Goal: Transaction & Acquisition: Book appointment/travel/reservation

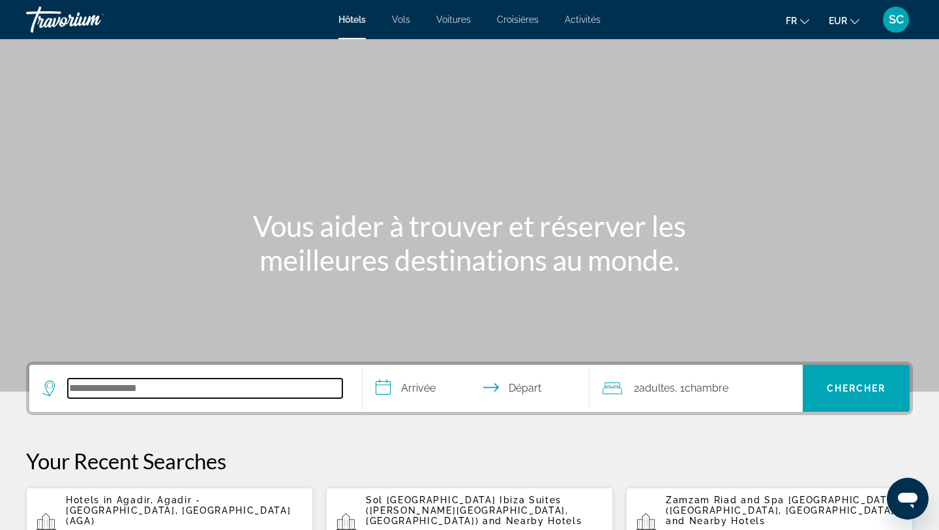
click at [132, 387] on input "Search hotel destination" at bounding box center [205, 388] width 275 height 20
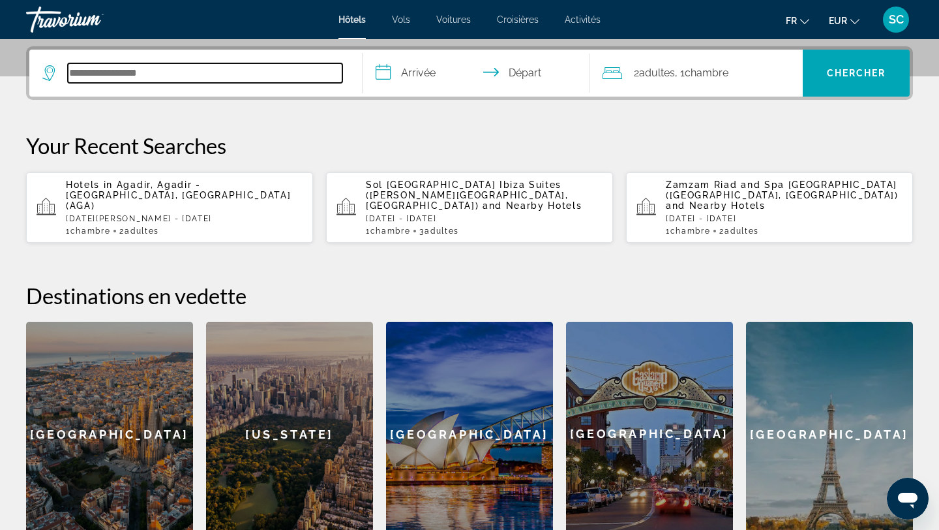
scroll to position [319, 0]
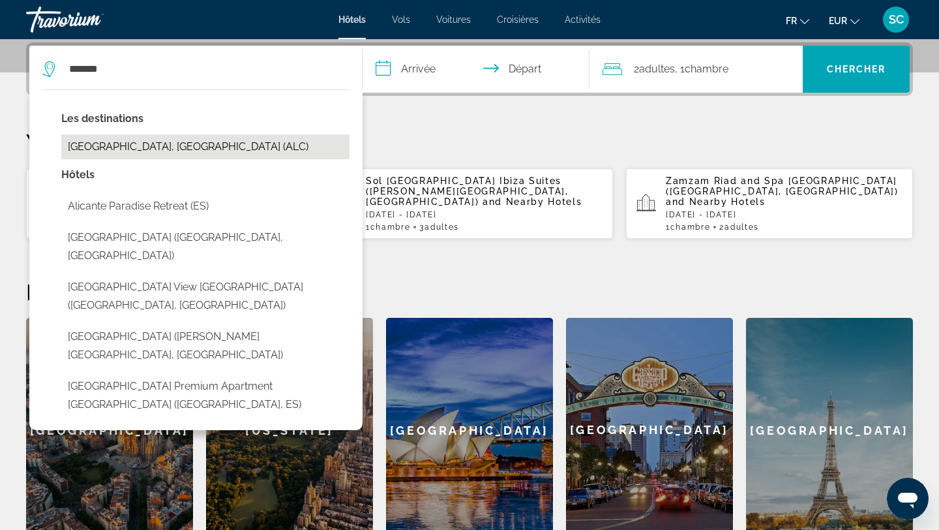
click at [108, 153] on button "Alicante, Spain (ALC)" at bounding box center [205, 146] width 288 height 25
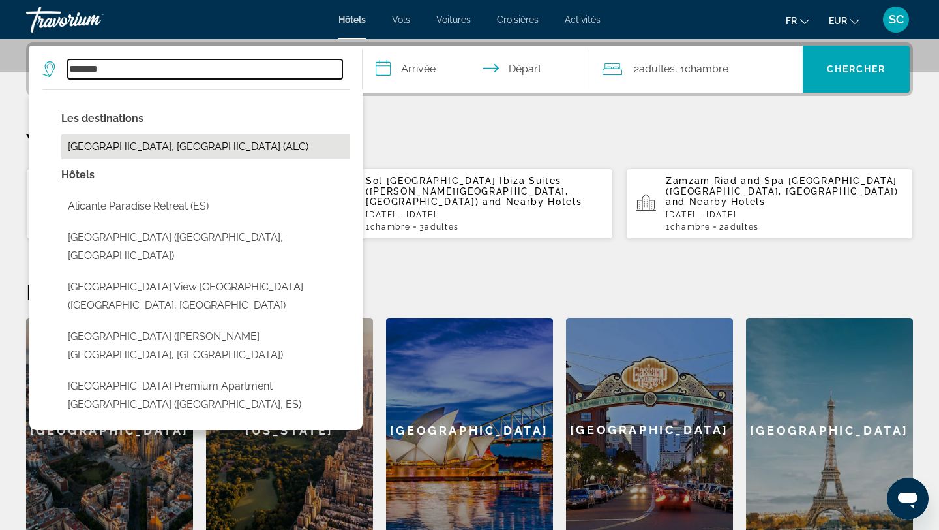
type input "**********"
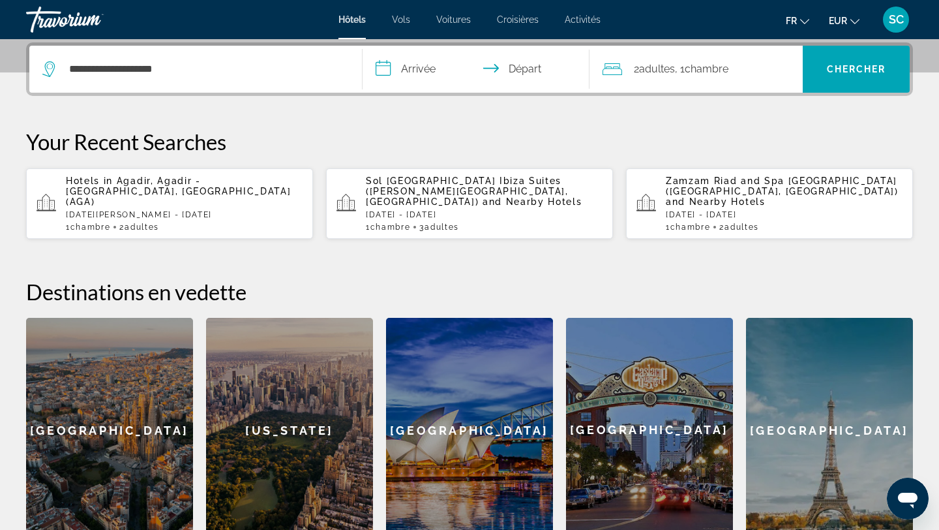
click at [419, 64] on input "**********" at bounding box center [479, 71] width 232 height 51
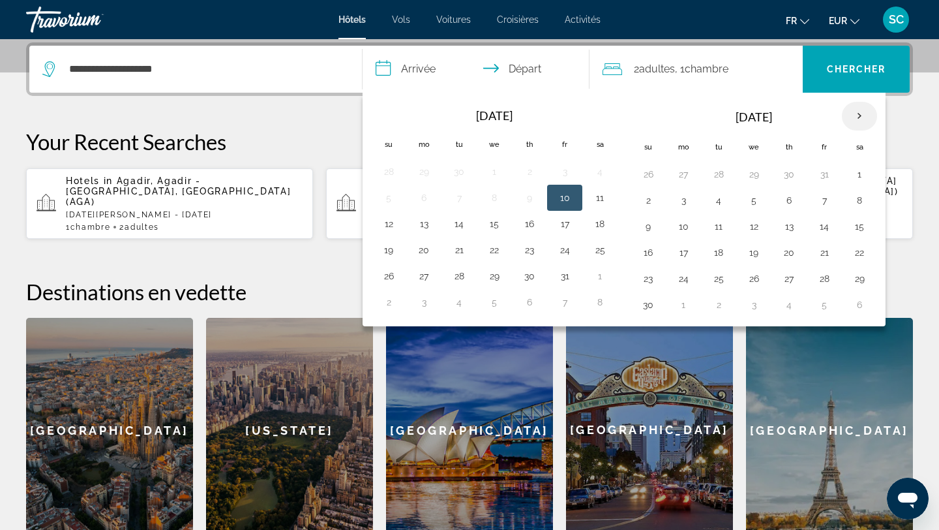
click at [862, 119] on th "Next month" at bounding box center [859, 116] width 35 height 29
click at [817, 250] on button "26" at bounding box center [824, 252] width 21 height 18
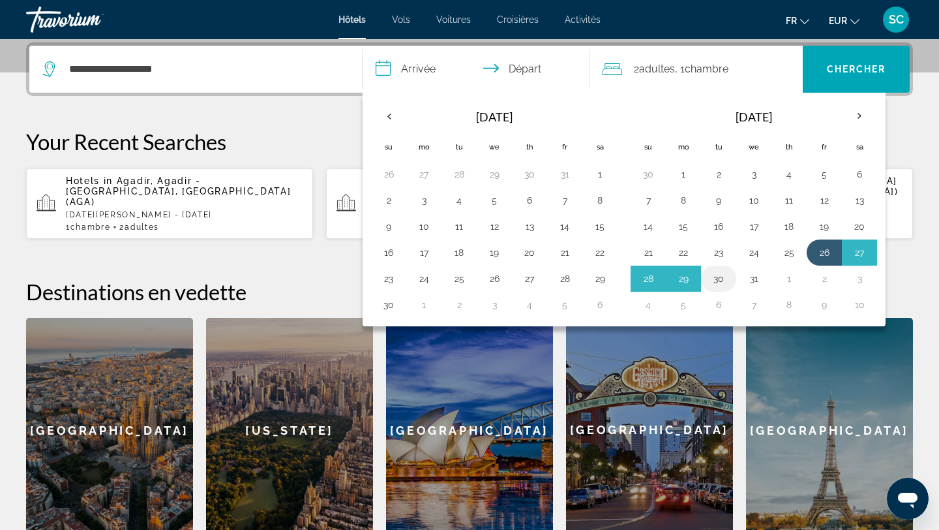
click at [718, 279] on button "30" at bounding box center [718, 278] width 21 height 18
type input "**********"
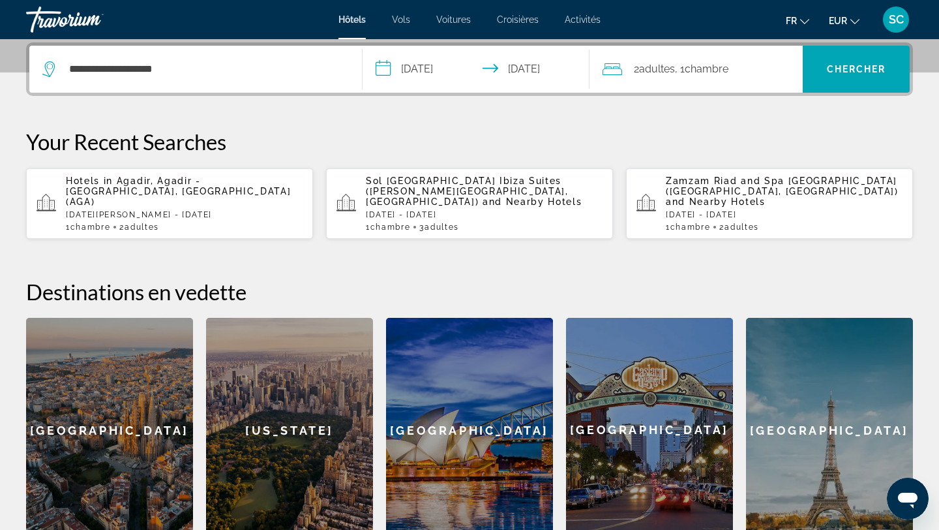
click at [719, 65] on span "Chambre" at bounding box center [707, 69] width 44 height 12
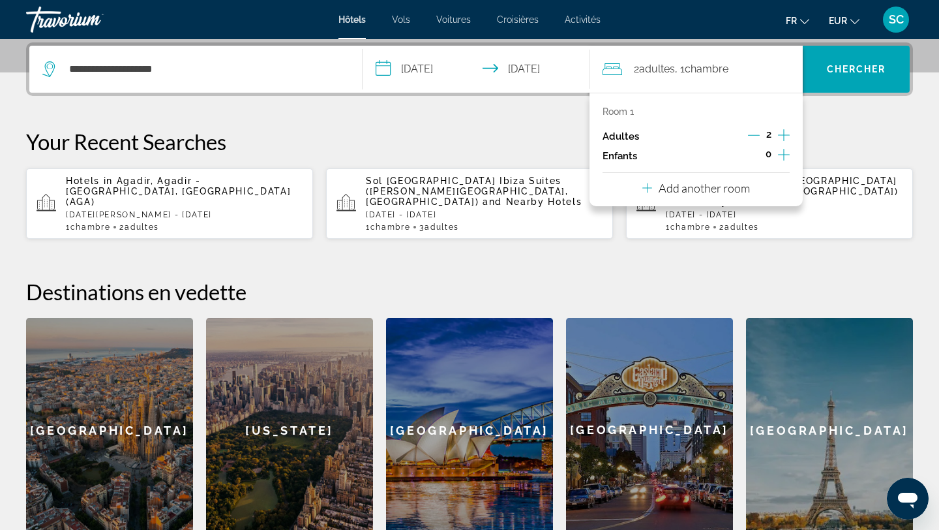
click at [786, 154] on icon "Increment children" at bounding box center [784, 155] width 12 height 12
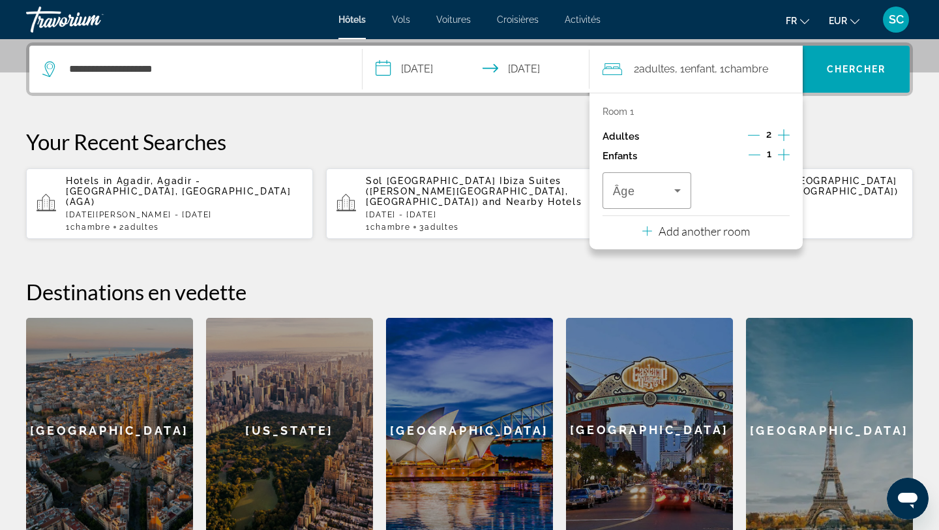
click at [786, 154] on icon "Increment children" at bounding box center [784, 155] width 12 height 12
click at [675, 195] on icon "Travelers: 2 adults, 2 children" at bounding box center [678, 191] width 16 height 16
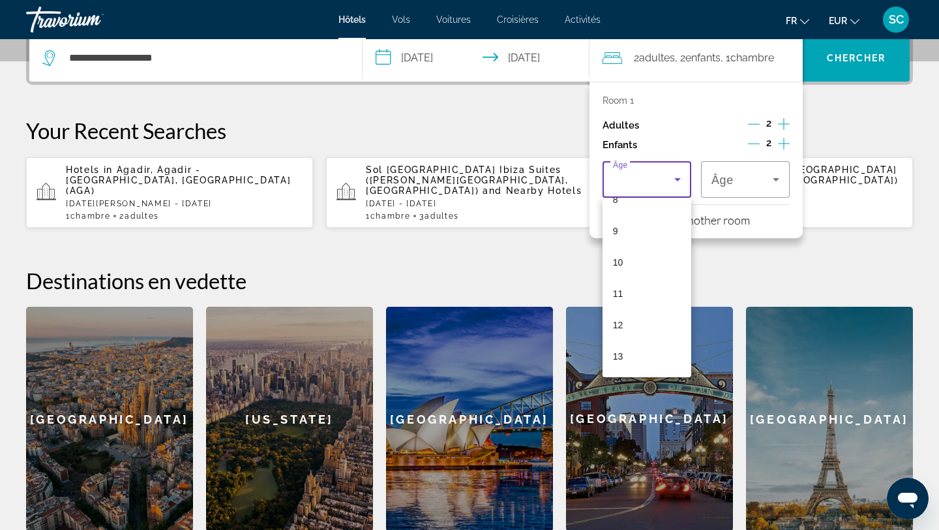
scroll to position [275, 0]
click at [657, 260] on mat-option "10" at bounding box center [647, 256] width 89 height 31
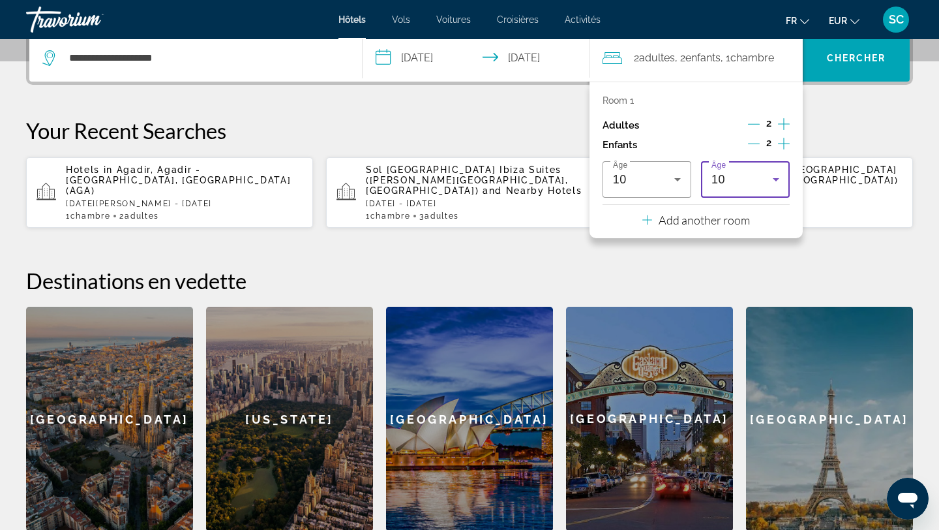
click at [744, 177] on div "10" at bounding box center [742, 180] width 61 height 16
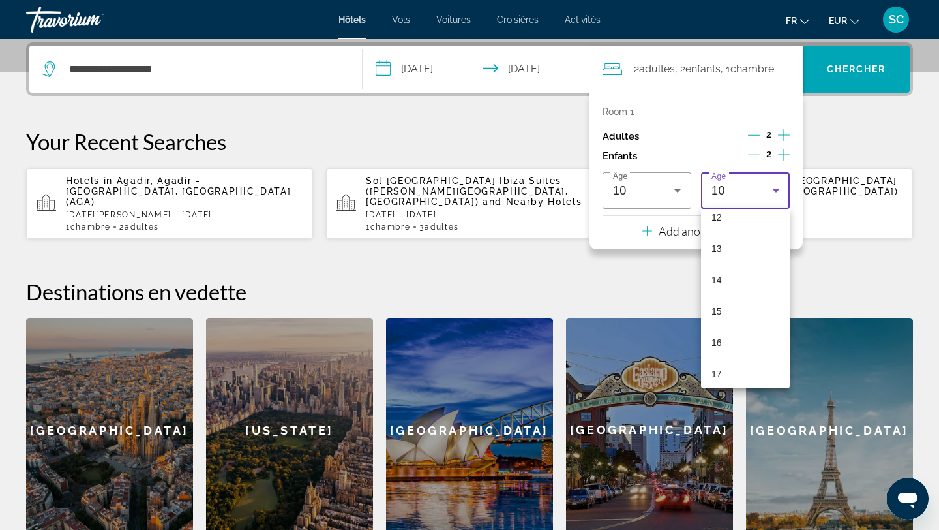
scroll to position [389, 0]
click at [752, 346] on mat-option "16" at bounding box center [745, 341] width 89 height 31
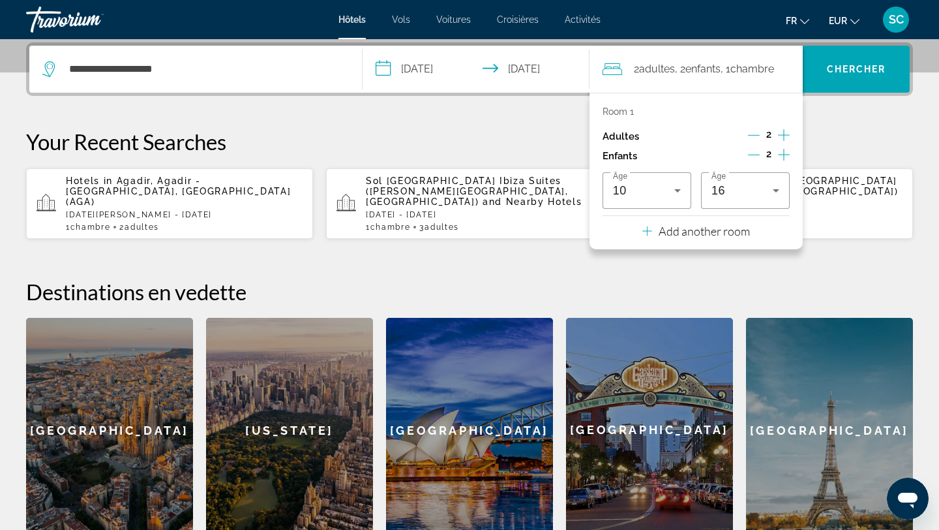
click at [784, 136] on icon "Increment adults" at bounding box center [784, 135] width 12 height 12
click at [837, 76] on span "Search" at bounding box center [856, 68] width 107 height 31
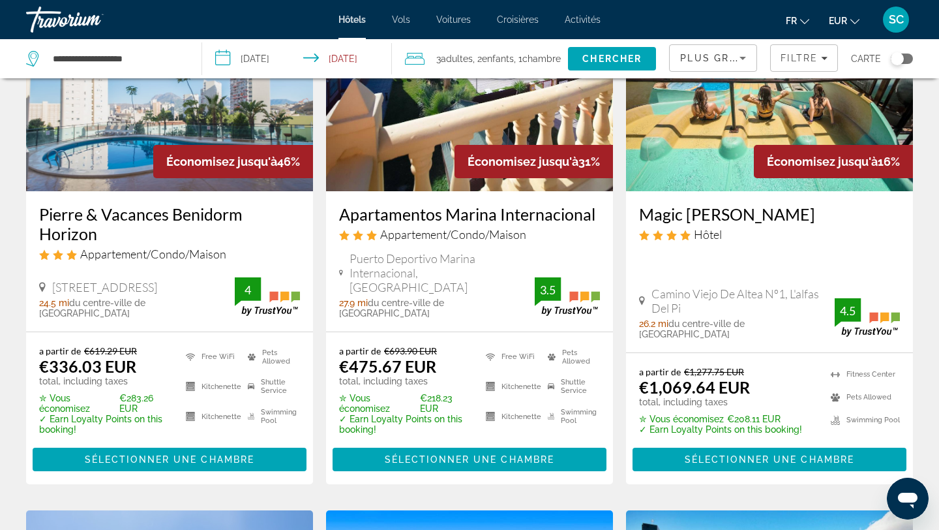
scroll to position [122, 0]
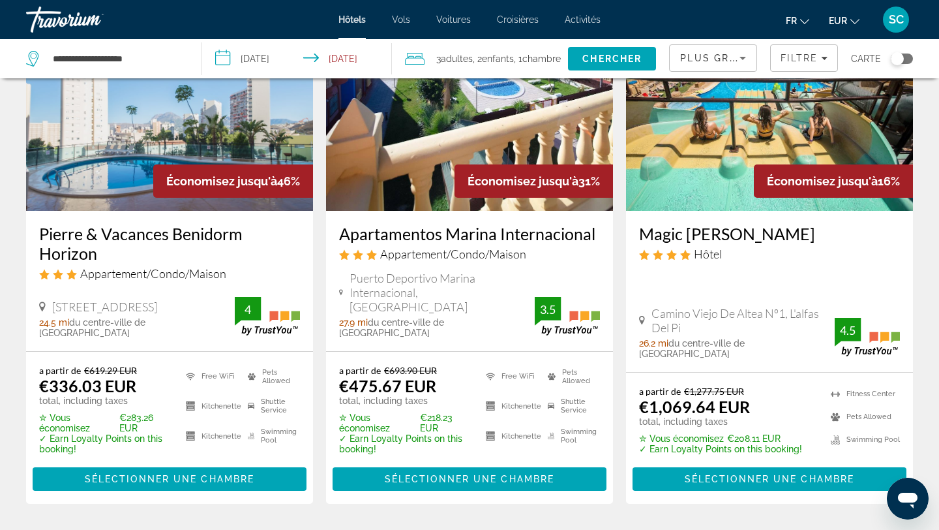
click at [82, 230] on h3 "Pierre & Vacances Benidorm Horizon" at bounding box center [169, 243] width 261 height 39
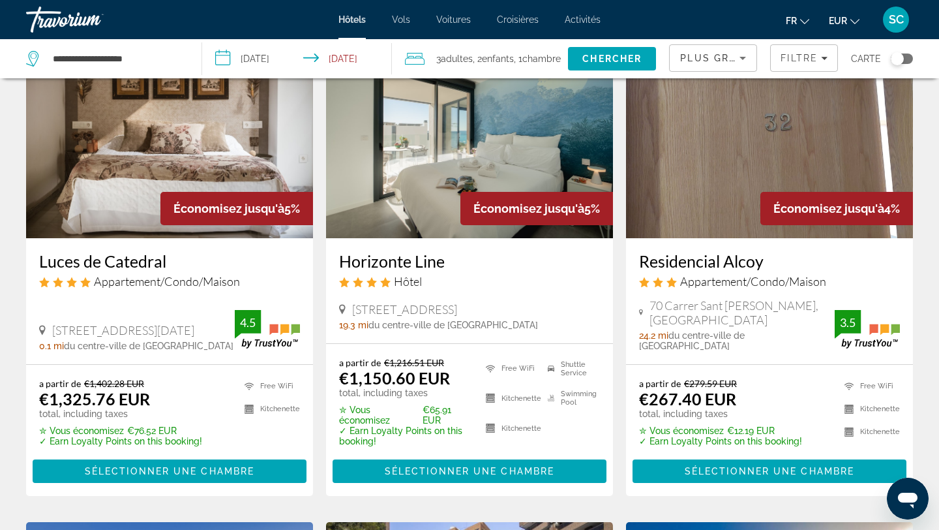
scroll to position [1125, 0]
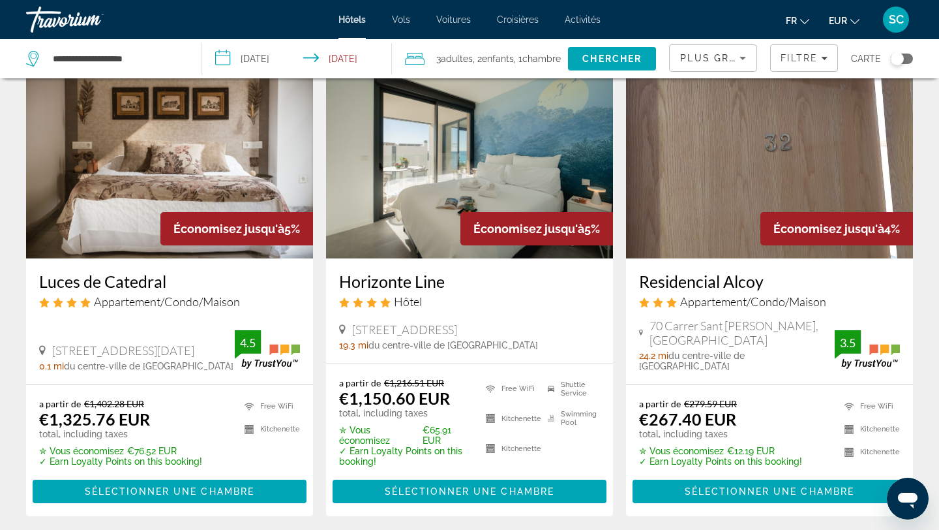
click at [676, 271] on div "Residencial Alcoy Appartement/Condo/Maison" at bounding box center [769, 294] width 261 height 47
click at [681, 271] on h3 "Residencial Alcoy" at bounding box center [769, 281] width 261 height 20
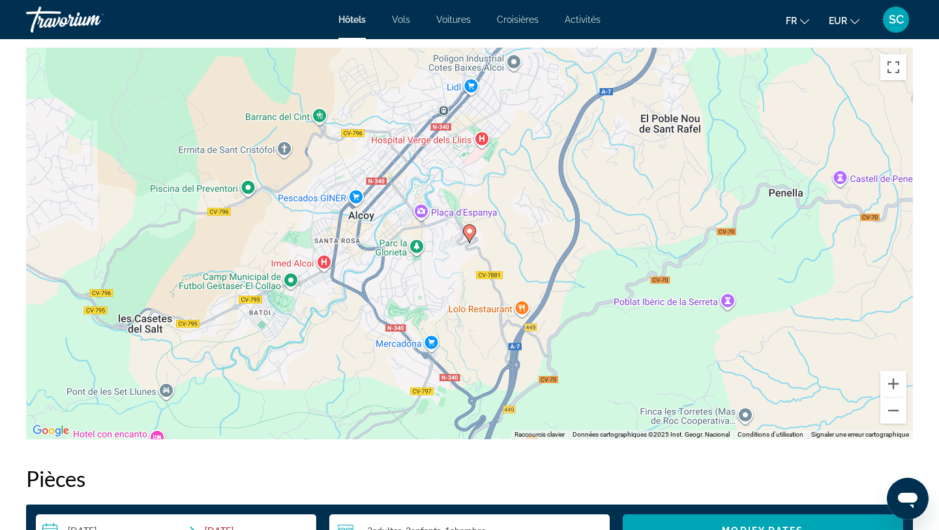
scroll to position [1194, 0]
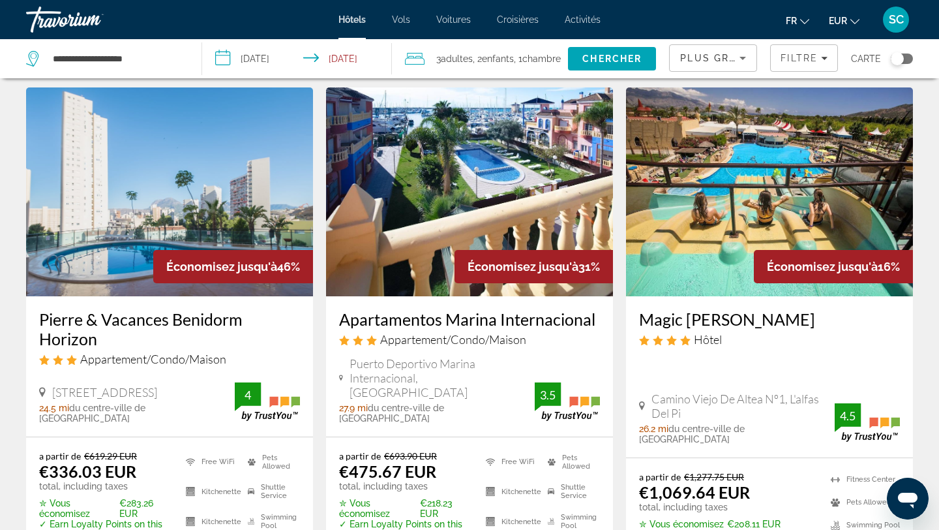
scroll to position [33, 0]
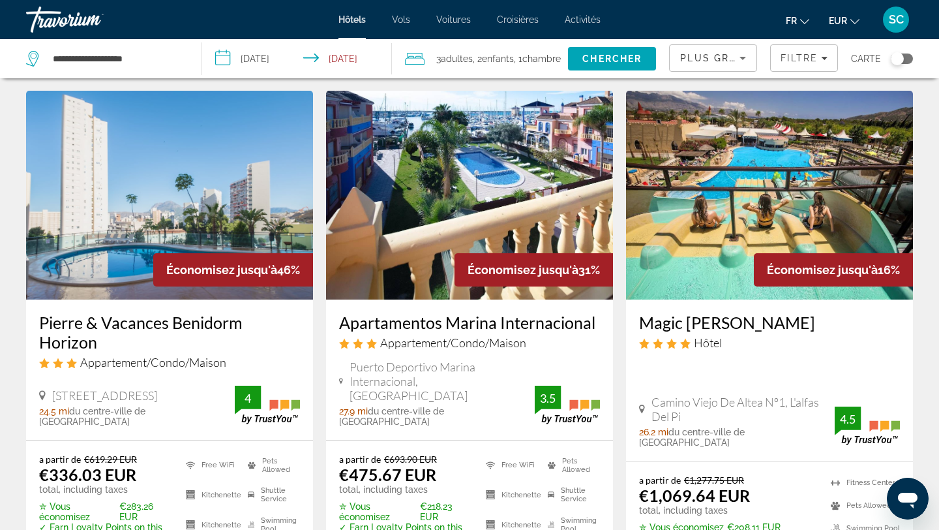
click at [899, 57] on div "Toggle map" at bounding box center [897, 58] width 13 height 13
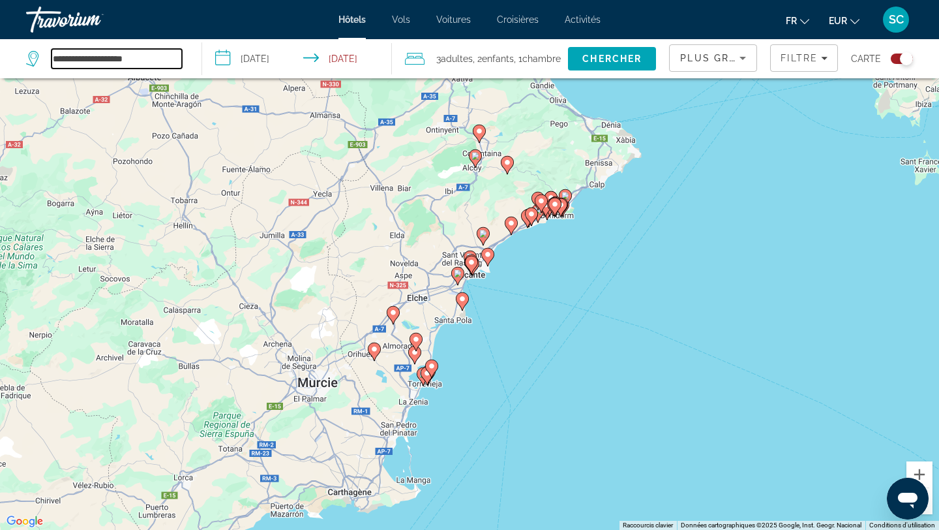
click at [90, 55] on input "**********" at bounding box center [117, 59] width 130 height 20
click at [91, 55] on input "**********" at bounding box center [117, 59] width 130 height 20
type input "****"
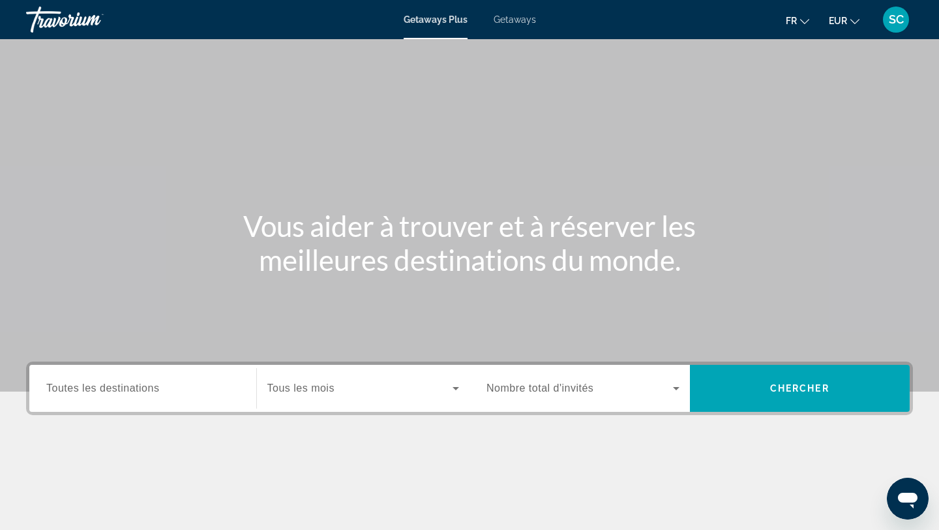
click at [149, 386] on span "Toutes les destinations" at bounding box center [102, 387] width 113 height 11
click at [149, 386] on input "Destination Toutes les destinations" at bounding box center [142, 389] width 193 height 16
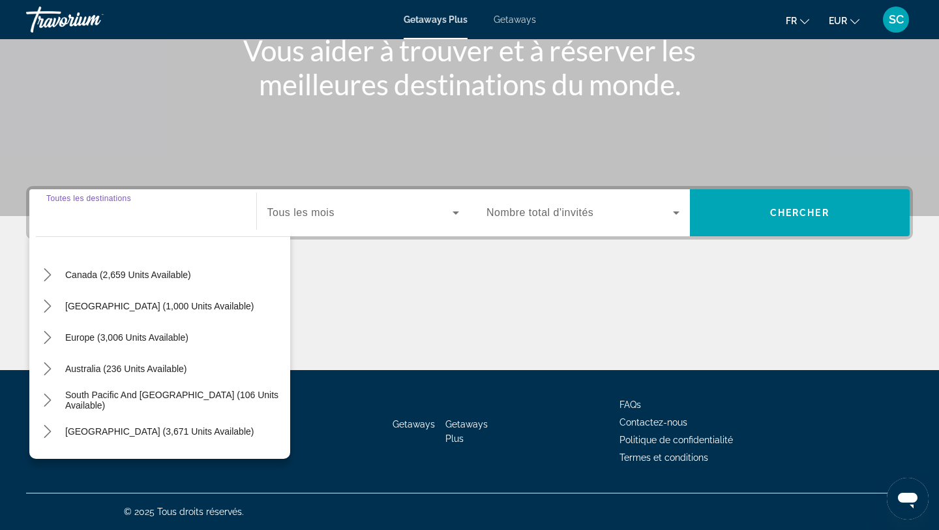
scroll to position [97, 0]
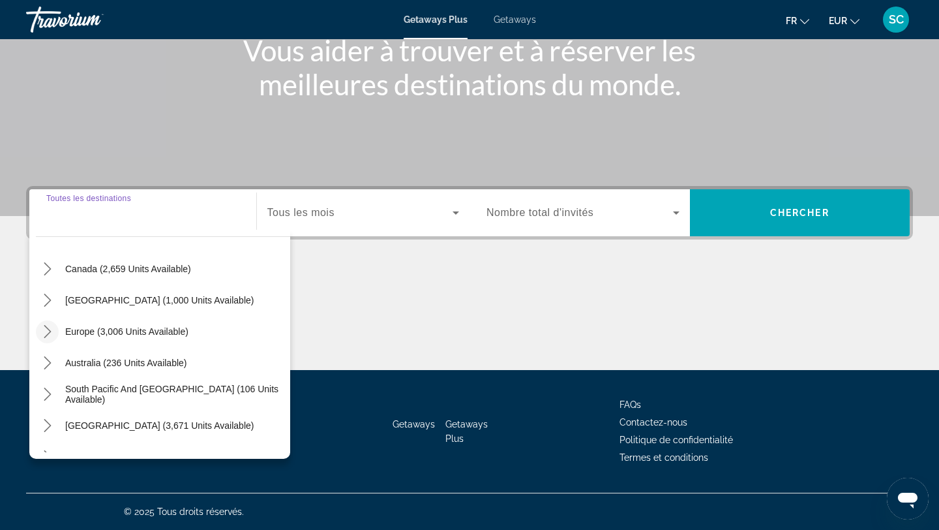
click at [44, 334] on icon "Toggle Europe (3,006 units available) submenu" at bounding box center [47, 331] width 13 height 13
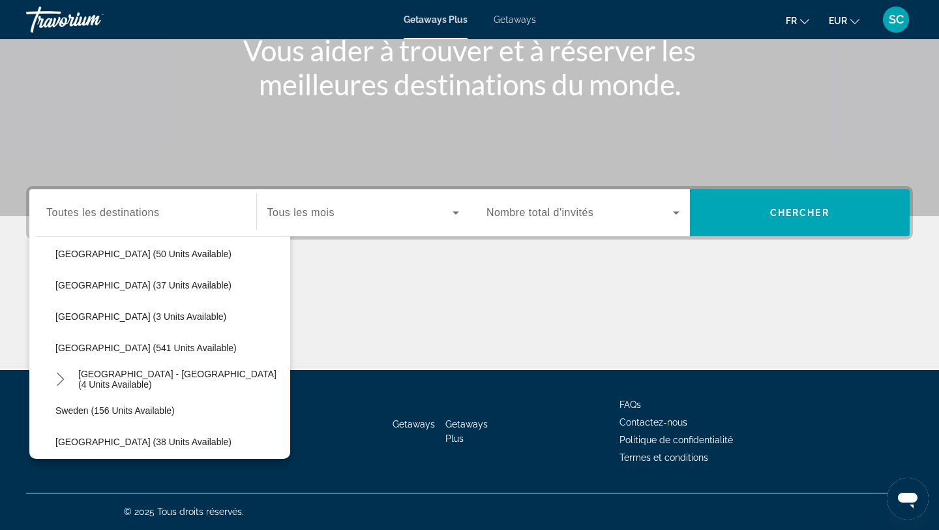
scroll to position [523, 0]
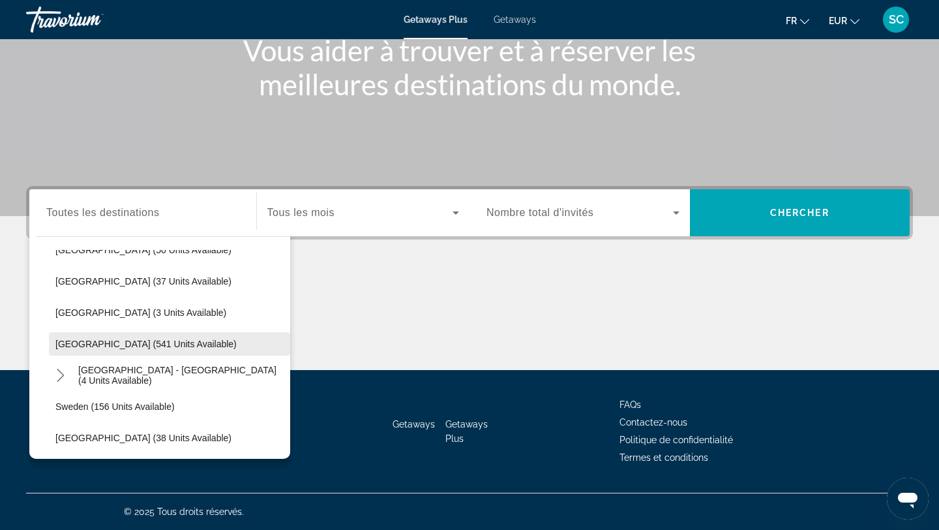
click at [108, 350] on span "Select destination: Spain (541 units available)" at bounding box center [169, 343] width 241 height 31
type input "**********"
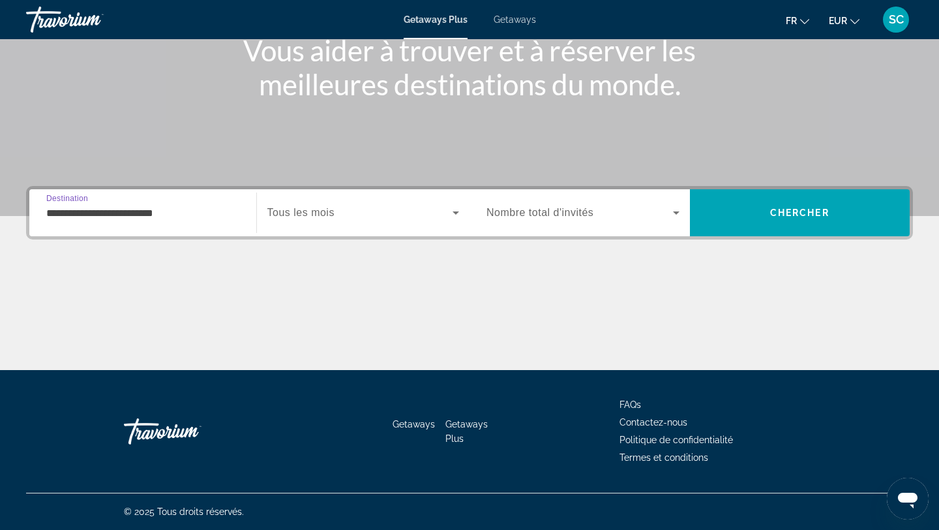
click at [339, 213] on span "Search widget" at bounding box center [360, 213] width 186 height 16
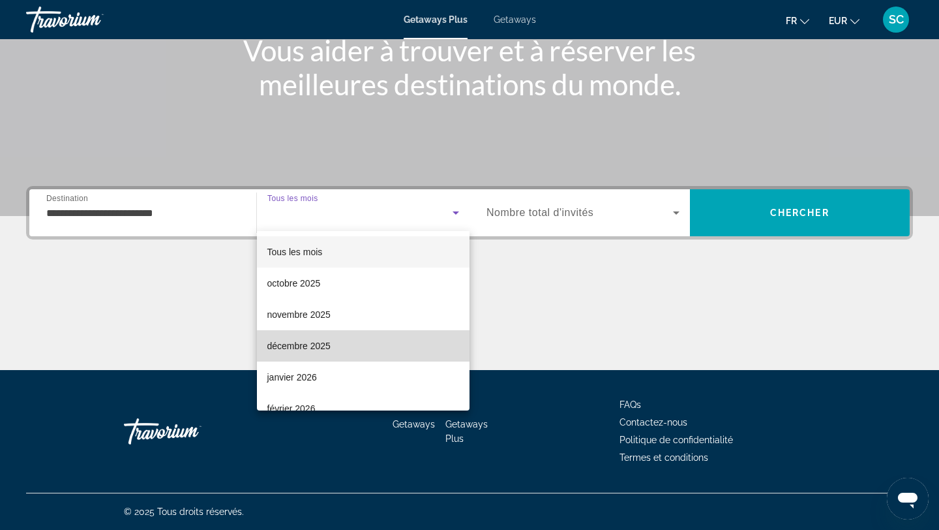
click at [351, 350] on mat-option "décembre 2025" at bounding box center [363, 345] width 213 height 31
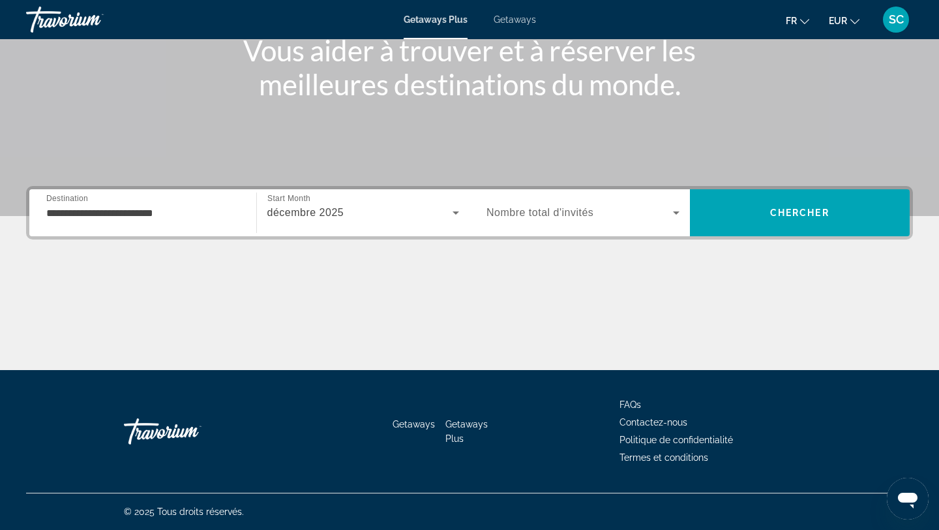
click at [568, 213] on span "Nombre total d'invités" at bounding box center [540, 212] width 107 height 11
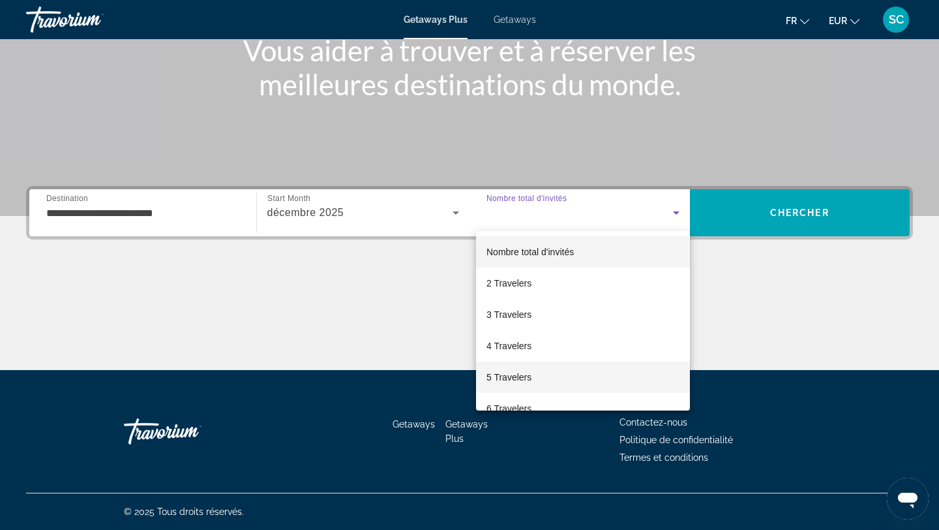
click at [556, 378] on mat-option "5 Travelers" at bounding box center [583, 376] width 214 height 31
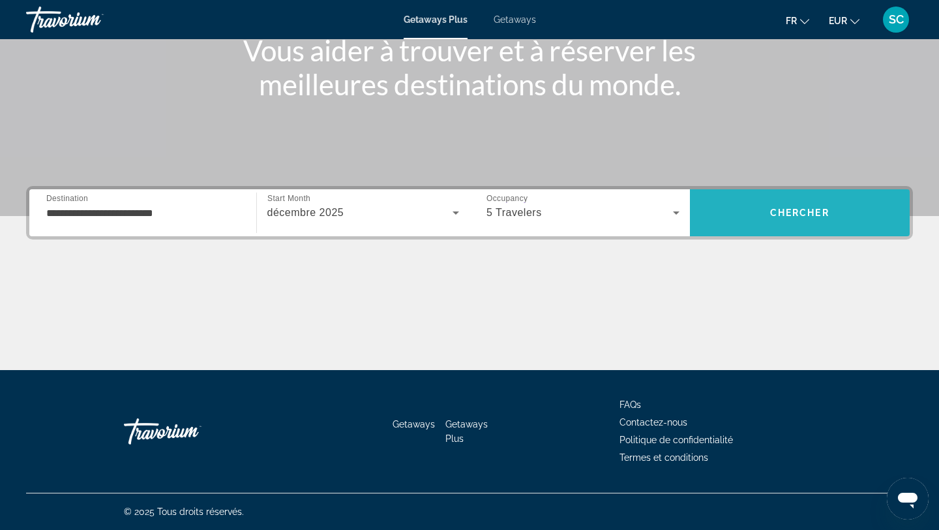
click at [773, 211] on span "Chercher" at bounding box center [799, 212] width 59 height 10
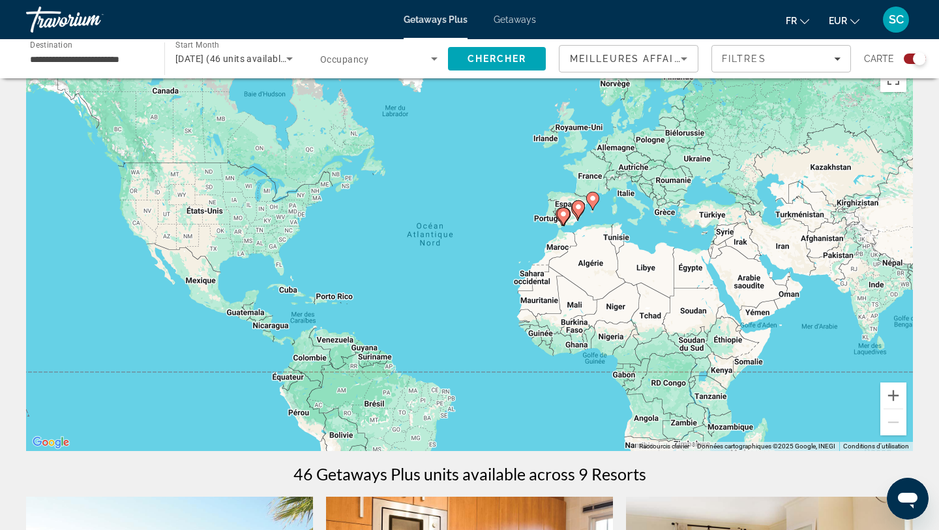
scroll to position [33, 0]
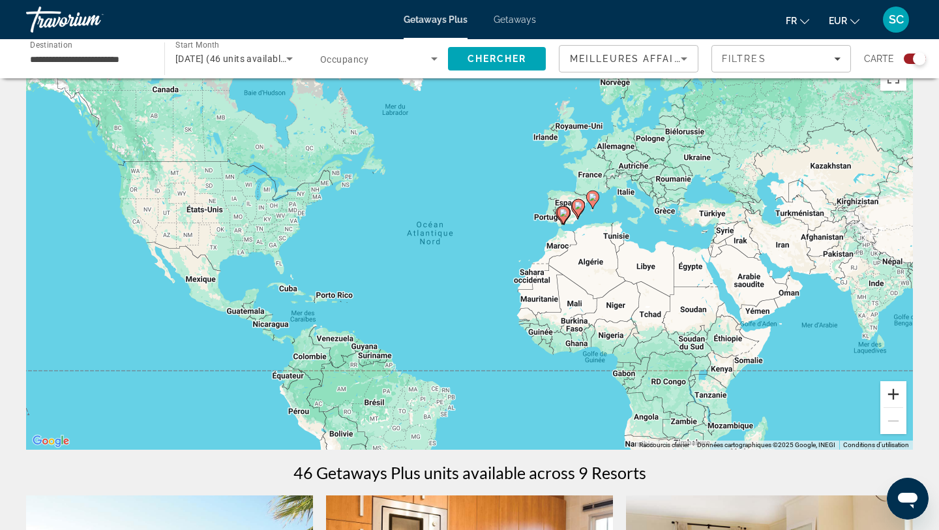
click at [897, 393] on button "Zoom avant" at bounding box center [894, 394] width 26 height 26
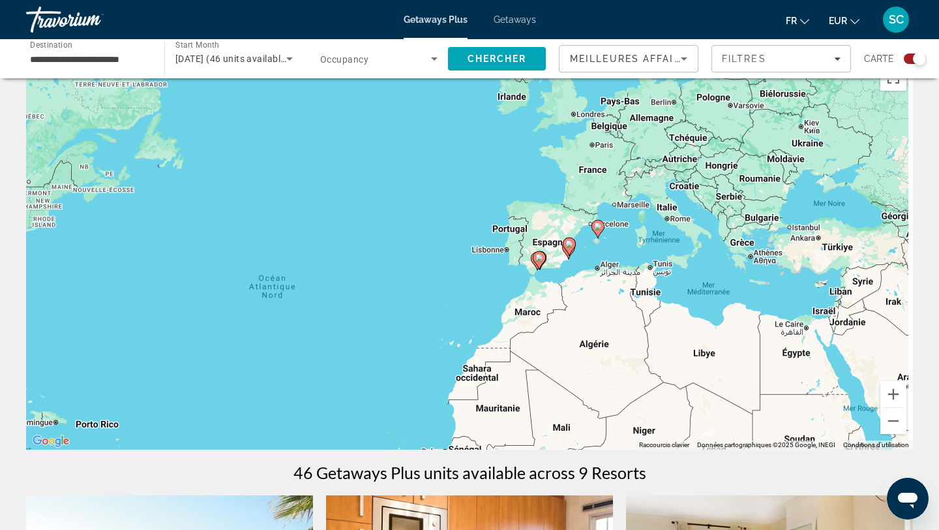
drag, startPoint x: 819, startPoint y: 299, endPoint x: 695, endPoint y: 376, distance: 145.9
click at [695, 376] on div "Pour activer le glissement avec le clavier, appuyez sur Alt+Entrée. Une fois ce…" at bounding box center [469, 253] width 887 height 391
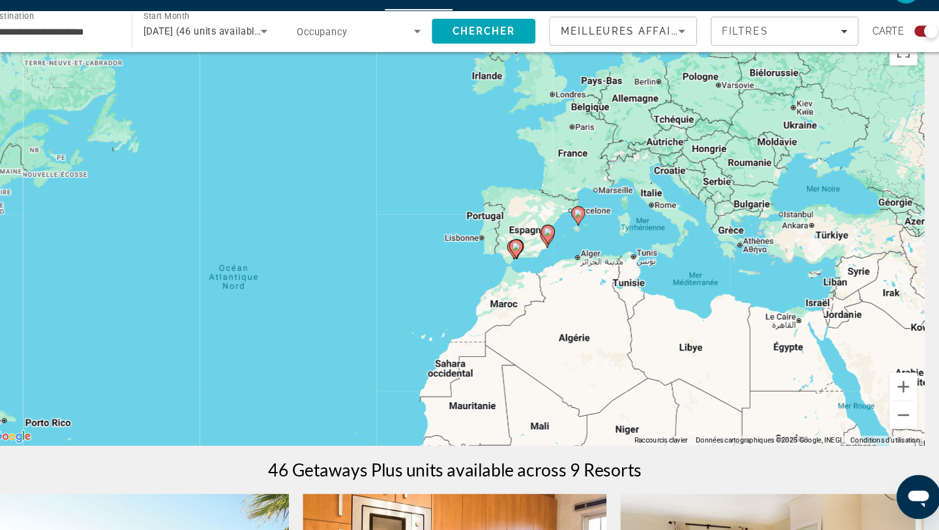
scroll to position [33, 0]
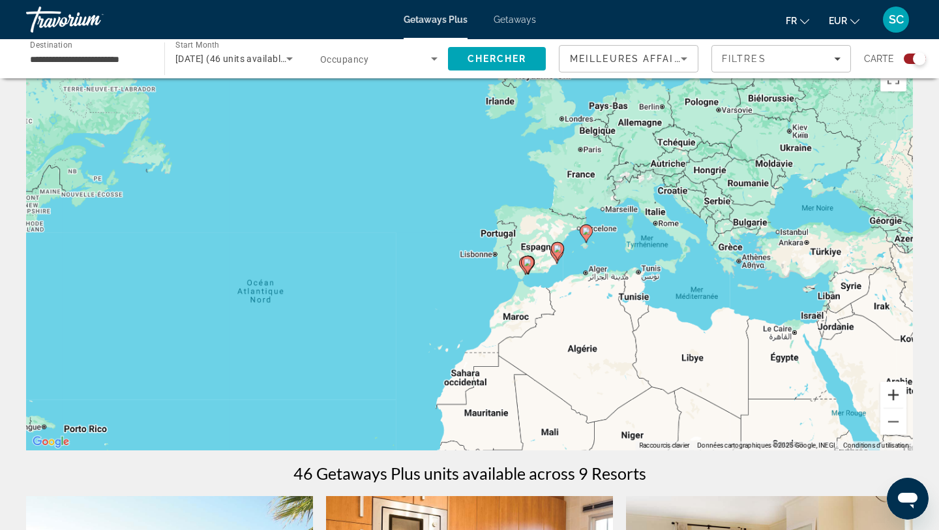
click at [896, 393] on button "Zoom avant" at bounding box center [894, 395] width 26 height 26
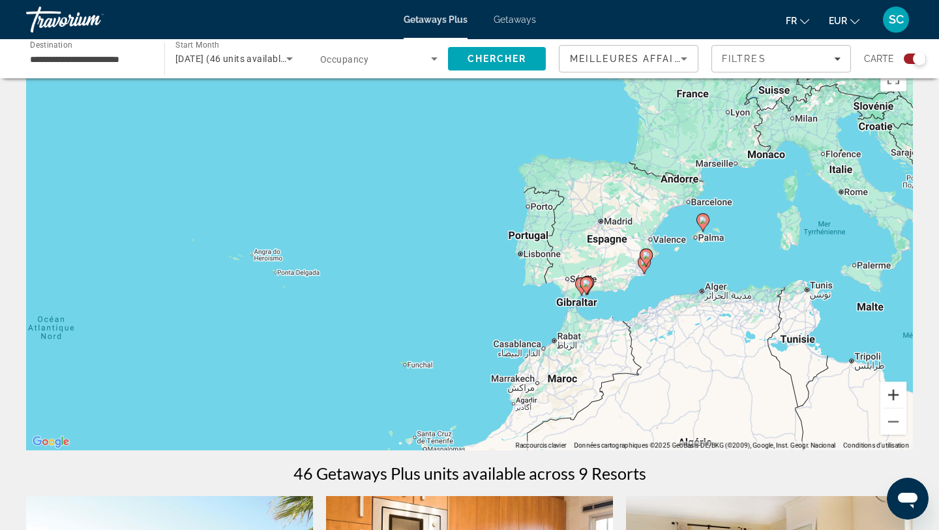
click at [896, 393] on button "Zoom avant" at bounding box center [894, 395] width 26 height 26
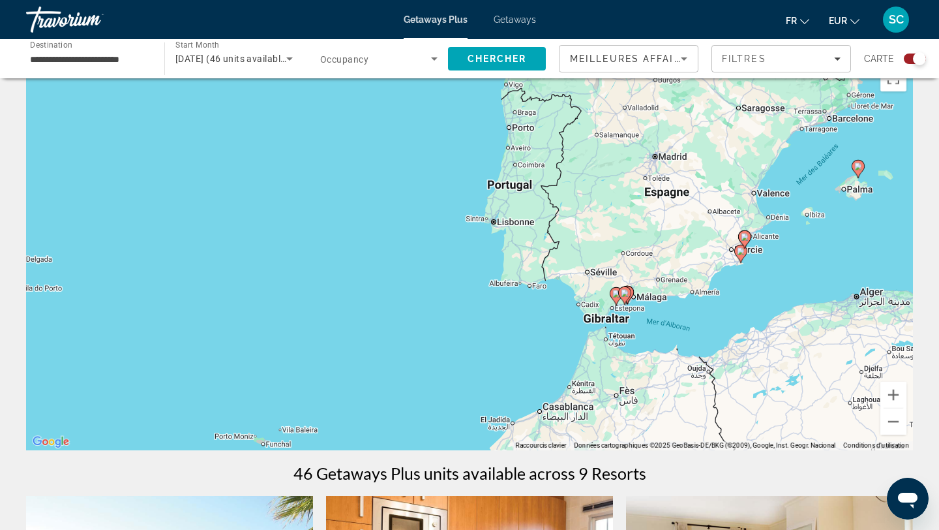
drag, startPoint x: 806, startPoint y: 389, endPoint x: 663, endPoint y: 327, distance: 155.7
click at [663, 327] on div "Pour activer le glissement avec le clavier, appuyez sur Alt+Entrée. Une fois ce…" at bounding box center [469, 254] width 887 height 391
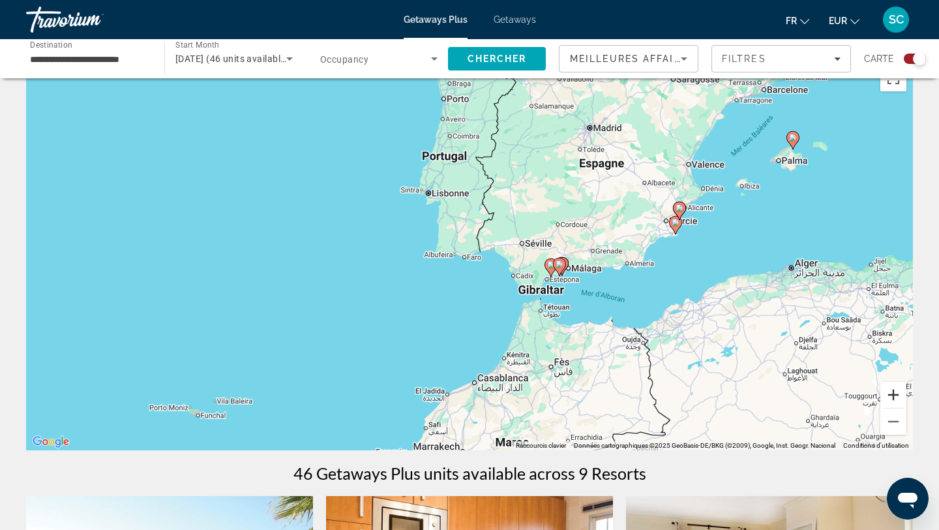
click at [890, 393] on button "Zoom avant" at bounding box center [894, 395] width 26 height 26
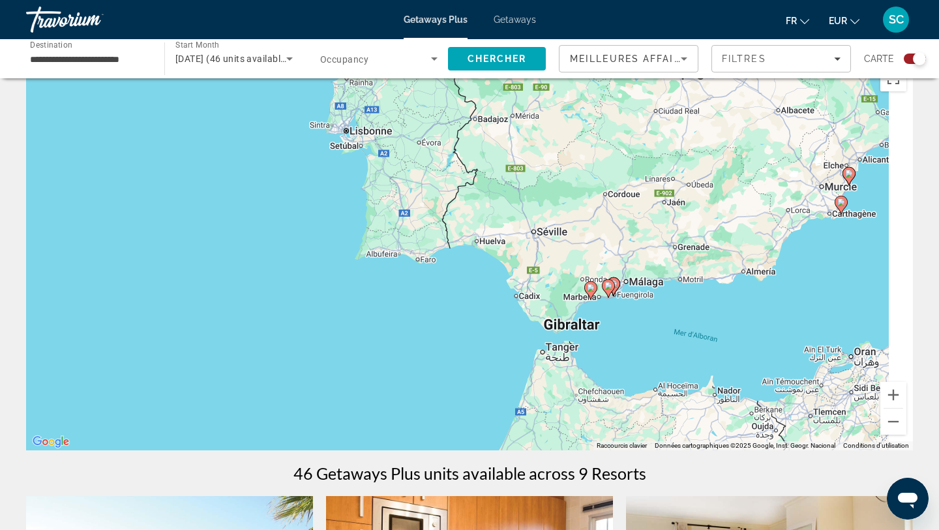
drag, startPoint x: 826, startPoint y: 355, endPoint x: 626, endPoint y: 353, distance: 200.9
click at [626, 353] on div "Pour activer le glissement avec le clavier, appuyez sur Alt+Entrée. Une fois ce…" at bounding box center [469, 254] width 887 height 391
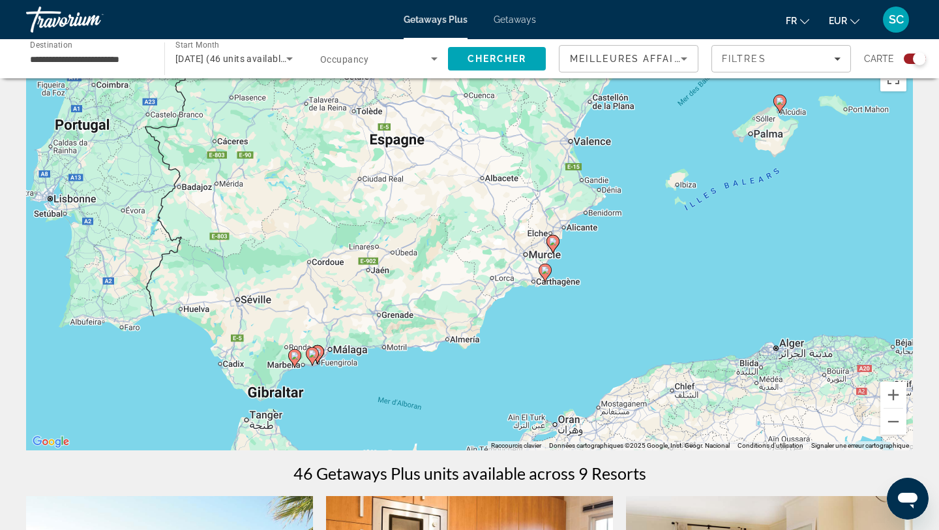
drag, startPoint x: 775, startPoint y: 284, endPoint x: 672, endPoint y: 354, distance: 124.5
click at [672, 355] on div "Pour activer le glissement avec le clavier, appuyez sur Alt+Entrée. Une fois ce…" at bounding box center [469, 254] width 887 height 391
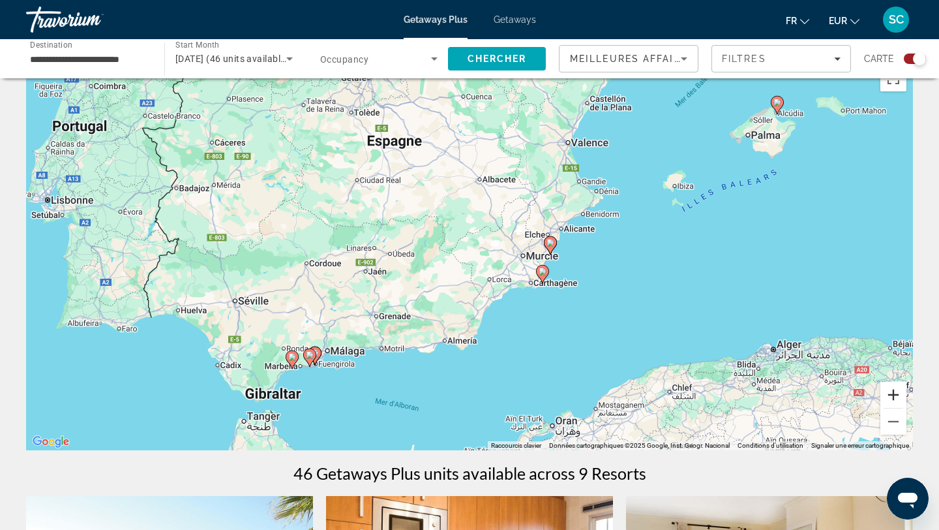
click at [893, 397] on button "Zoom avant" at bounding box center [894, 395] width 26 height 26
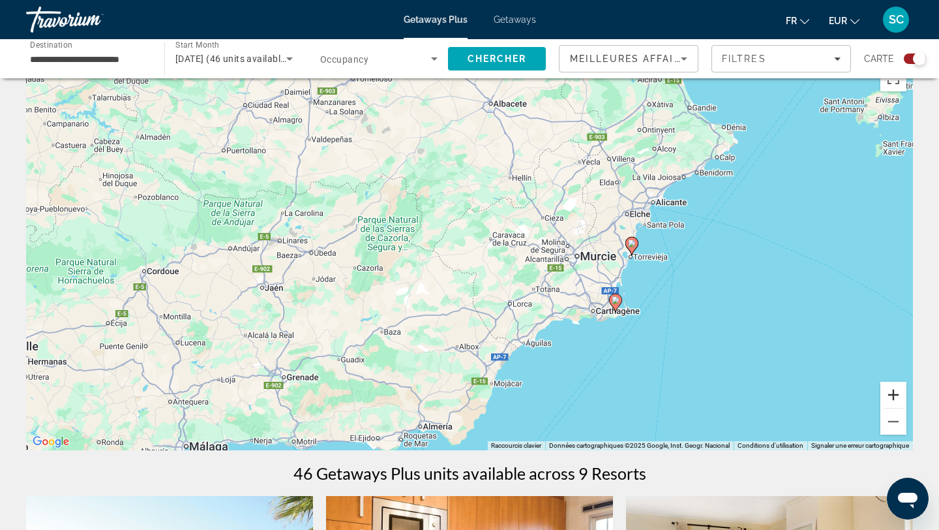
click at [889, 400] on button "Zoom avant" at bounding box center [894, 395] width 26 height 26
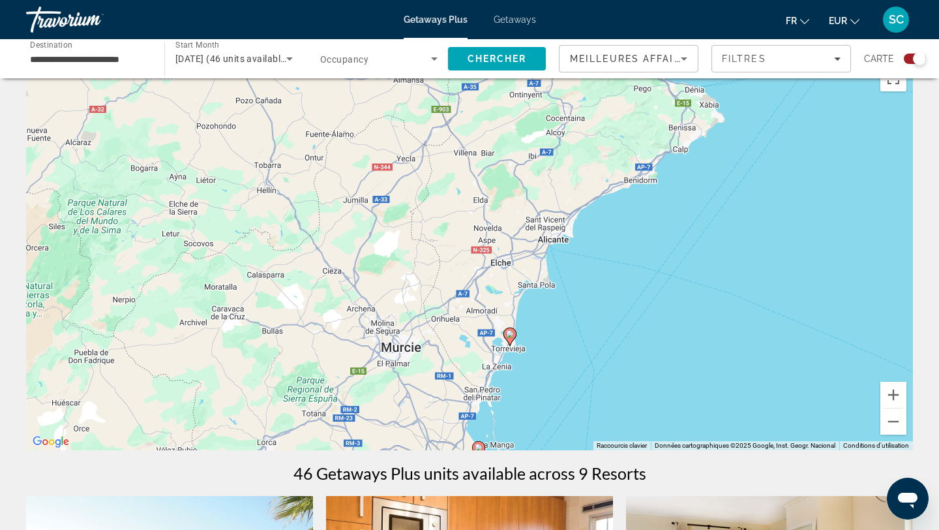
drag, startPoint x: 847, startPoint y: 327, endPoint x: 560, endPoint y: 416, distance: 301.2
click at [560, 416] on div "Pour activer le glissement avec le clavier, appuyez sur Alt+Entrée. Une fois ce…" at bounding box center [469, 254] width 887 height 391
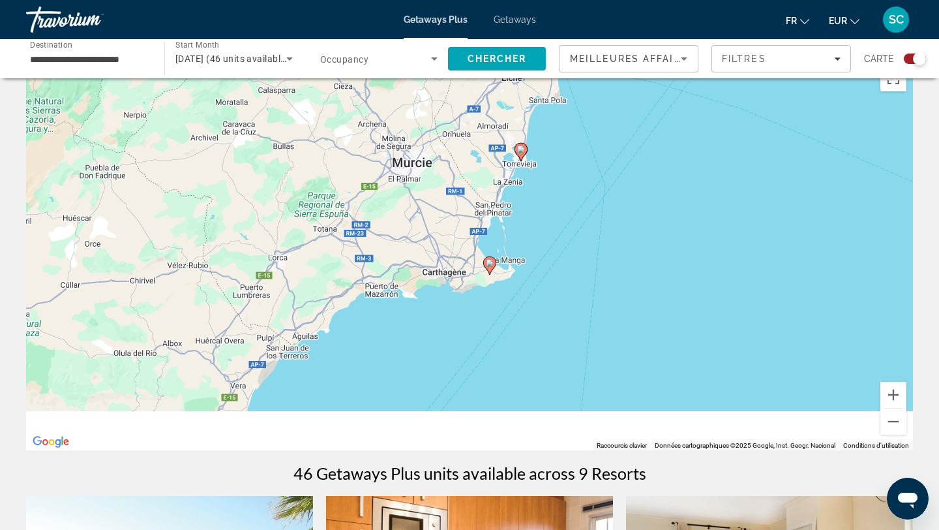
drag, startPoint x: 560, startPoint y: 416, endPoint x: 574, endPoint y: 180, distance: 236.6
click at [574, 180] on div "Pour activer le glissement avec le clavier, appuyez sur Alt+Entrée. Une fois ce…" at bounding box center [469, 254] width 887 height 391
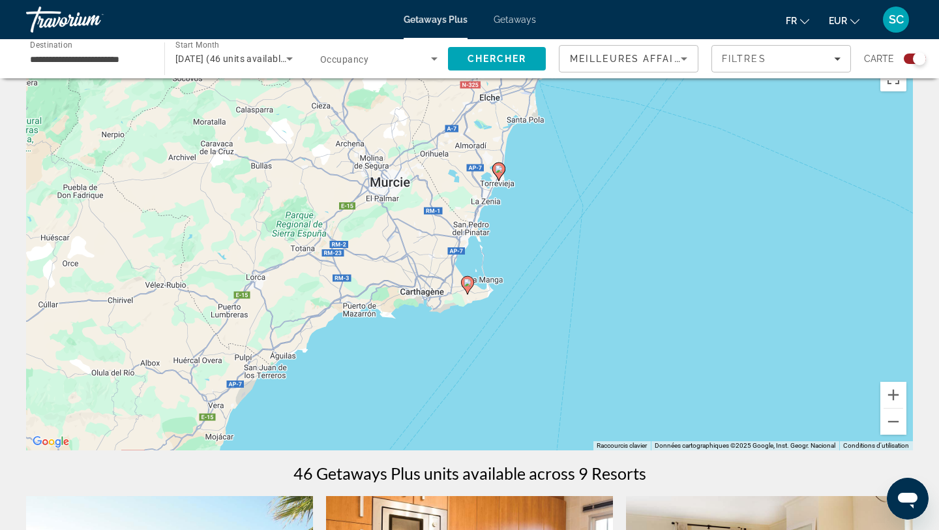
drag, startPoint x: 601, startPoint y: 212, endPoint x: 583, endPoint y: 292, distance: 82.3
click at [583, 292] on div "Pour activer le glissement avec le clavier, appuyez sur Alt+Entrée. Une fois ce…" at bounding box center [469, 254] width 887 height 391
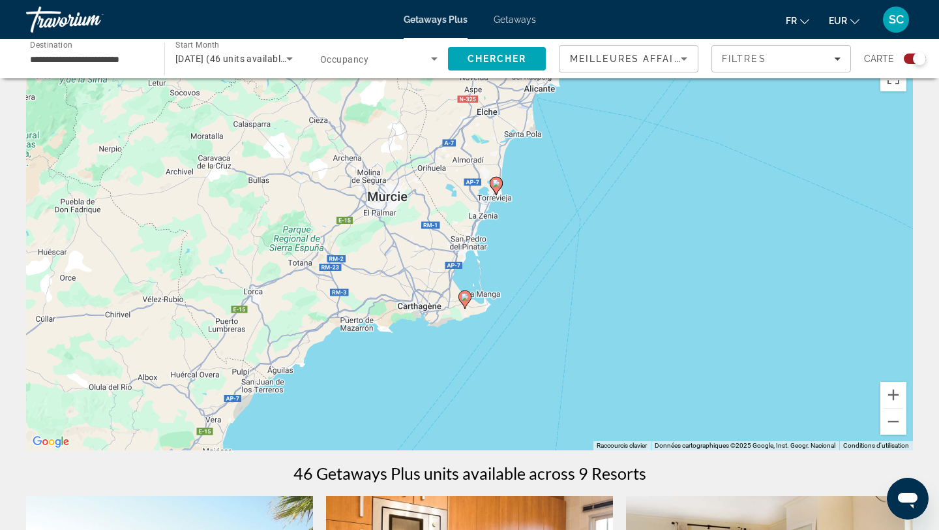
click at [496, 181] on image "Main content" at bounding box center [496, 183] width 8 height 8
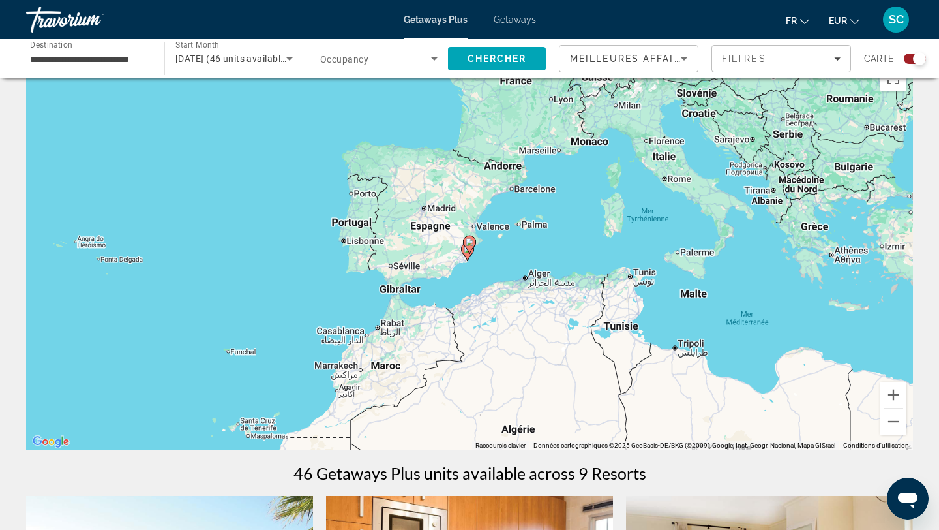
click at [469, 243] on image "Main content" at bounding box center [470, 242] width 8 height 8
type input "**********"
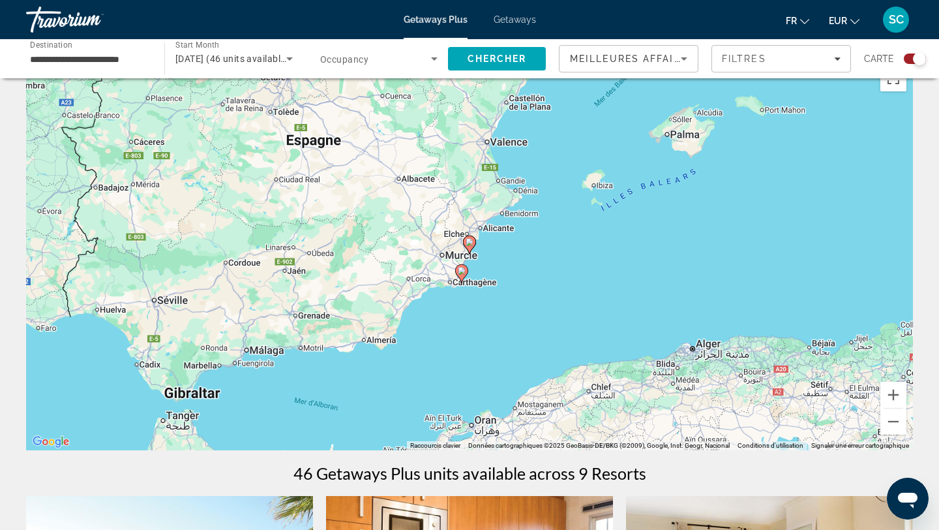
click at [469, 243] on image "Main content" at bounding box center [470, 242] width 8 height 8
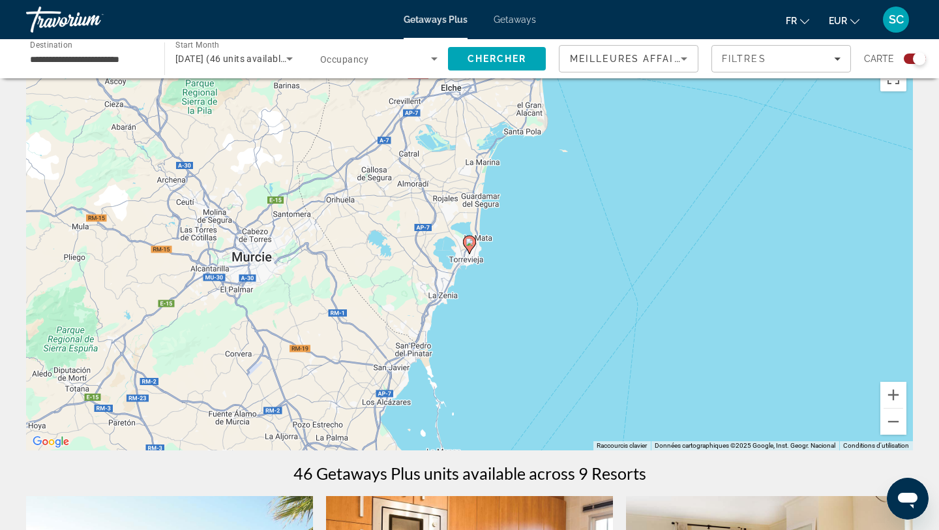
click at [469, 243] on image "Main content" at bounding box center [470, 242] width 8 height 8
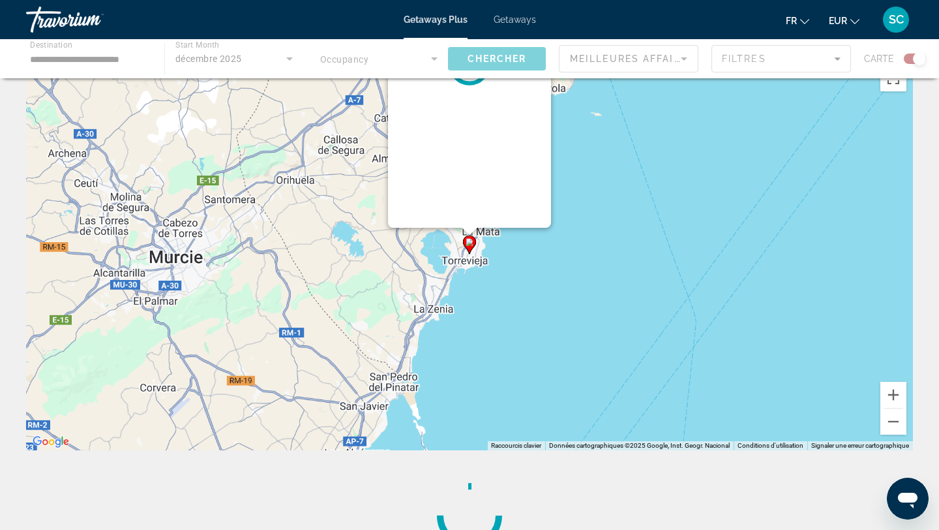
scroll to position [0, 0]
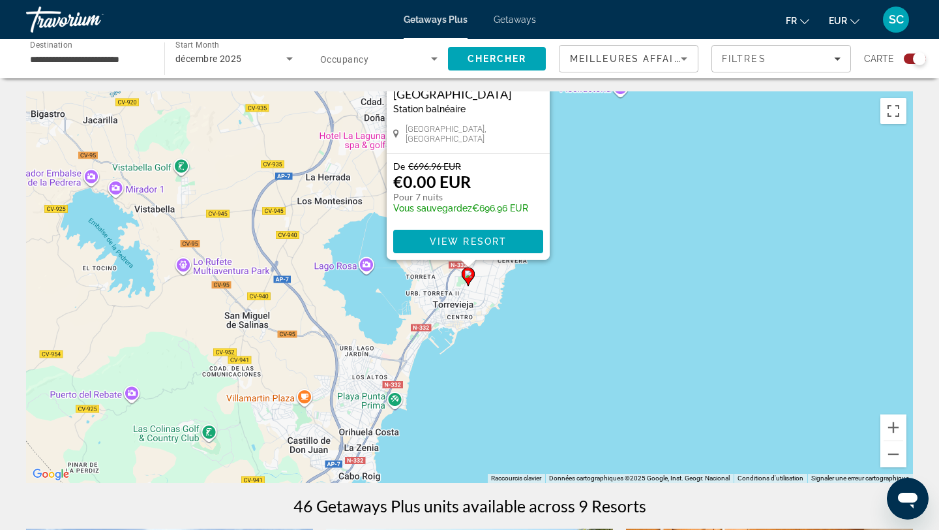
drag, startPoint x: 667, startPoint y: 420, endPoint x: 682, endPoint y: 185, distance: 235.3
click at [680, 189] on div "Pour activer le glissement avec le clavier, appuyez sur Alt+Entrée. Une fois ce…" at bounding box center [469, 286] width 887 height 391
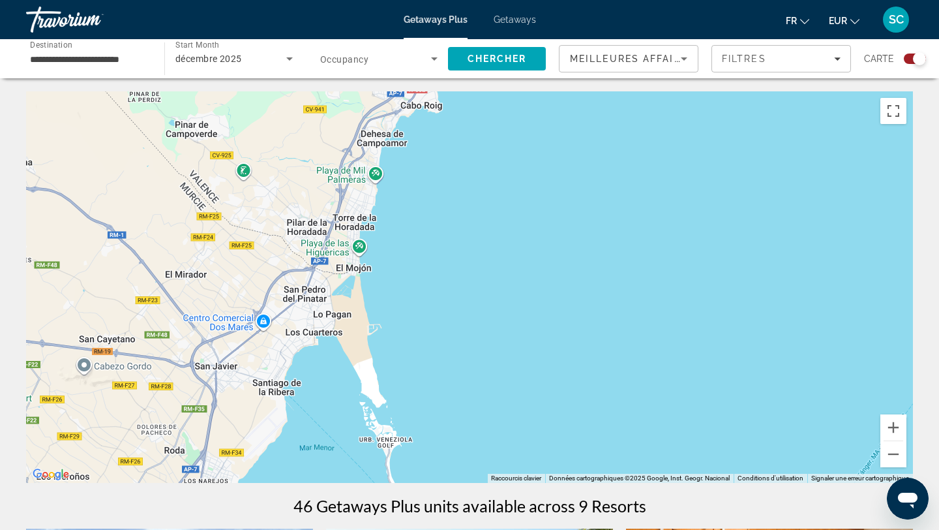
drag, startPoint x: 623, startPoint y: 298, endPoint x: 656, endPoint y: 27, distance: 273.3
click at [656, 27] on div "**********" at bounding box center [469, 265] width 939 height 530
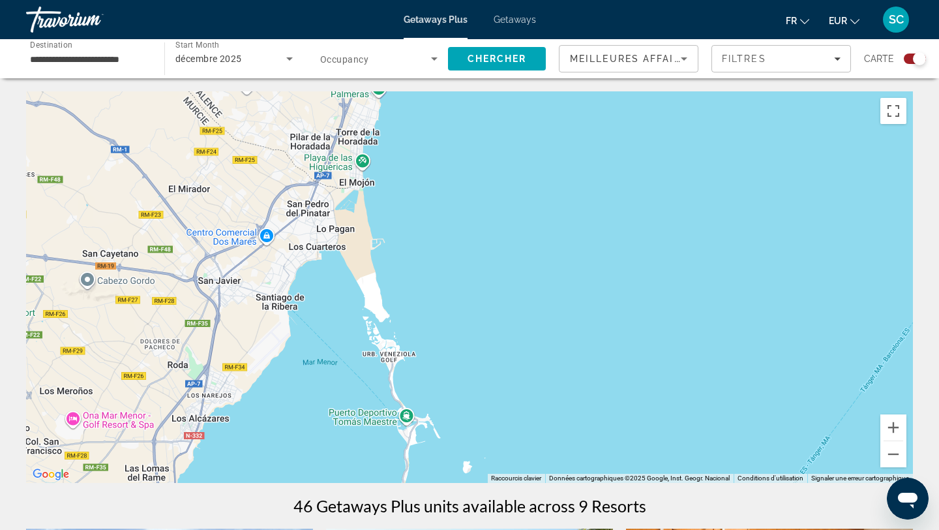
drag, startPoint x: 550, startPoint y: 160, endPoint x: 550, endPoint y: 70, distance: 89.4
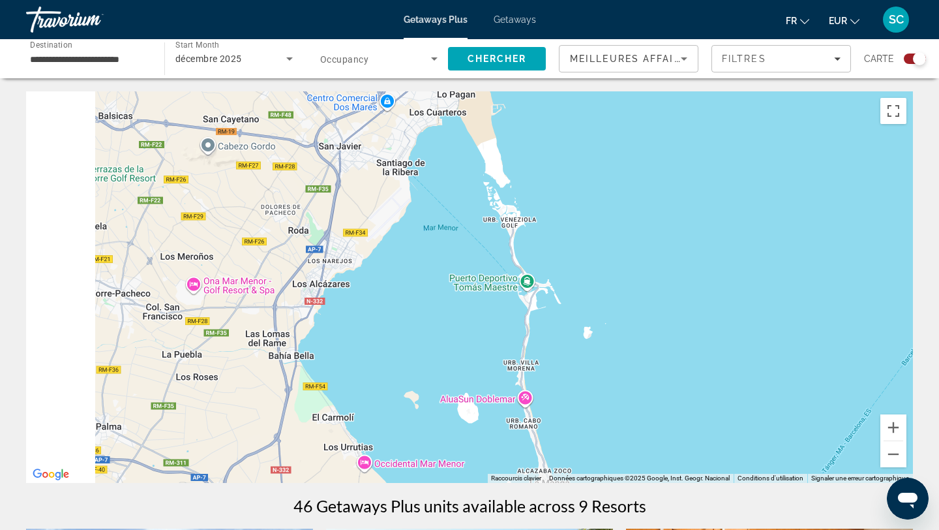
drag, startPoint x: 568, startPoint y: 179, endPoint x: 690, endPoint y: 72, distance: 162.2
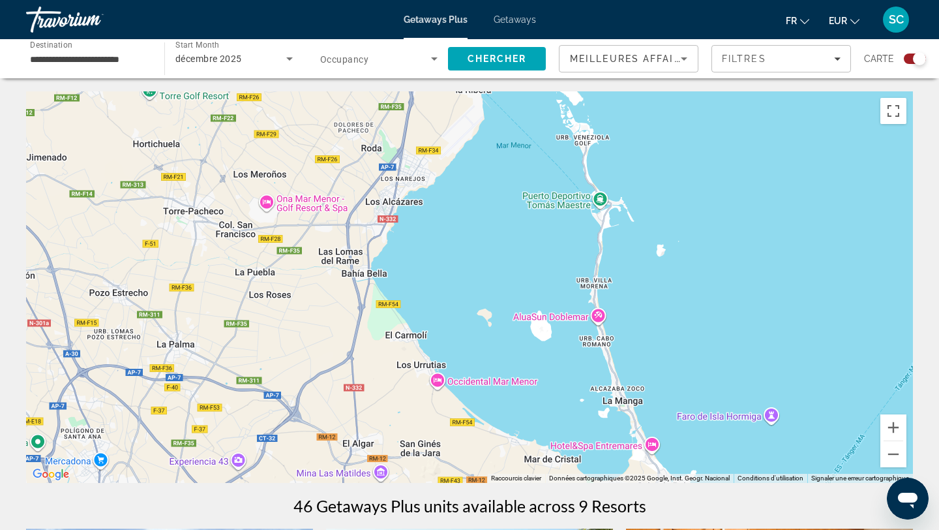
drag, startPoint x: 644, startPoint y: 236, endPoint x: 572, endPoint y: 146, distance: 115.1
click at [573, 150] on div "Pour activer le glissement avec le clavier, appuyez sur Alt+Entrée. Une fois ce…" at bounding box center [469, 286] width 887 height 391
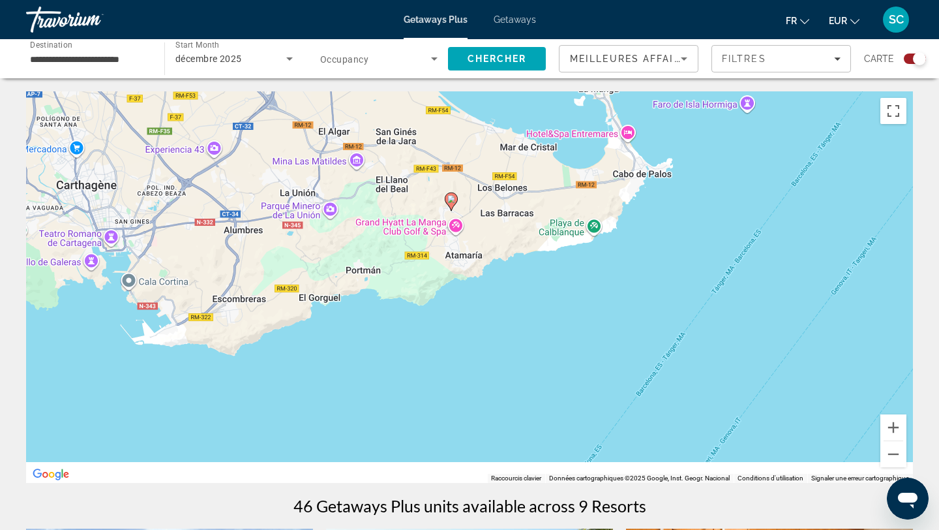
drag, startPoint x: 529, startPoint y: 342, endPoint x: 648, endPoint y: 192, distance: 191.7
click at [648, 192] on div "Pour activer le glissement avec le clavier, appuyez sur Alt+Entrée. Une fois ce…" at bounding box center [469, 286] width 887 height 391
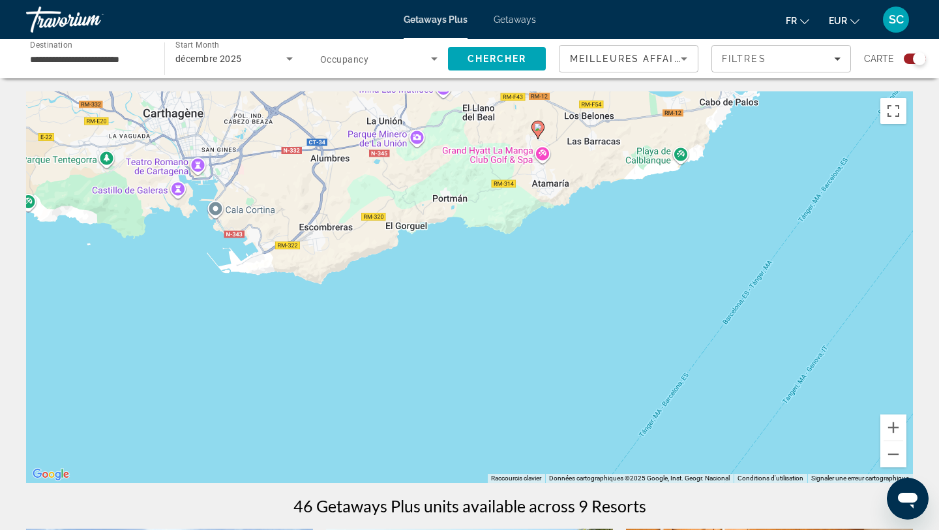
drag, startPoint x: 668, startPoint y: 168, endPoint x: 594, endPoint y: 307, distance: 158.2
click at [594, 308] on div "Pour activer le glissement avec le clavier, appuyez sur Alt+Entrée. Une fois ce…" at bounding box center [469, 286] width 887 height 391
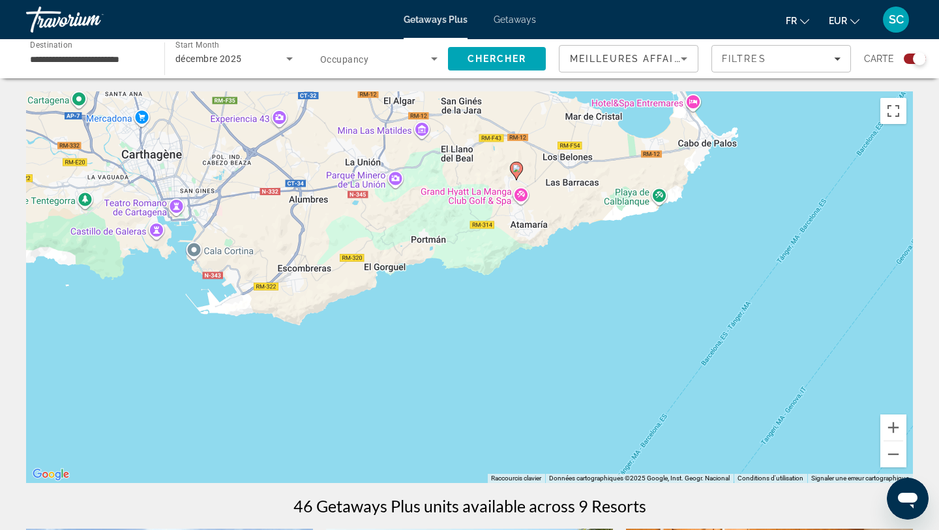
click at [517, 172] on icon "Main content" at bounding box center [517, 170] width 12 height 17
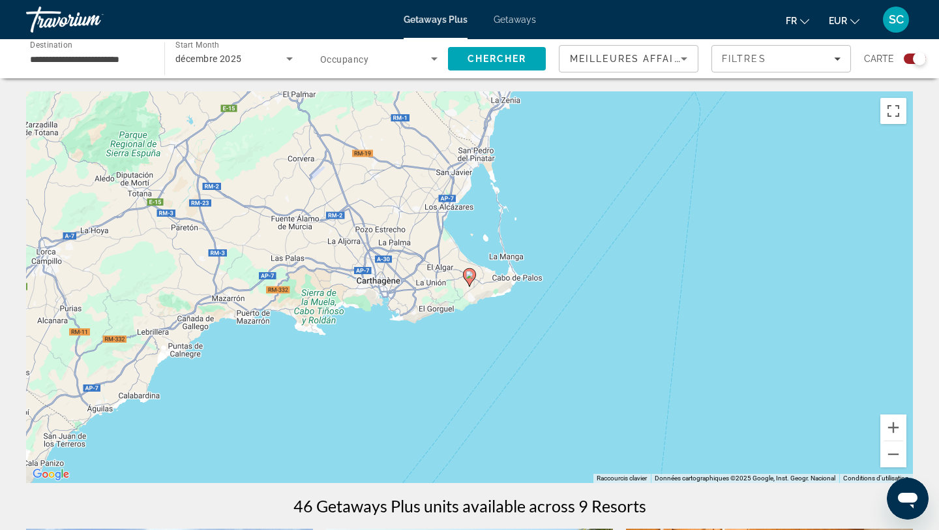
click at [471, 276] on image "Main content" at bounding box center [470, 275] width 8 height 8
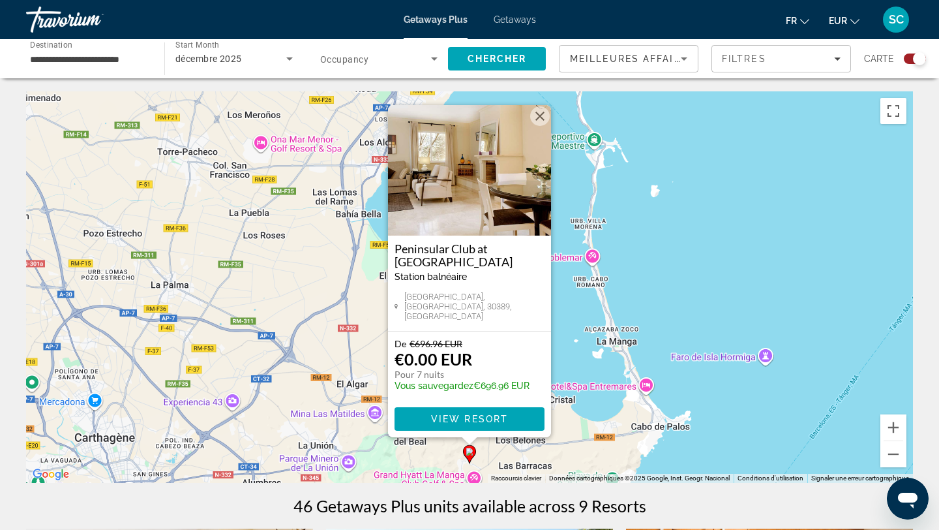
click at [446, 254] on h3 "Peninsular Club at [GEOGRAPHIC_DATA]" at bounding box center [470, 255] width 150 height 26
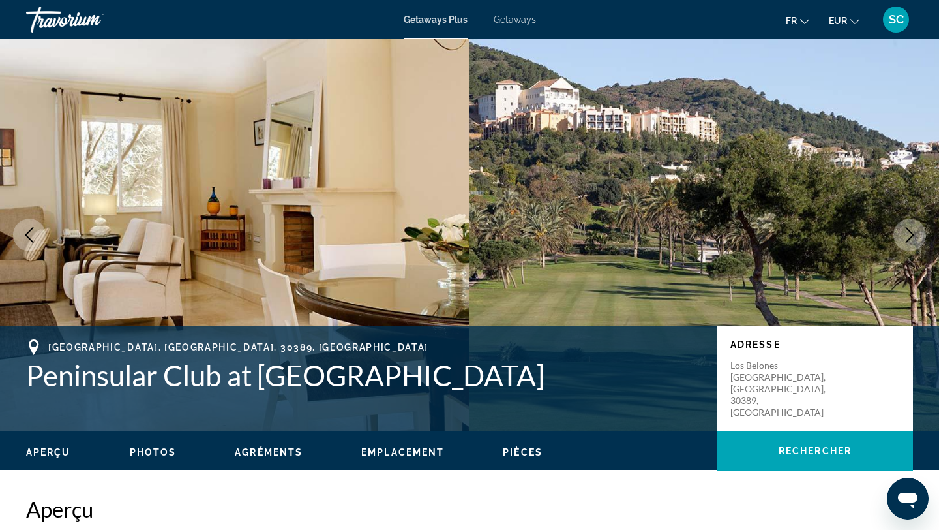
click at [913, 235] on icon "Next image" at bounding box center [910, 235] width 8 height 16
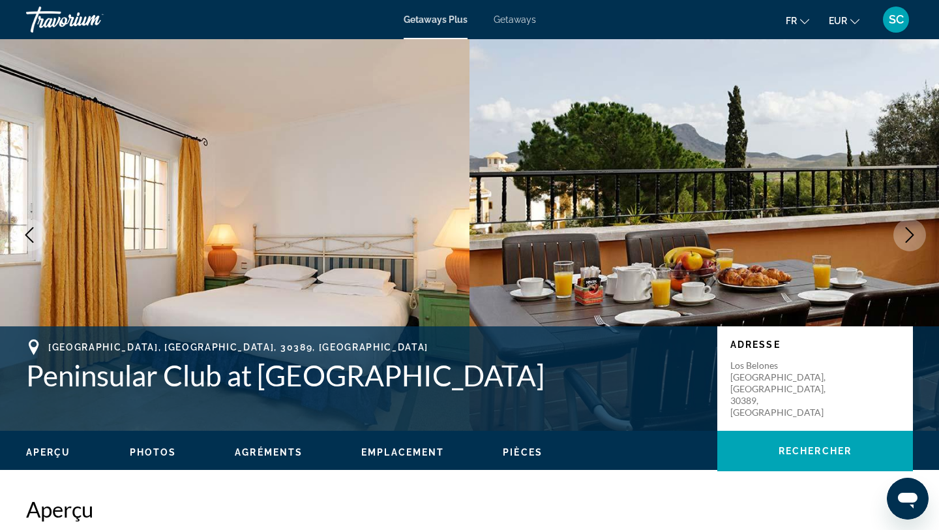
click at [913, 235] on icon "Next image" at bounding box center [910, 235] width 8 height 16
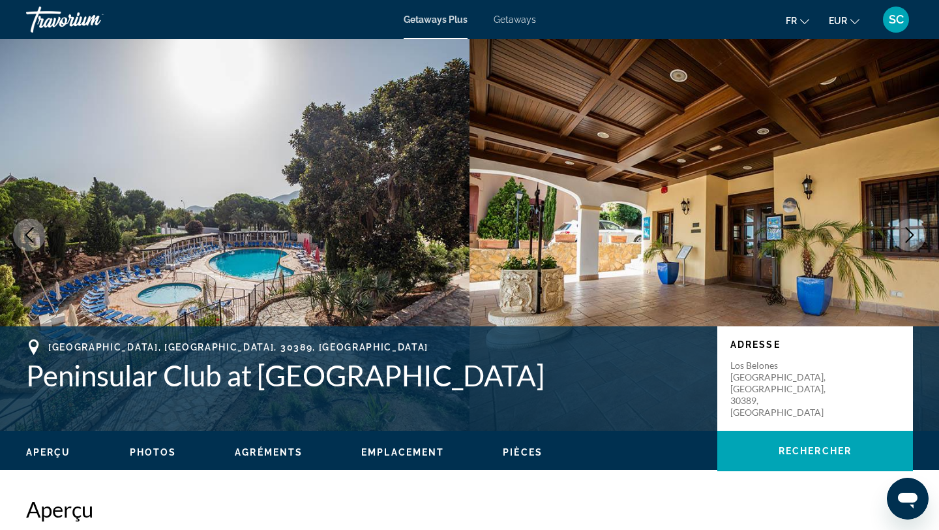
click at [913, 235] on icon "Next image" at bounding box center [910, 235] width 8 height 16
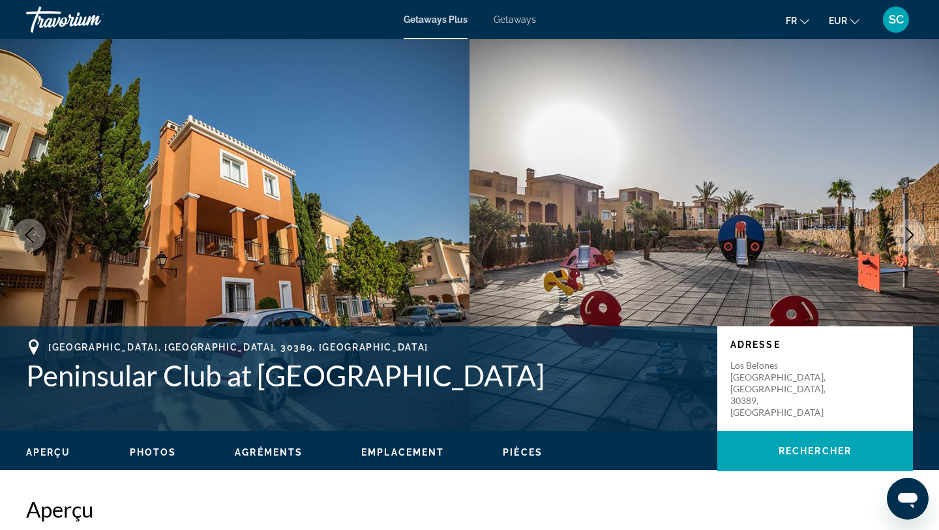
click at [913, 235] on icon "Next image" at bounding box center [910, 235] width 16 height 16
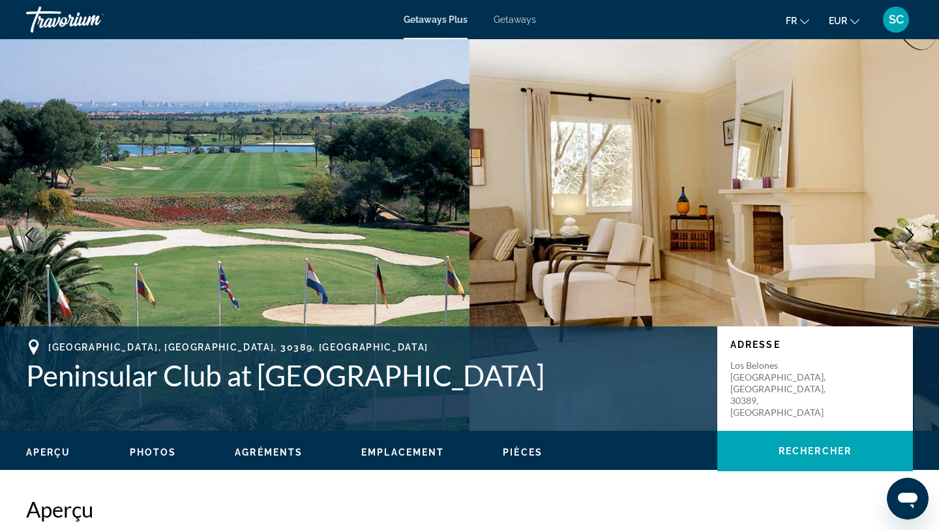
click at [913, 235] on icon "Next image" at bounding box center [910, 235] width 16 height 16
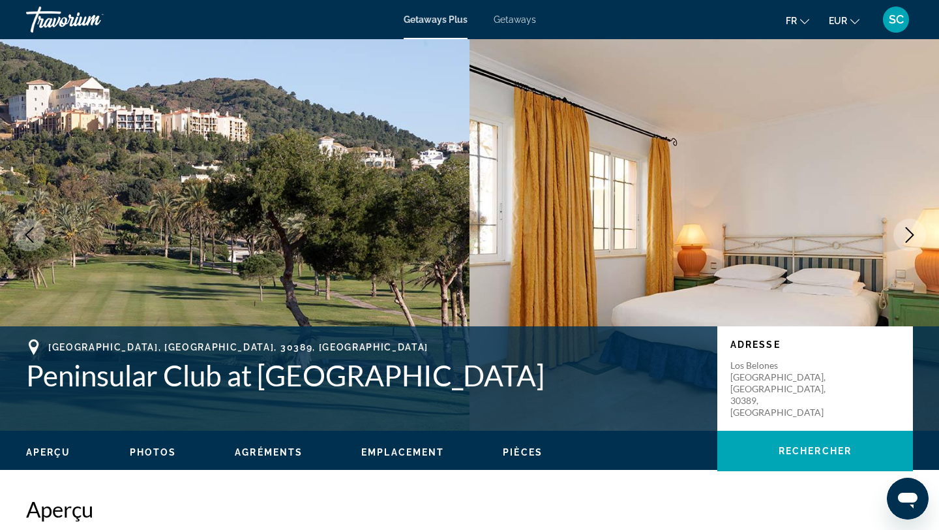
click at [913, 237] on icon "Next image" at bounding box center [910, 235] width 16 height 16
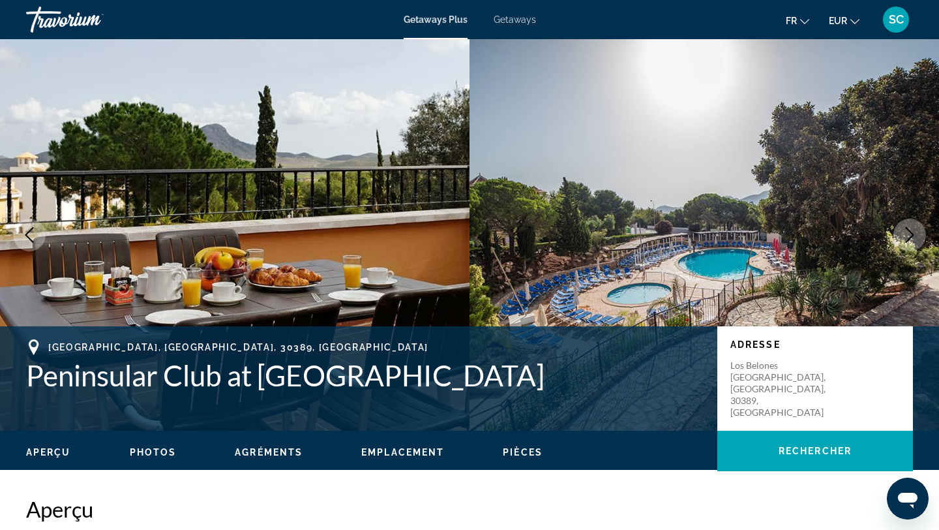
click at [911, 237] on icon "Next image" at bounding box center [910, 235] width 8 height 16
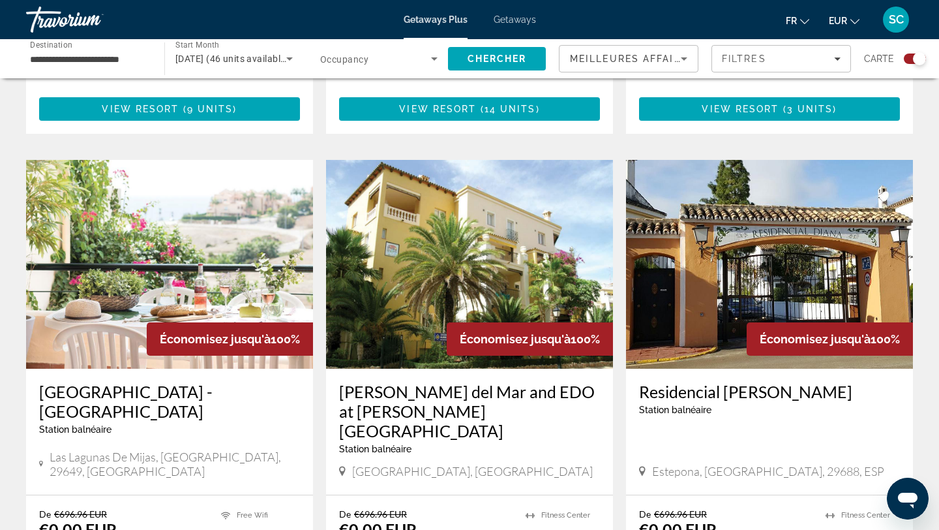
scroll to position [851, 0]
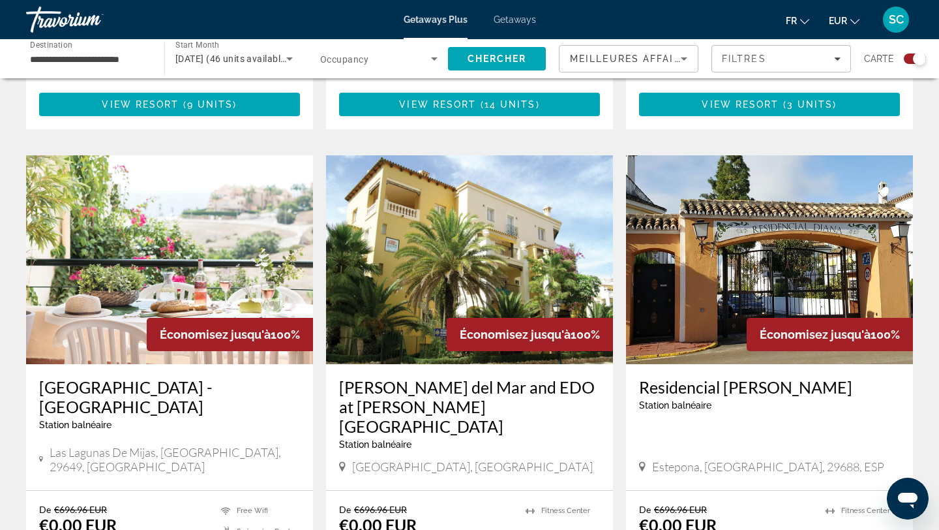
click at [386, 389] on h3 "[PERSON_NAME] del Mar and EDO at [PERSON_NAME][GEOGRAPHIC_DATA]" at bounding box center [469, 406] width 261 height 59
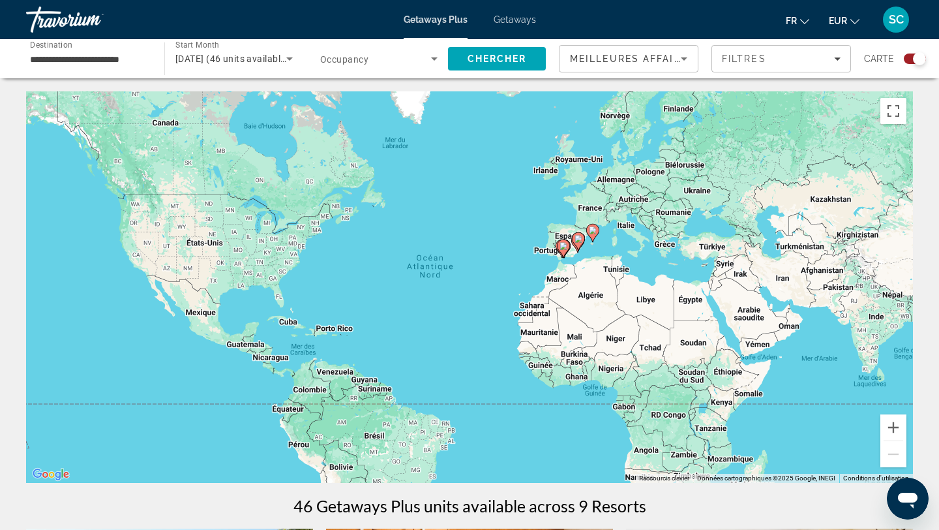
click at [564, 254] on icon "Main content" at bounding box center [564, 248] width 12 height 17
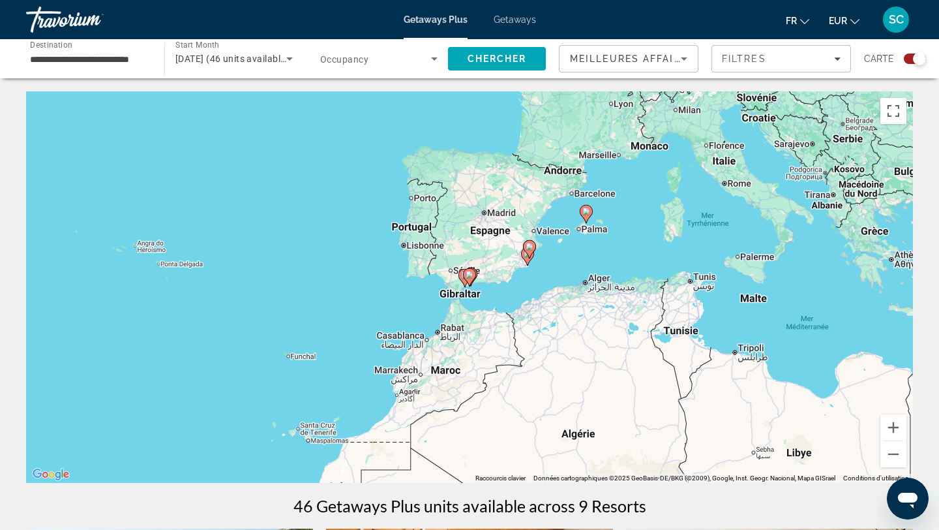
click at [468, 278] on image "Main content" at bounding box center [470, 275] width 8 height 8
type input "**********"
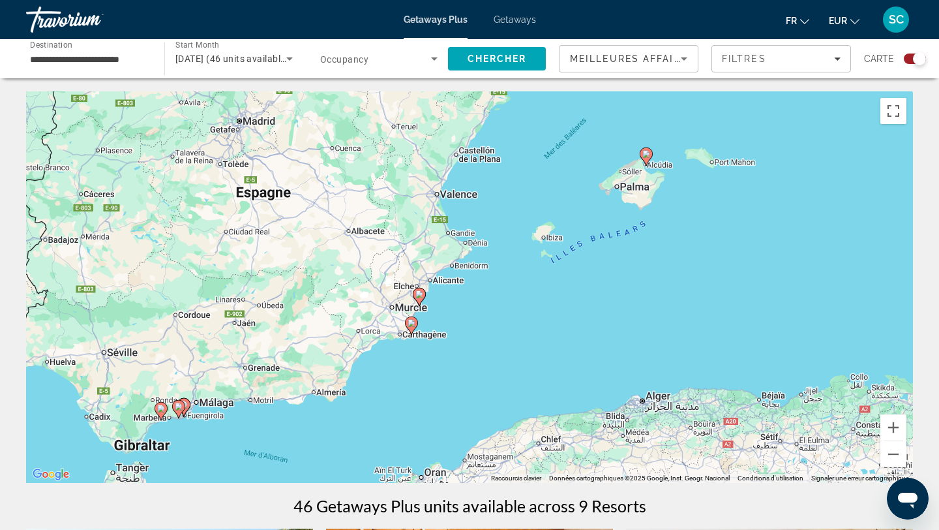
drag, startPoint x: 772, startPoint y: 185, endPoint x: 457, endPoint y: 327, distance: 345.4
click at [457, 327] on div "Pour activer le glissement avec le clavier, appuyez sur Alt+Entrée. Une fois ce…" at bounding box center [469, 286] width 887 height 391
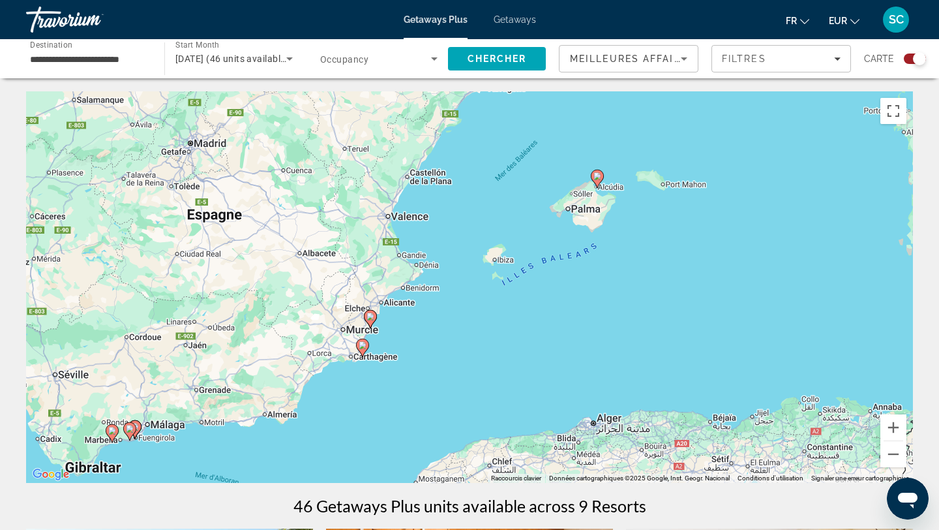
click at [601, 183] on gmp-advanced-marker "Main content" at bounding box center [597, 179] width 13 height 20
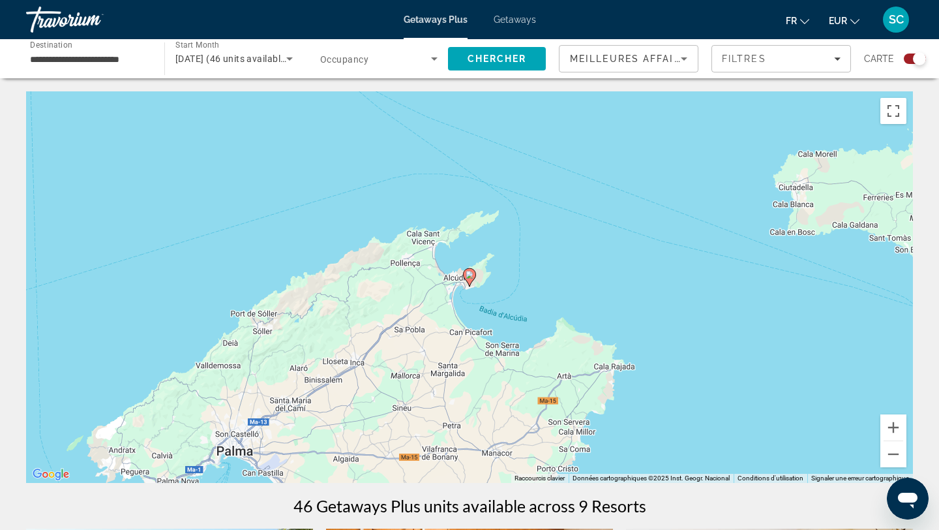
click at [470, 277] on image "Main content" at bounding box center [470, 275] width 8 height 8
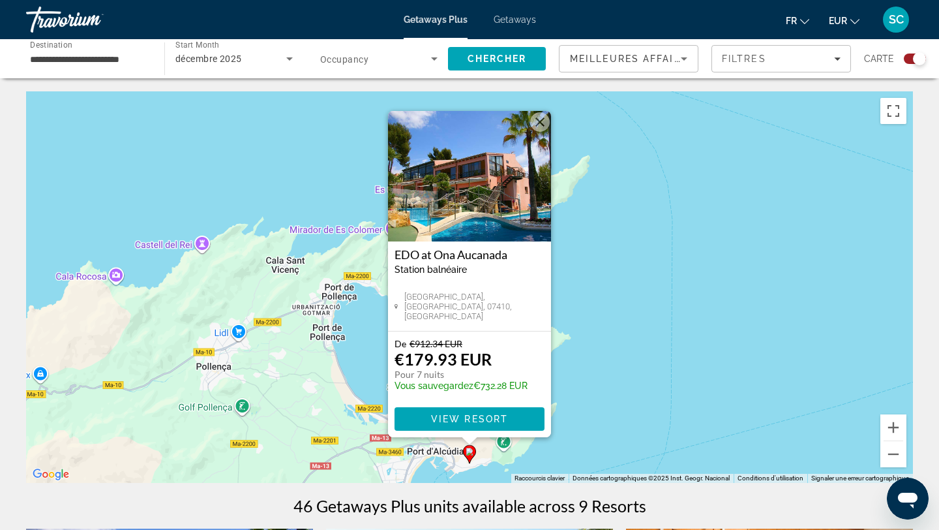
click at [448, 252] on h3 "EDO at Ona Aucanada" at bounding box center [470, 254] width 150 height 13
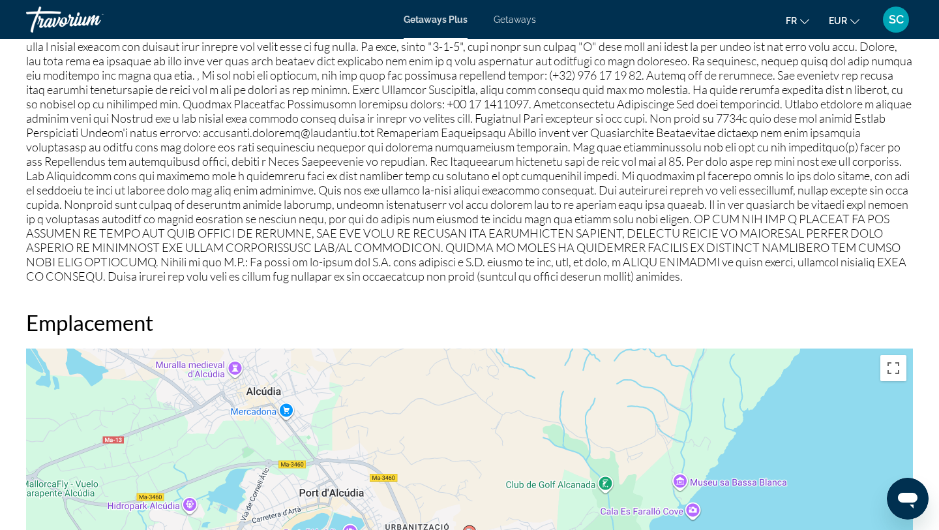
scroll to position [1401, 0]
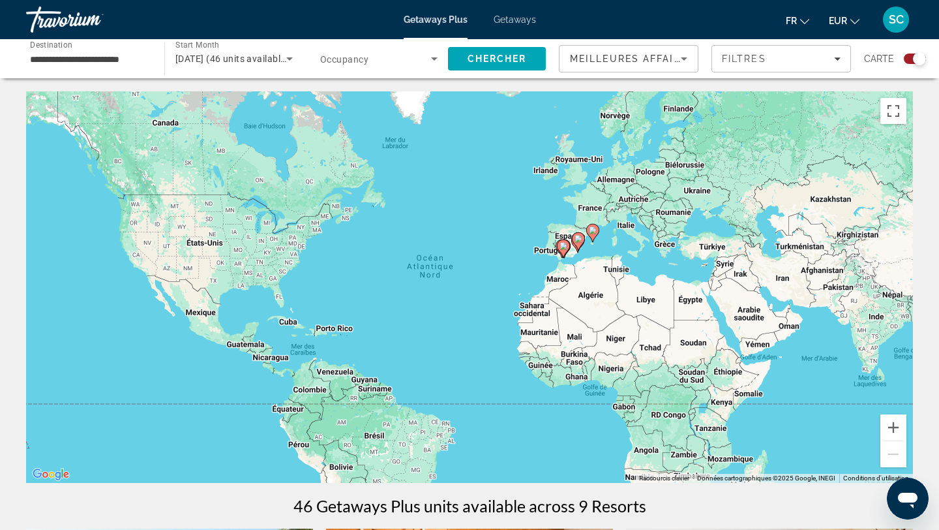
click at [562, 249] on image "Main content" at bounding box center [564, 246] width 8 height 8
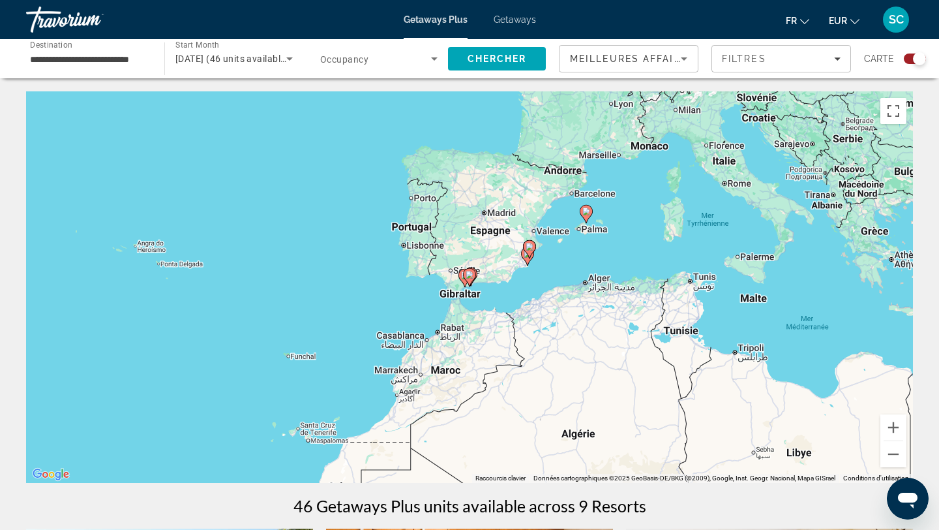
click at [470, 277] on image "Main content" at bounding box center [470, 275] width 8 height 8
type input "**********"
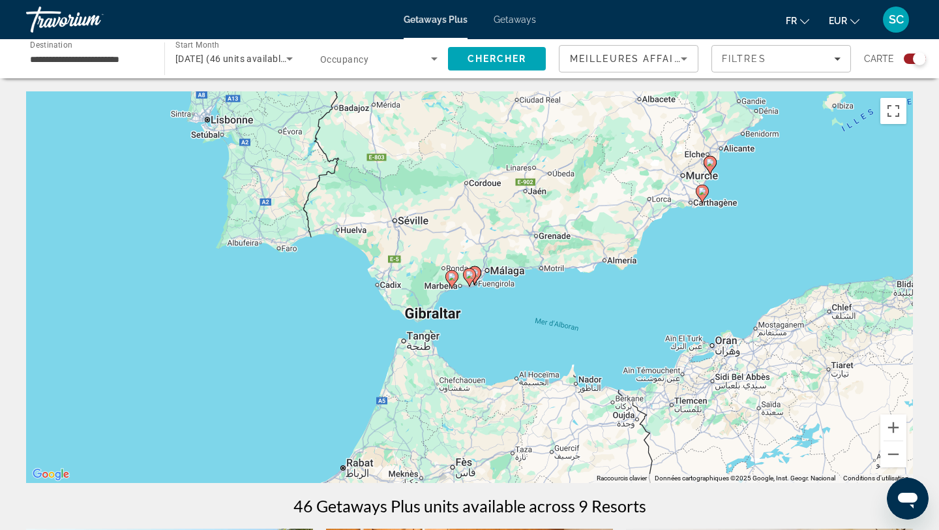
click at [472, 282] on icon "Main content" at bounding box center [469, 277] width 13 height 18
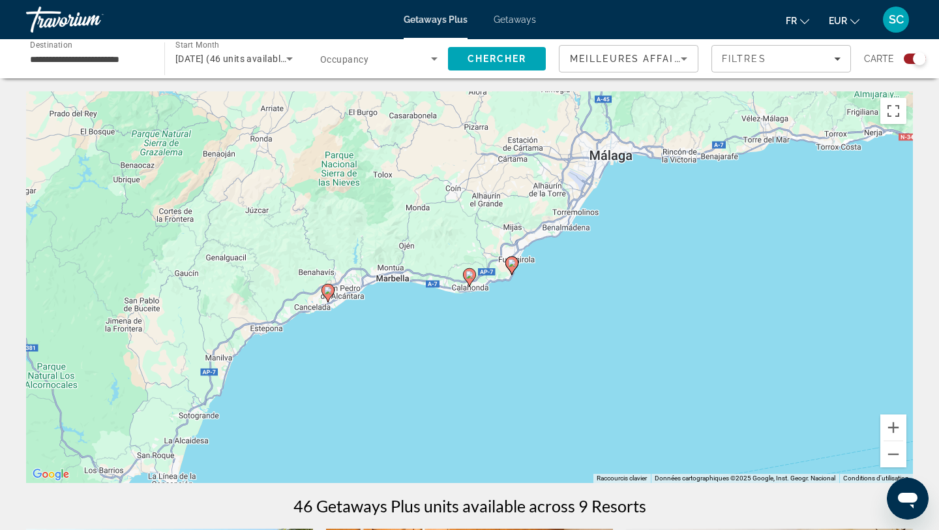
click at [511, 262] on image "Main content" at bounding box center [512, 263] width 8 height 8
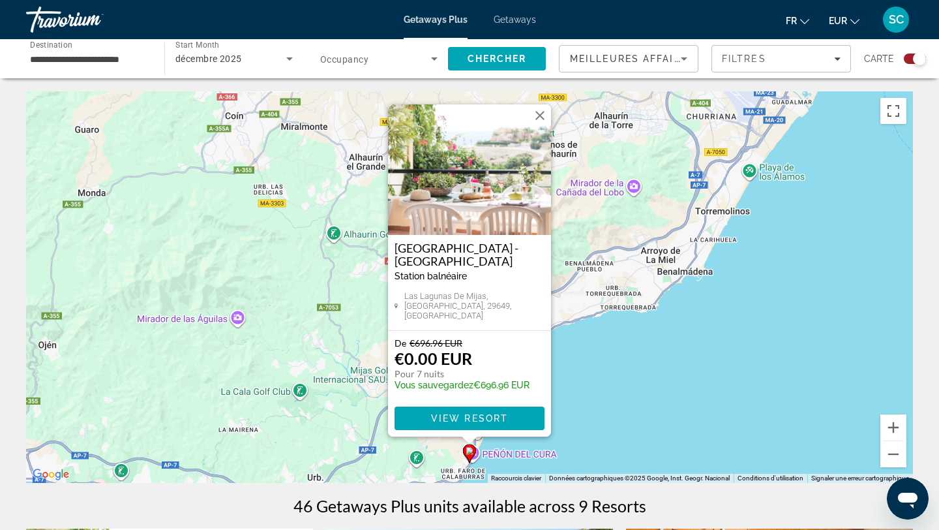
click at [448, 260] on h3 "[GEOGRAPHIC_DATA] - [GEOGRAPHIC_DATA]" at bounding box center [470, 254] width 150 height 26
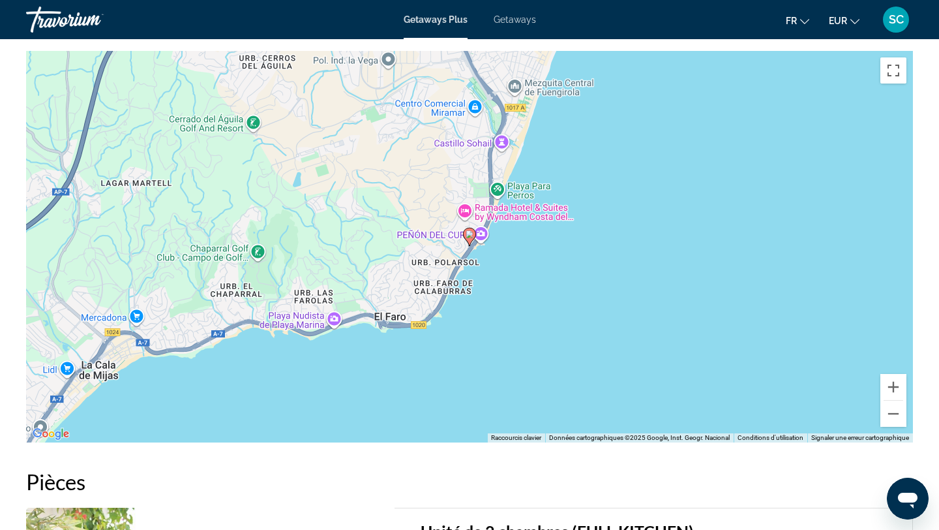
scroll to position [1417, 0]
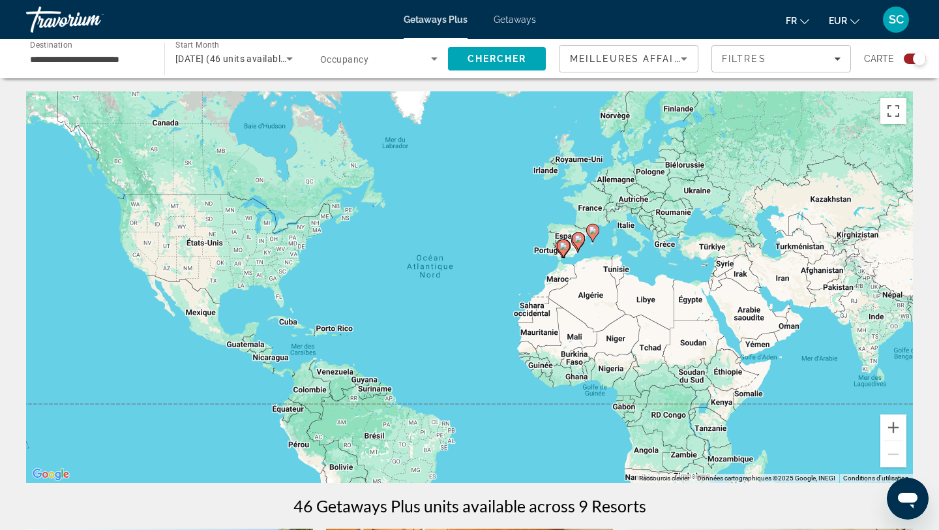
click at [565, 245] on image "Main content" at bounding box center [564, 246] width 8 height 8
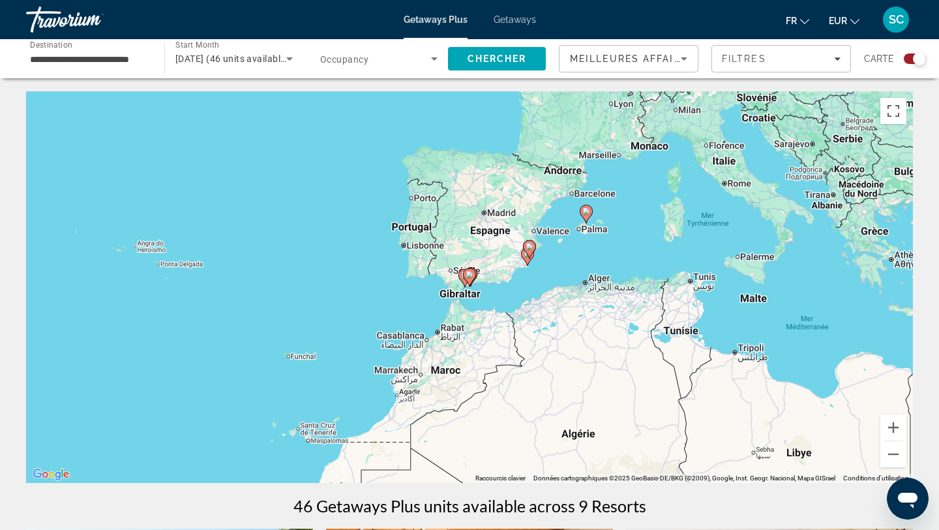
click at [462, 279] on image "Main content" at bounding box center [465, 275] width 8 height 8
type input "**********"
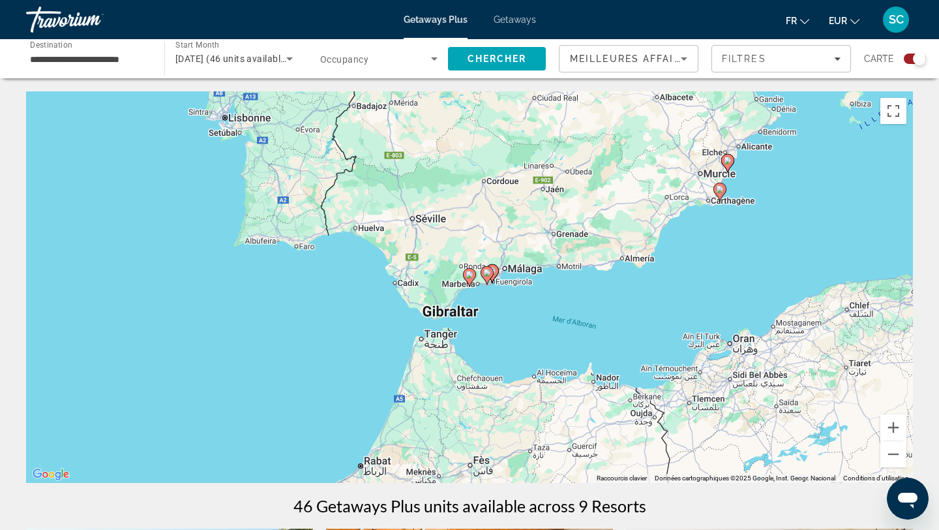
click at [485, 273] on image "Main content" at bounding box center [487, 273] width 8 height 8
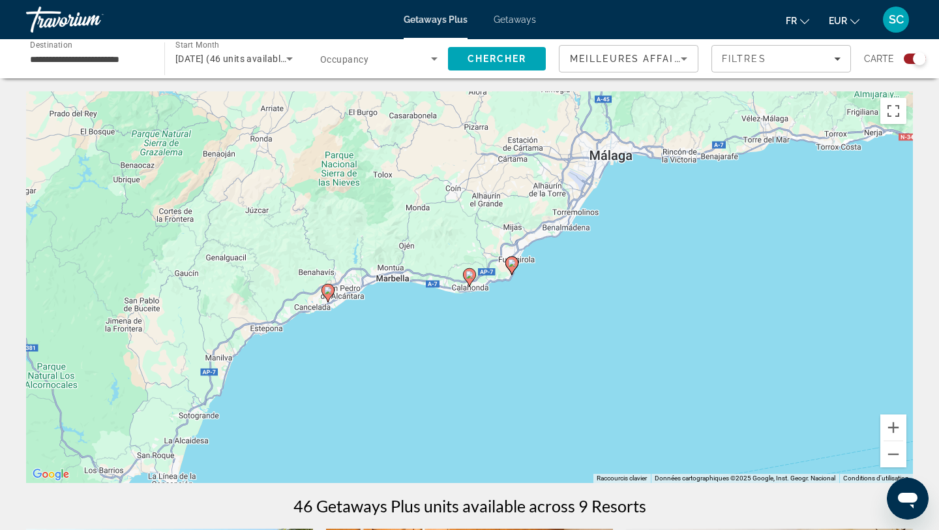
click at [469, 281] on icon "Main content" at bounding box center [470, 277] width 12 height 17
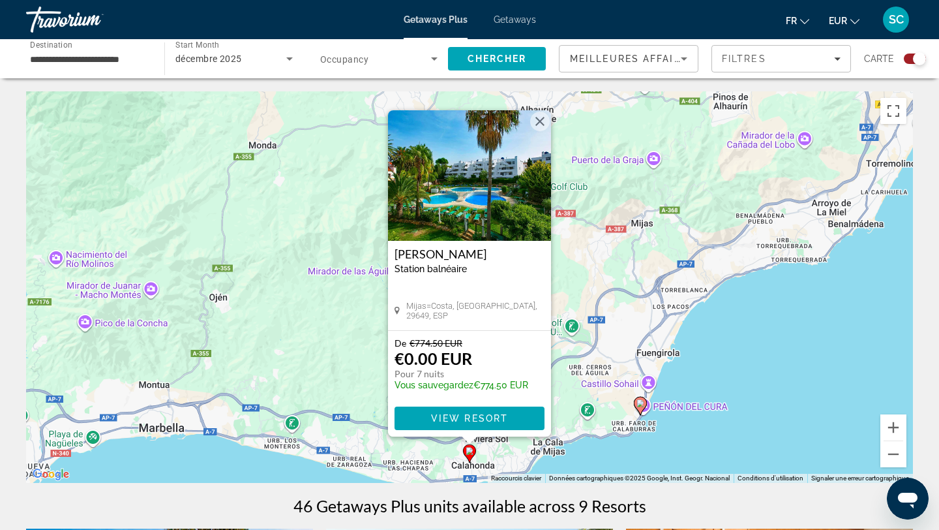
click at [456, 254] on h3 "[PERSON_NAME]" at bounding box center [470, 253] width 150 height 13
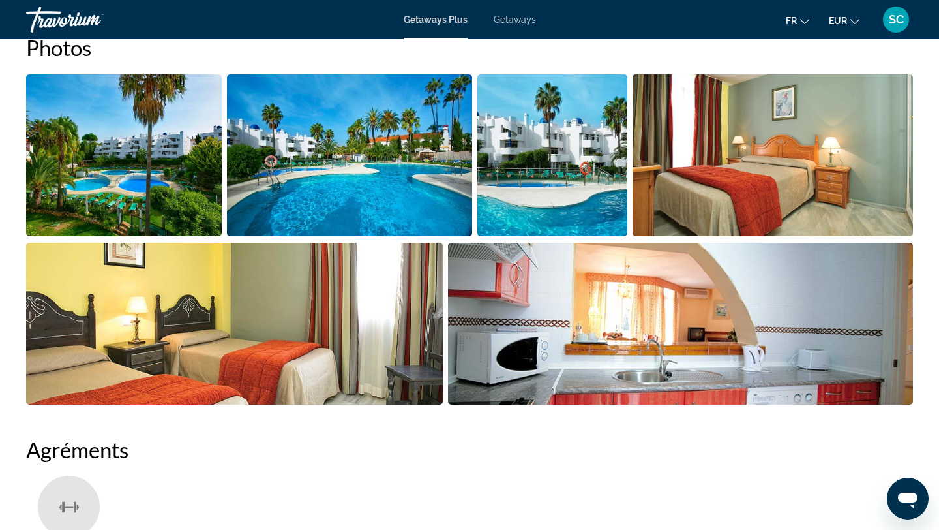
scroll to position [649, 0]
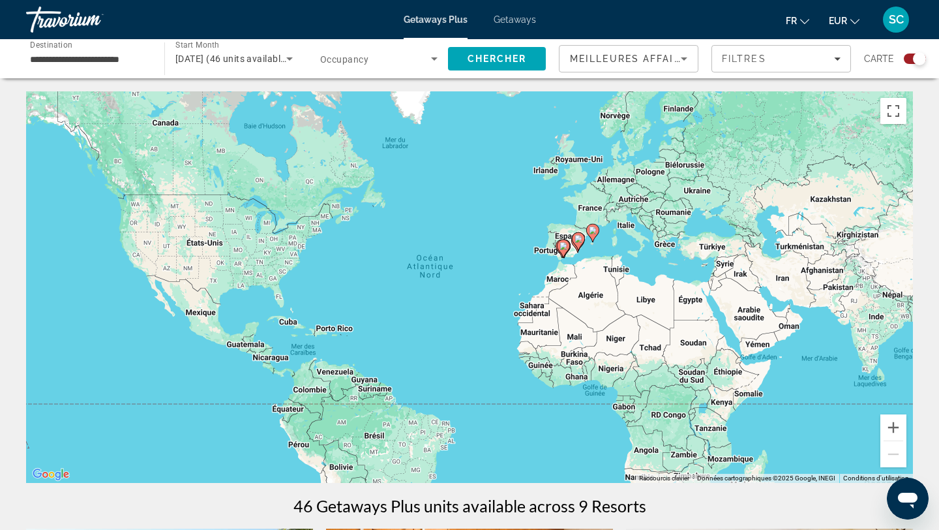
click at [561, 248] on image "Main content" at bounding box center [564, 246] width 8 height 8
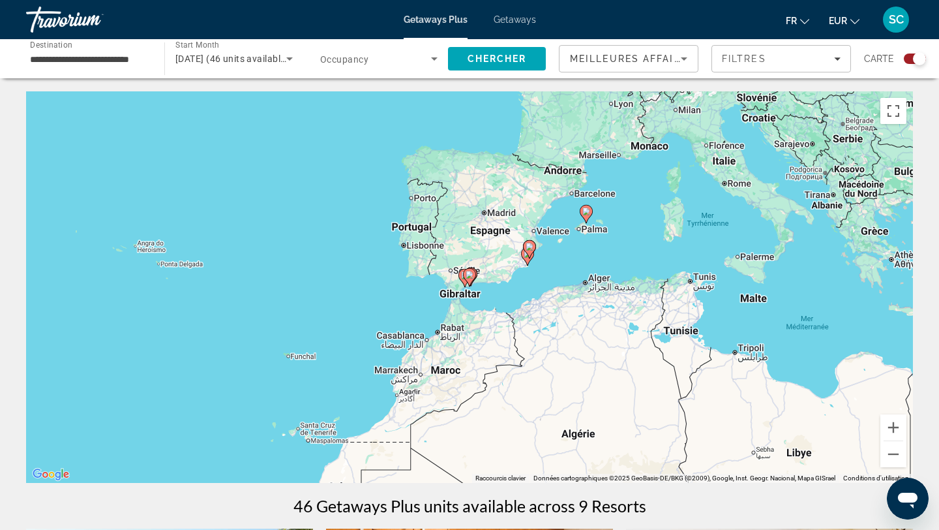
click at [468, 279] on icon "Main content" at bounding box center [470, 277] width 12 height 17
type input "**********"
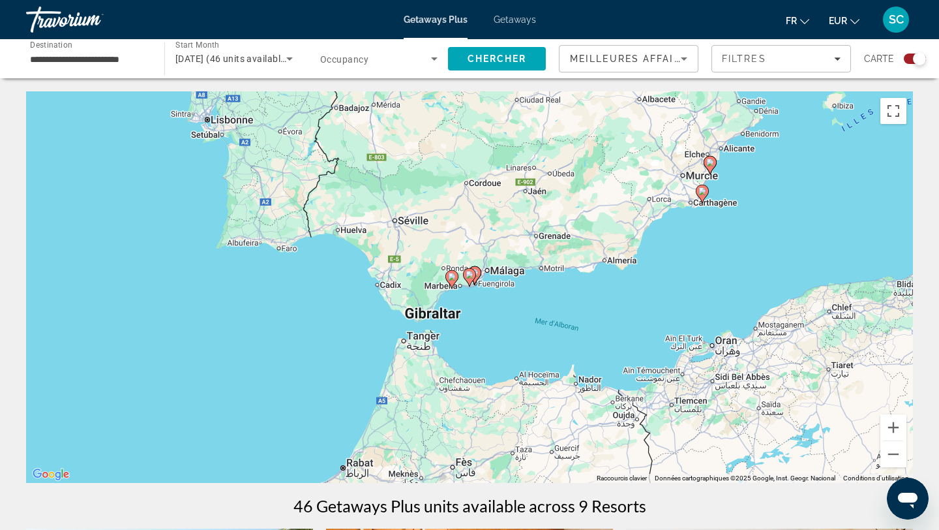
click at [468, 280] on icon "Main content" at bounding box center [470, 277] width 12 height 17
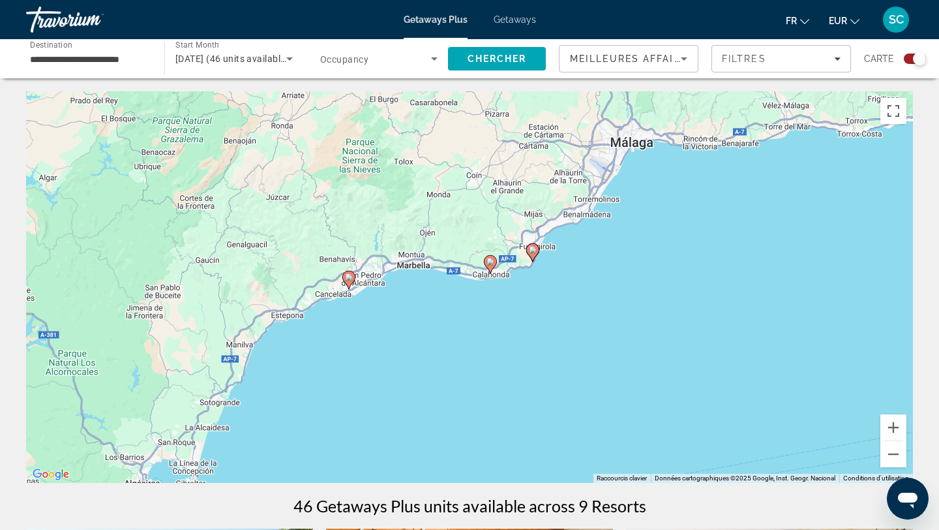
drag, startPoint x: 371, startPoint y: 397, endPoint x: 395, endPoint y: 380, distance: 29.0
click at [395, 381] on div "Pour activer le glissement avec le clavier, appuyez sur Alt+Entrée. Une fois ce…" at bounding box center [469, 286] width 887 height 391
click at [349, 275] on image "Main content" at bounding box center [349, 276] width 8 height 8
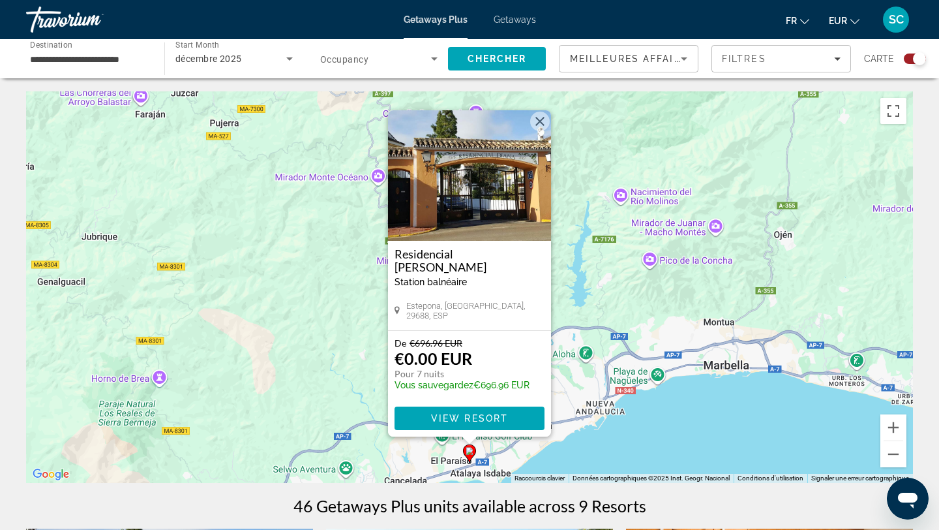
click at [457, 250] on h3 "Residencial [PERSON_NAME]" at bounding box center [470, 260] width 150 height 26
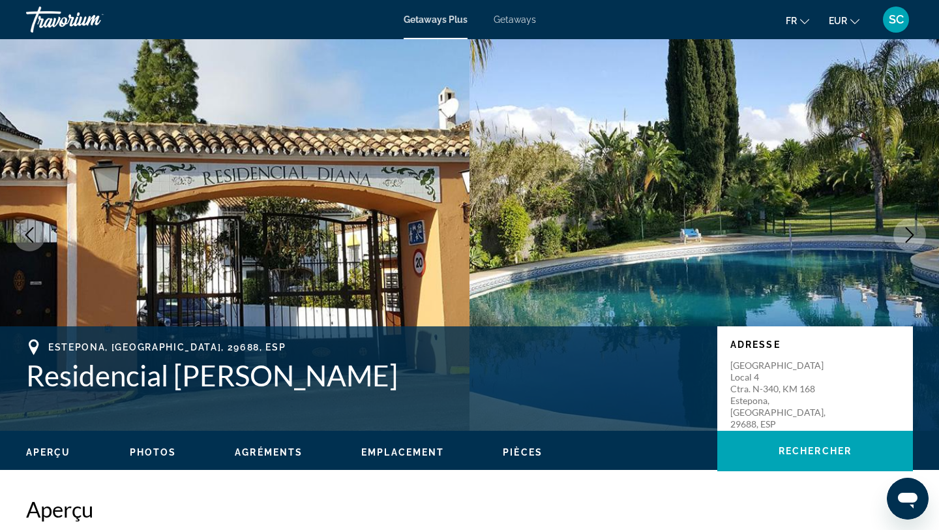
click at [909, 232] on icon "Next image" at bounding box center [910, 235] width 16 height 16
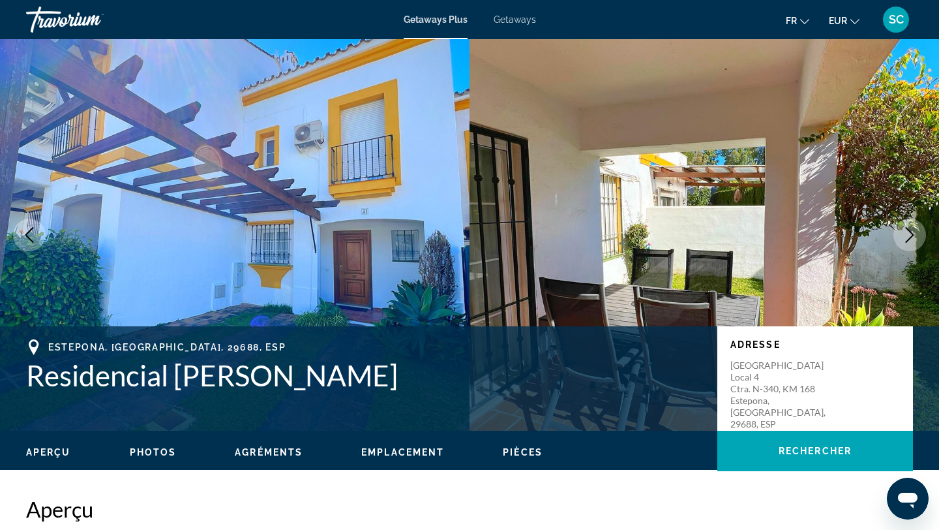
click at [910, 234] on icon "Next image" at bounding box center [910, 235] width 16 height 16
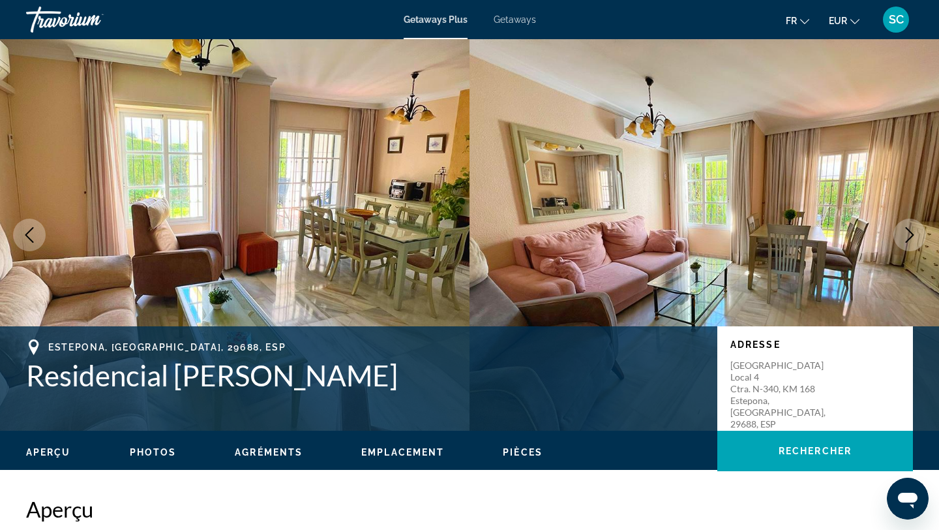
click at [911, 234] on icon "Next image" at bounding box center [910, 235] width 16 height 16
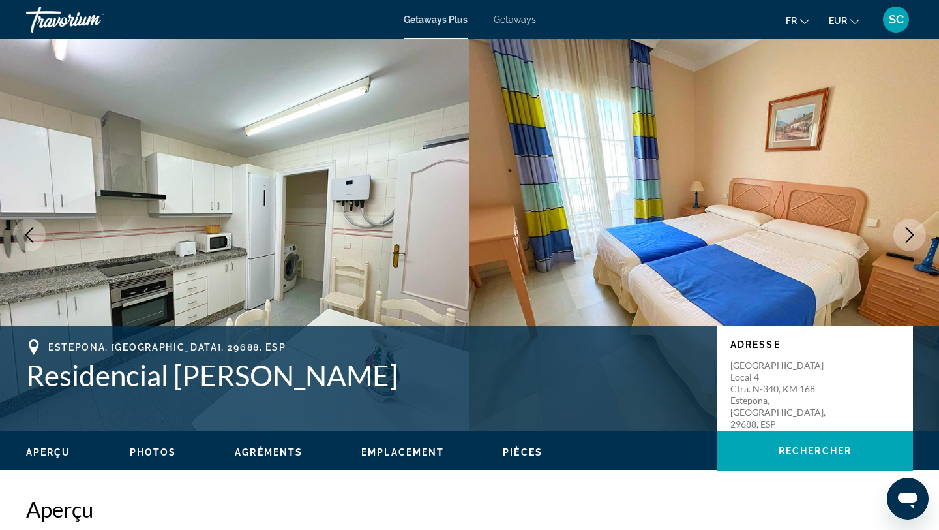
click at [911, 234] on icon "Next image" at bounding box center [910, 235] width 16 height 16
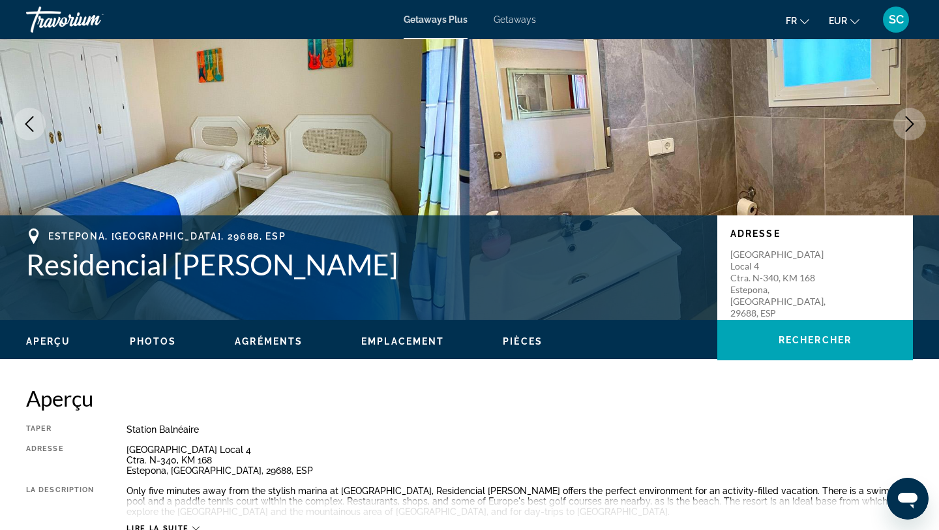
scroll to position [110, 0]
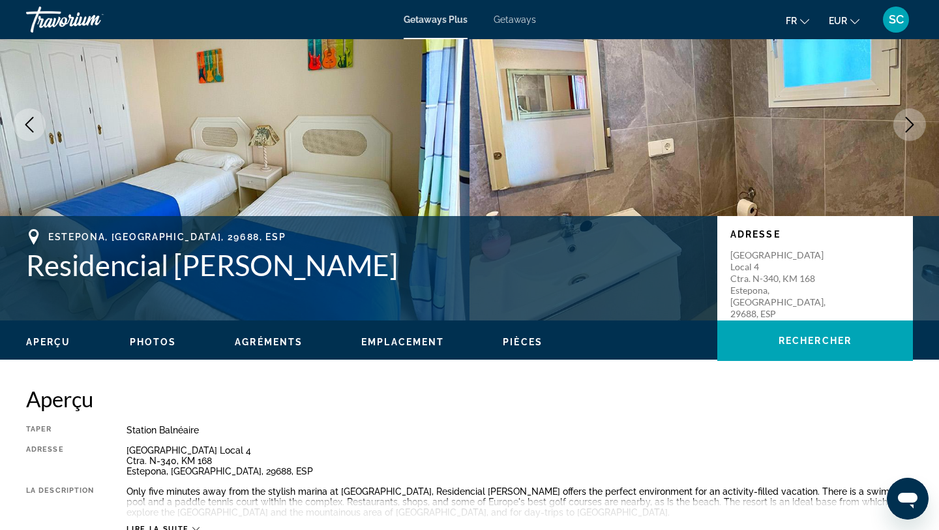
click at [36, 124] on icon "Previous image" at bounding box center [30, 125] width 16 height 16
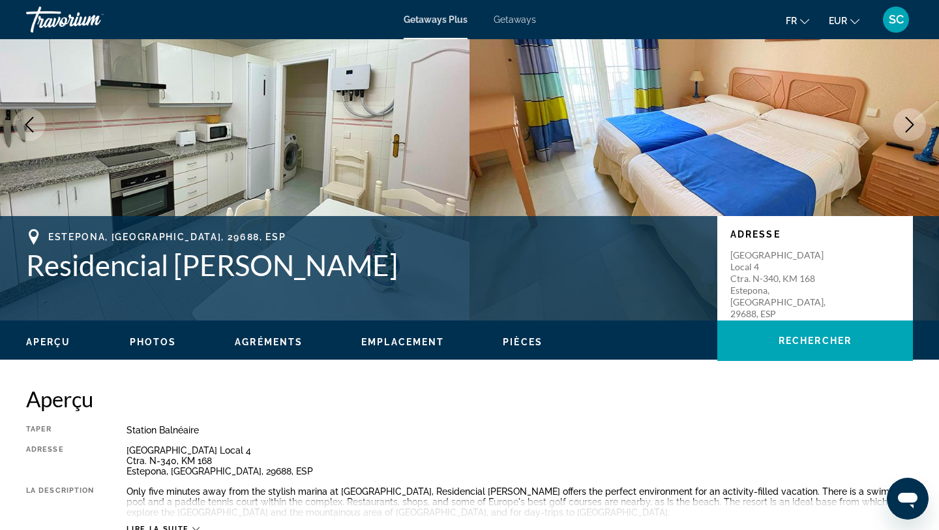
click at [36, 123] on icon "Previous image" at bounding box center [30, 125] width 16 height 16
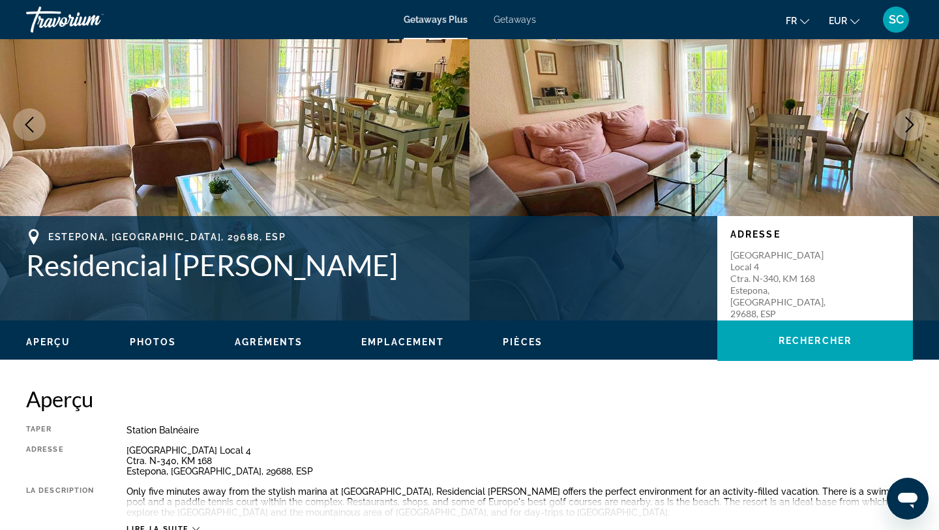
click at [36, 123] on icon "Previous image" at bounding box center [30, 125] width 16 height 16
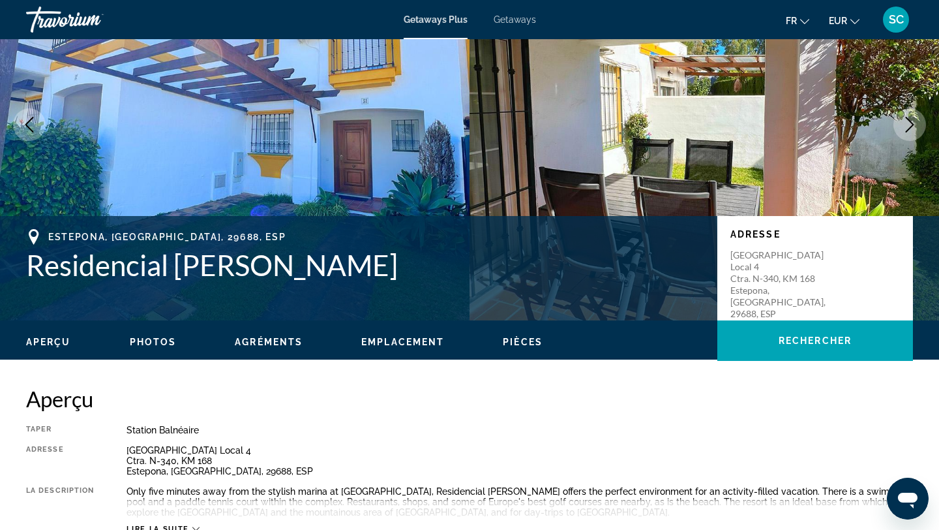
click at [36, 123] on icon "Previous image" at bounding box center [30, 125] width 16 height 16
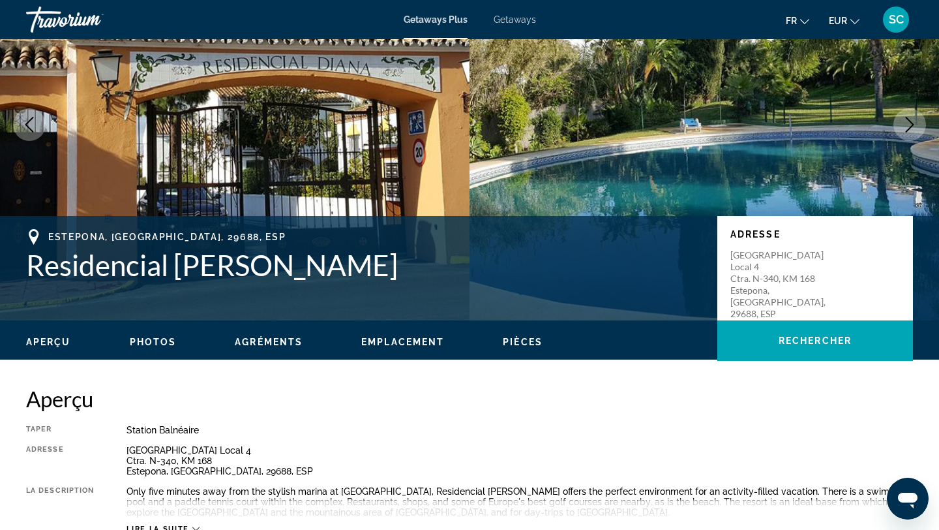
click at [36, 123] on icon "Previous image" at bounding box center [30, 125] width 16 height 16
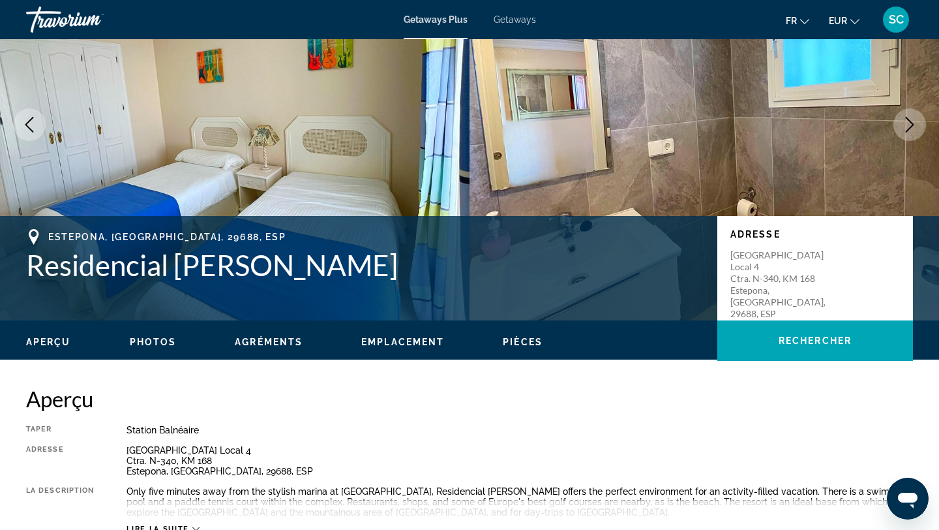
click at [36, 123] on icon "Previous image" at bounding box center [30, 125] width 16 height 16
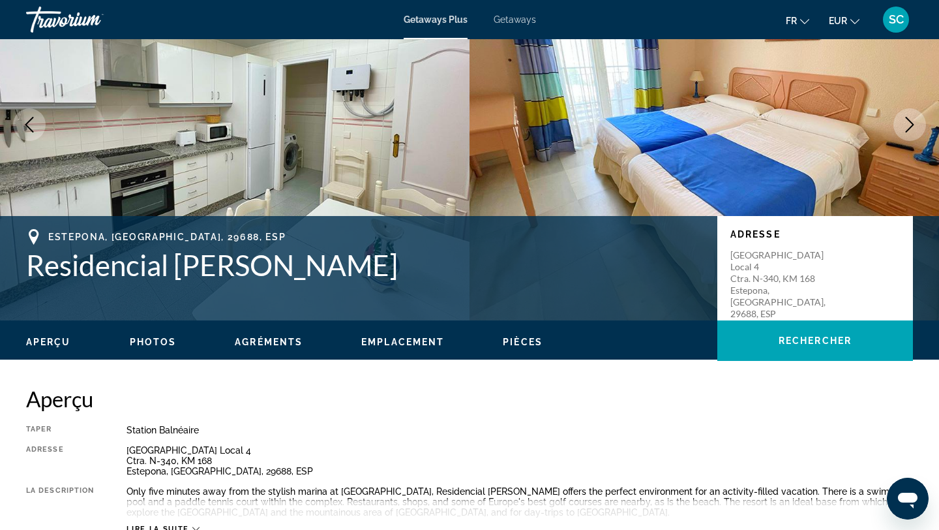
click at [36, 123] on icon "Previous image" at bounding box center [30, 125] width 16 height 16
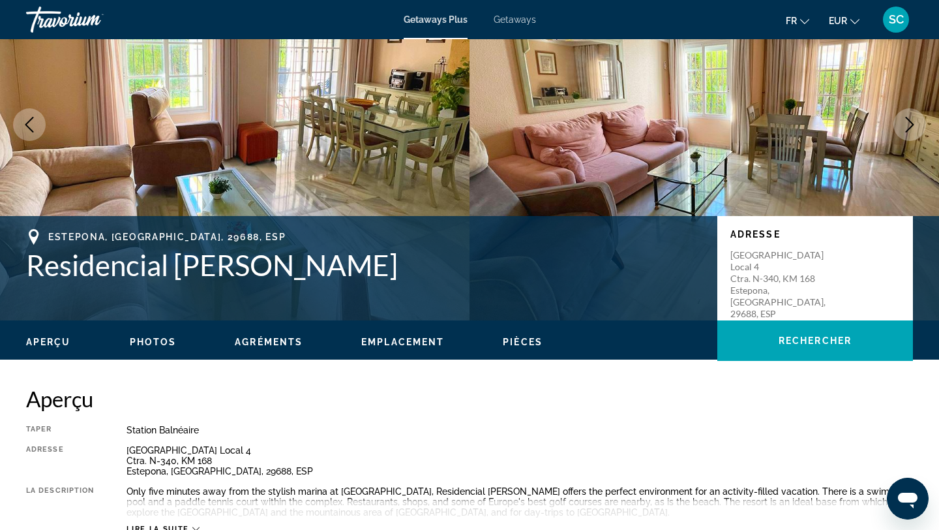
click at [36, 123] on icon "Previous image" at bounding box center [30, 125] width 16 height 16
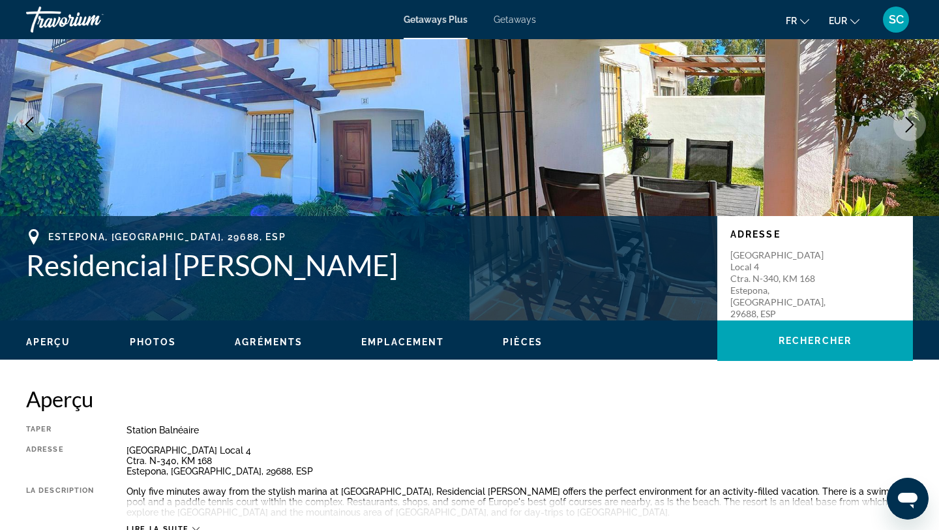
click at [36, 123] on icon "Previous image" at bounding box center [30, 125] width 16 height 16
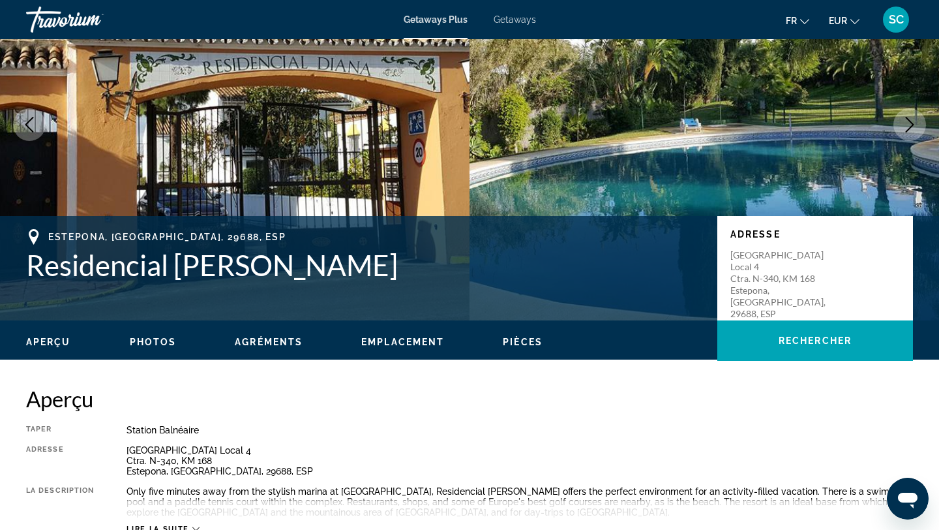
click at [36, 123] on icon "Previous image" at bounding box center [30, 125] width 16 height 16
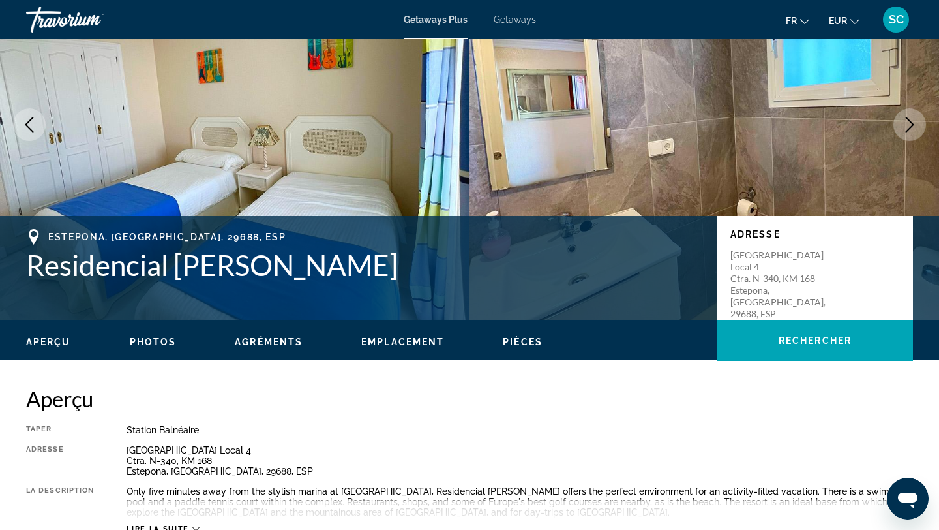
click at [904, 122] on icon "Next image" at bounding box center [910, 125] width 16 height 16
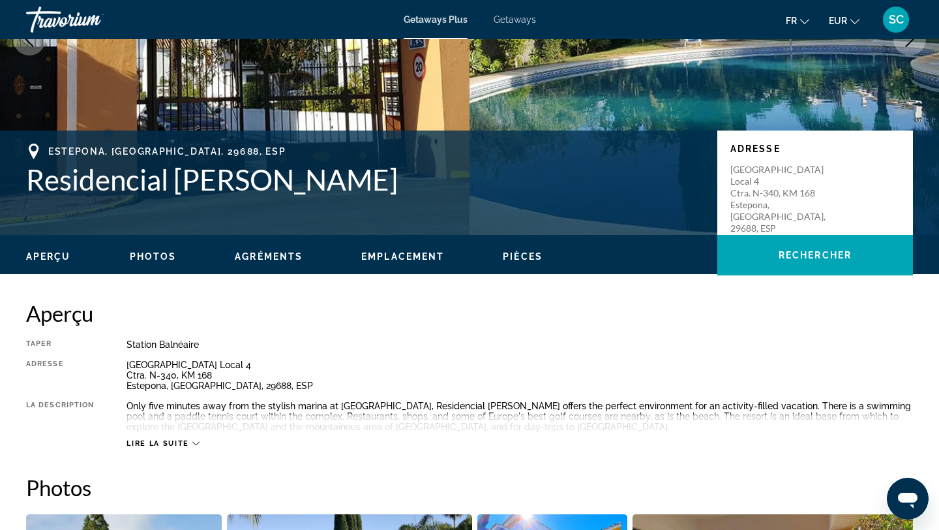
scroll to position [172, 0]
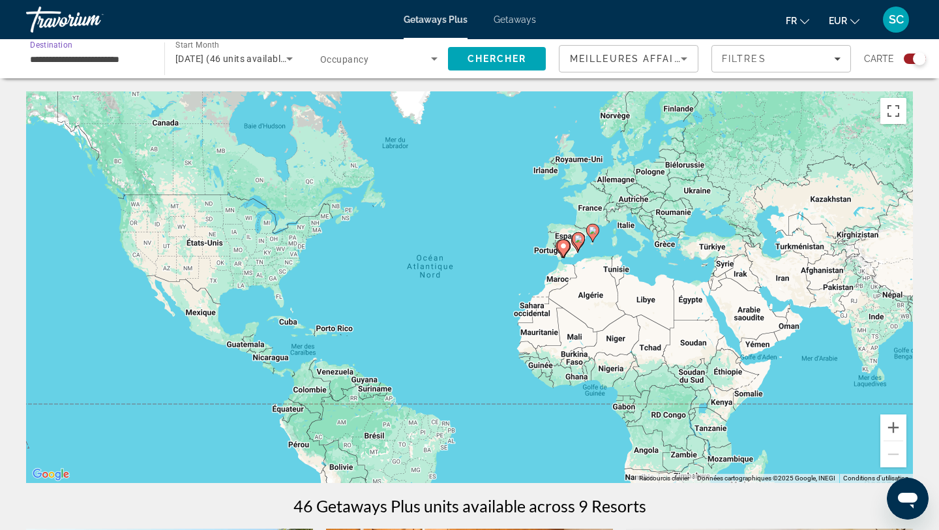
click at [61, 63] on input "**********" at bounding box center [88, 60] width 117 height 16
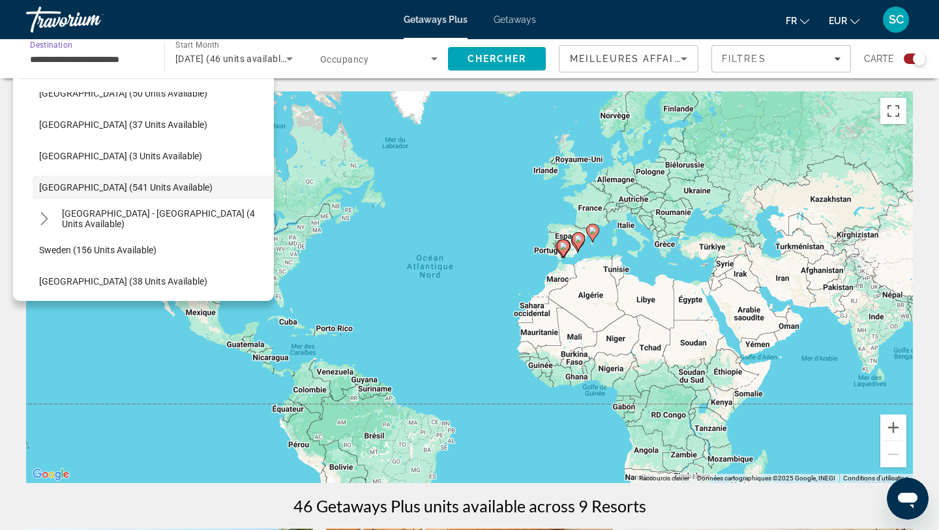
scroll to position [524, 0]
click at [679, 279] on div "Pour activer le glissement avec le clavier, appuyez sur Alt+Entrée. Une fois ce…" at bounding box center [469, 286] width 887 height 391
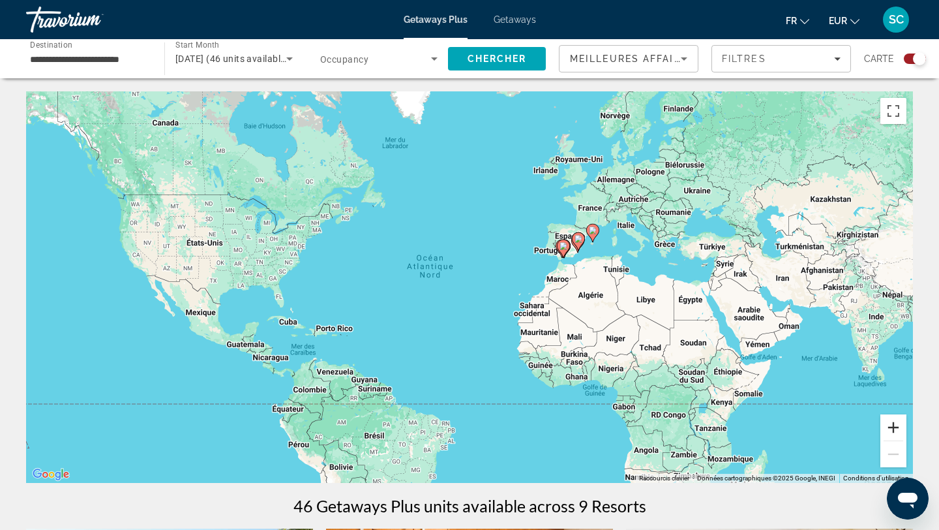
click at [889, 429] on button "Zoom avant" at bounding box center [894, 427] width 26 height 26
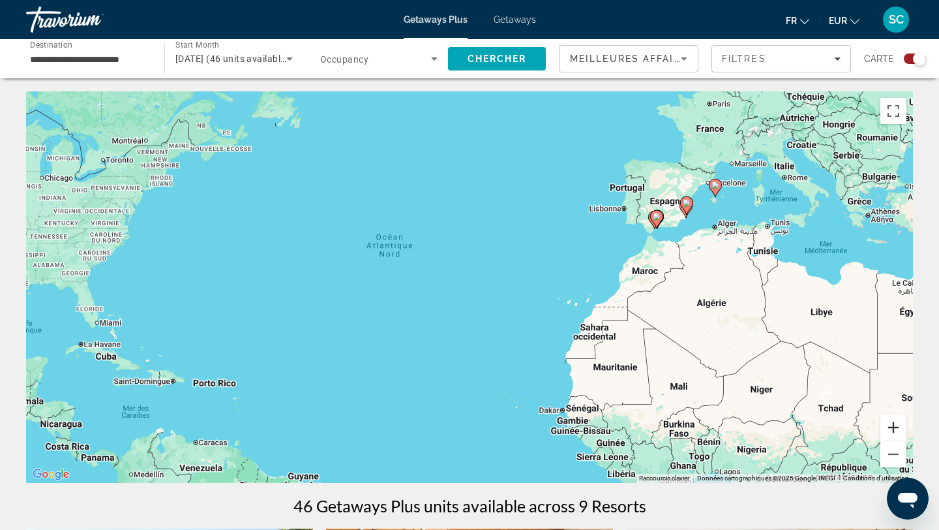
click at [890, 429] on button "Zoom avant" at bounding box center [894, 427] width 26 height 26
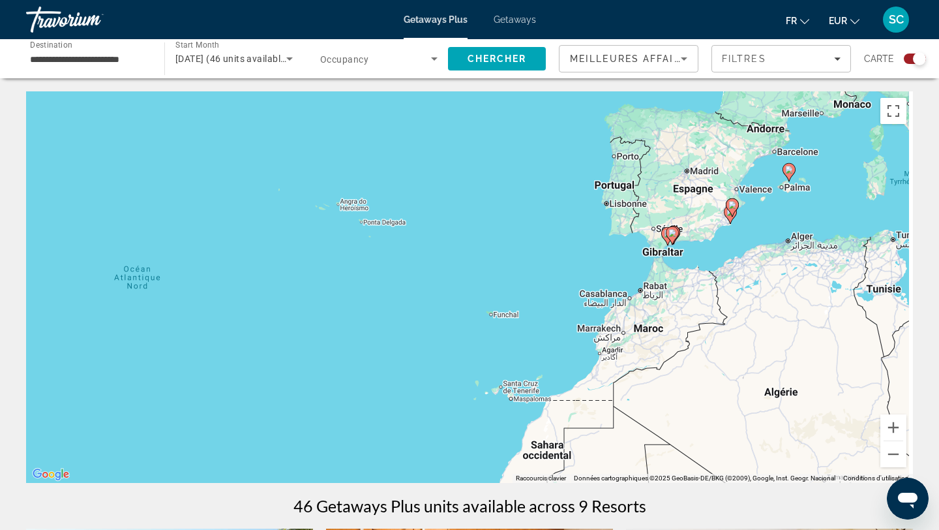
drag, startPoint x: 870, startPoint y: 295, endPoint x: 690, endPoint y: 371, distance: 195.5
click at [690, 371] on div "Pour activer le glissement avec le clavier, appuyez sur Alt+Entrée. Une fois ce…" at bounding box center [469, 286] width 887 height 391
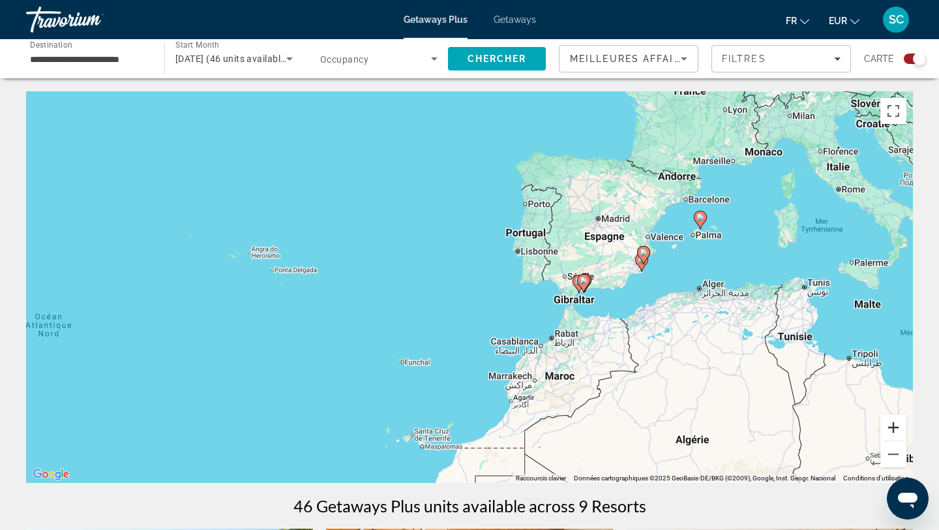
click at [892, 425] on button "Zoom avant" at bounding box center [894, 427] width 26 height 26
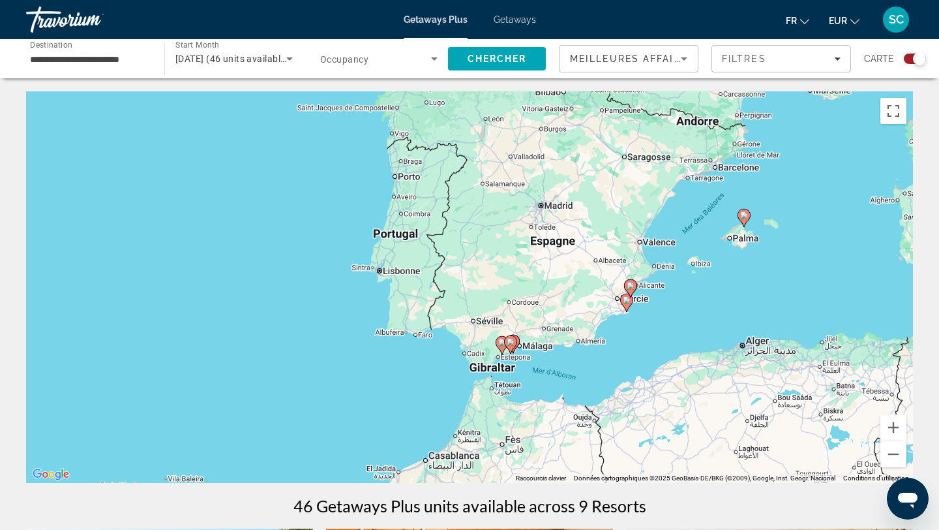
drag, startPoint x: 872, startPoint y: 309, endPoint x: 674, endPoint y: 365, distance: 205.5
click at [674, 365] on div "Pour activer le glissement avec le clavier, appuyez sur Alt+Entrée. Une fois ce…" at bounding box center [469, 286] width 887 height 391
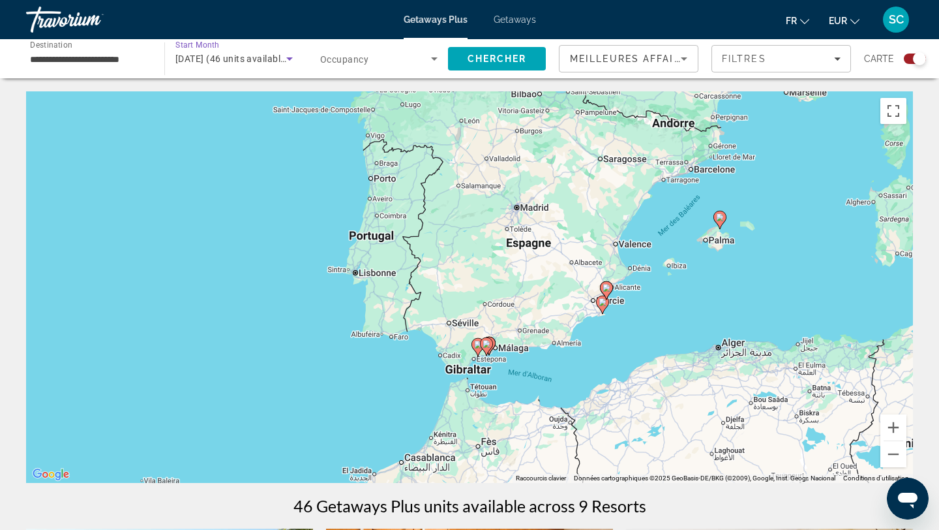
click at [247, 56] on span "décembre 2025 (46 units available)" at bounding box center [232, 58] width 114 height 10
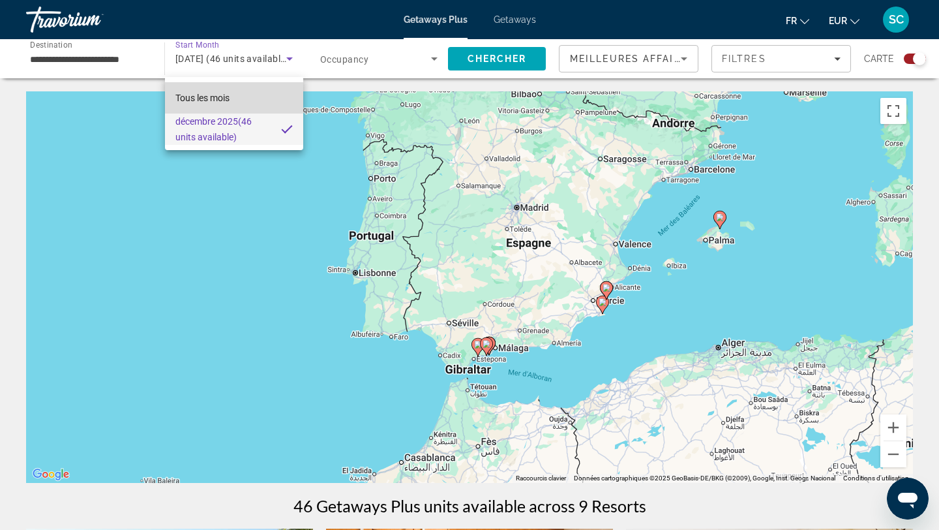
click at [225, 93] on span "Tous les mois" at bounding box center [202, 98] width 54 height 10
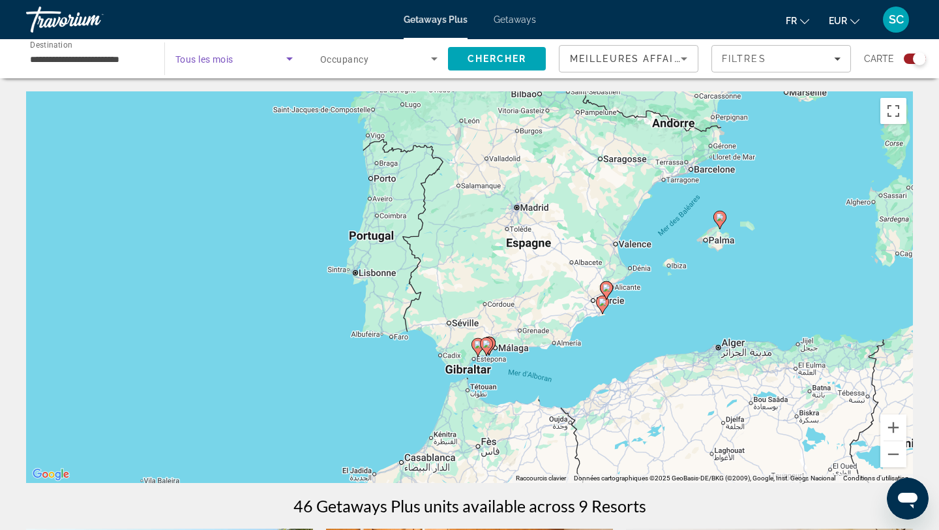
click at [224, 62] on span "Tous les mois" at bounding box center [204, 59] width 58 height 10
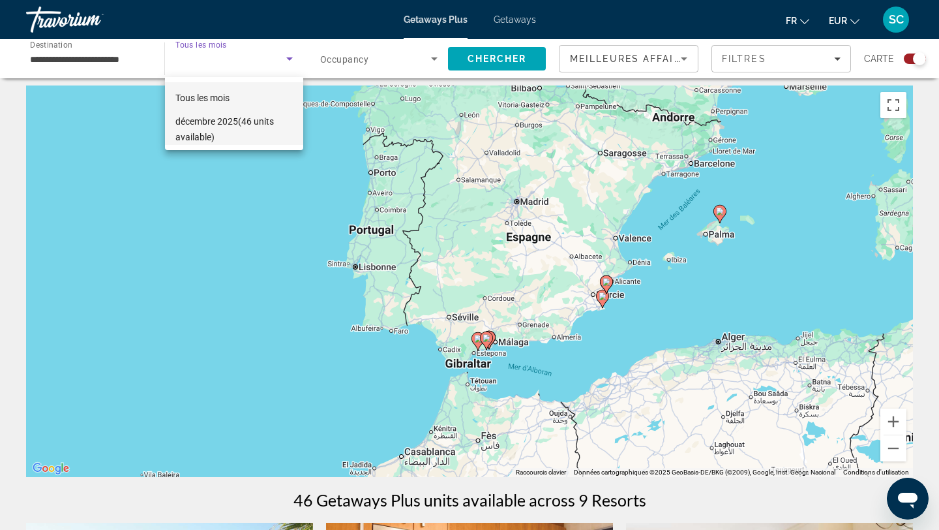
scroll to position [5, 0]
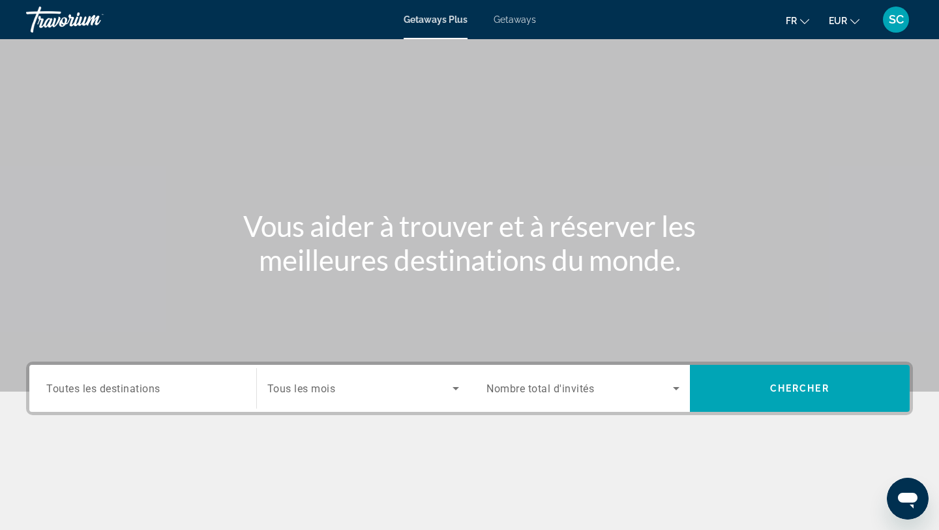
click at [513, 21] on span "Getaways" at bounding box center [515, 19] width 42 height 10
click at [162, 393] on input "Destination Toutes les destinations" at bounding box center [142, 389] width 193 height 16
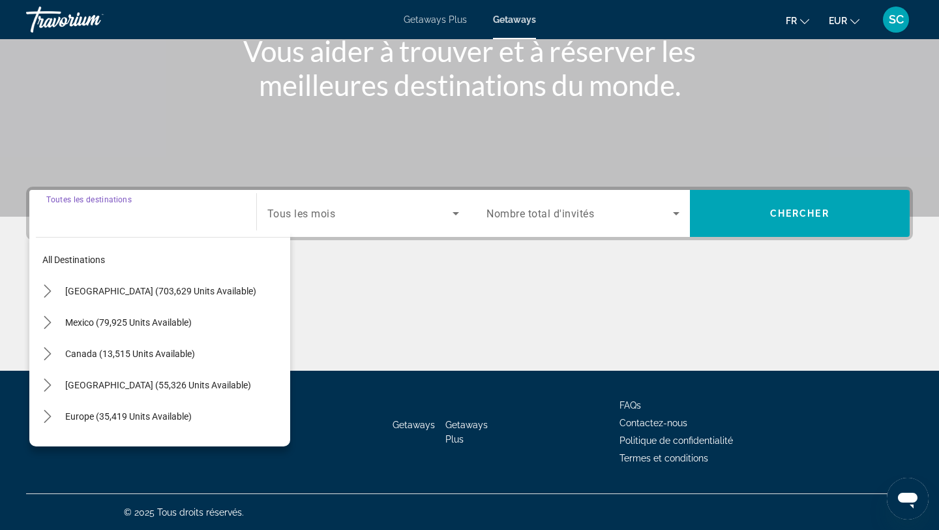
scroll to position [175, 0]
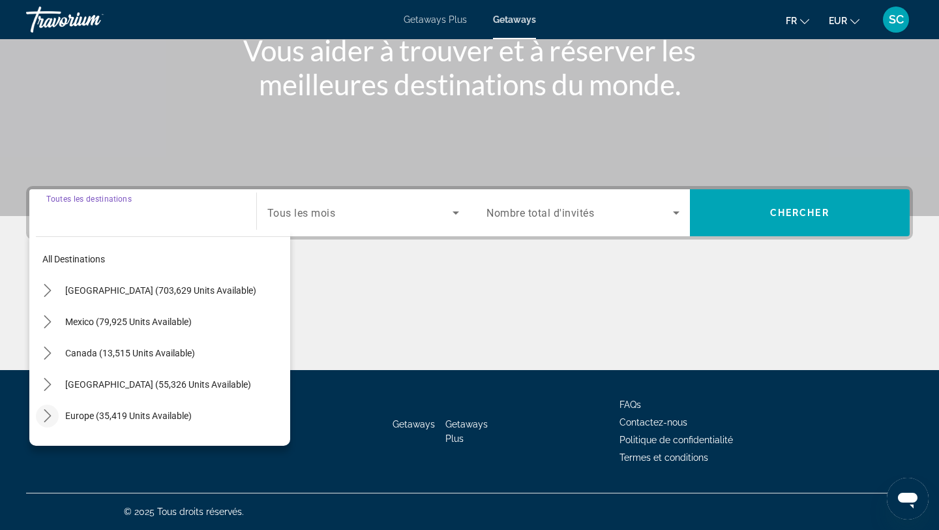
click at [45, 414] on icon "Toggle Europe (35,419 units available) submenu" at bounding box center [47, 415] width 13 height 13
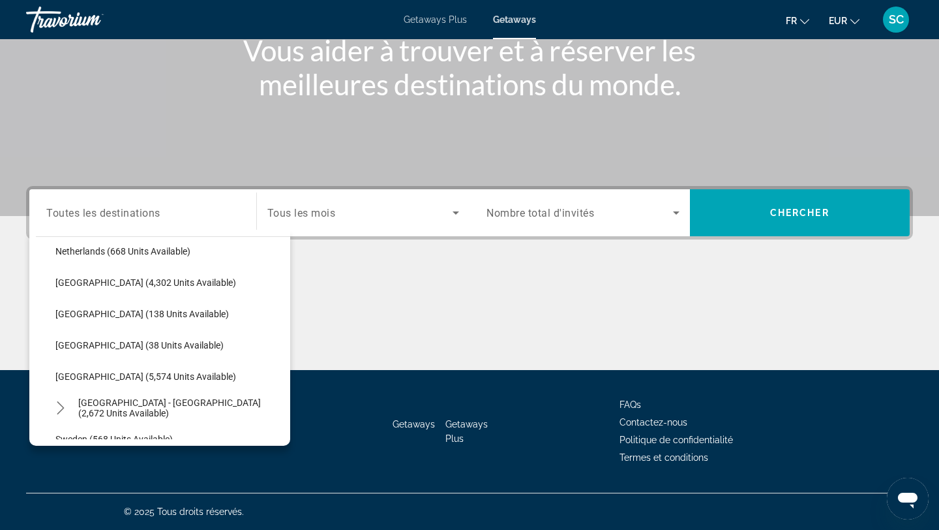
scroll to position [607, 0]
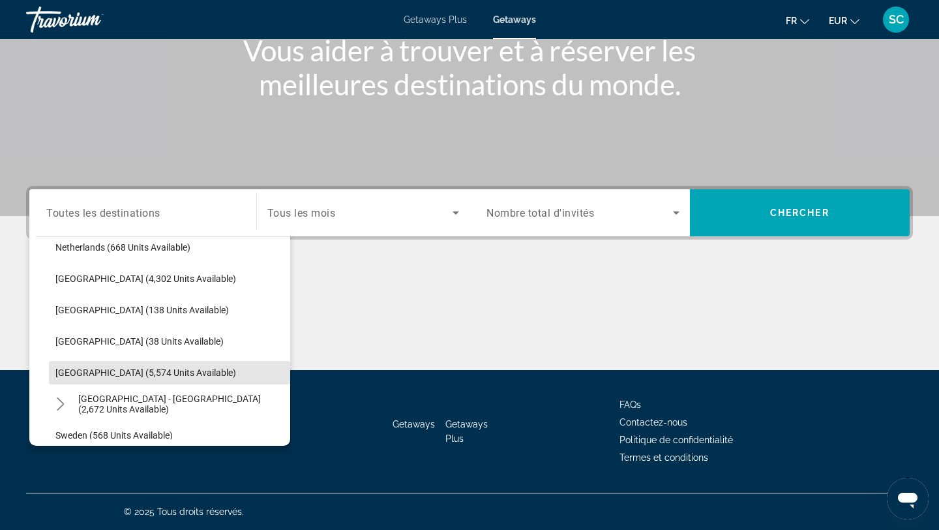
click at [113, 370] on span "Spain (5,574 units available)" at bounding box center [145, 372] width 181 height 10
type input "**********"
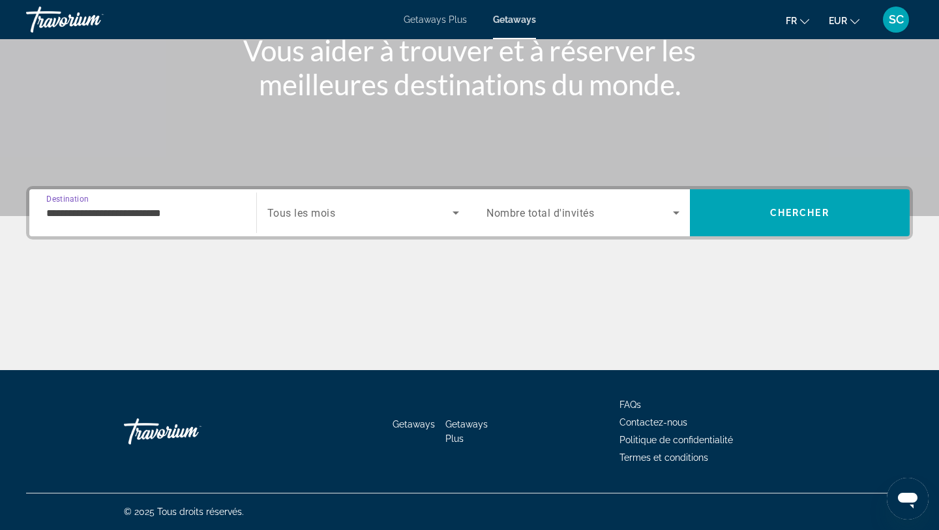
click at [297, 207] on span "Tous les mois" at bounding box center [301, 213] width 68 height 12
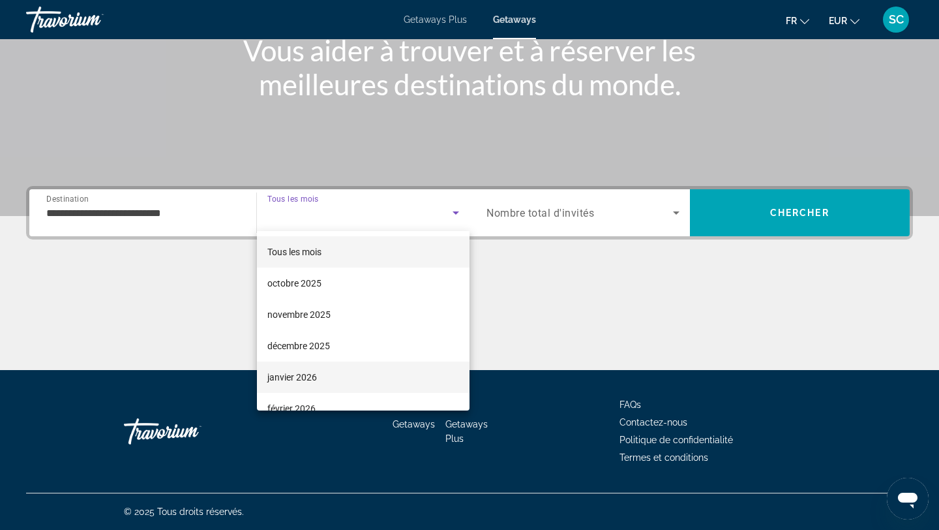
click at [312, 385] on mat-option "janvier 2026" at bounding box center [363, 376] width 213 height 31
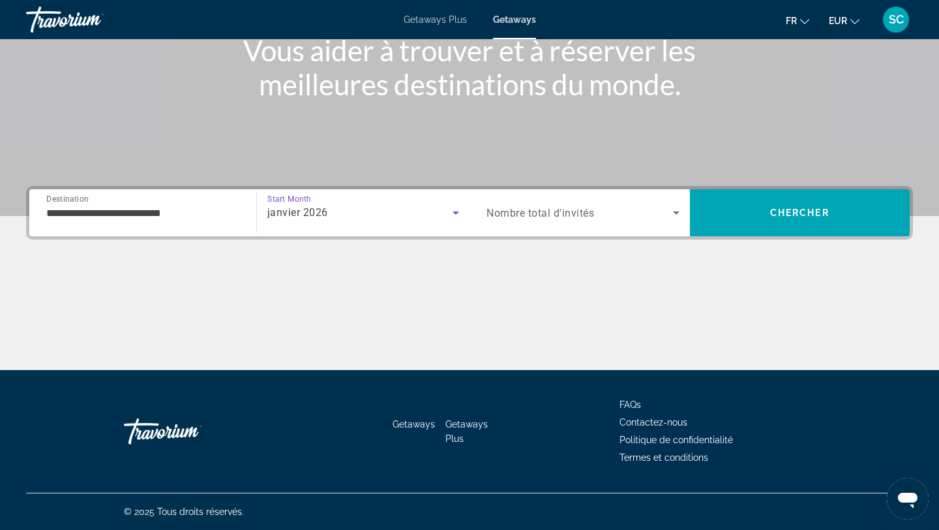
click at [520, 213] on span "Nombre total d'invités" at bounding box center [541, 213] width 108 height 12
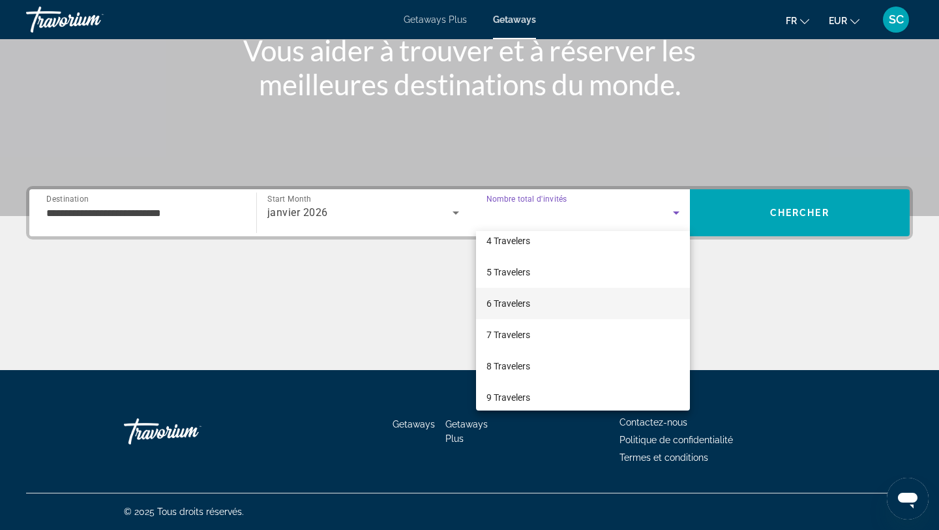
scroll to position [106, 0]
click at [518, 367] on span "8 Travelers" at bounding box center [509, 365] width 44 height 16
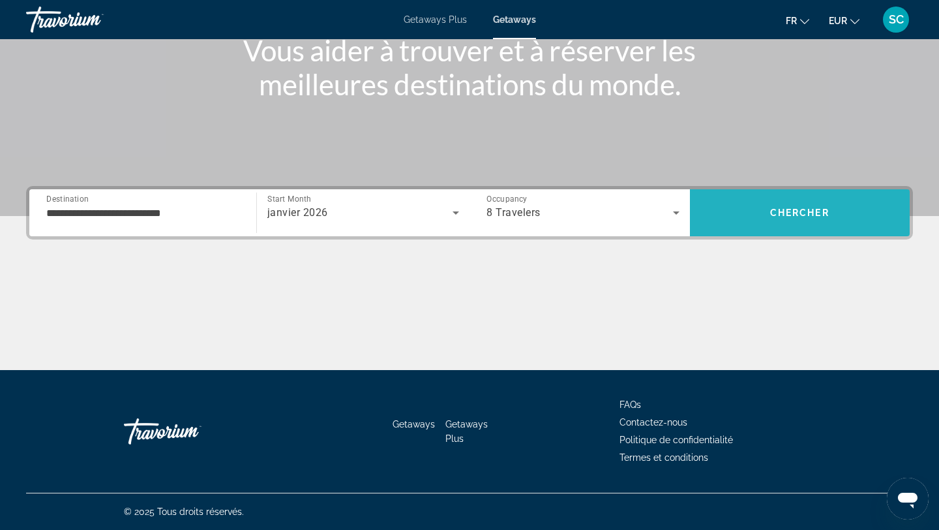
click at [806, 213] on span "Chercher" at bounding box center [799, 212] width 59 height 10
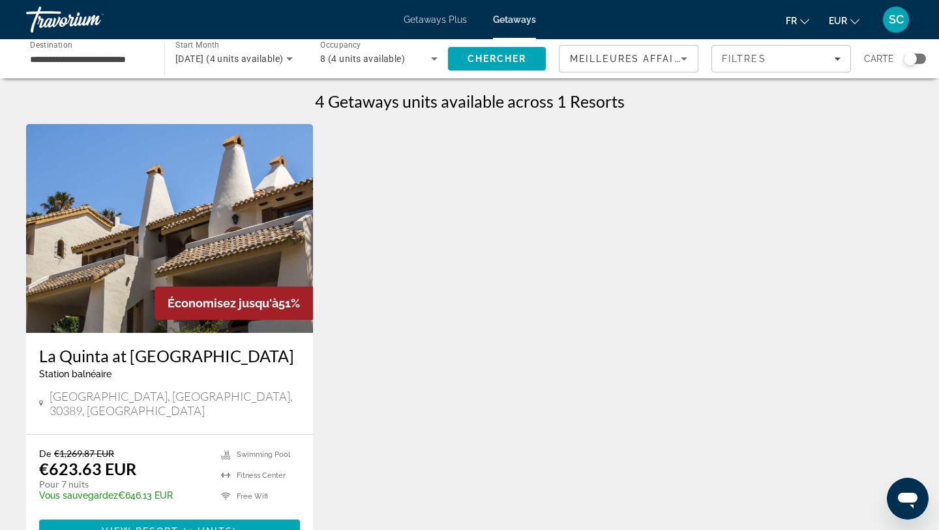
click at [134, 356] on h3 "La Quinta at La Manga Club" at bounding box center [169, 356] width 261 height 20
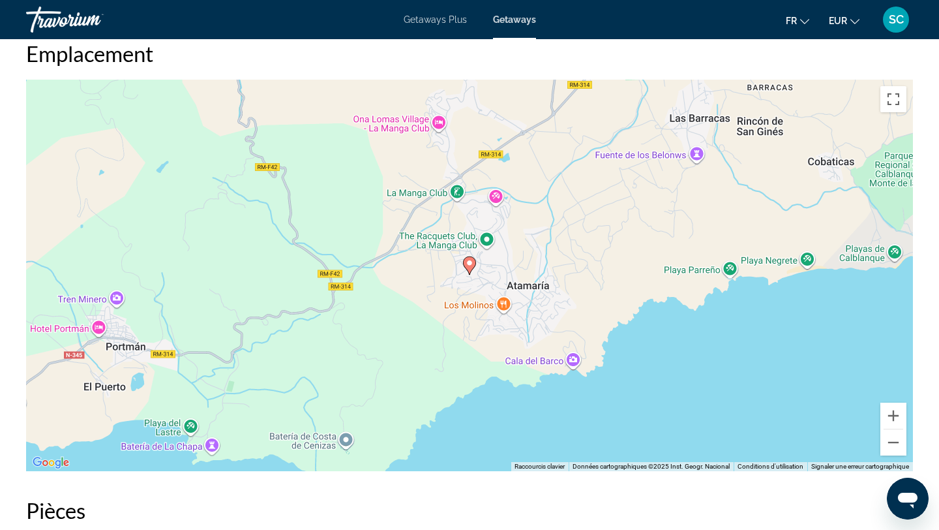
scroll to position [1696, 0]
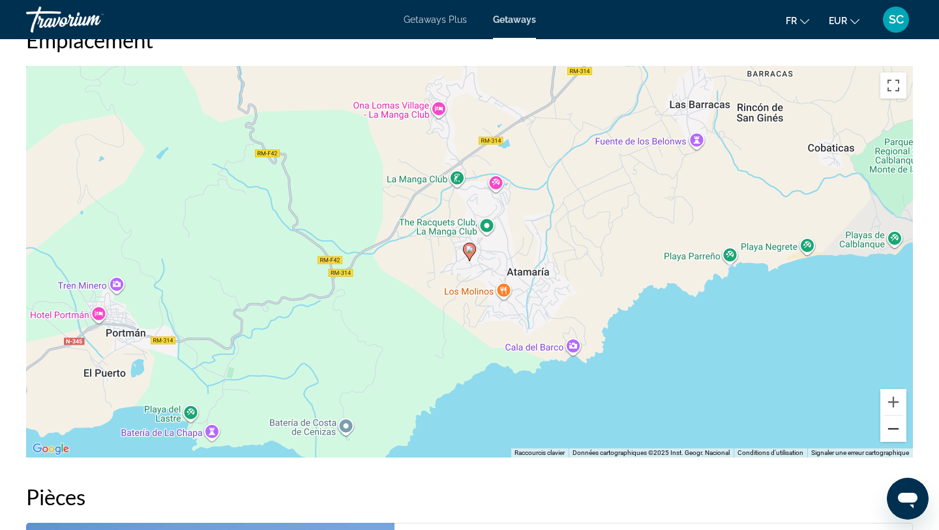
click at [891, 430] on button "Zoom arrière" at bounding box center [894, 429] width 26 height 26
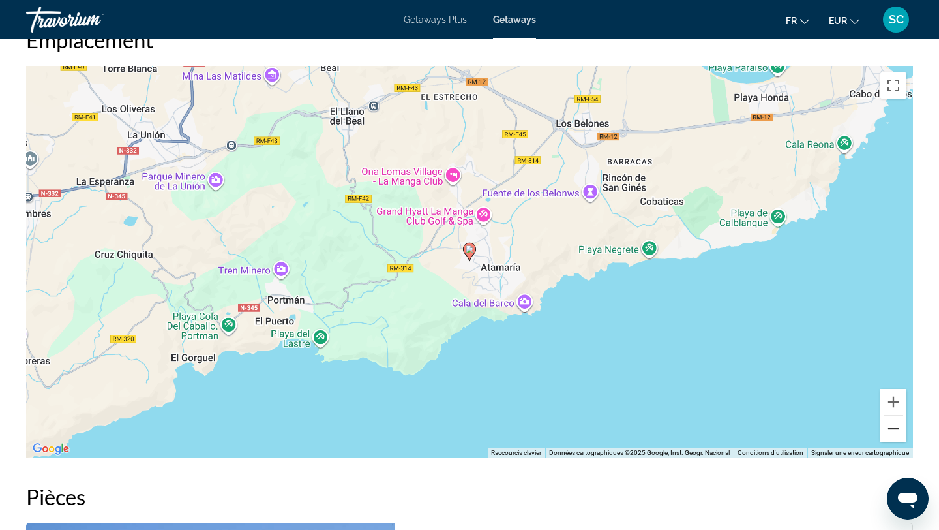
click at [891, 430] on button "Zoom arrière" at bounding box center [894, 429] width 26 height 26
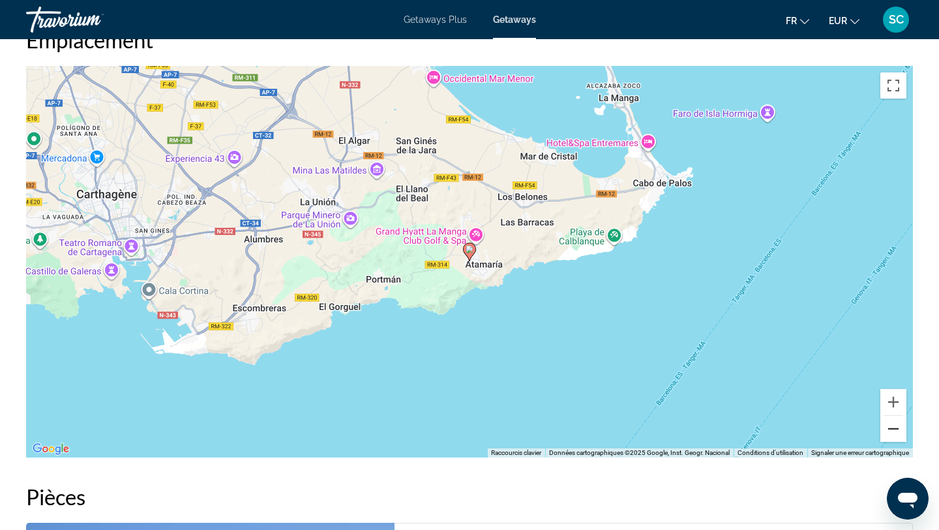
click at [891, 430] on button "Zoom arrière" at bounding box center [894, 429] width 26 height 26
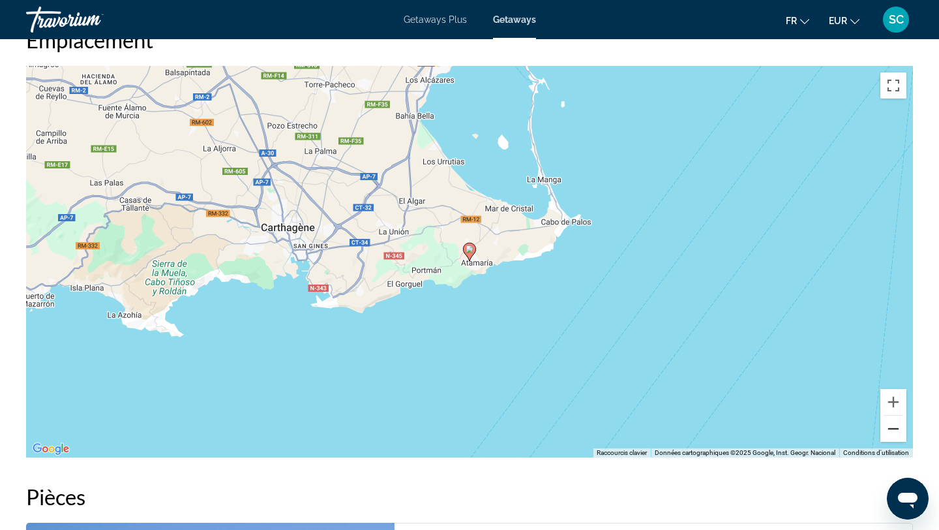
click at [891, 430] on button "Zoom arrière" at bounding box center [894, 429] width 26 height 26
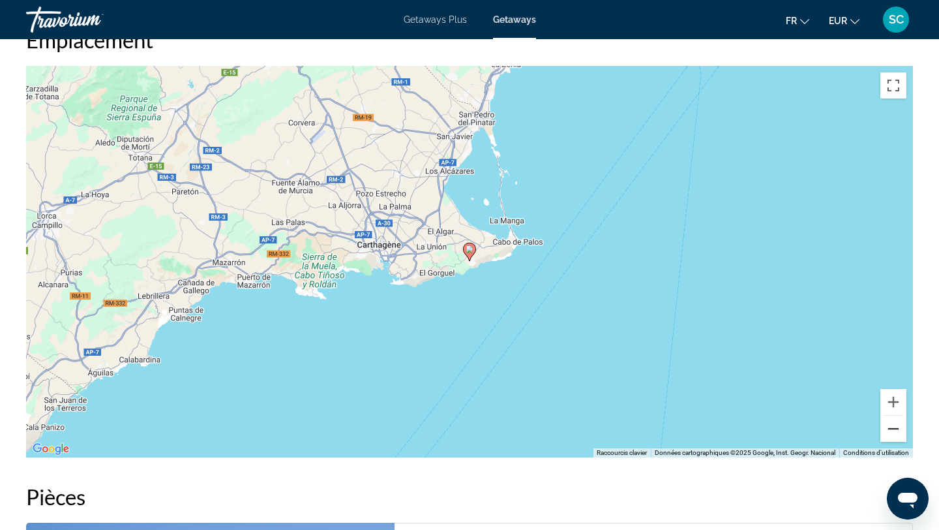
click at [891, 430] on button "Zoom arrière" at bounding box center [894, 429] width 26 height 26
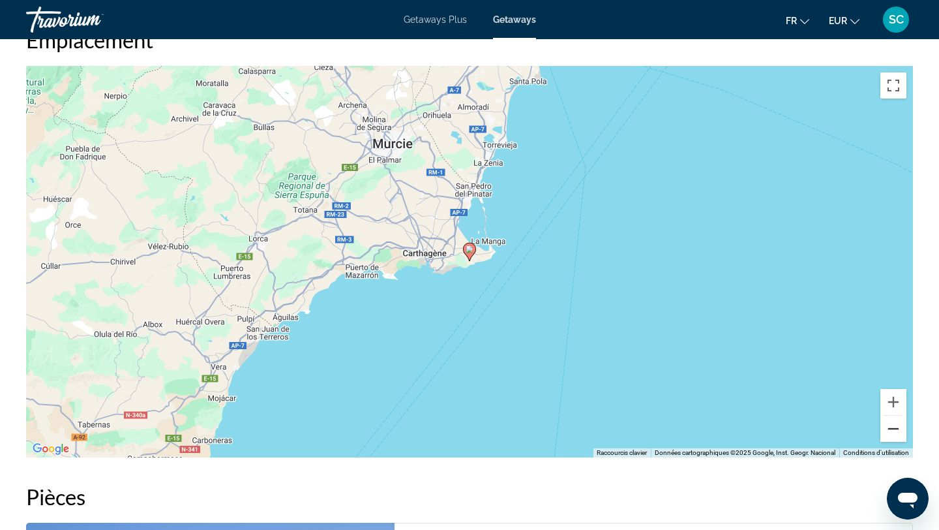
click at [891, 430] on button "Zoom arrière" at bounding box center [894, 429] width 26 height 26
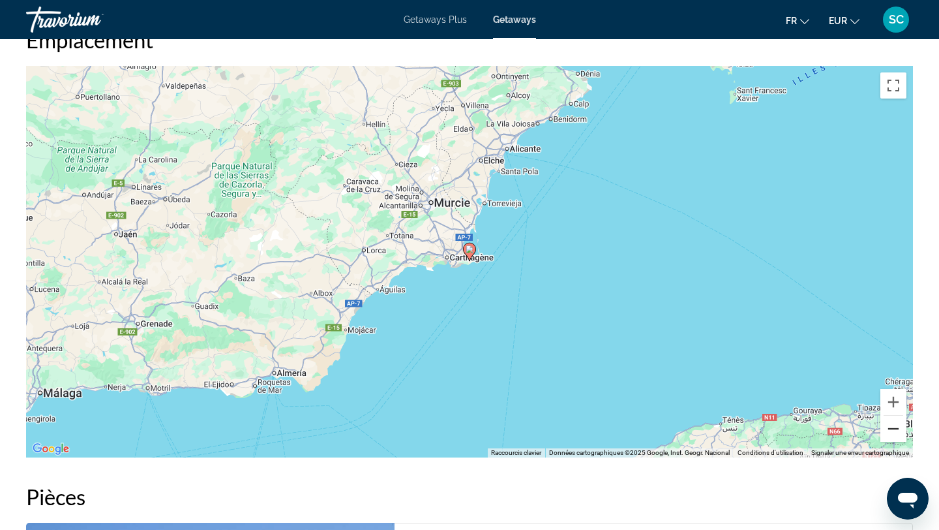
click at [891, 431] on button "Zoom arrière" at bounding box center [894, 429] width 26 height 26
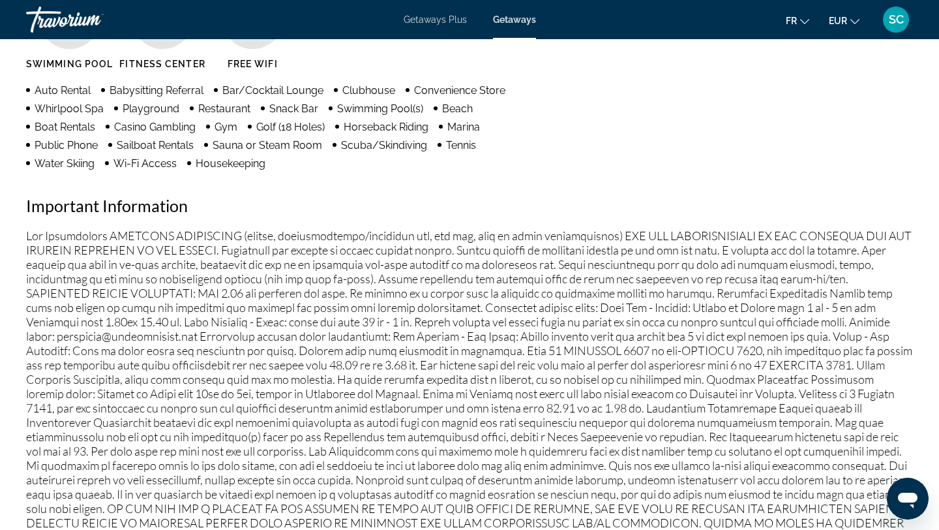
scroll to position [956, 0]
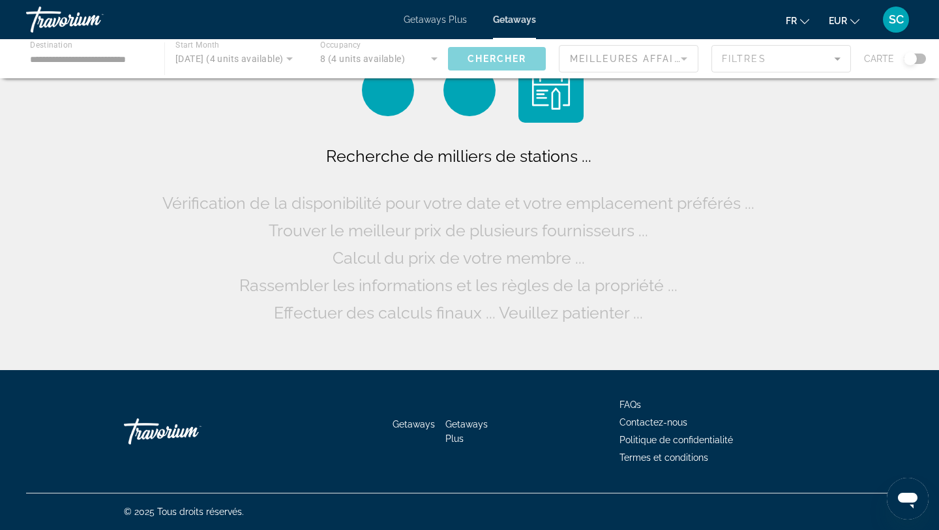
click at [237, 56] on div "Main content" at bounding box center [469, 58] width 939 height 39
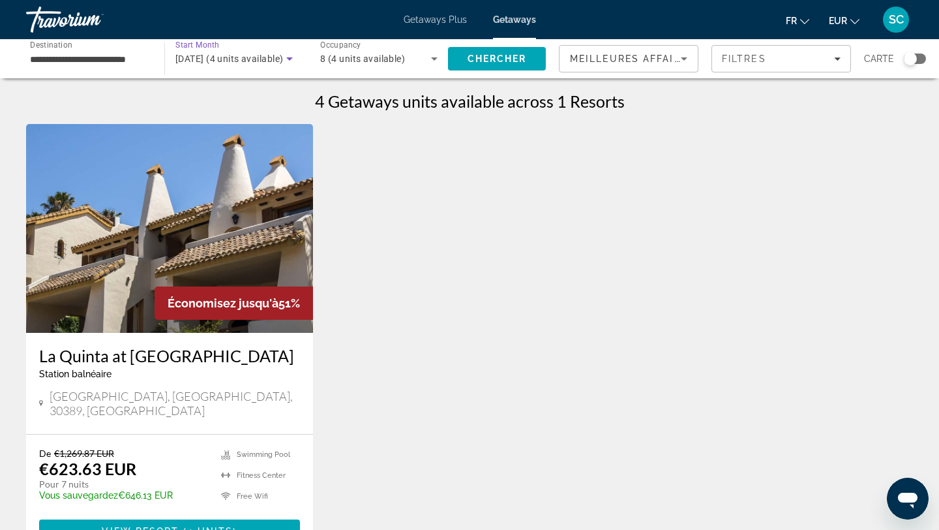
click at [218, 60] on span "janvier 2026 (4 units available)" at bounding box center [229, 58] width 108 height 10
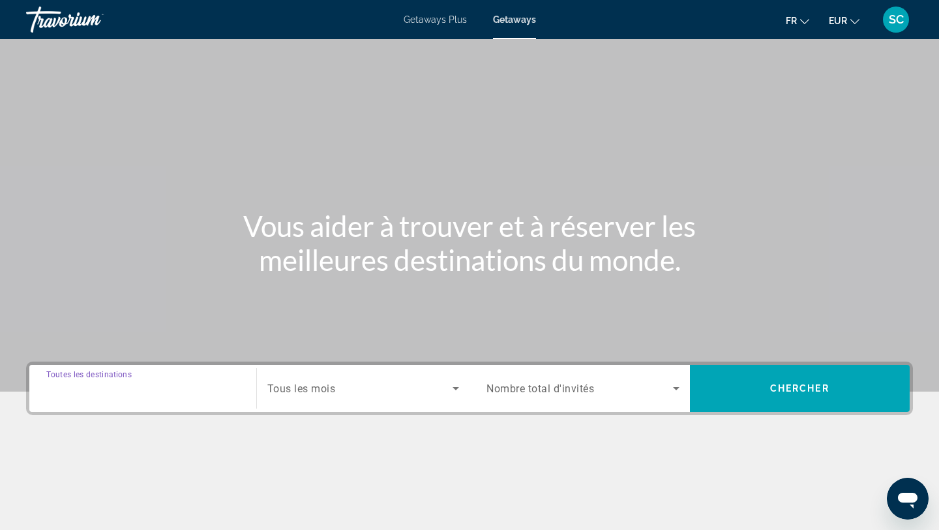
click at [162, 391] on input "Destination Toutes les destinations" at bounding box center [142, 389] width 193 height 16
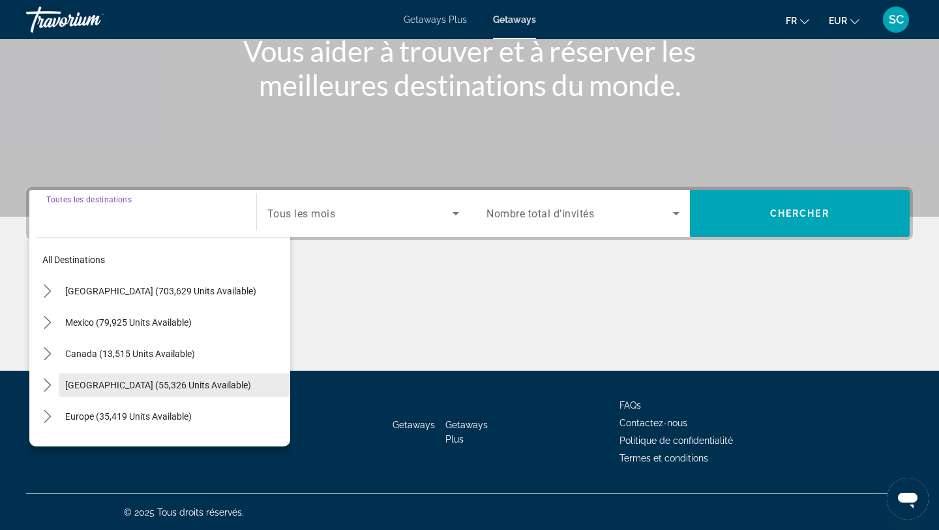
scroll to position [175, 0]
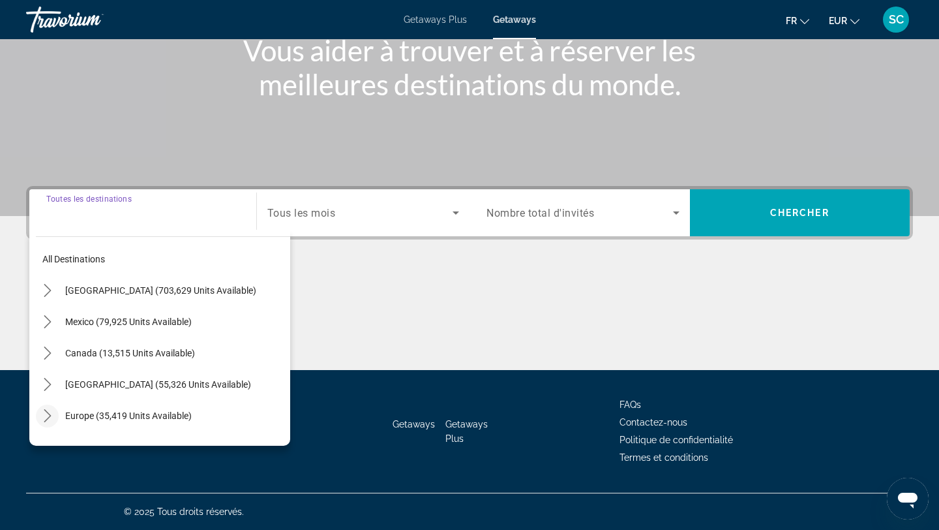
click at [50, 412] on icon "Toggle Europe (35,419 units available) submenu" at bounding box center [47, 415] width 13 height 13
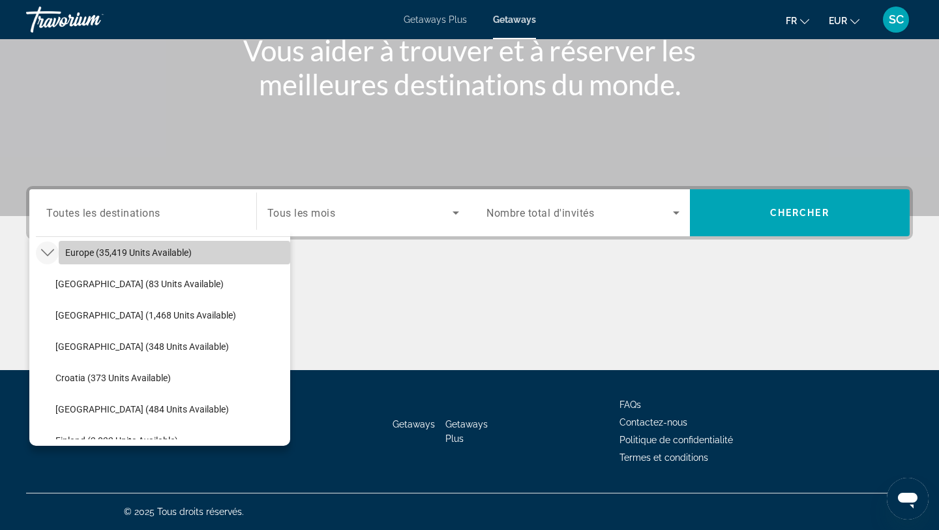
click at [110, 251] on span "Europe (35,419 units available)" at bounding box center [128, 252] width 127 height 10
type input "**********"
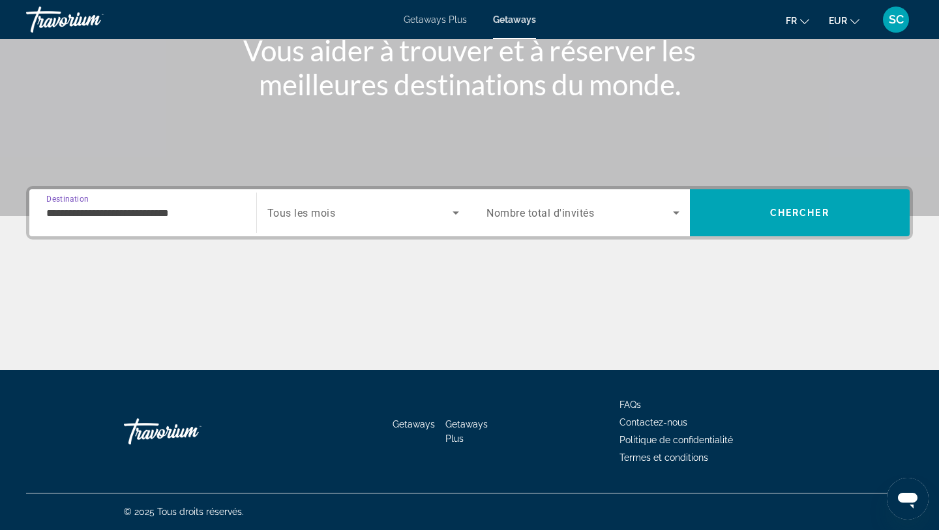
click at [342, 214] on span "Search widget" at bounding box center [360, 213] width 186 height 16
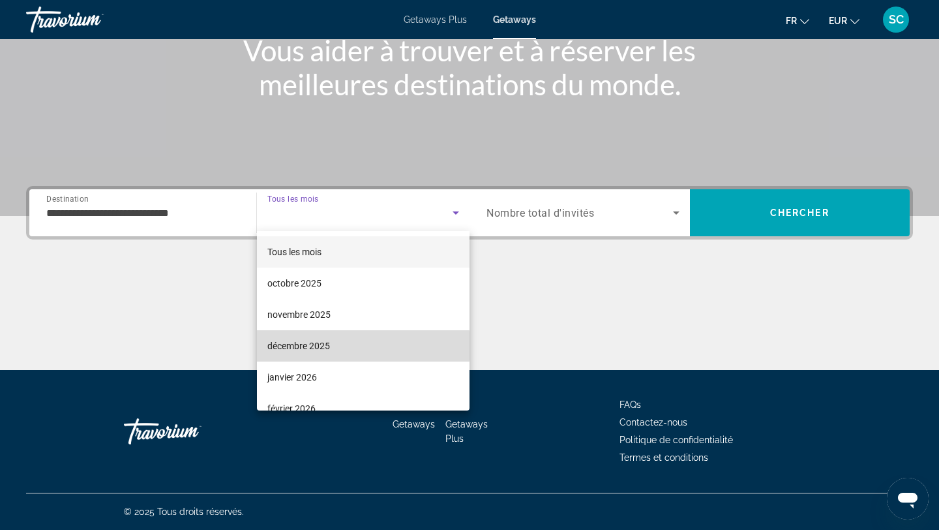
click at [321, 346] on span "décembre 2025" at bounding box center [298, 346] width 63 height 16
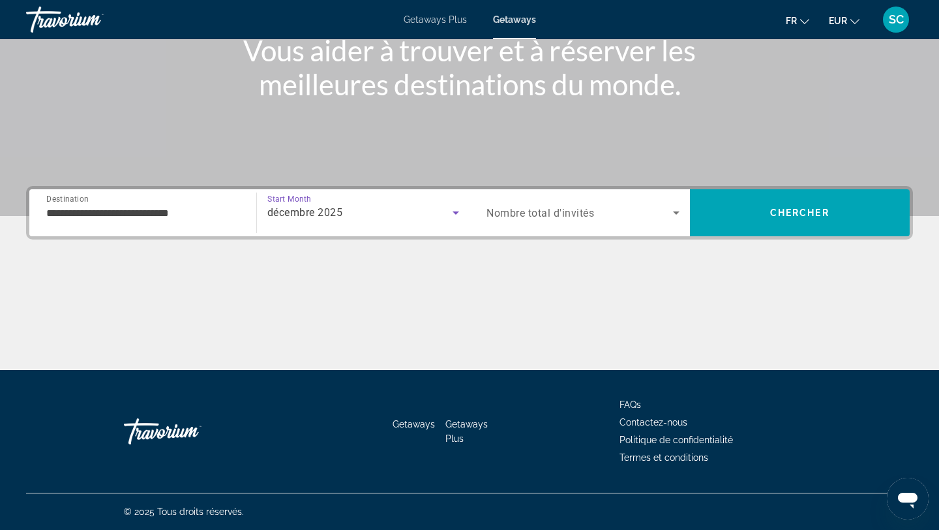
click at [594, 208] on span "Nombre total d'invités" at bounding box center [541, 213] width 108 height 12
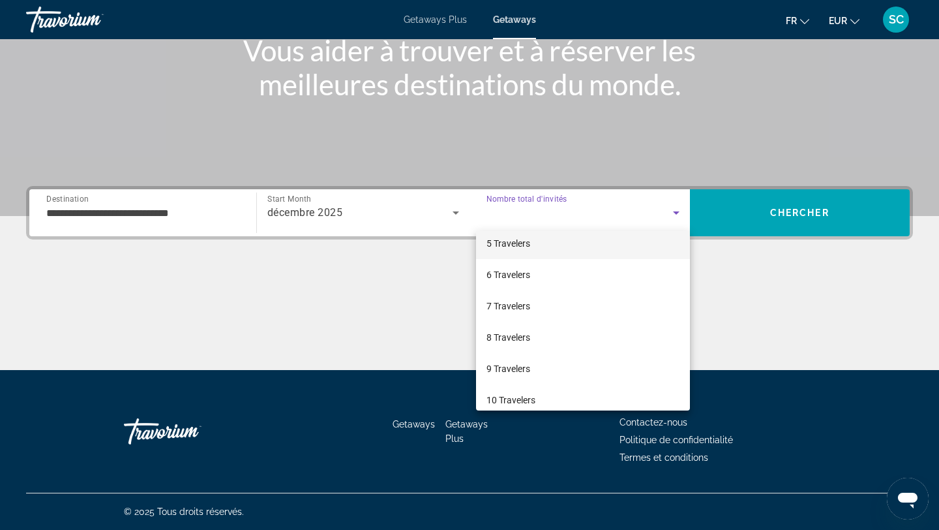
scroll to position [144, 0]
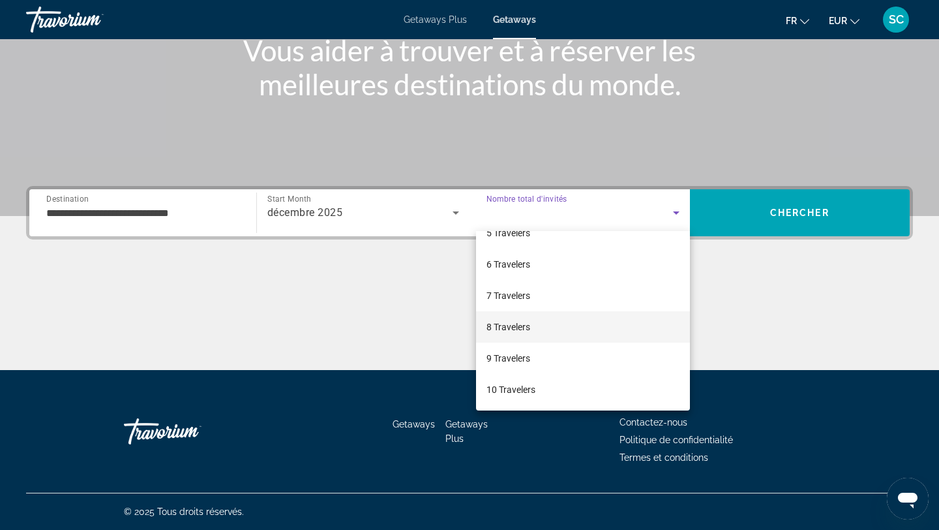
click at [539, 333] on mat-option "8 Travelers" at bounding box center [583, 326] width 214 height 31
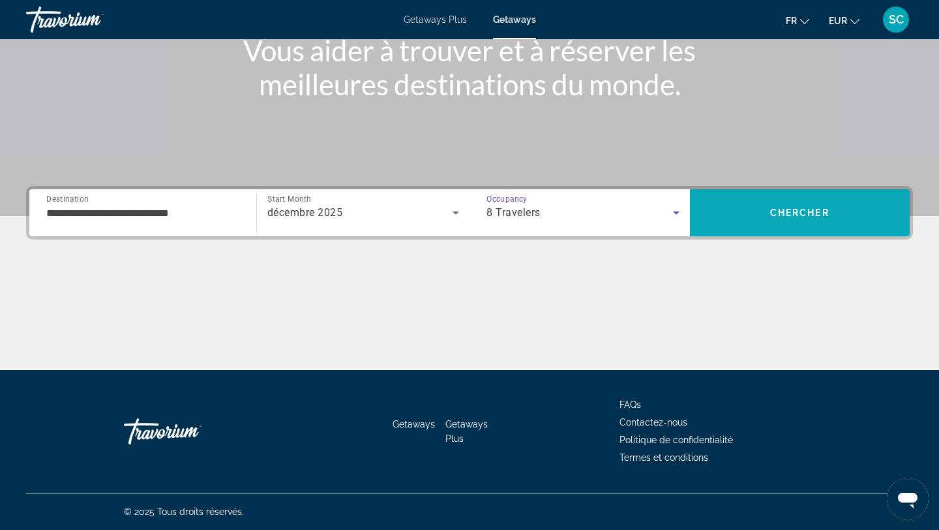
click at [799, 213] on span "Chercher" at bounding box center [799, 212] width 59 height 10
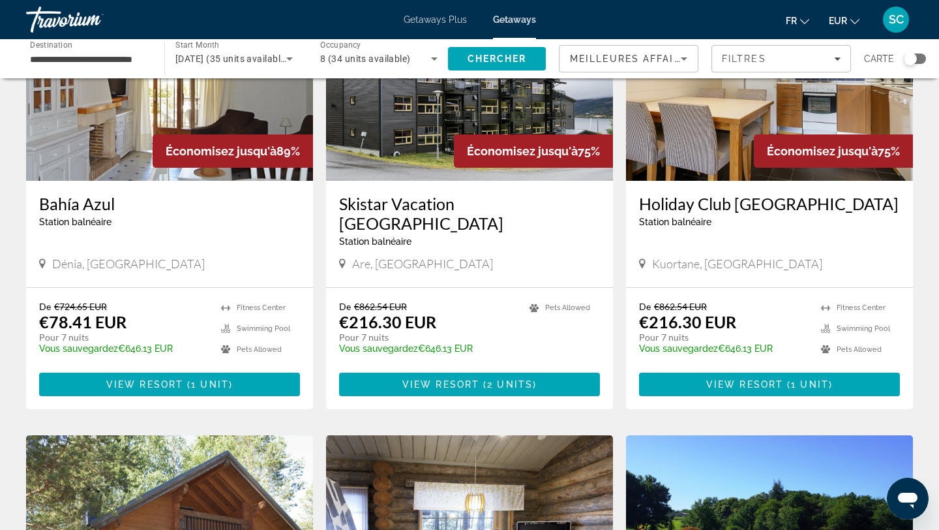
scroll to position [130, 0]
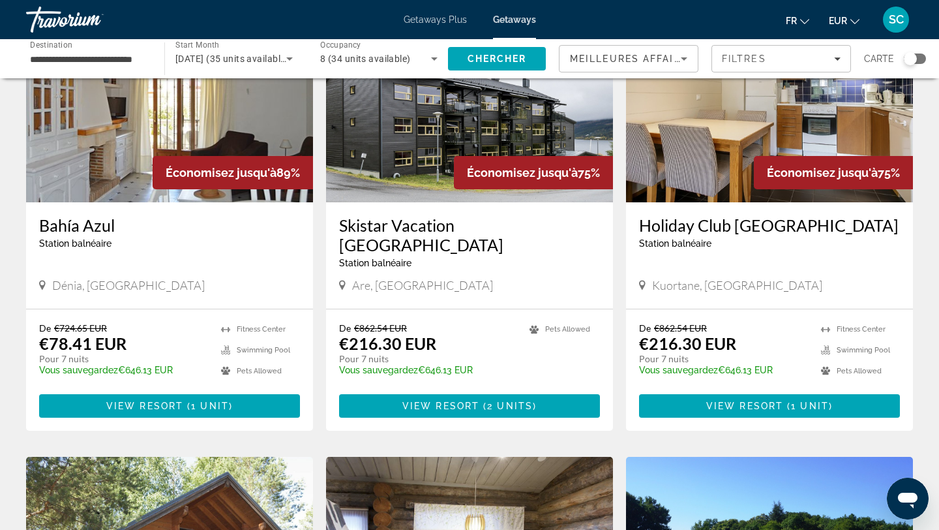
click at [105, 224] on h3 "Bahía Azul" at bounding box center [169, 225] width 261 height 20
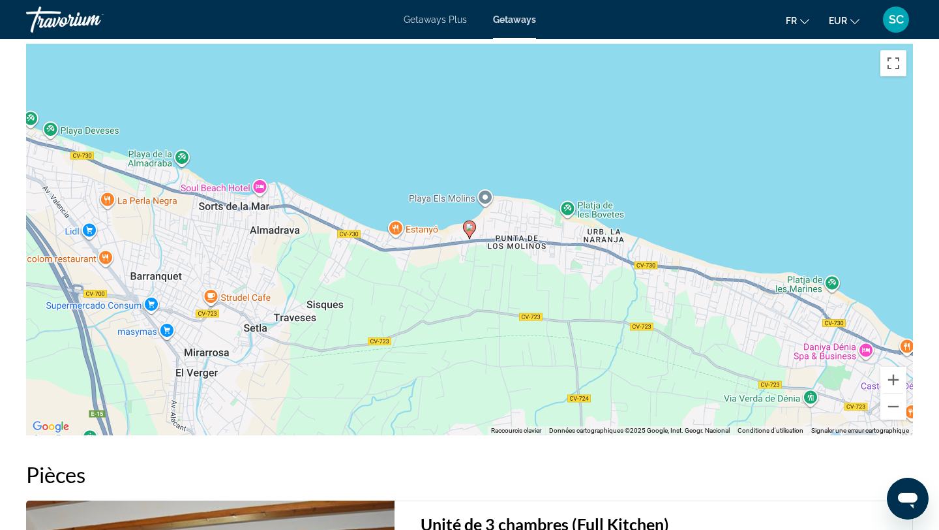
scroll to position [1834, 0]
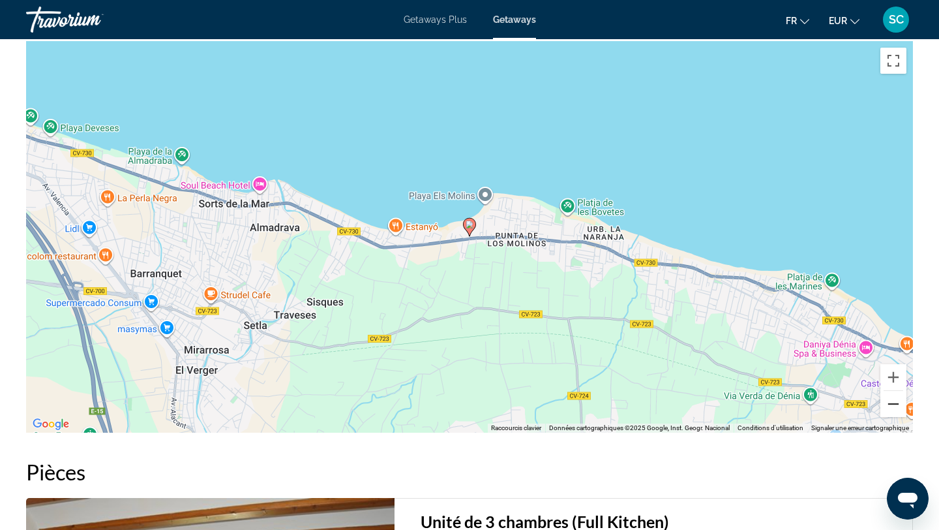
click at [889, 406] on button "Zoom arrière" at bounding box center [894, 404] width 26 height 26
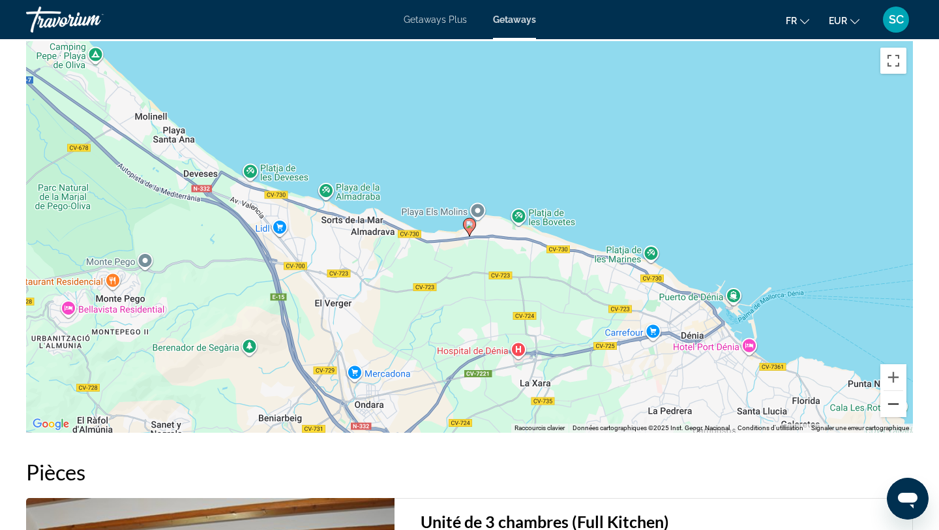
click at [889, 407] on button "Zoom arrière" at bounding box center [894, 404] width 26 height 26
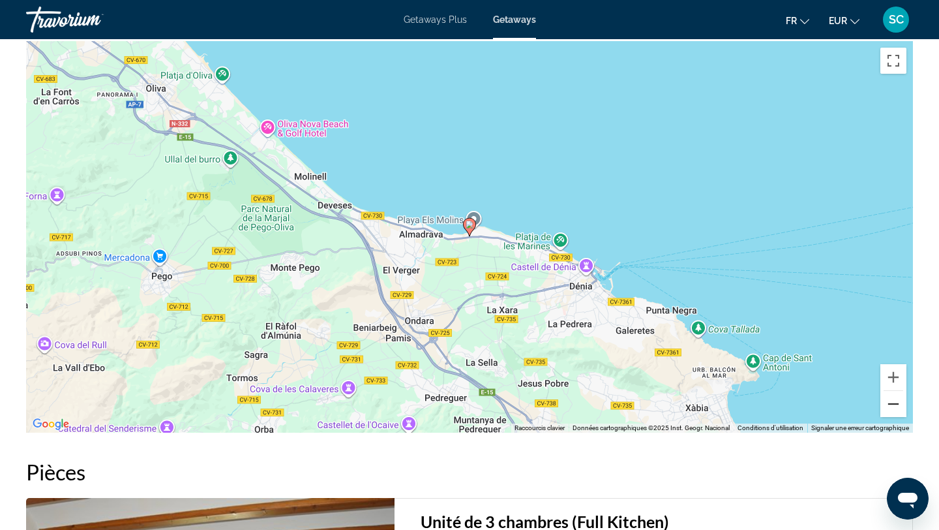
click at [889, 408] on button "Zoom arrière" at bounding box center [894, 404] width 26 height 26
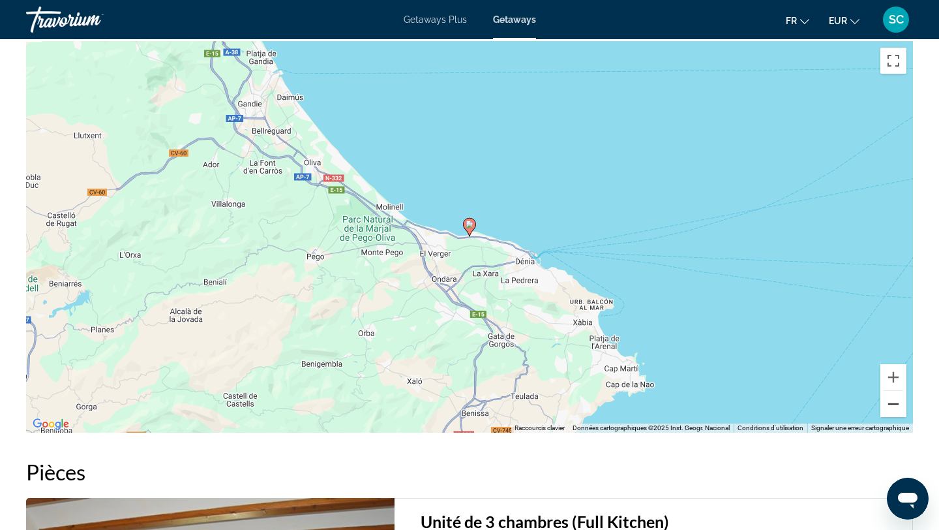
click at [889, 408] on button "Zoom arrière" at bounding box center [894, 404] width 26 height 26
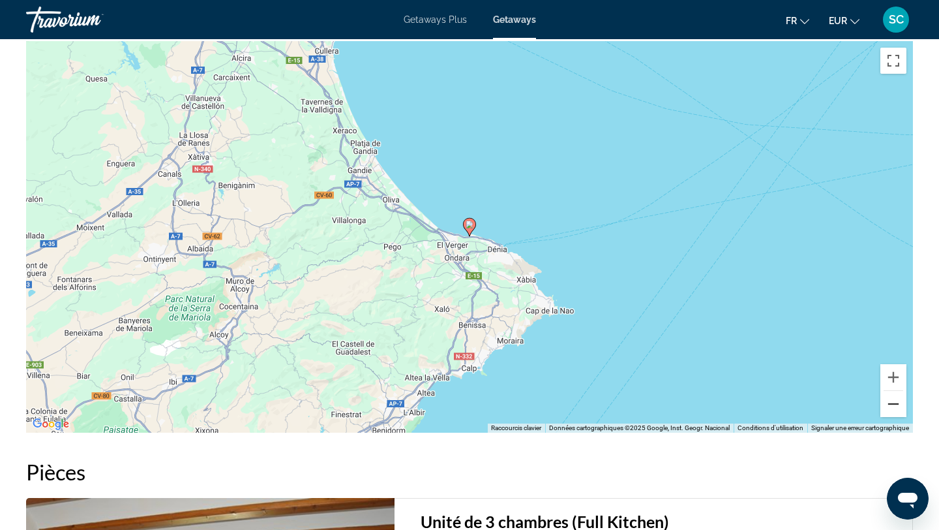
click at [889, 408] on button "Zoom arrière" at bounding box center [894, 404] width 26 height 26
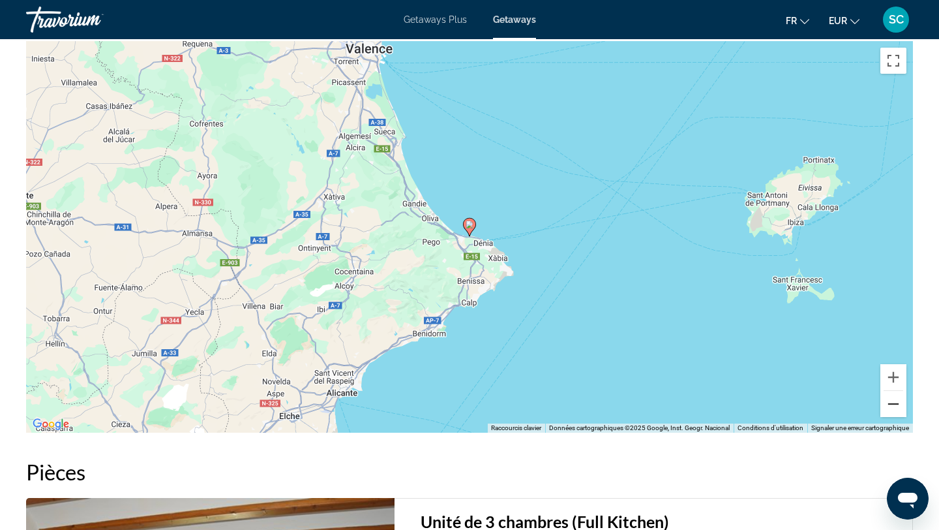
click at [889, 409] on button "Zoom arrière" at bounding box center [894, 404] width 26 height 26
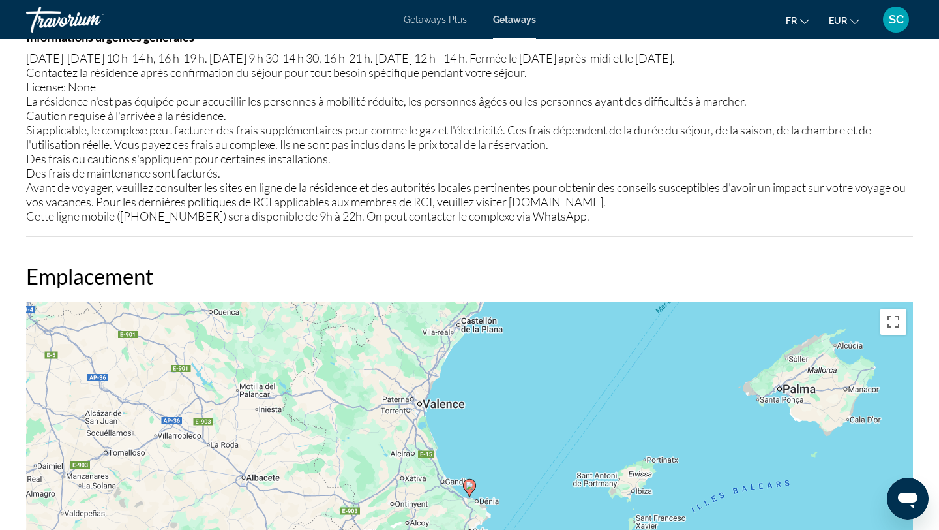
scroll to position [1455, 0]
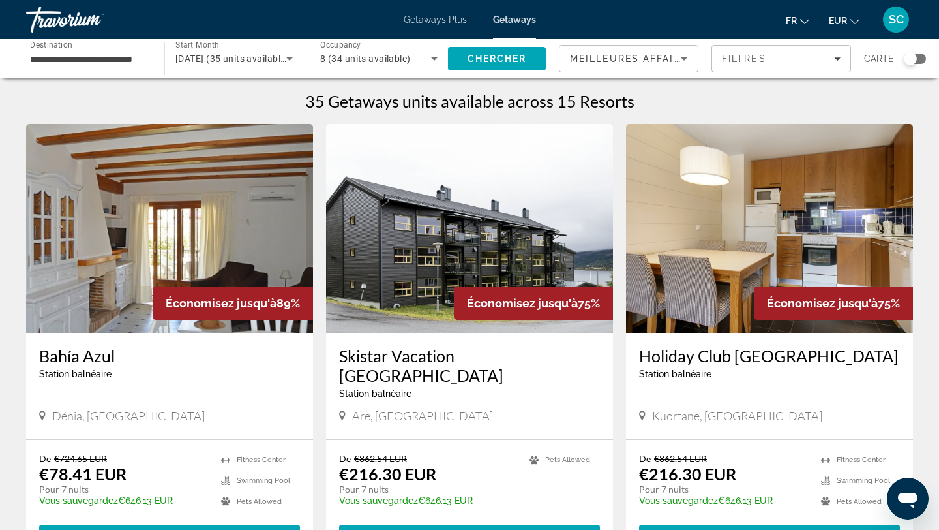
click at [916, 58] on div "Search widget" at bounding box center [910, 58] width 13 height 13
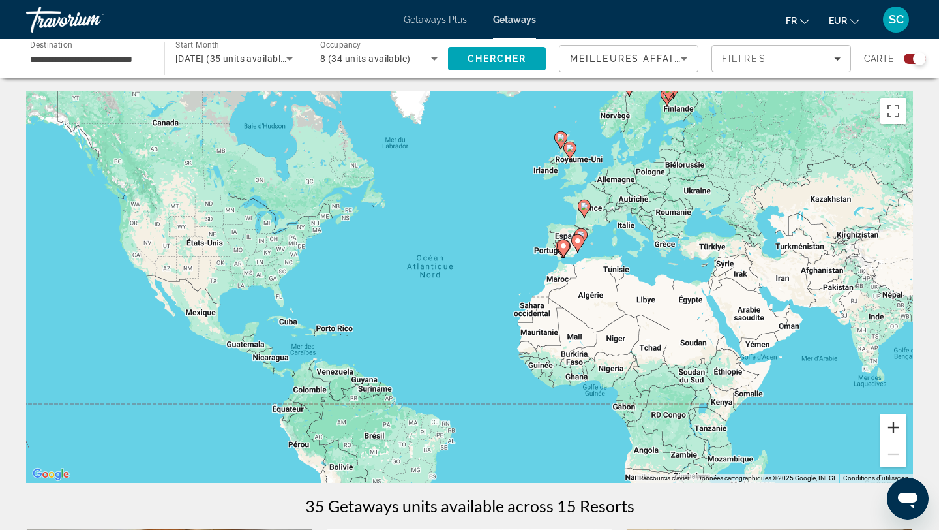
click at [894, 428] on button "Zoom avant" at bounding box center [894, 427] width 26 height 26
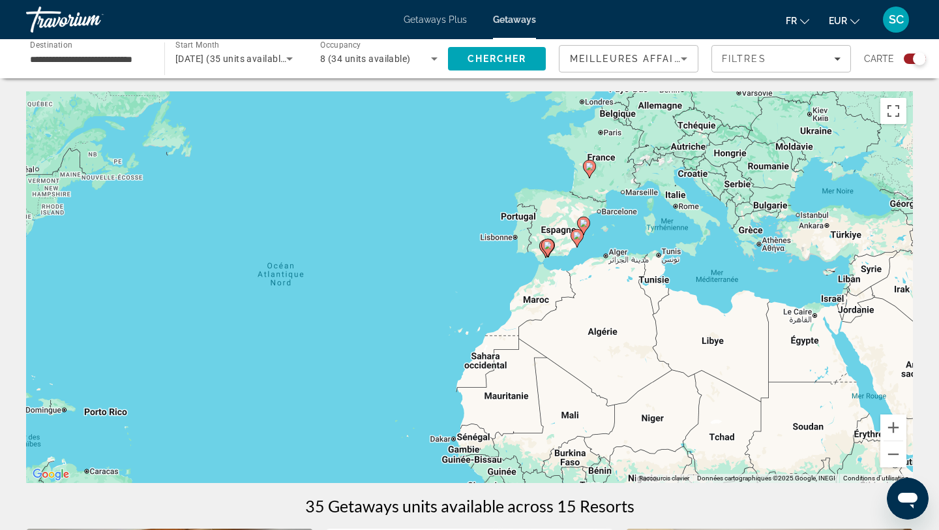
drag, startPoint x: 791, startPoint y: 340, endPoint x: 644, endPoint y: 400, distance: 158.6
click at [644, 400] on div "Pour activer le glissement avec le clavier, appuyez sur Alt+Entrée. Une fois ce…" at bounding box center [469, 286] width 887 height 391
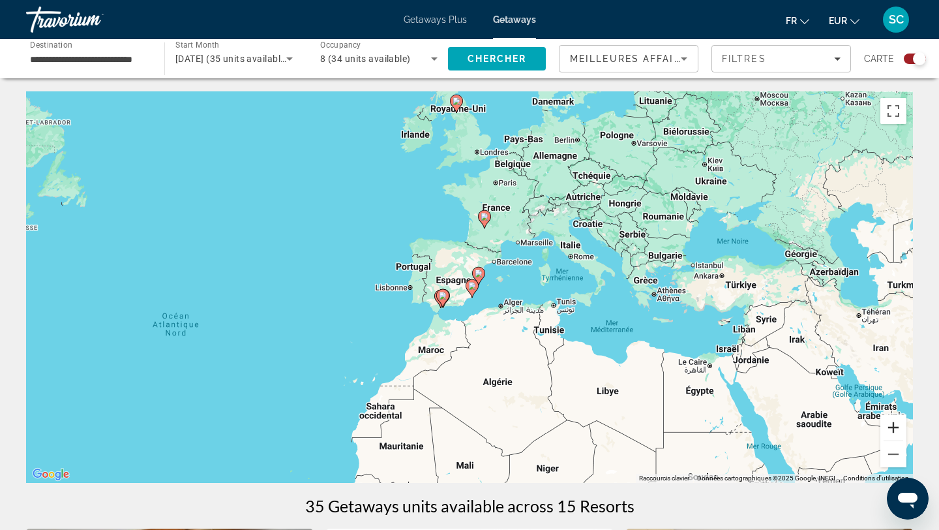
click at [888, 427] on button "Zoom avant" at bounding box center [894, 427] width 26 height 26
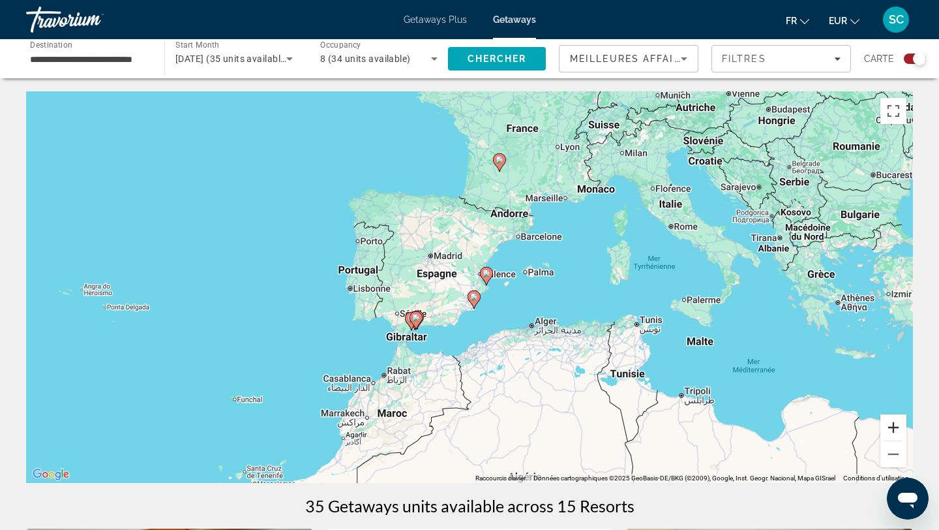
click at [888, 428] on button "Zoom avant" at bounding box center [894, 427] width 26 height 26
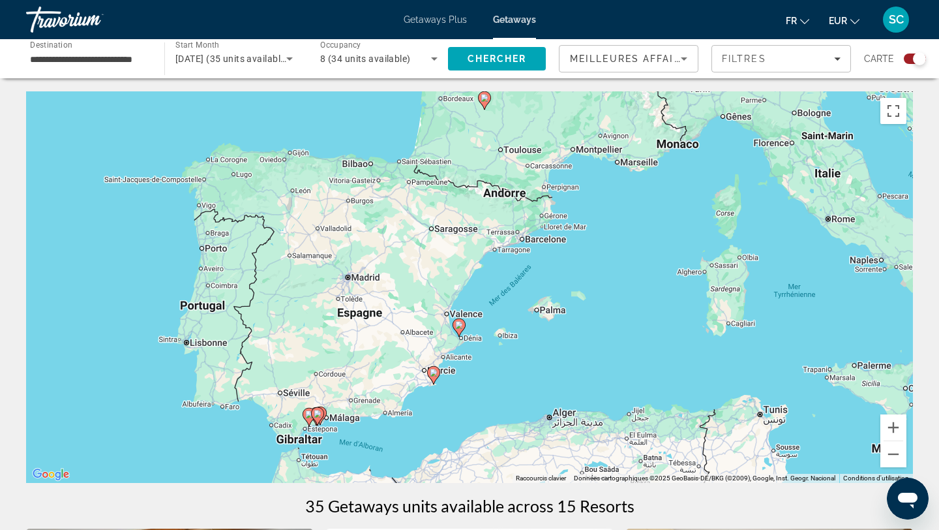
drag, startPoint x: 547, startPoint y: 356, endPoint x: 504, endPoint y: 408, distance: 67.7
click at [504, 408] on div "Pour activer le glissement avec le clavier, appuyez sur Alt+Entrée. Une fois ce…" at bounding box center [469, 286] width 887 height 391
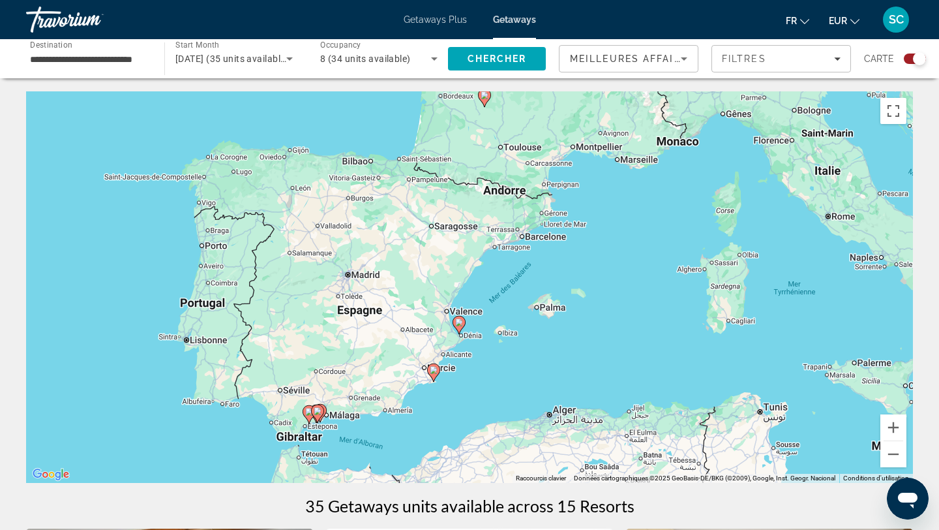
click at [312, 415] on gmp-advanced-marker "Main content" at bounding box center [317, 414] width 13 height 20
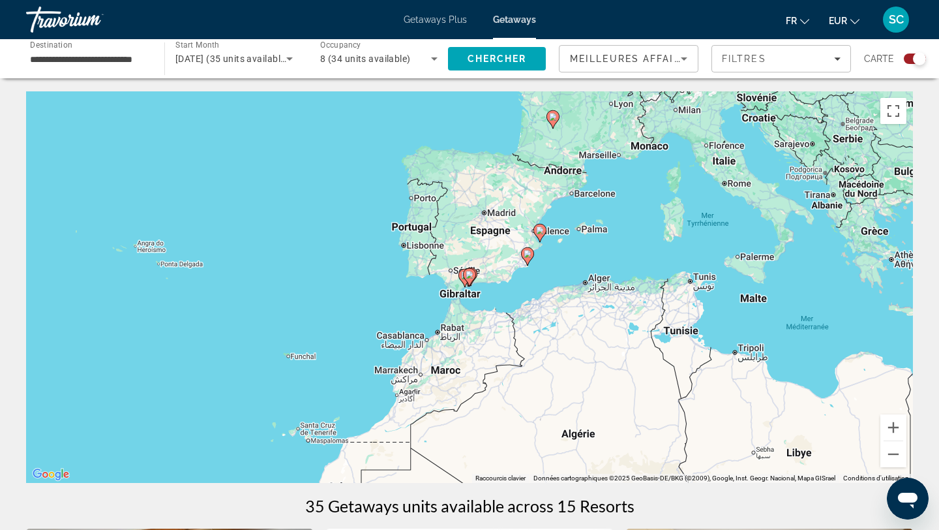
click at [466, 280] on gmp-advanced-marker "Main content" at bounding box center [469, 277] width 13 height 20
type input "**********"
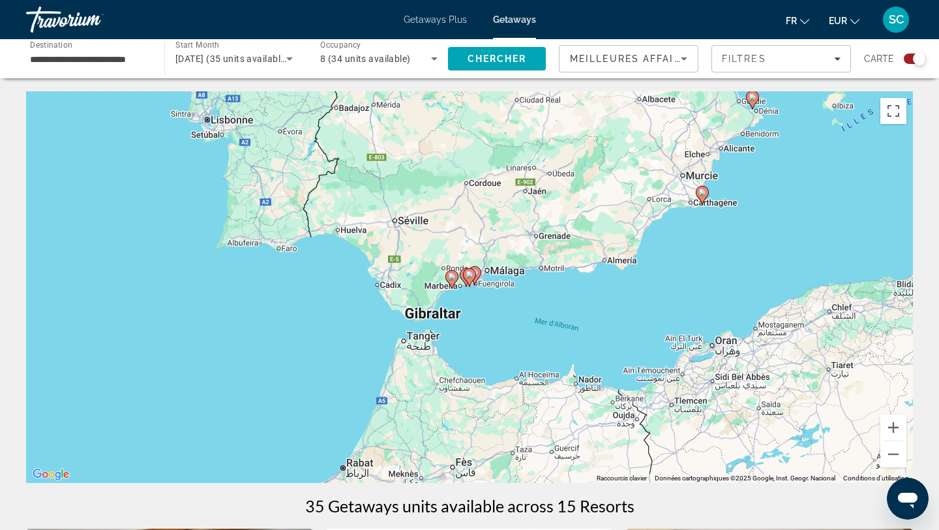
click at [466, 280] on icon "Main content" at bounding box center [469, 277] width 13 height 18
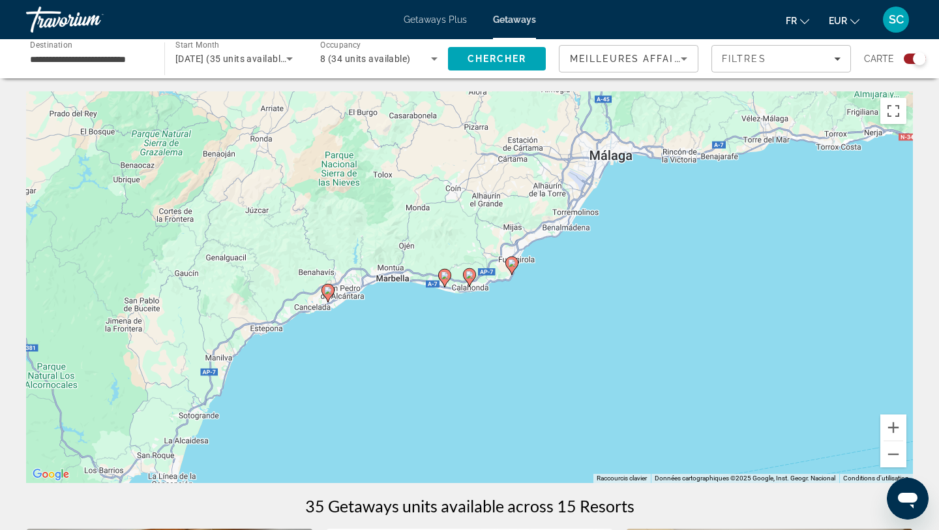
click at [510, 265] on image "Main content" at bounding box center [512, 263] width 8 height 8
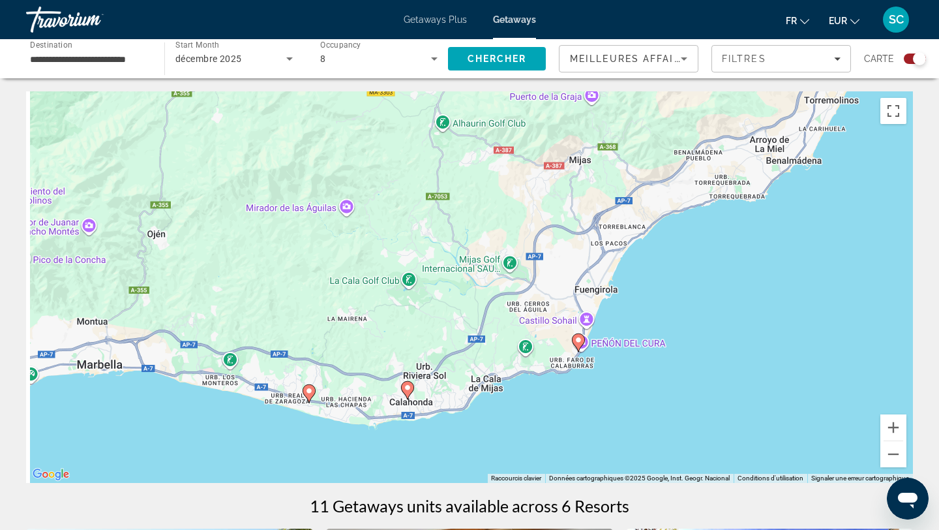
drag, startPoint x: 325, startPoint y: 425, endPoint x: 545, endPoint y: 217, distance: 302.7
click at [545, 217] on div "Pour activer le glissement avec le clavier, appuyez sur Alt+Entrée. Une fois ce…" at bounding box center [469, 286] width 887 height 391
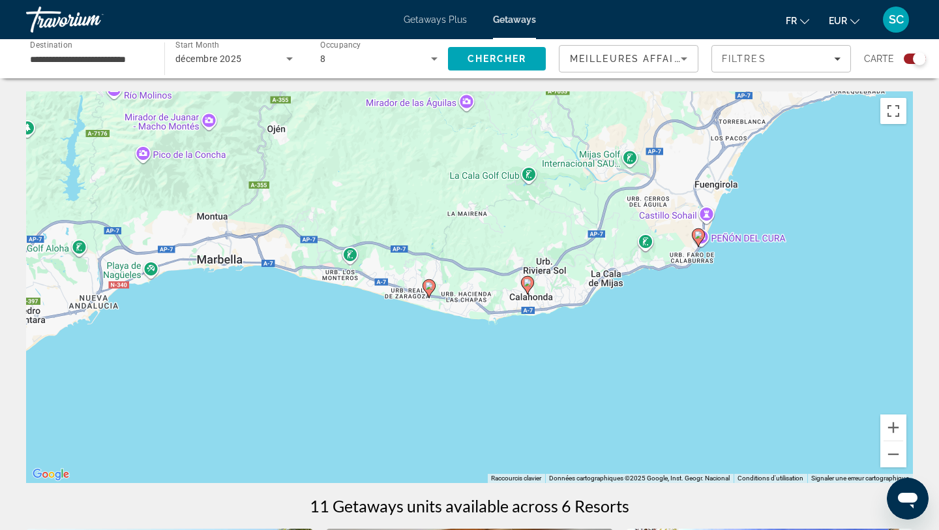
click at [527, 281] on image "Main content" at bounding box center [528, 283] width 8 height 8
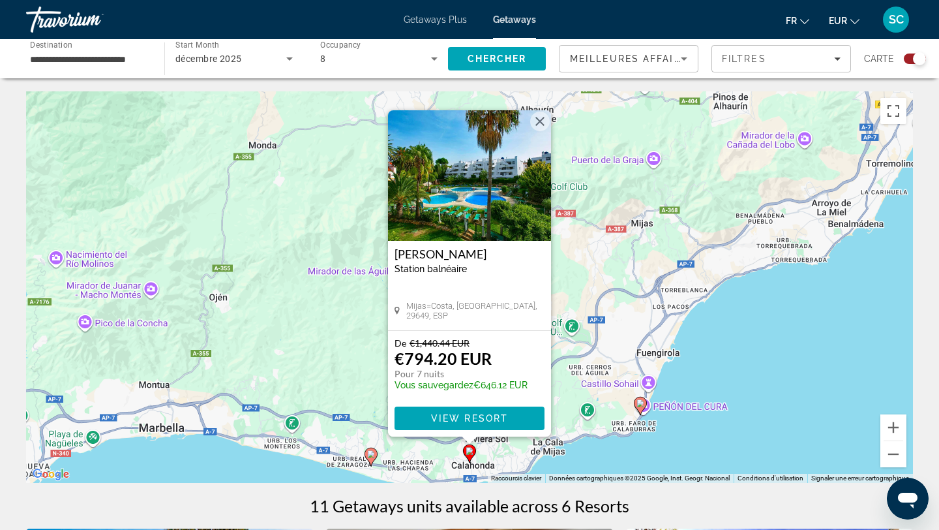
click at [375, 455] on icon "Main content" at bounding box center [371, 456] width 12 height 17
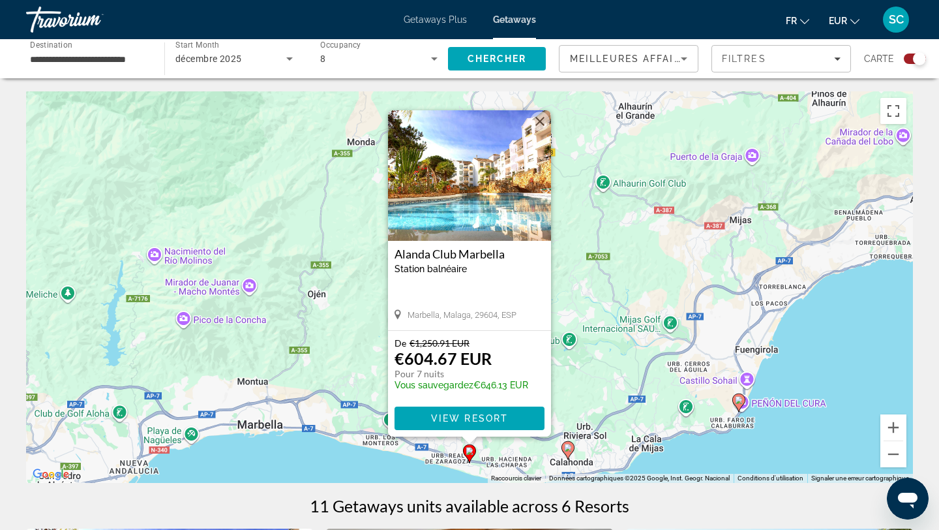
click at [446, 252] on h3 "Alanda Club Marbella" at bounding box center [470, 253] width 150 height 13
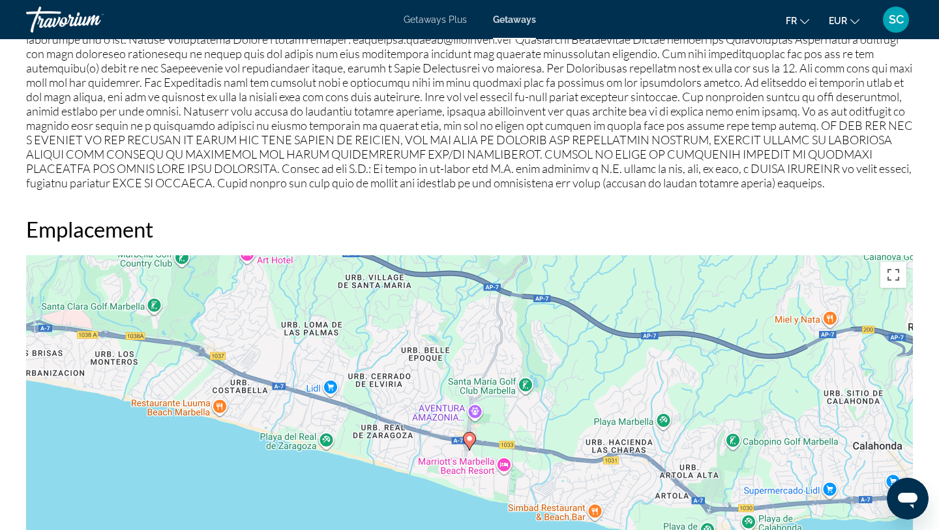
scroll to position [677, 0]
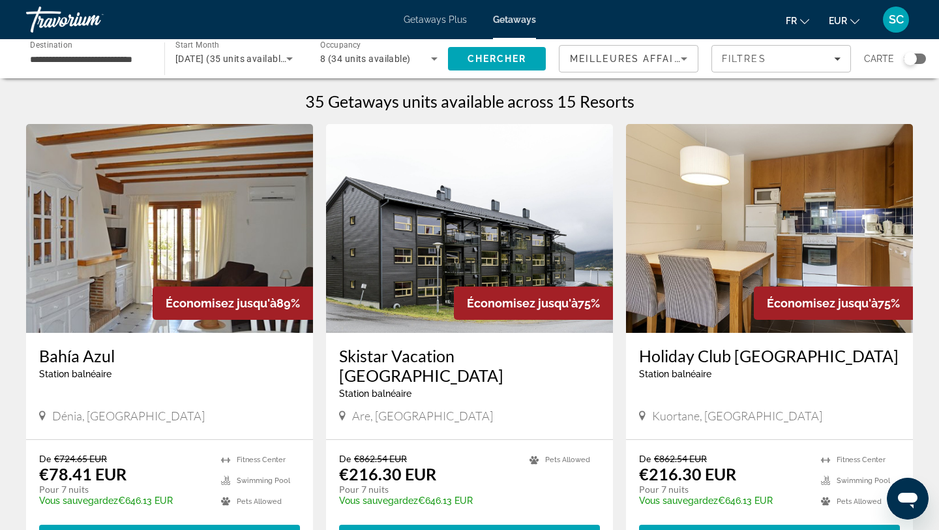
click at [913, 61] on div "Search widget" at bounding box center [910, 58] width 13 height 13
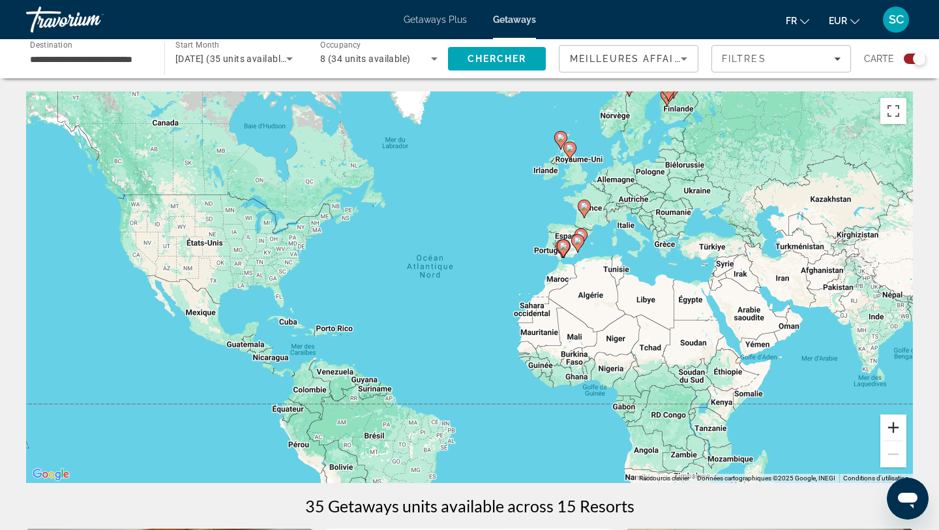
click at [895, 424] on button "Zoom avant" at bounding box center [894, 427] width 26 height 26
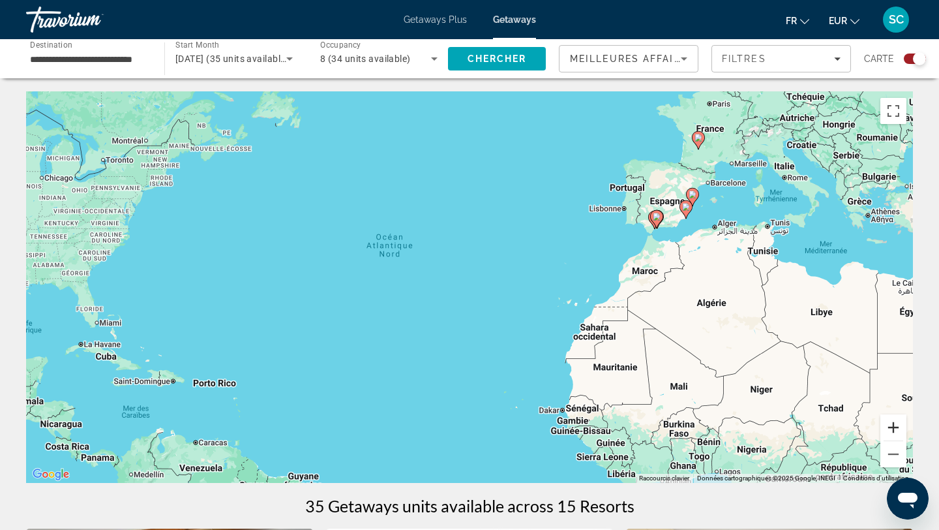
click at [895, 424] on button "Zoom avant" at bounding box center [894, 427] width 26 height 26
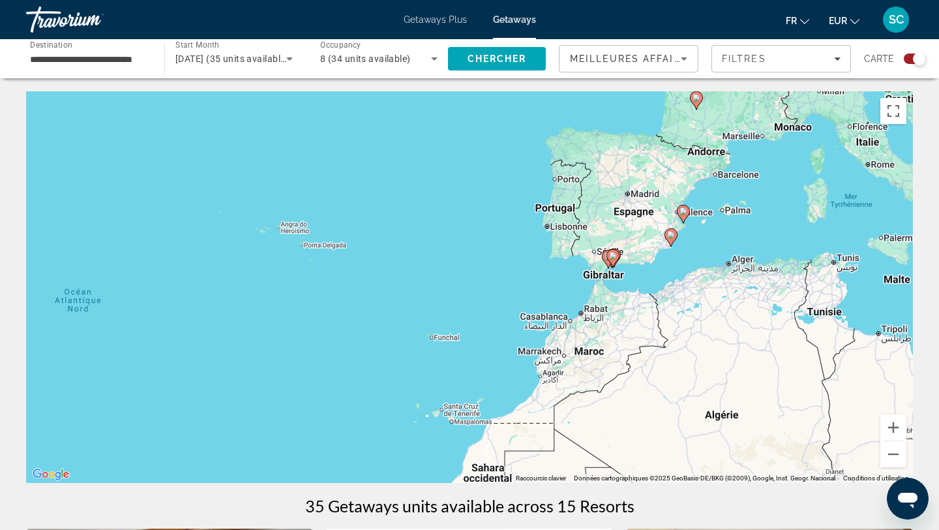
drag, startPoint x: 876, startPoint y: 331, endPoint x: 641, endPoint y: 428, distance: 253.9
click at [641, 428] on div "Pour activer le glissement avec le clavier, appuyez sur Alt+Entrée. Une fois ce…" at bounding box center [469, 286] width 887 height 391
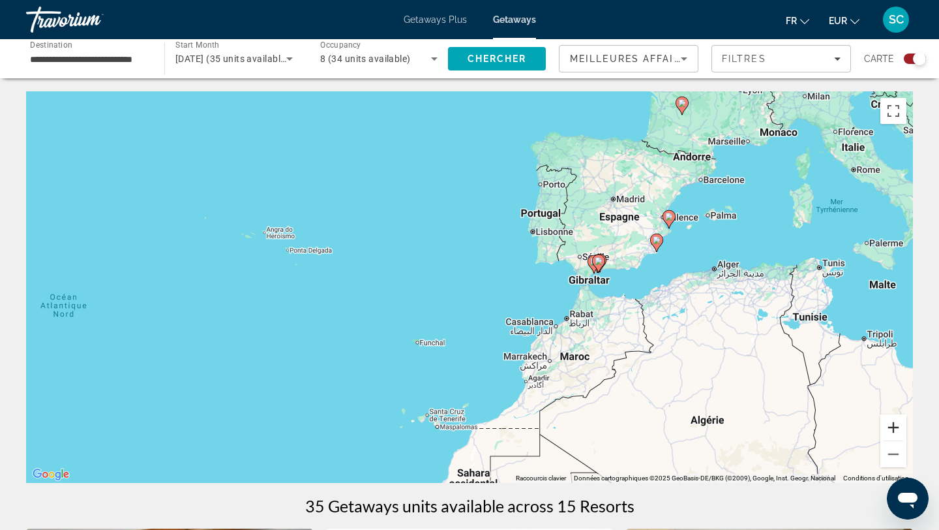
click at [895, 425] on button "Zoom avant" at bounding box center [894, 427] width 26 height 26
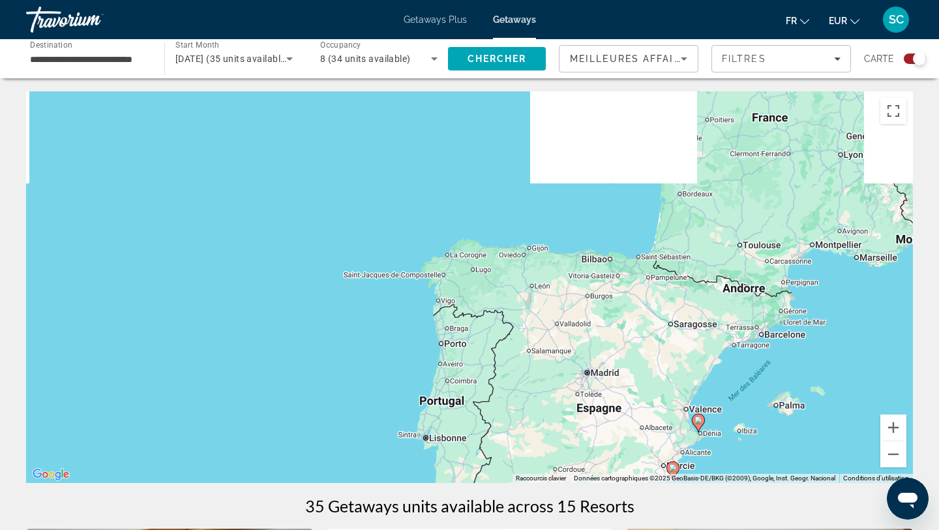
drag, startPoint x: 862, startPoint y: 194, endPoint x: 669, endPoint y: 466, distance: 332.7
click at [669, 466] on div "Pour activer le glissement avec le clavier, appuyez sur Alt+Entrée. Une fois ce…" at bounding box center [469, 286] width 887 height 391
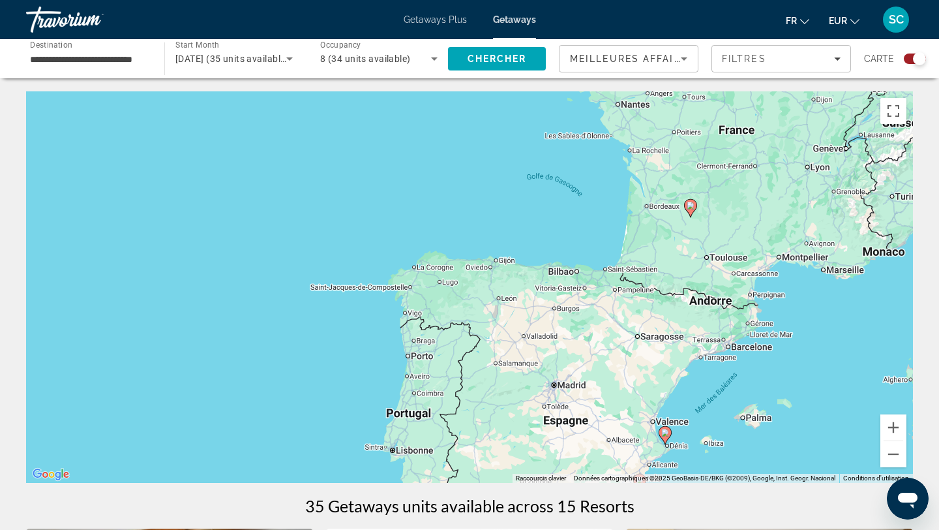
click at [691, 210] on icon "Main content" at bounding box center [691, 208] width 12 height 17
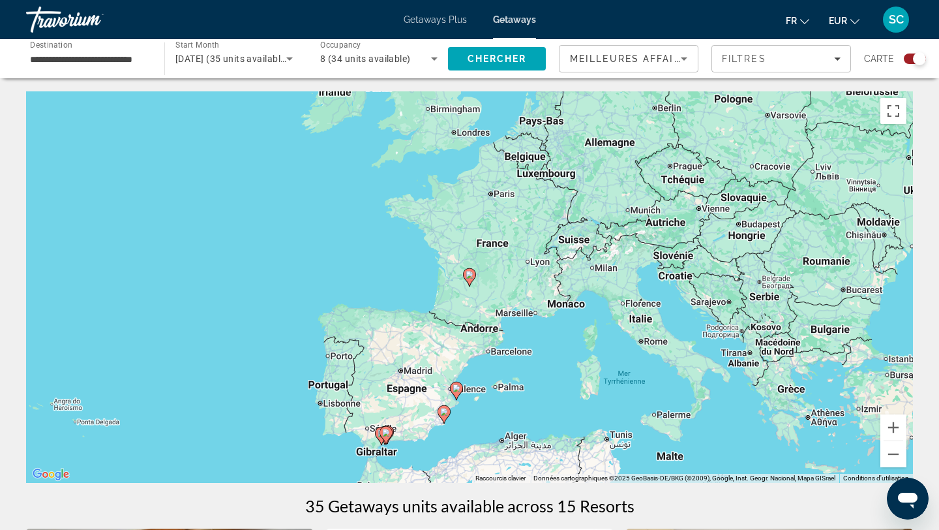
click at [468, 274] on image "Main content" at bounding box center [470, 275] width 8 height 8
type input "**********"
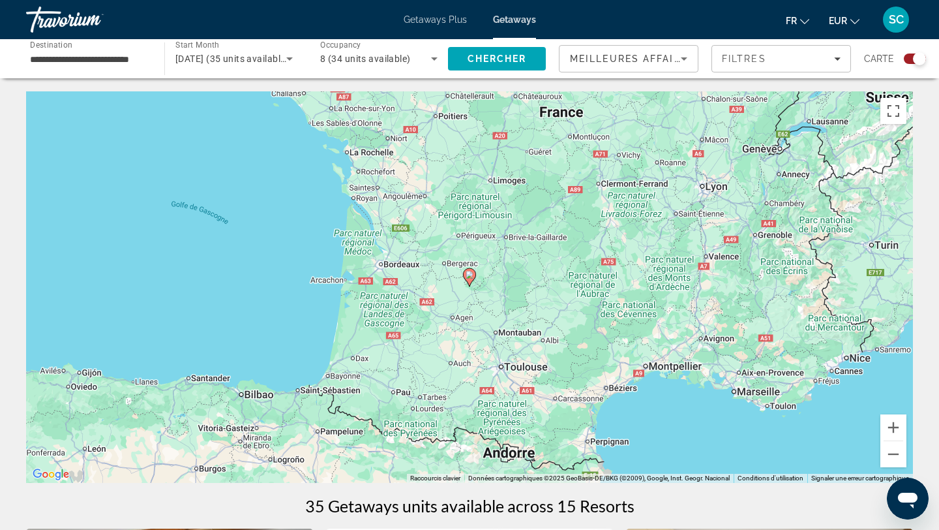
click at [468, 274] on image "Main content" at bounding box center [470, 275] width 8 height 8
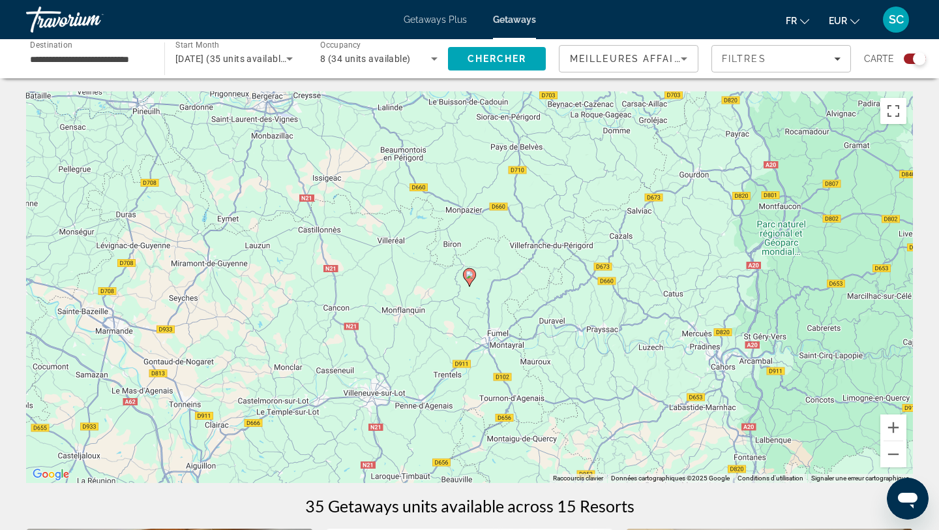
click at [468, 274] on image "Main content" at bounding box center [470, 275] width 8 height 8
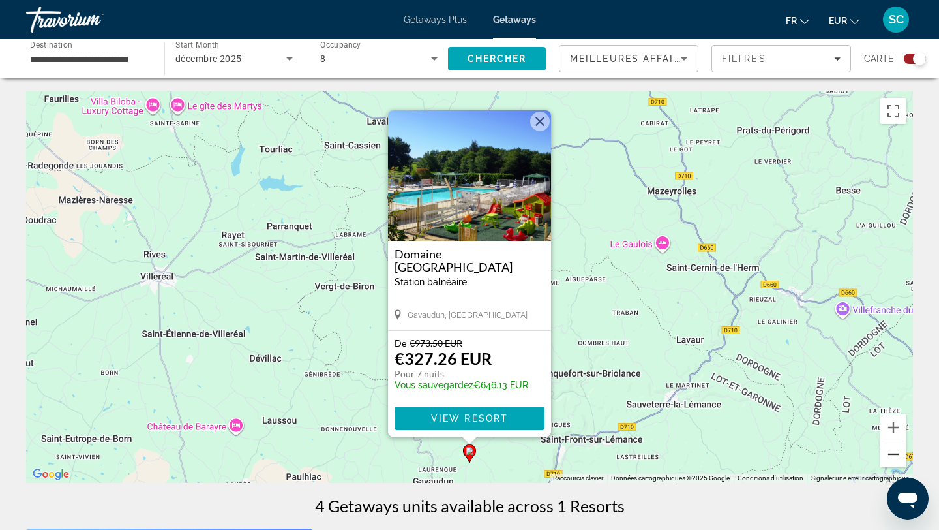
click at [889, 457] on button "Zoom arrière" at bounding box center [894, 454] width 26 height 26
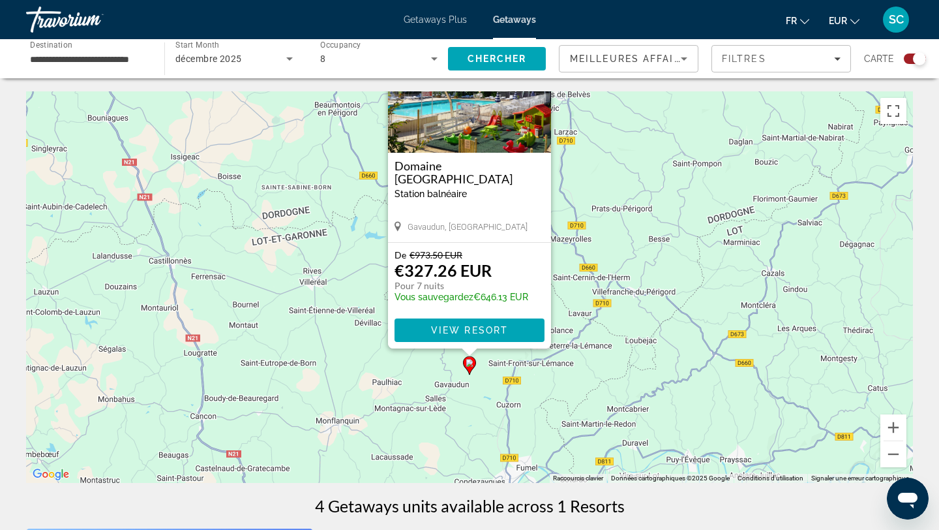
click at [742, 389] on div "Pour activer le glissement avec le clavier, appuyez sur Alt+Entrée. Une fois ce…" at bounding box center [469, 286] width 887 height 391
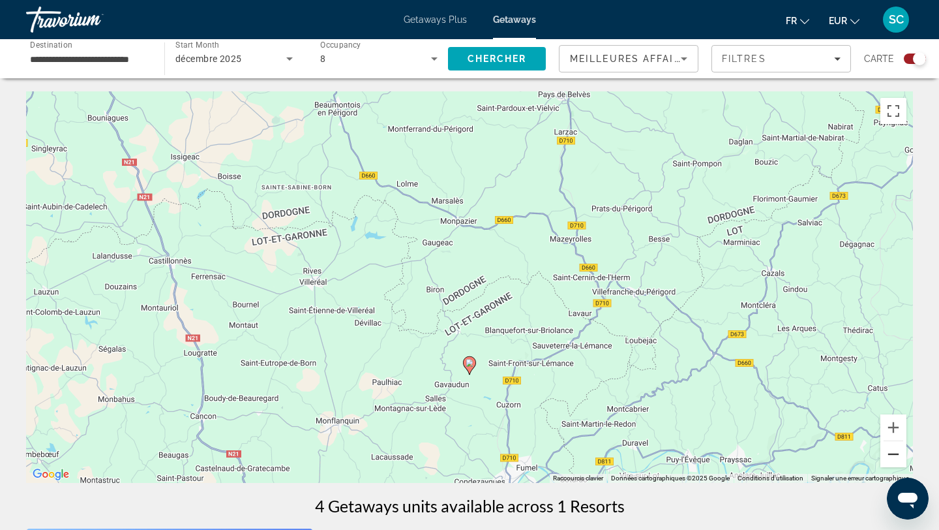
click at [888, 441] on button "Zoom arrière" at bounding box center [894, 454] width 26 height 26
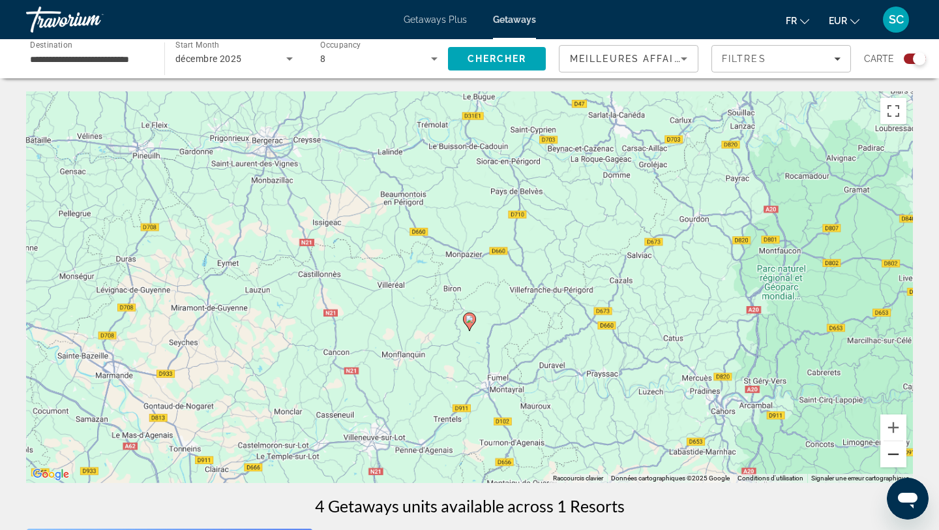
click at [888, 444] on button "Zoom arrière" at bounding box center [894, 454] width 26 height 26
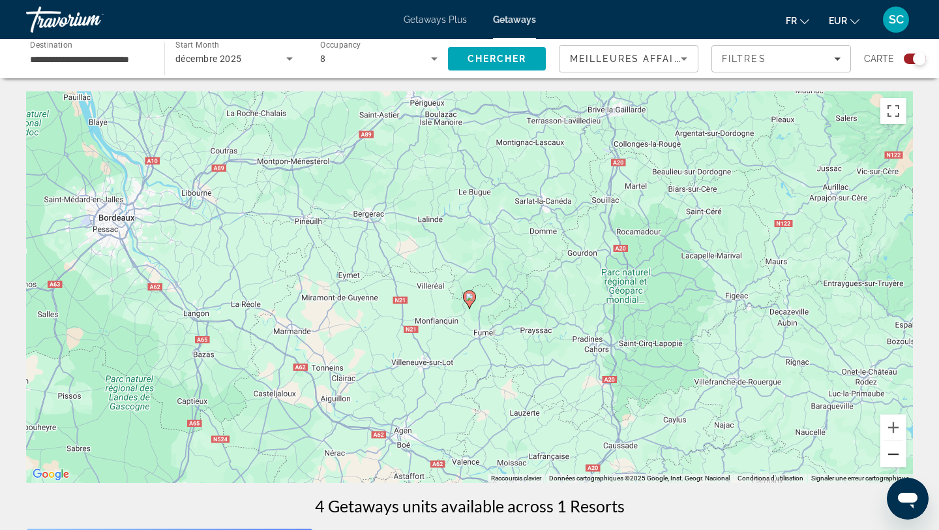
click at [888, 444] on button "Zoom arrière" at bounding box center [894, 454] width 26 height 26
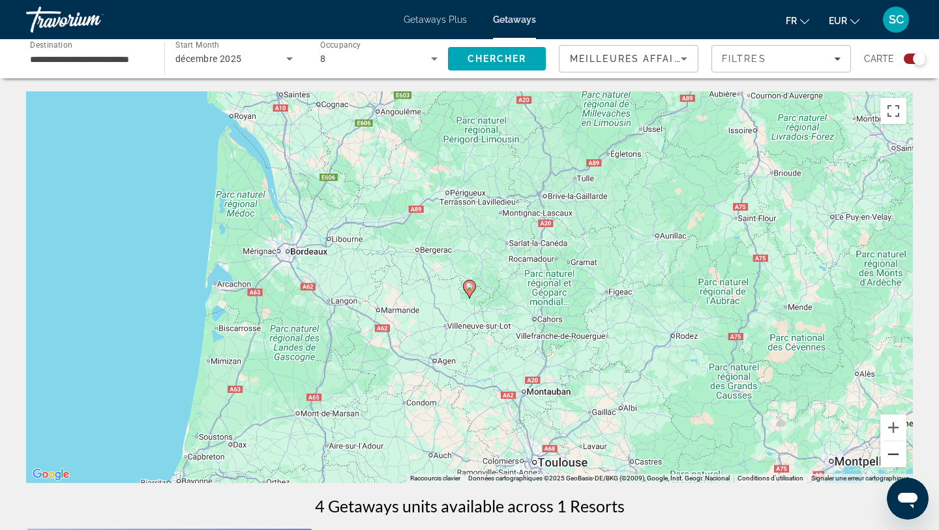
click at [888, 444] on button "Zoom arrière" at bounding box center [894, 454] width 26 height 26
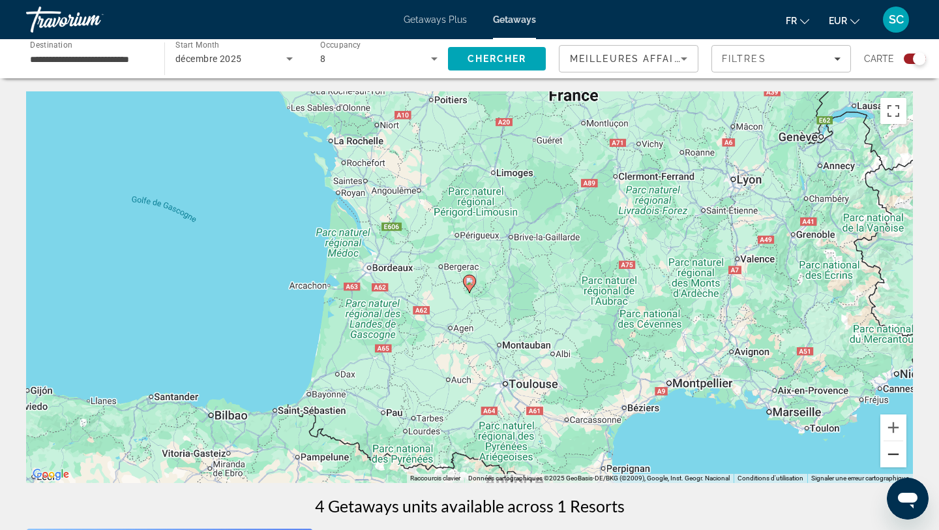
click at [888, 444] on button "Zoom arrière" at bounding box center [894, 454] width 26 height 26
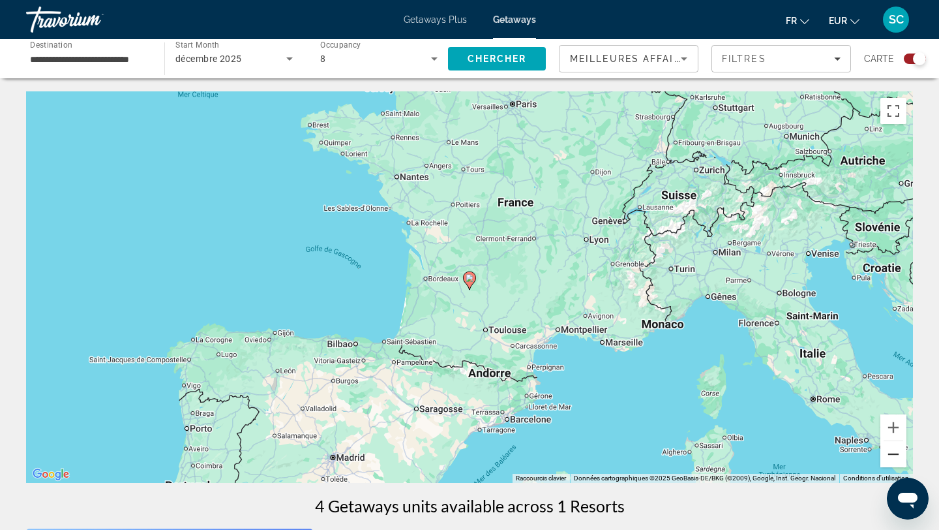
click at [887, 442] on button "Zoom arrière" at bounding box center [894, 454] width 26 height 26
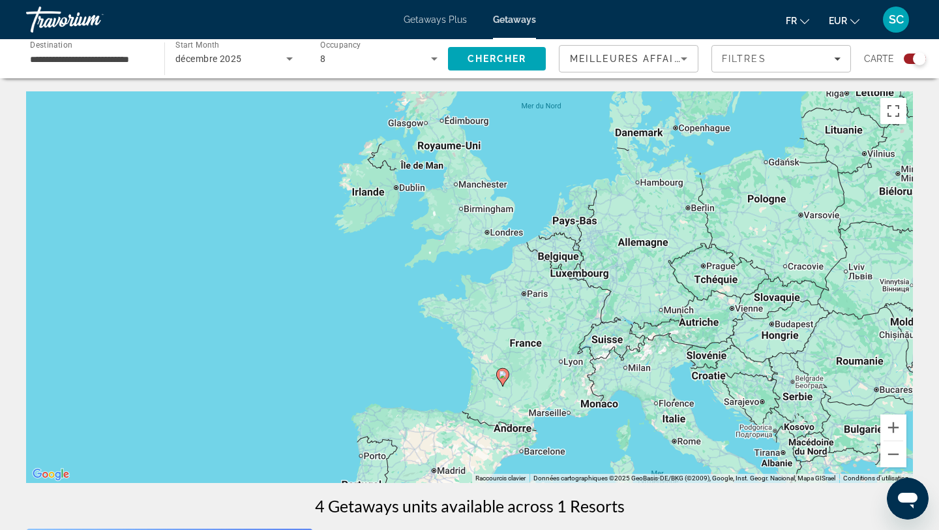
drag, startPoint x: 756, startPoint y: 312, endPoint x: 789, endPoint y: 406, distance: 100.3
click at [789, 406] on div "Pour activer le glissement avec le clavier, appuyez sur Alt+Entrée. Une fois ce…" at bounding box center [469, 286] width 887 height 391
click at [897, 452] on button "Zoom arrière" at bounding box center [894, 454] width 26 height 26
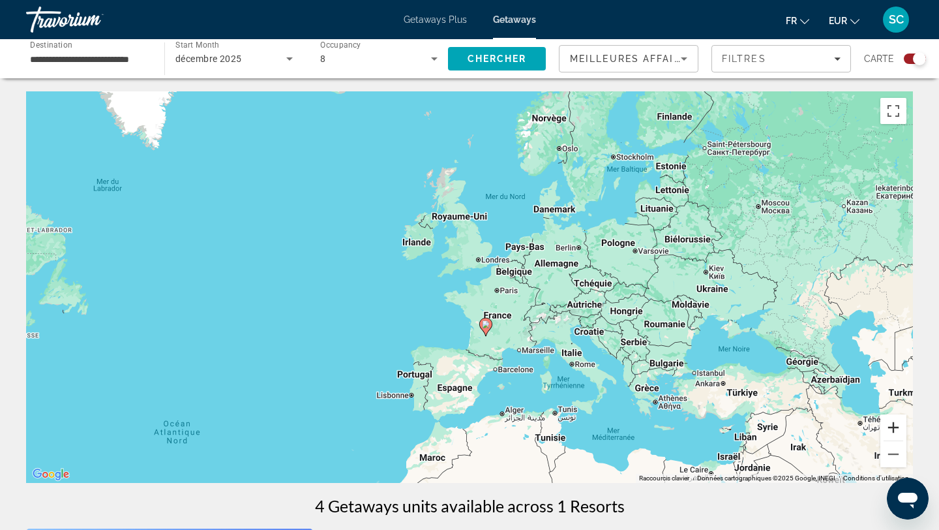
click at [894, 417] on button "Zoom avant" at bounding box center [894, 427] width 26 height 26
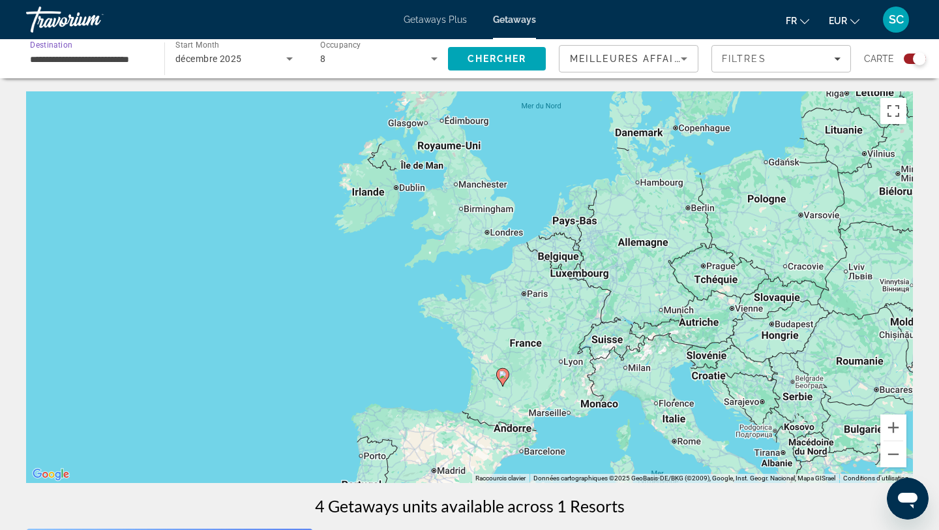
click at [85, 60] on input "**********" at bounding box center [88, 60] width 117 height 16
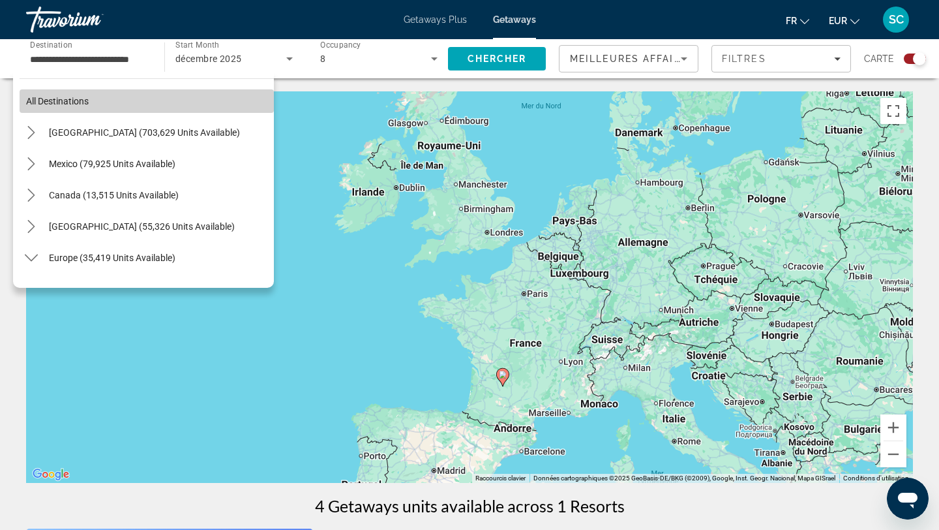
click at [67, 102] on span "All destinations" at bounding box center [57, 101] width 63 height 10
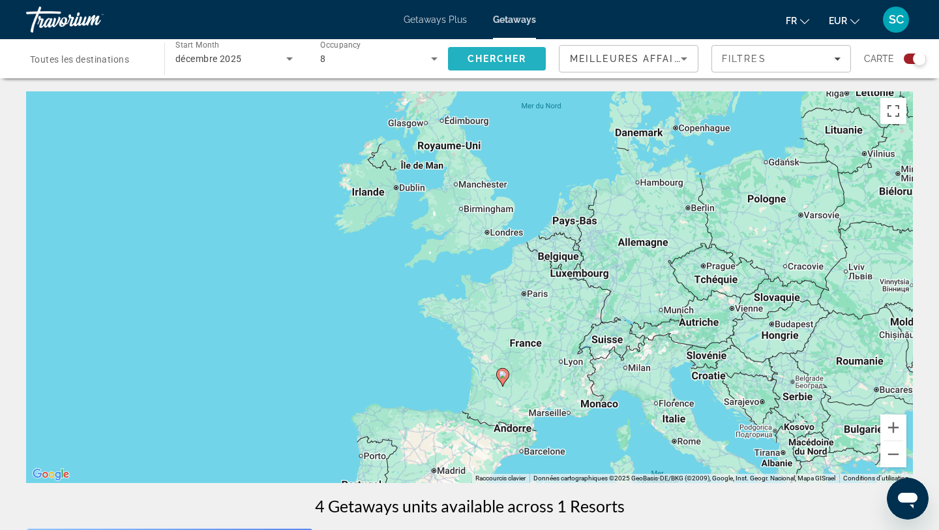
click at [491, 56] on span "Chercher" at bounding box center [497, 58] width 59 height 10
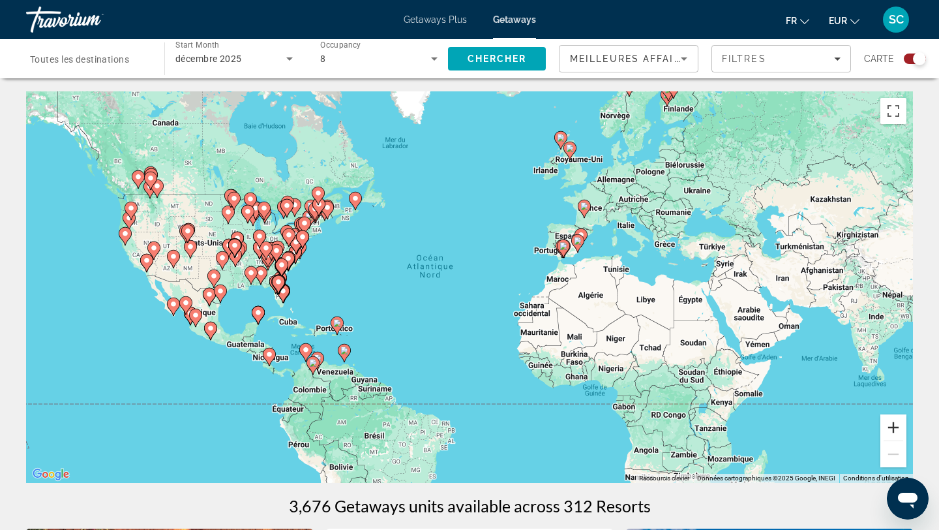
click at [891, 423] on button "Zoom avant" at bounding box center [894, 427] width 26 height 26
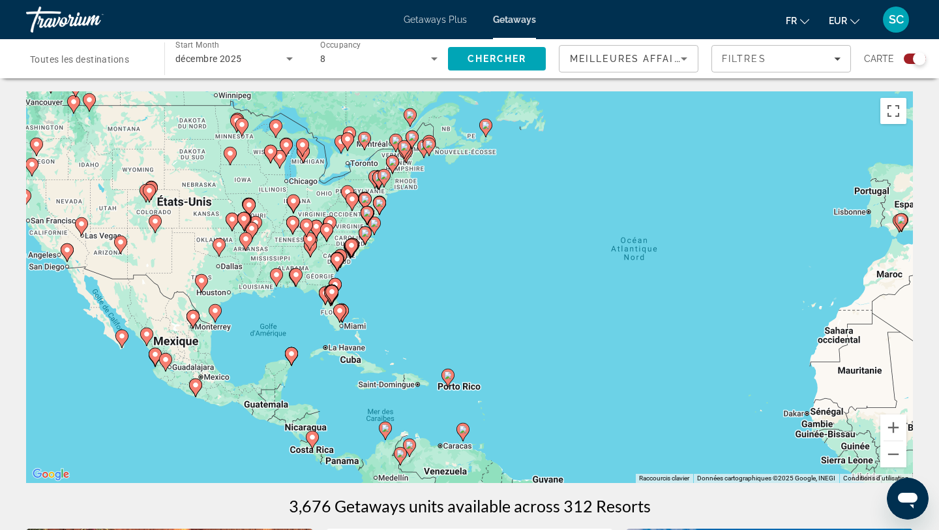
drag, startPoint x: 485, startPoint y: 394, endPoint x: 735, endPoint y: 398, distance: 249.2
click at [735, 398] on div "Pour activer le glissement avec le clavier, appuyez sur Alt+Entrée. Une fois ce…" at bounding box center [469, 286] width 887 height 391
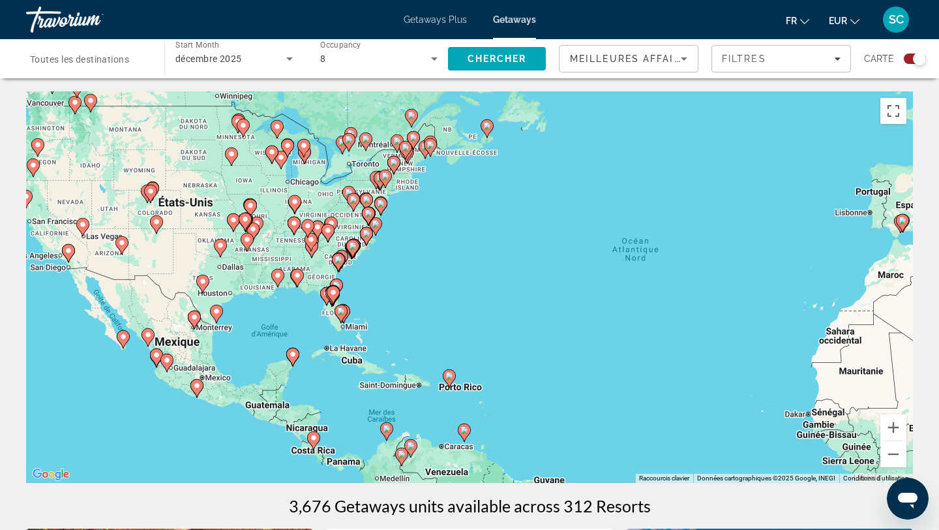
click at [453, 376] on icon "Main content" at bounding box center [450, 378] width 12 height 17
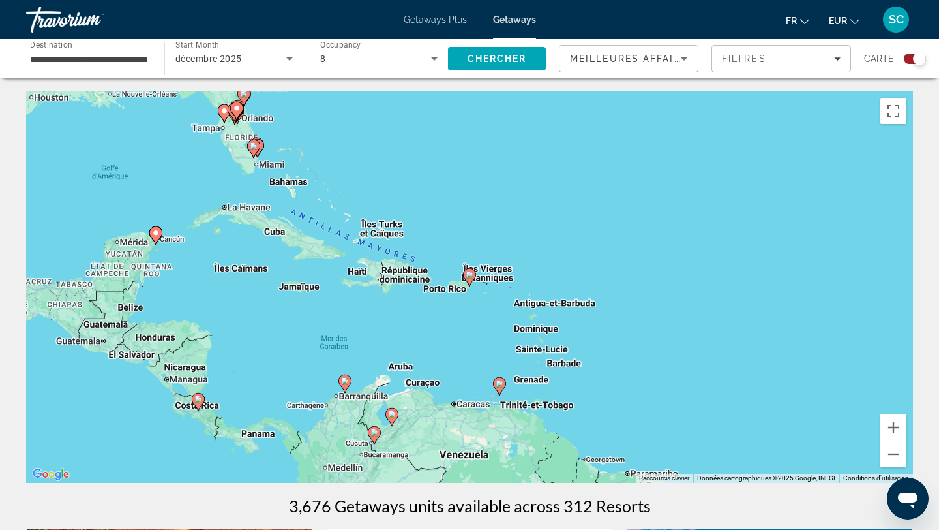
click at [470, 269] on icon "Main content" at bounding box center [470, 277] width 12 height 17
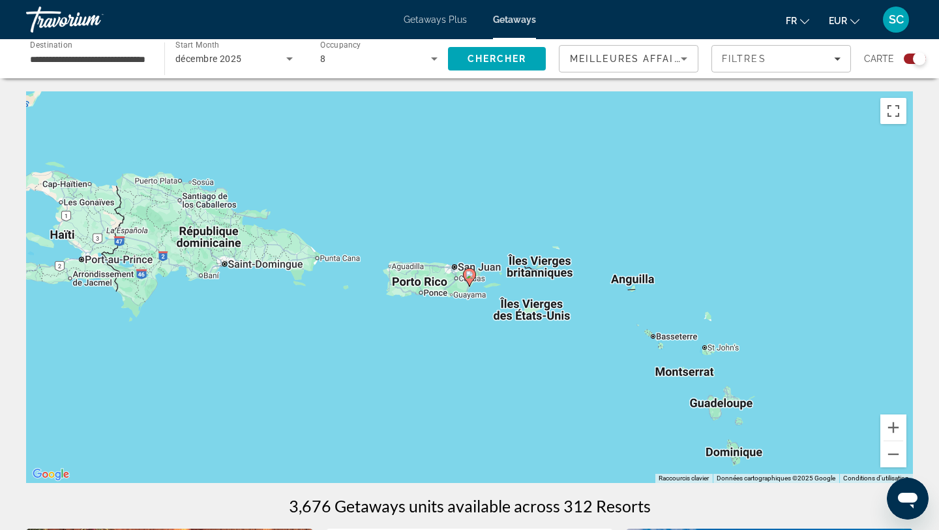
click at [470, 270] on icon "Main content" at bounding box center [470, 277] width 12 height 17
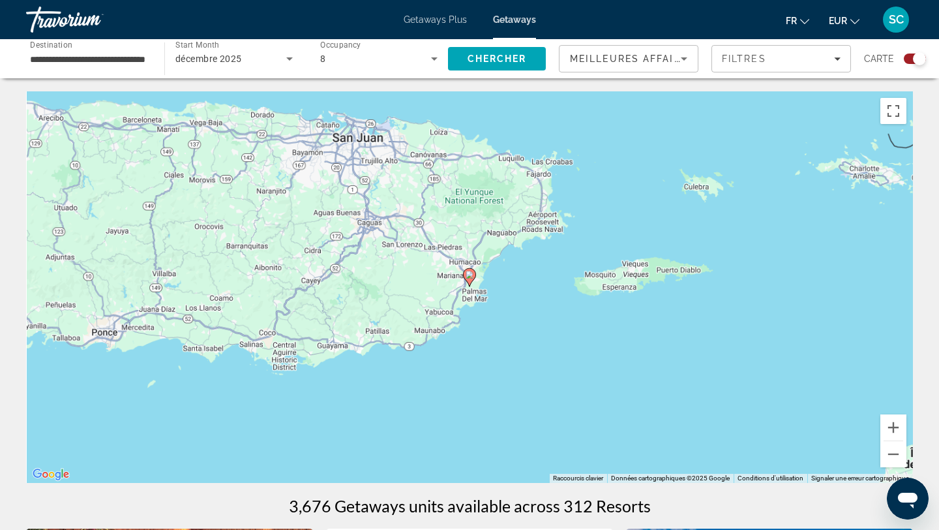
click at [470, 273] on image "Main content" at bounding box center [470, 275] width 8 height 8
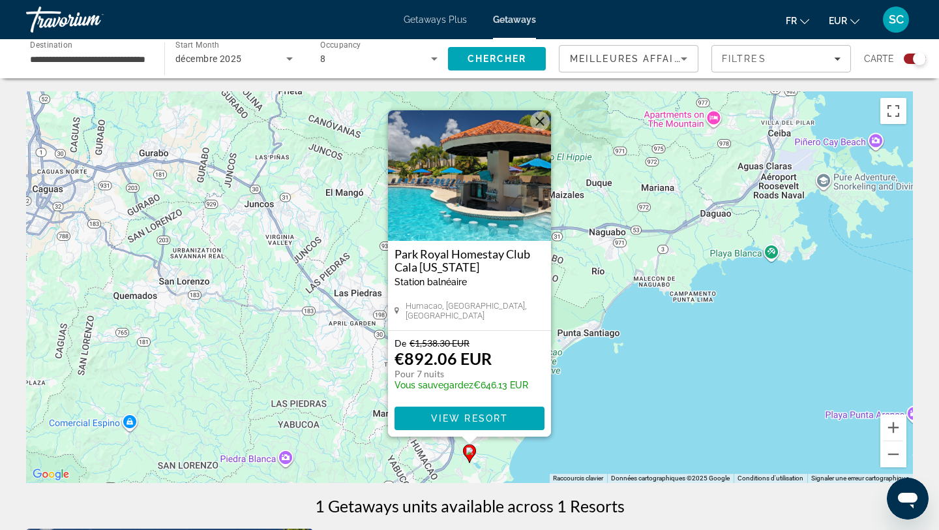
click at [693, 334] on div "Pour activer le glissement avec le clavier, appuyez sur Alt+Entrée. Une fois ce…" at bounding box center [469, 286] width 887 height 391
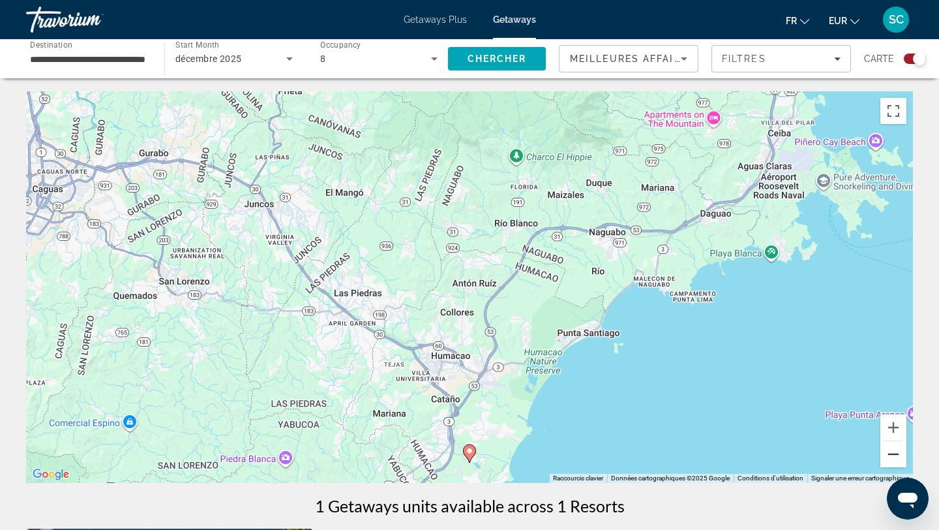
click at [892, 457] on button "Zoom arrière" at bounding box center [894, 454] width 26 height 26
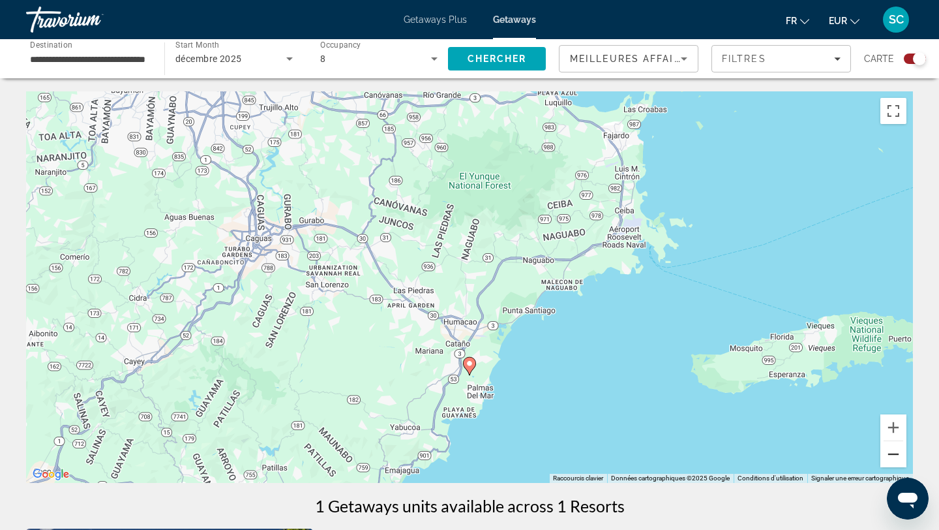
click at [892, 457] on button "Zoom arrière" at bounding box center [894, 454] width 26 height 26
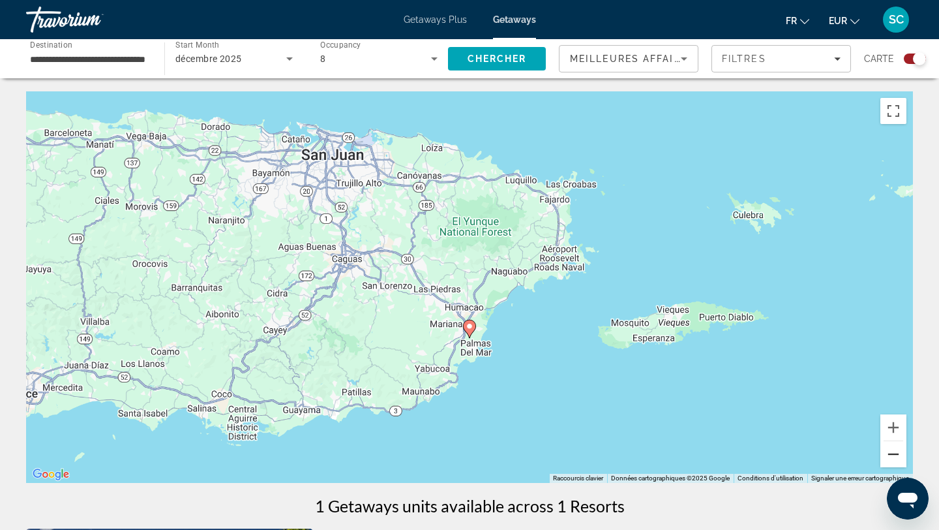
click at [892, 457] on button "Zoom arrière" at bounding box center [894, 454] width 26 height 26
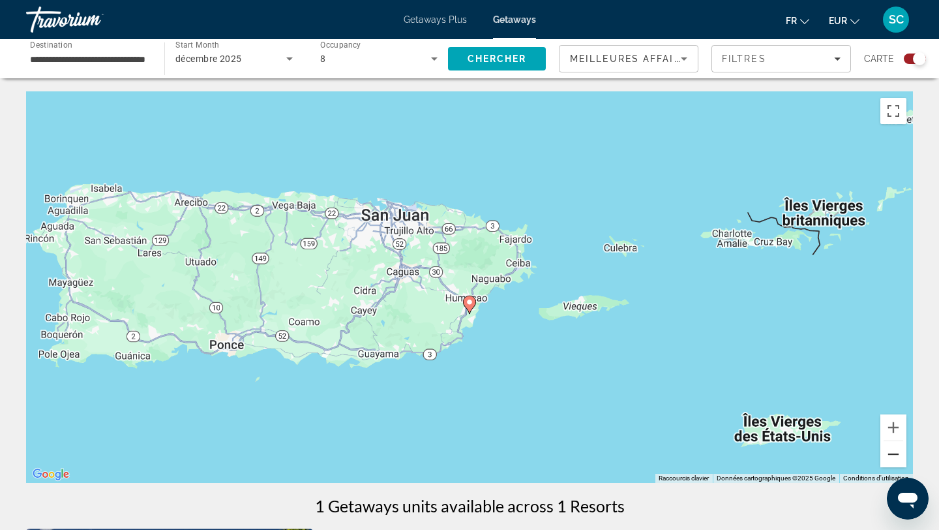
click at [892, 457] on button "Zoom arrière" at bounding box center [894, 454] width 26 height 26
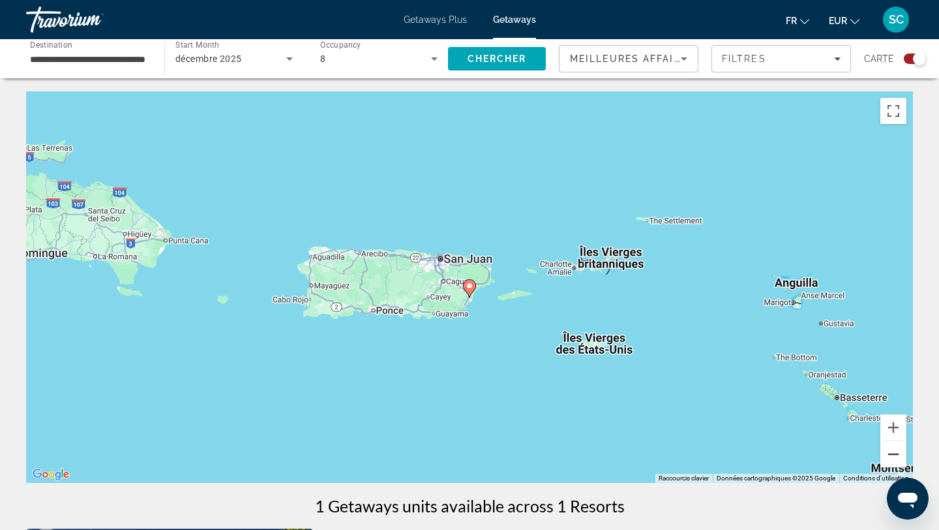
click at [892, 457] on button "Zoom arrière" at bounding box center [894, 454] width 26 height 26
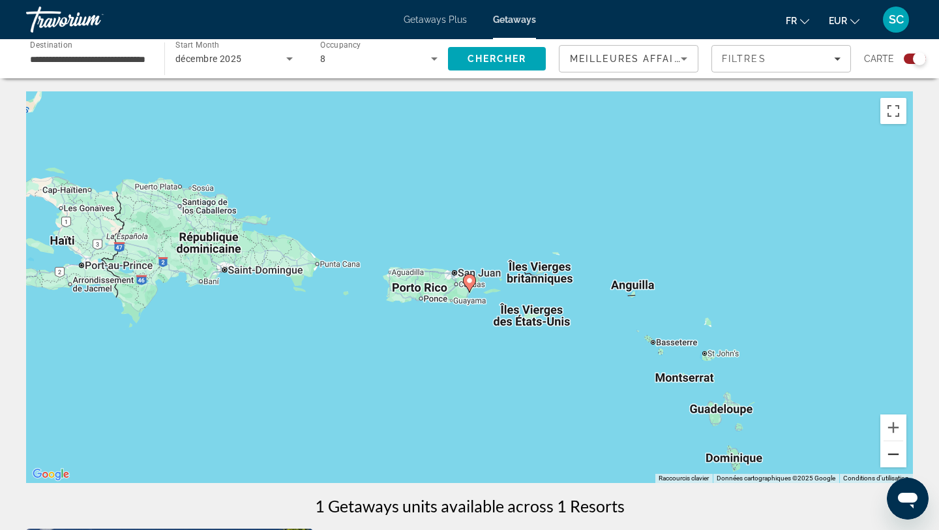
click at [892, 457] on button "Zoom arrière" at bounding box center [894, 454] width 26 height 26
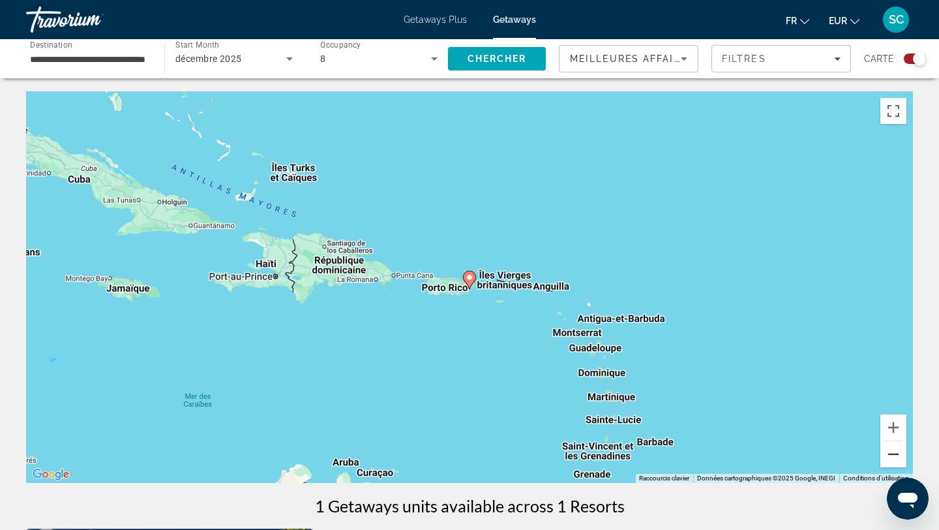
click at [892, 457] on button "Zoom arrière" at bounding box center [894, 454] width 26 height 26
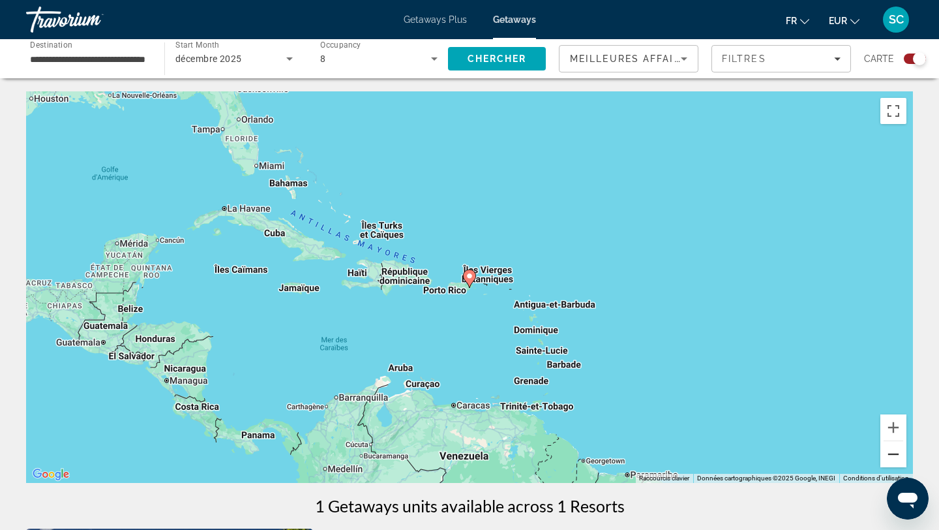
click at [892, 457] on button "Zoom arrière" at bounding box center [894, 454] width 26 height 26
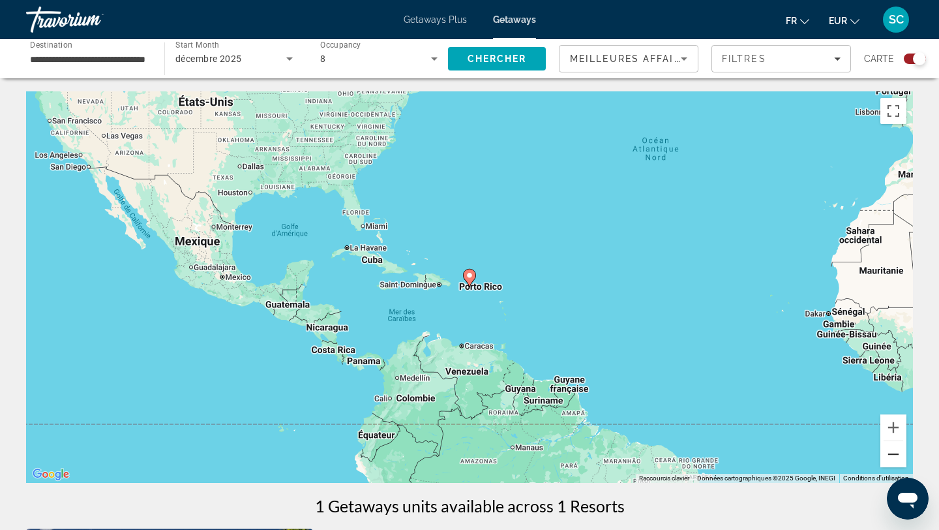
click at [892, 457] on button "Zoom arrière" at bounding box center [894, 454] width 26 height 26
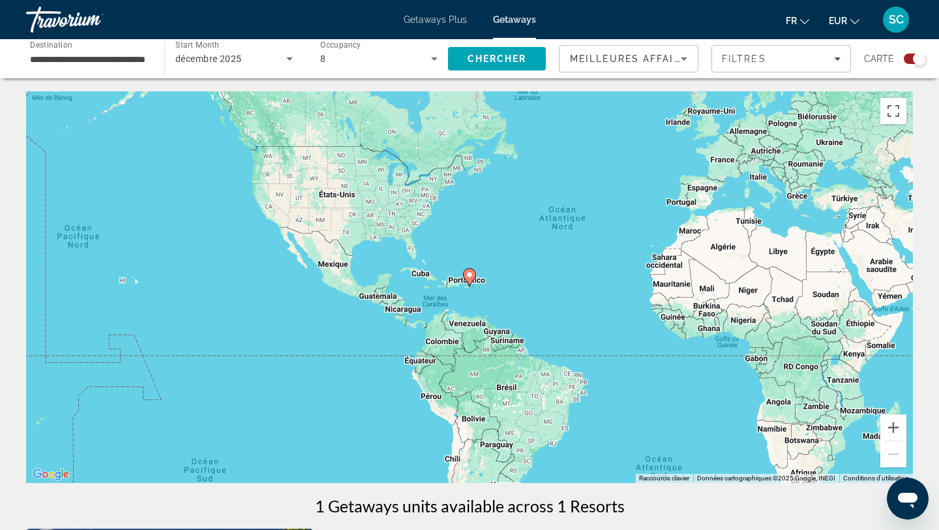
click at [92, 63] on input "**********" at bounding box center [88, 60] width 117 height 16
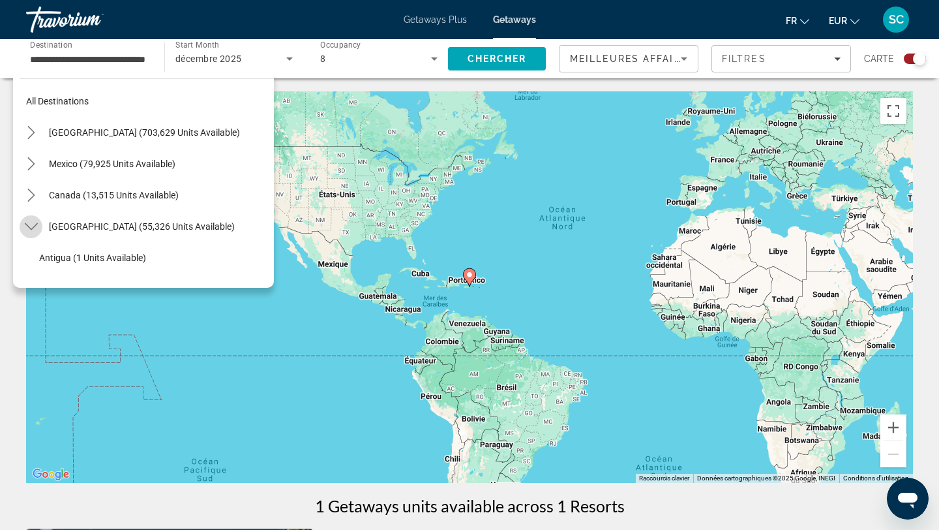
click at [28, 224] on icon "Toggle Caribbean & Atlantic Islands (55,326 units available) submenu" at bounding box center [31, 226] width 13 height 13
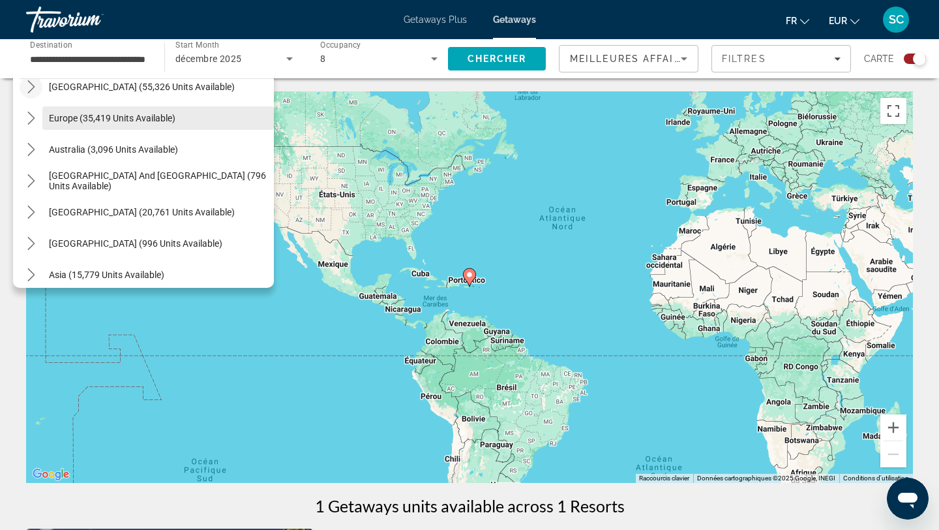
scroll to position [141, 0]
click at [88, 117] on span "Europe (35,419 units available)" at bounding box center [112, 117] width 127 height 10
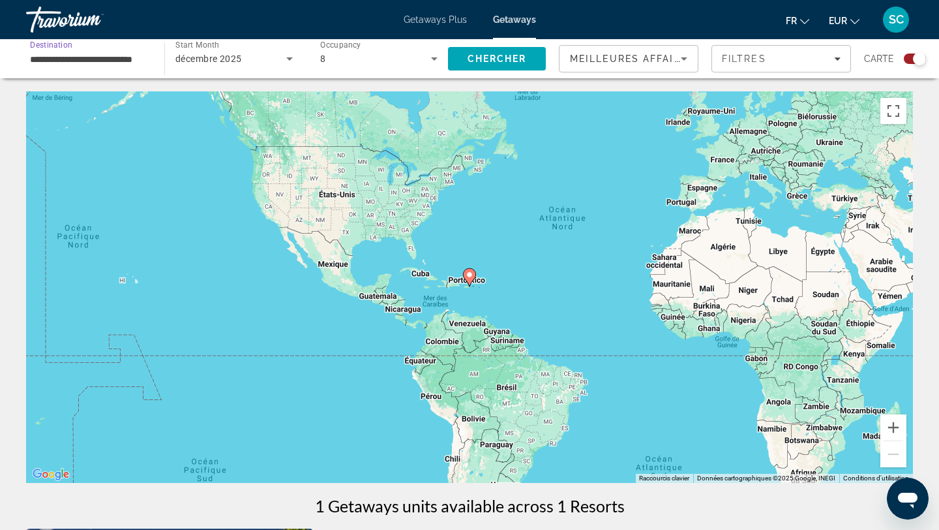
click at [70, 60] on input "**********" at bounding box center [88, 60] width 117 height 16
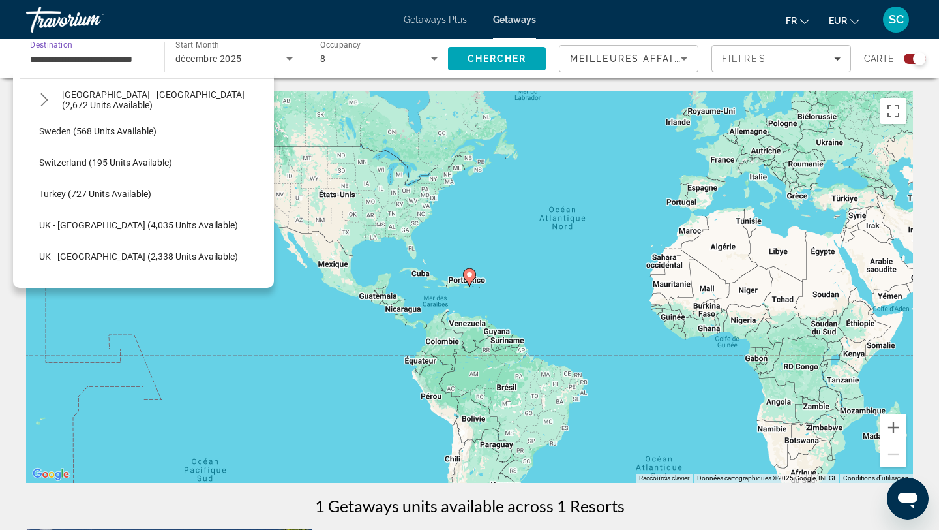
scroll to position [994, 0]
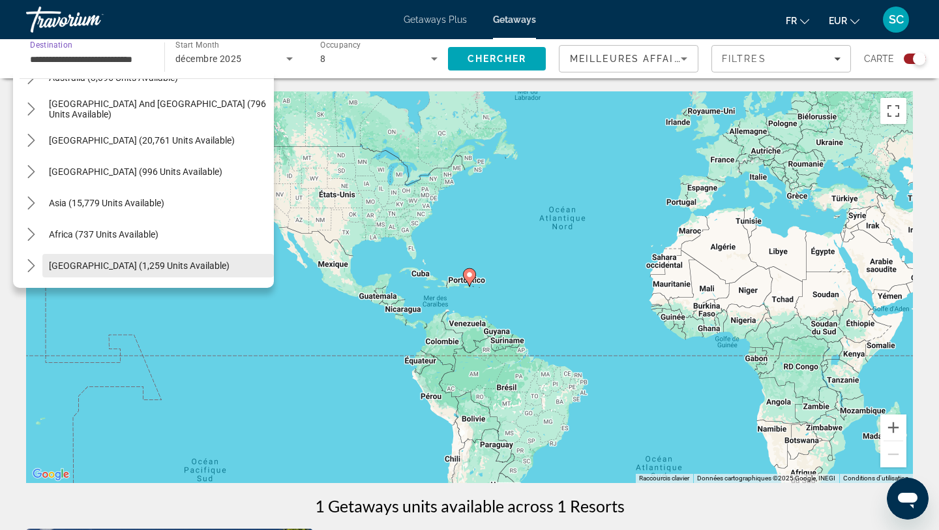
click at [76, 267] on span "Middle East (1,259 units available)" at bounding box center [139, 265] width 181 height 10
type input "**********"
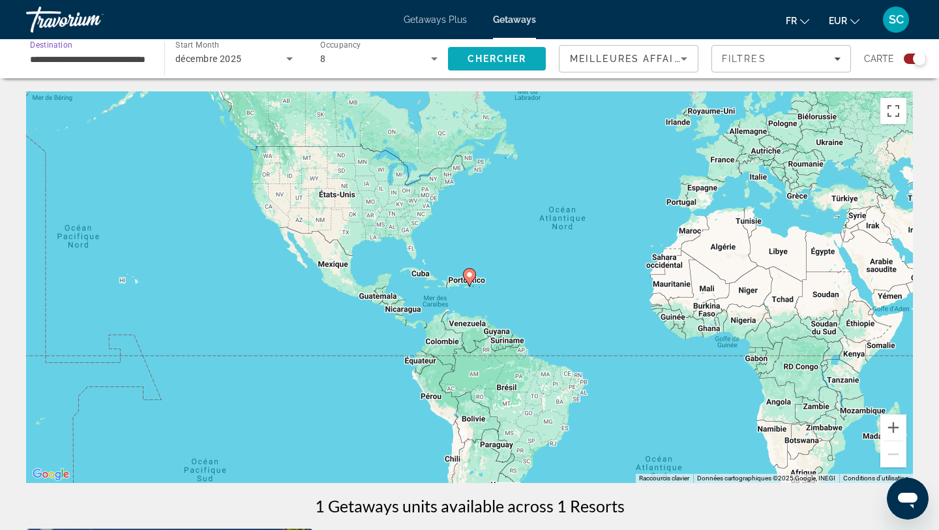
click at [502, 56] on span "Chercher" at bounding box center [497, 58] width 59 height 10
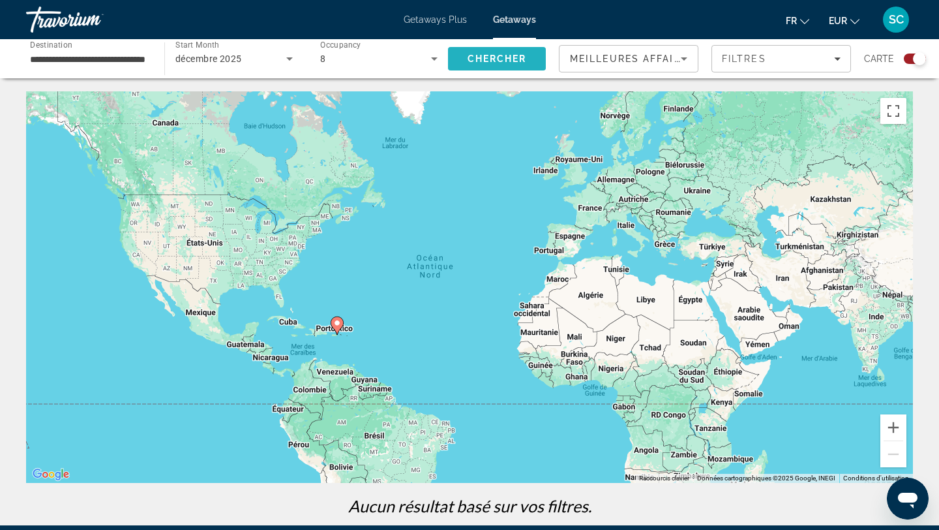
click at [502, 57] on span "Chercher" at bounding box center [497, 58] width 59 height 10
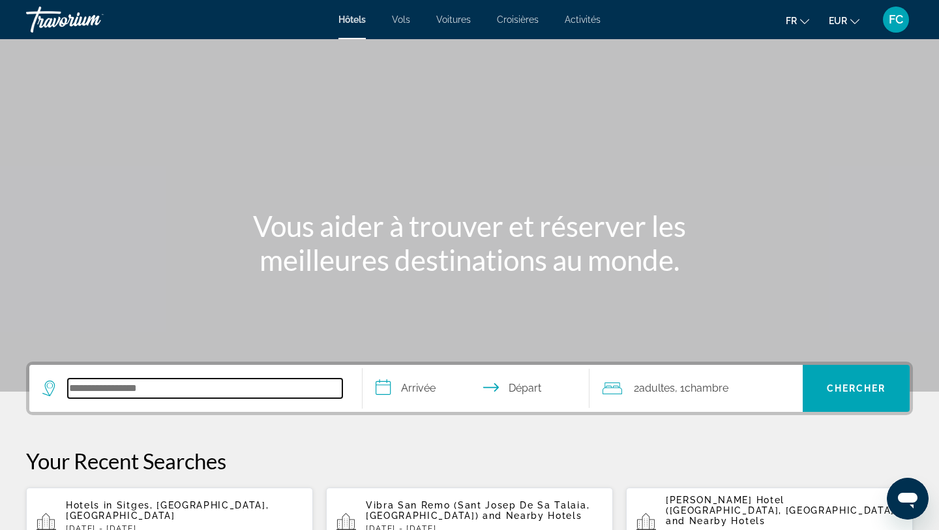
click at [164, 393] on input "Search hotel destination" at bounding box center [205, 388] width 275 height 20
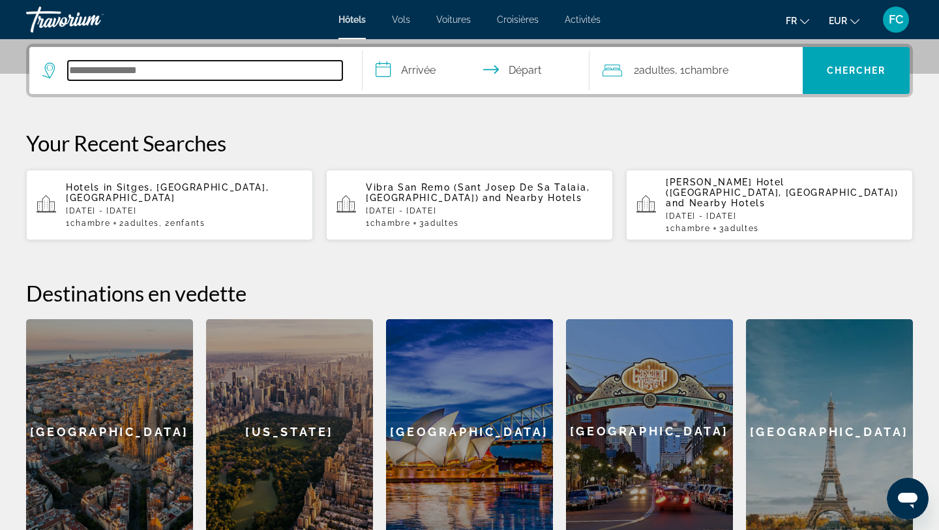
scroll to position [319, 0]
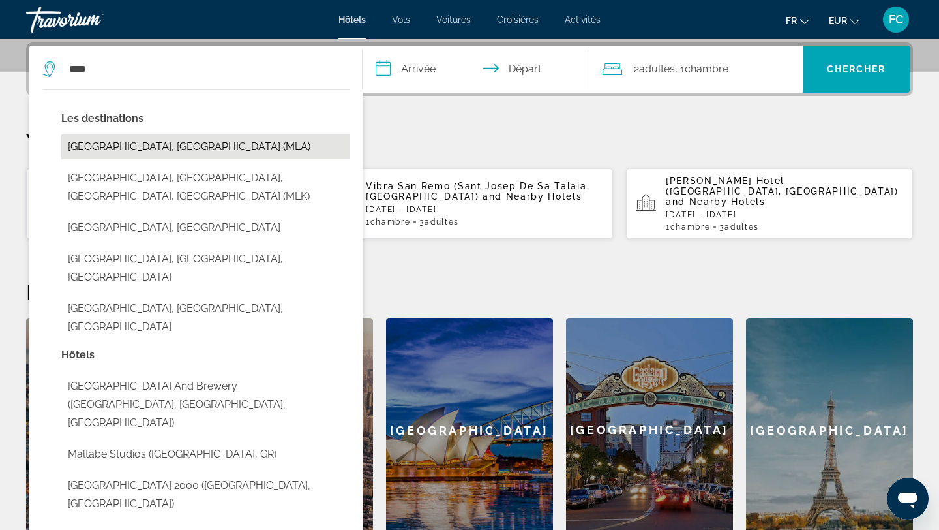
click at [161, 146] on button "Malta, Malta (MLA)" at bounding box center [205, 146] width 288 height 25
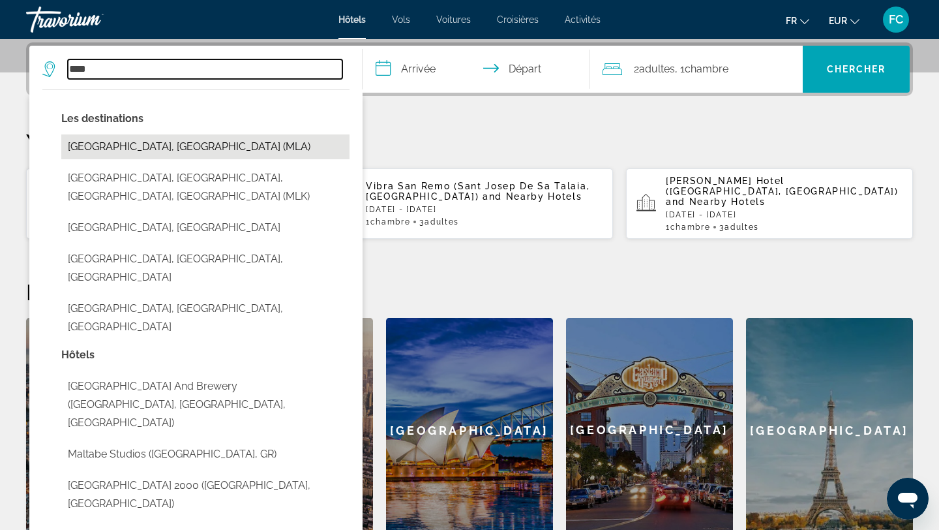
type input "**********"
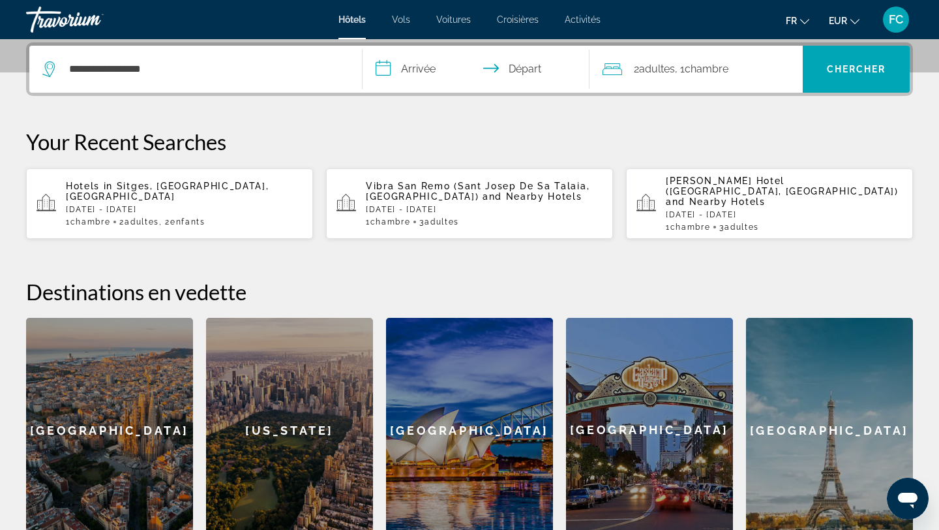
click at [416, 68] on input "**********" at bounding box center [479, 71] width 232 height 51
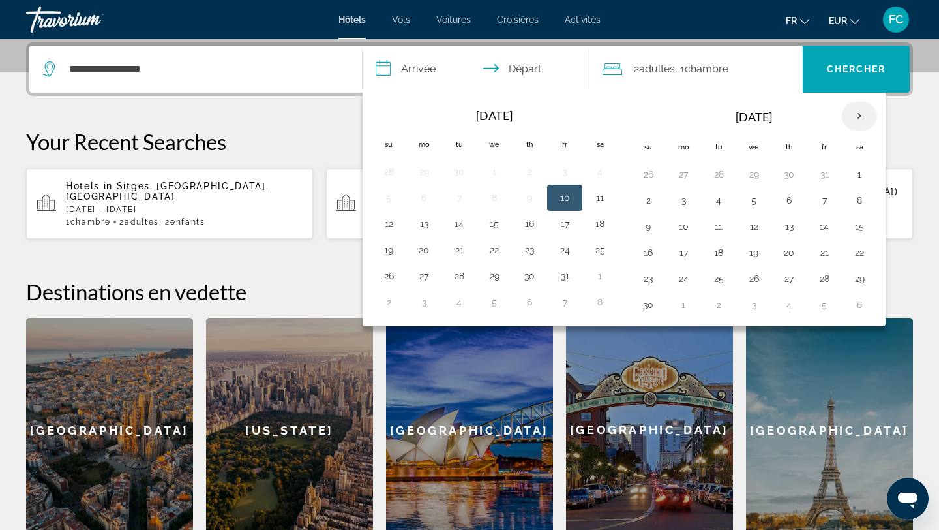
click at [858, 117] on th "Next month" at bounding box center [859, 116] width 35 height 29
click at [823, 255] on button "26" at bounding box center [824, 252] width 21 height 18
click at [864, 110] on th "Next month" at bounding box center [859, 116] width 35 height 29
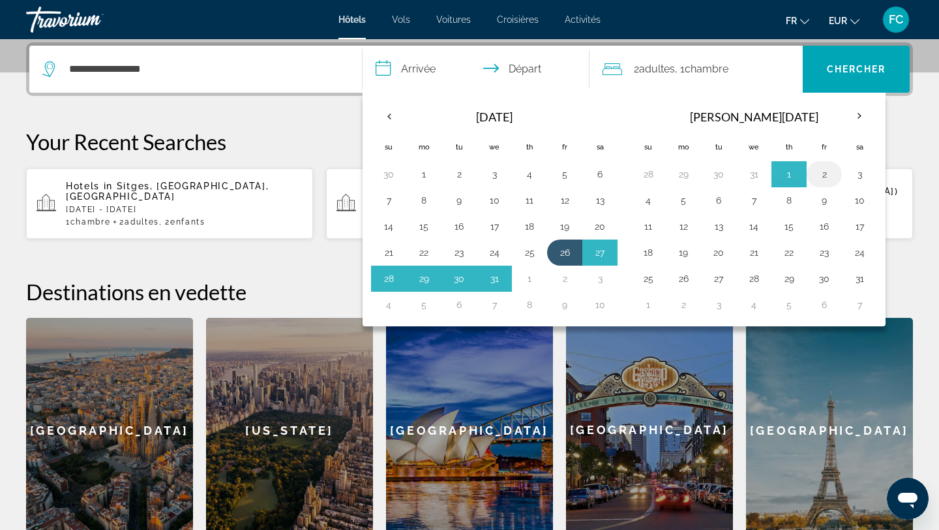
click at [831, 175] on button "2" at bounding box center [824, 174] width 21 height 18
type input "**********"
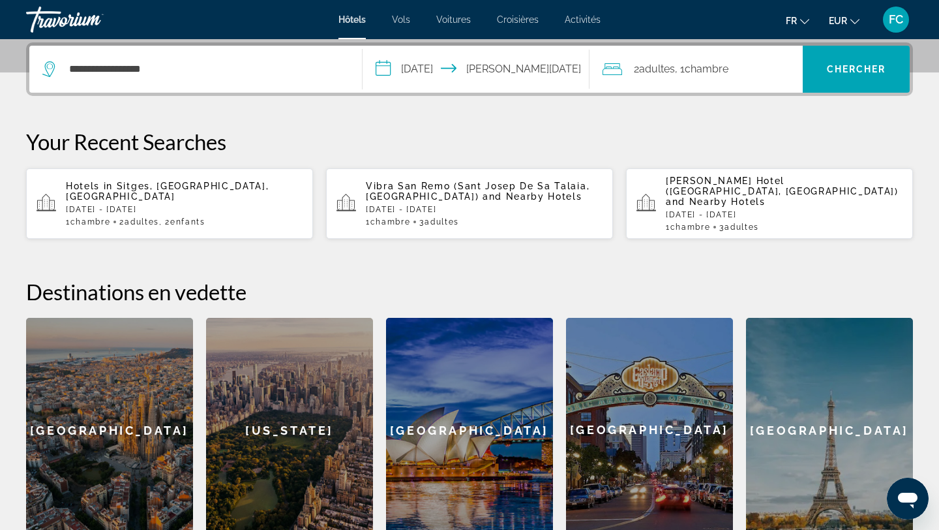
click at [673, 70] on span "Adultes" at bounding box center [657, 69] width 36 height 12
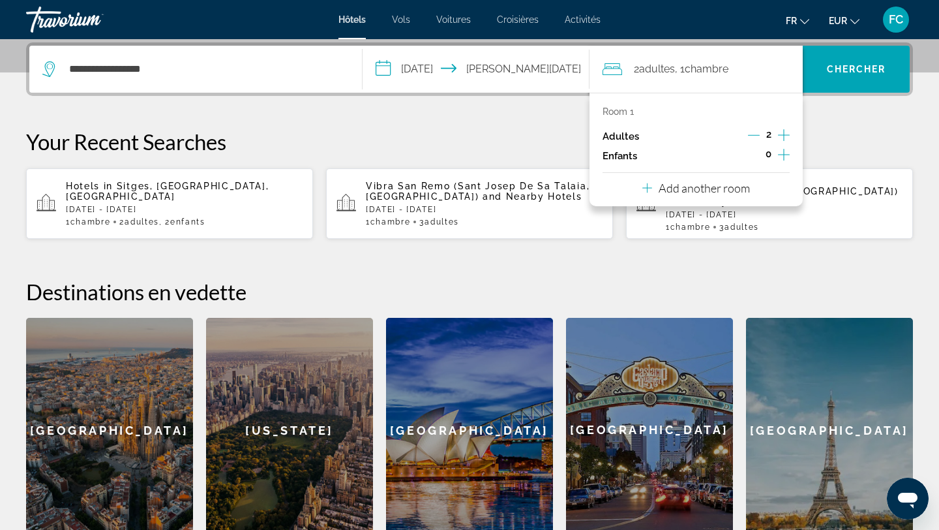
click at [780, 151] on icon "Increment children" at bounding box center [784, 155] width 12 height 16
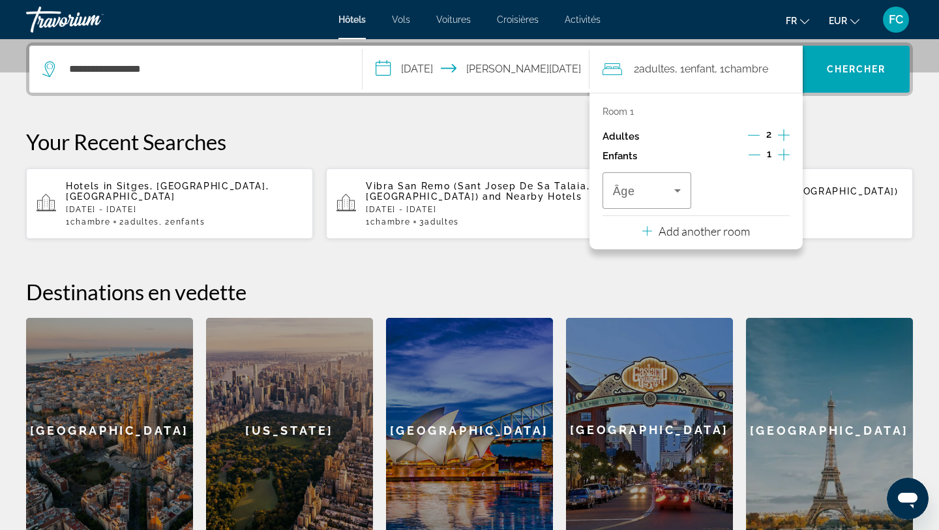
click at [780, 151] on icon "Increment children" at bounding box center [784, 155] width 12 height 16
click at [707, 234] on p "Add another room" at bounding box center [704, 231] width 91 height 14
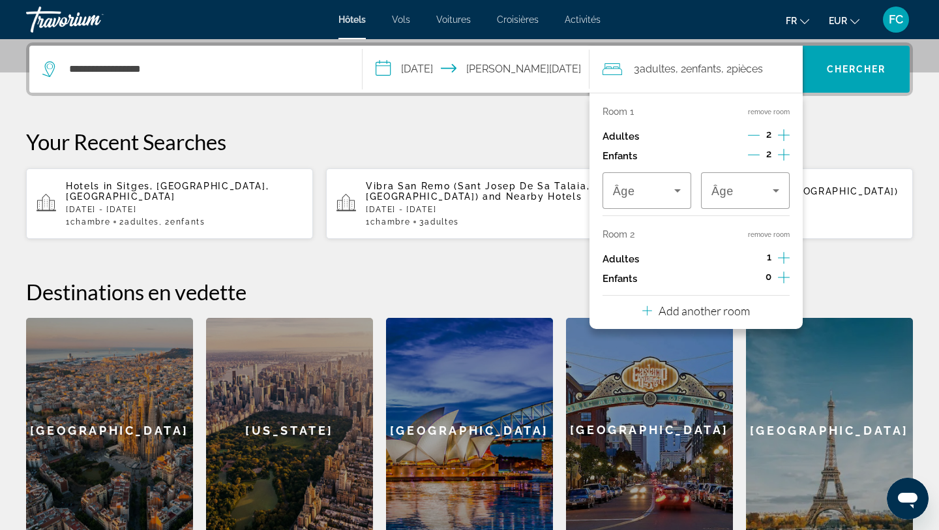
click at [782, 257] on icon "Increment adults" at bounding box center [784, 258] width 12 height 12
click at [782, 275] on icon "Increment children" at bounding box center [784, 277] width 12 height 16
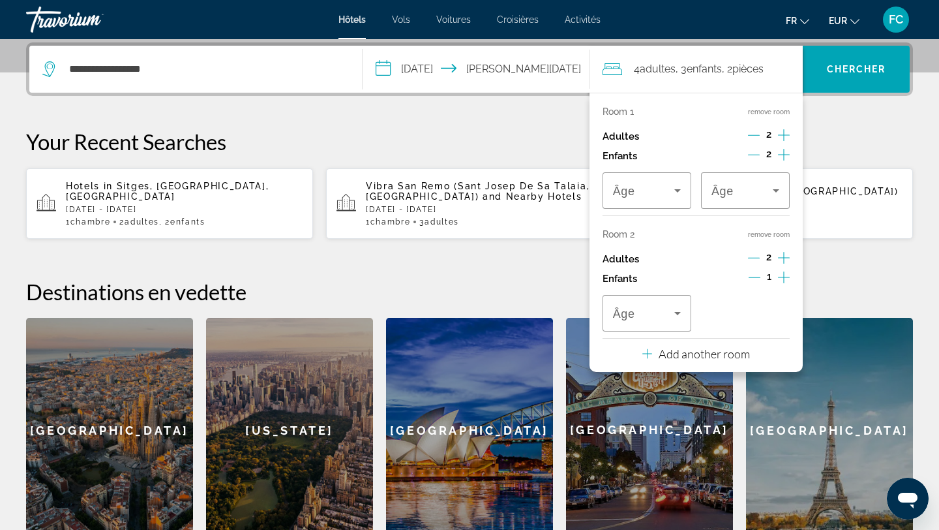
click at [782, 275] on icon "Increment children" at bounding box center [784, 277] width 12 height 16
click at [680, 314] on icon "Travelers: 4 adults, 4 children" at bounding box center [678, 313] width 16 height 16
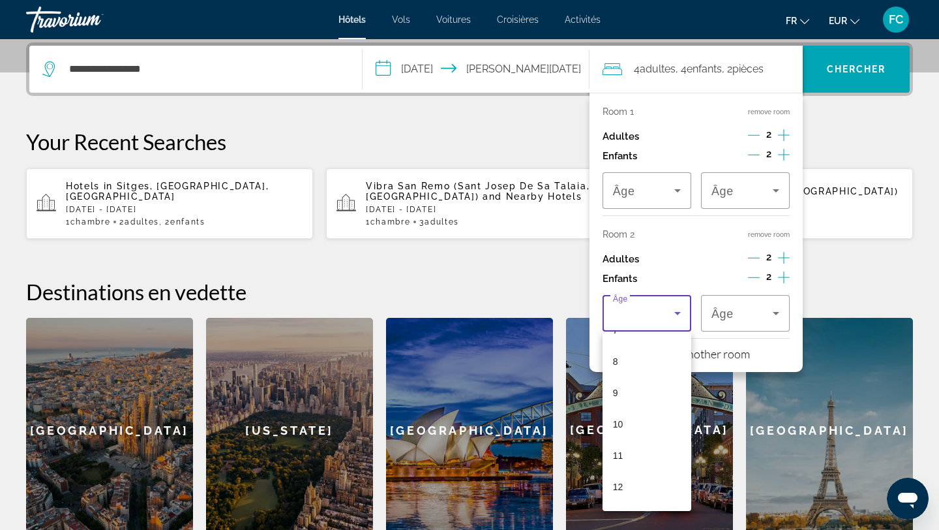
scroll to position [333, 0]
click at [646, 362] on mat-option "11" at bounding box center [647, 363] width 89 height 31
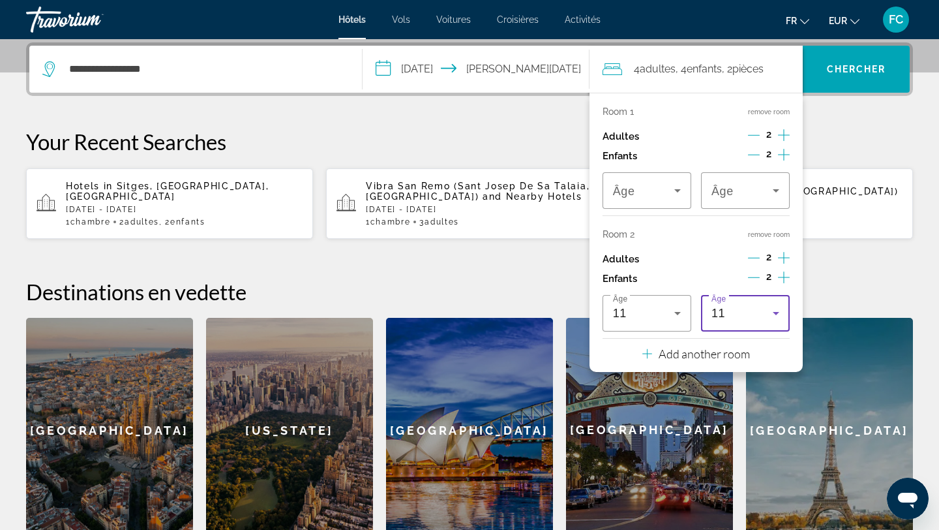
click at [725, 315] on div "11" at bounding box center [742, 313] width 61 height 16
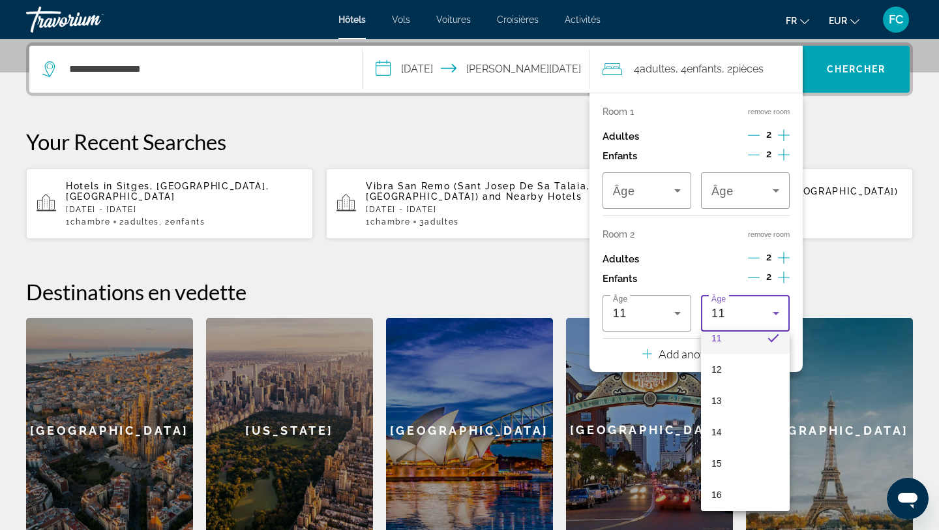
scroll to position [359, 0]
click at [739, 431] on mat-option "14" at bounding box center [745, 431] width 89 height 31
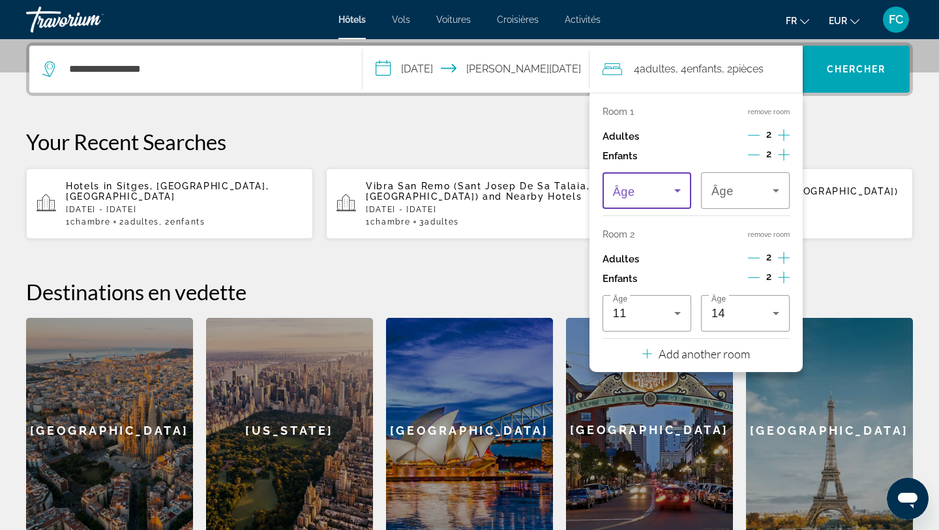
click at [665, 183] on span "Travelers: 4 adults, 4 children" at bounding box center [643, 191] width 61 height 16
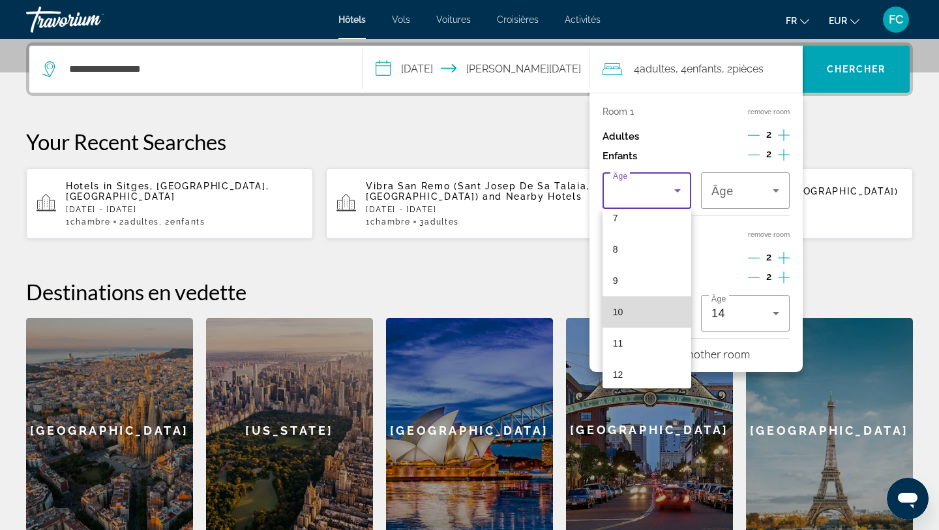
click at [648, 312] on mat-option "10" at bounding box center [647, 311] width 89 height 31
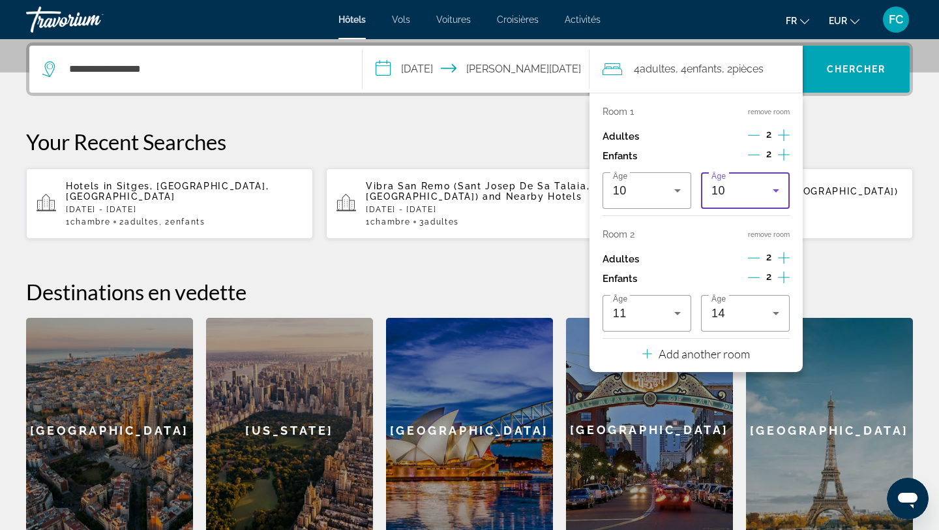
click at [729, 189] on div "10" at bounding box center [742, 191] width 61 height 16
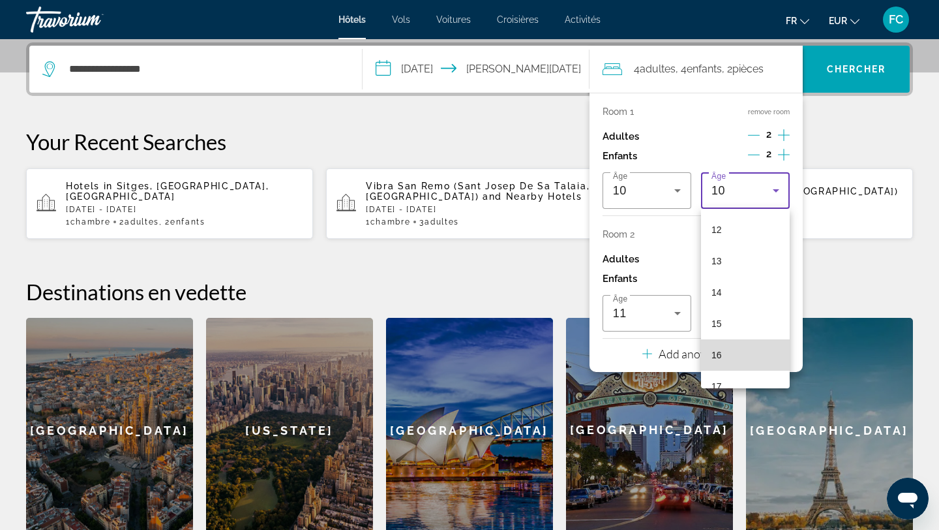
click at [736, 350] on mat-option "16" at bounding box center [745, 354] width 89 height 31
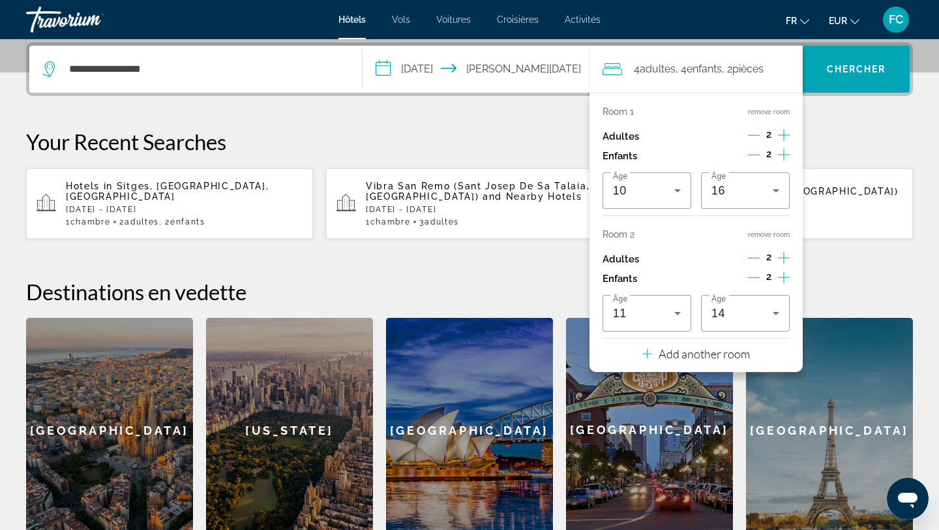
click at [812, 150] on p "Your Recent Searches" at bounding box center [469, 142] width 887 height 26
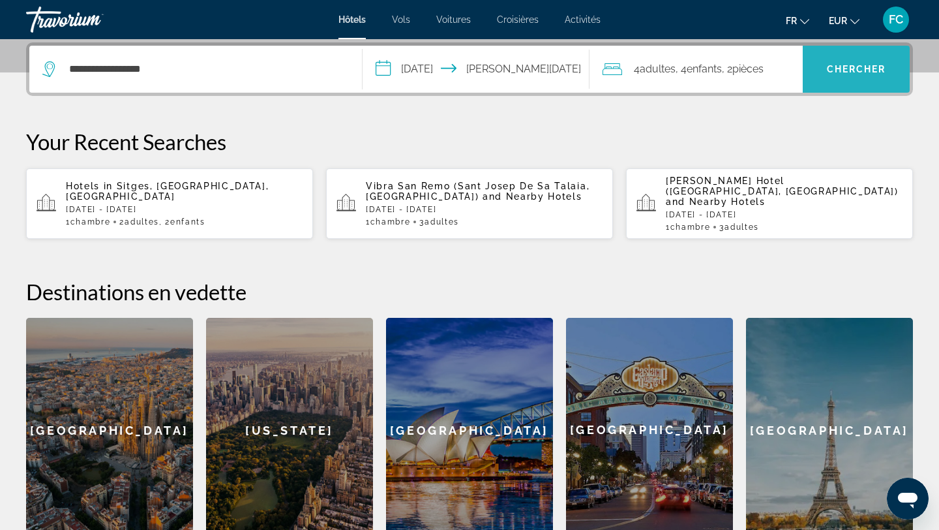
click at [849, 72] on span "Chercher" at bounding box center [856, 69] width 59 height 10
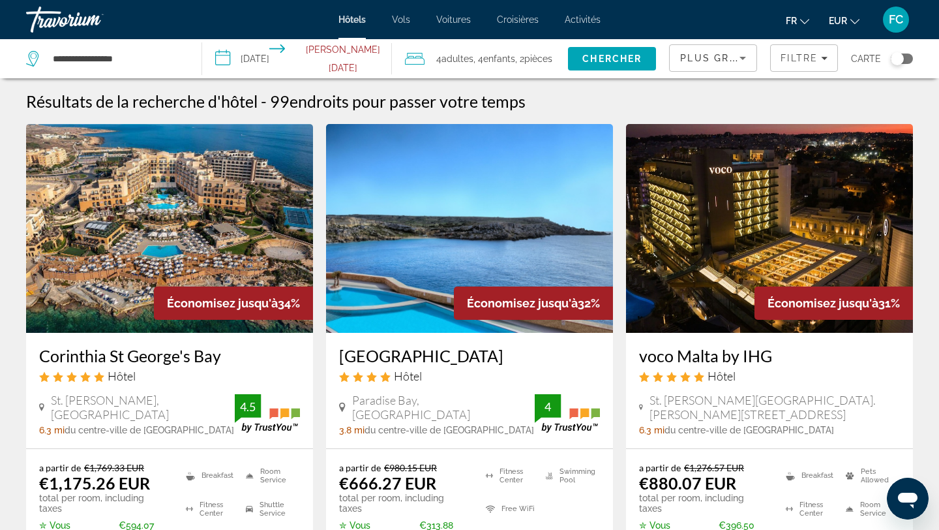
click at [457, 358] on h3 "Paradise Bay Resort" at bounding box center [469, 356] width 261 height 20
click at [515, 63] on span "Enfants" at bounding box center [499, 58] width 32 height 10
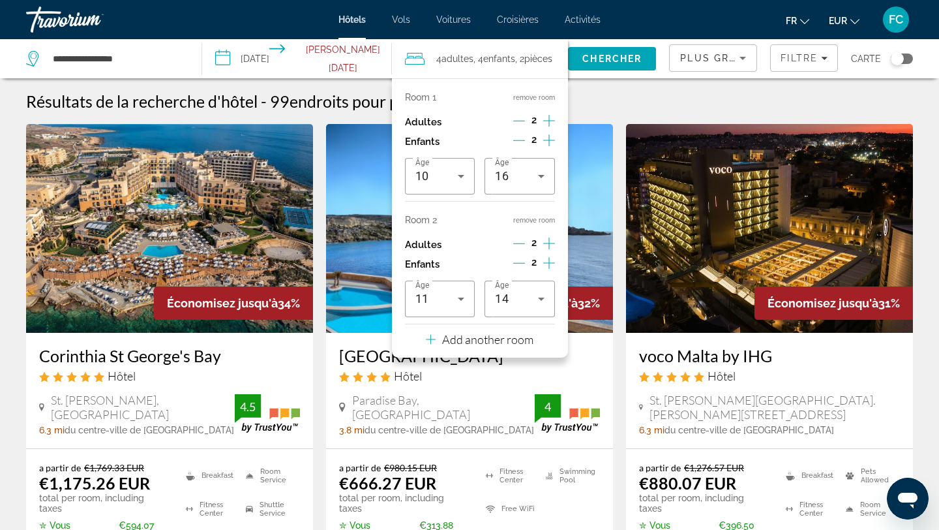
click at [531, 341] on p "Add another room" at bounding box center [487, 339] width 91 height 14
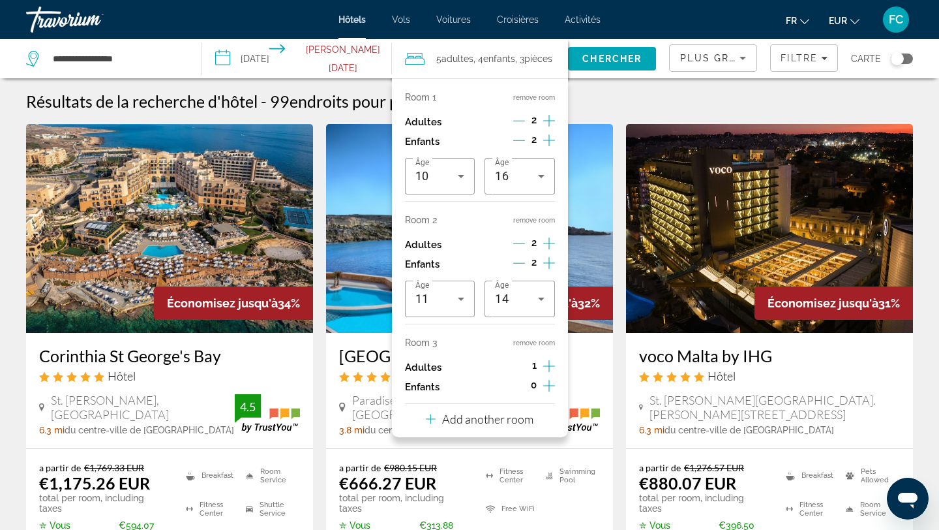
click at [545, 387] on icon "Increment children" at bounding box center [549, 386] width 12 height 16
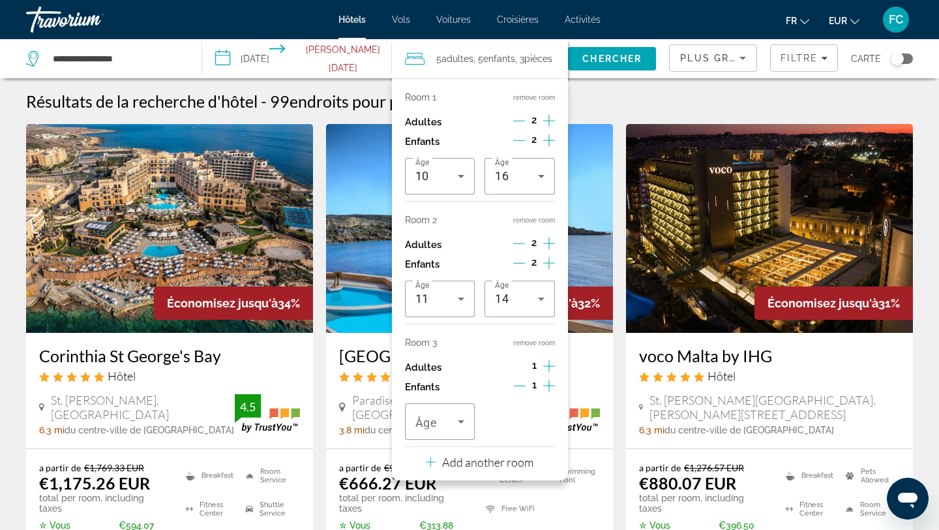
click at [545, 387] on icon "Increment children" at bounding box center [549, 386] width 12 height 16
click at [519, 242] on icon "Decrement adults" at bounding box center [519, 243] width 12 height 12
click at [521, 117] on icon "Decrement adults" at bounding box center [519, 121] width 12 height 12
click at [547, 367] on icon "Increment adults" at bounding box center [549, 366] width 12 height 16
click at [520, 139] on icon "Decrement children" at bounding box center [519, 140] width 12 height 12
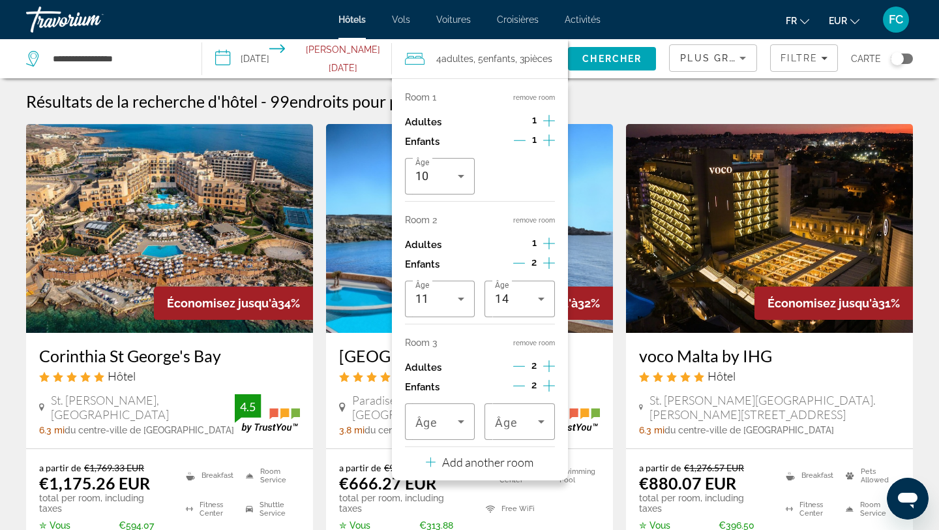
click at [519, 387] on icon "Decrement children" at bounding box center [519, 386] width 12 height 12
click at [457, 421] on icon "Travelers: 4 adults, 4 children" at bounding box center [461, 422] width 16 height 16
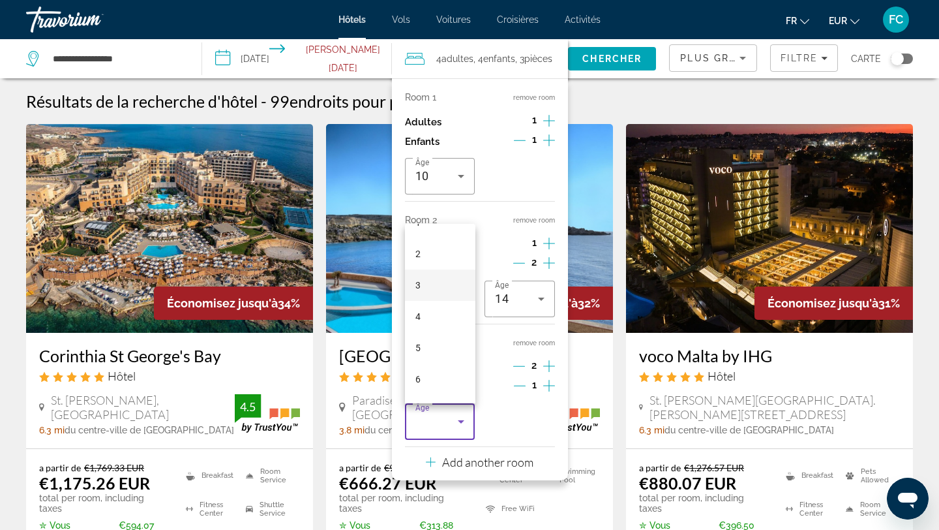
scroll to position [81, 0]
click at [492, 216] on div at bounding box center [469, 265] width 939 height 530
click at [459, 421] on icon "Travelers: 4 adults, 4 children" at bounding box center [461, 422] width 16 height 16
click at [440, 375] on mat-option "16" at bounding box center [440, 383] width 70 height 31
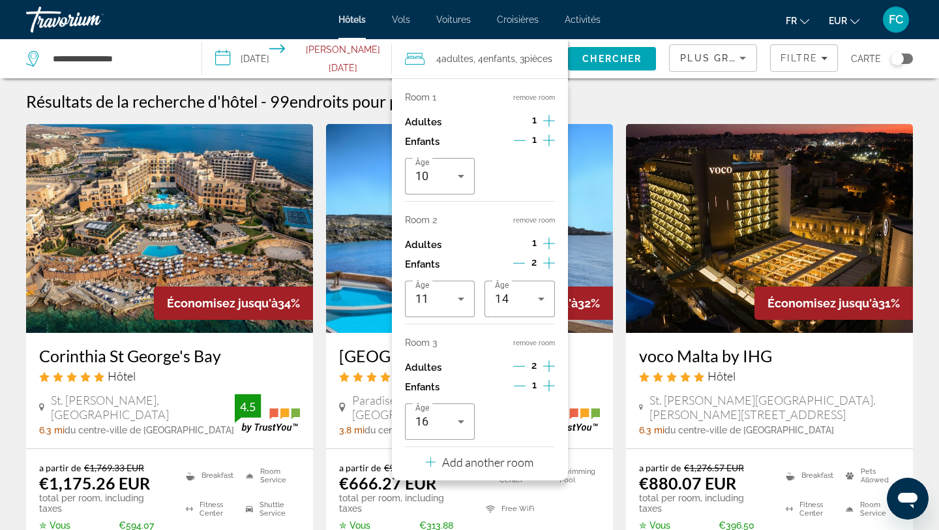
click at [509, 59] on span "Enfants" at bounding box center [499, 58] width 32 height 10
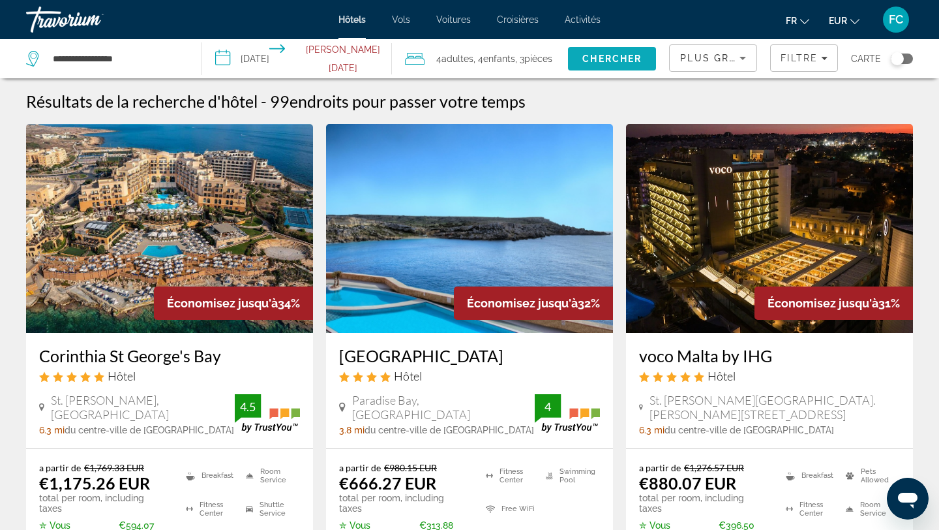
click at [579, 59] on span "Search" at bounding box center [612, 58] width 88 height 31
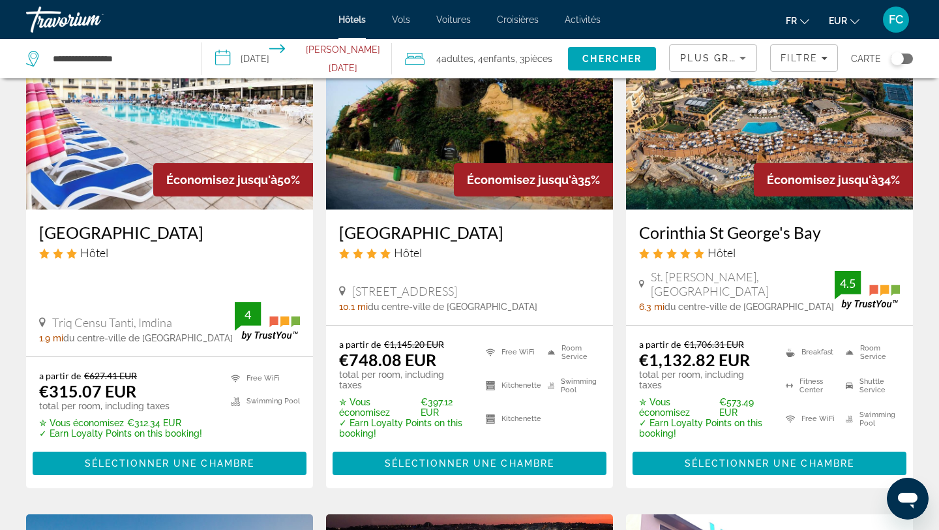
scroll to position [118, 0]
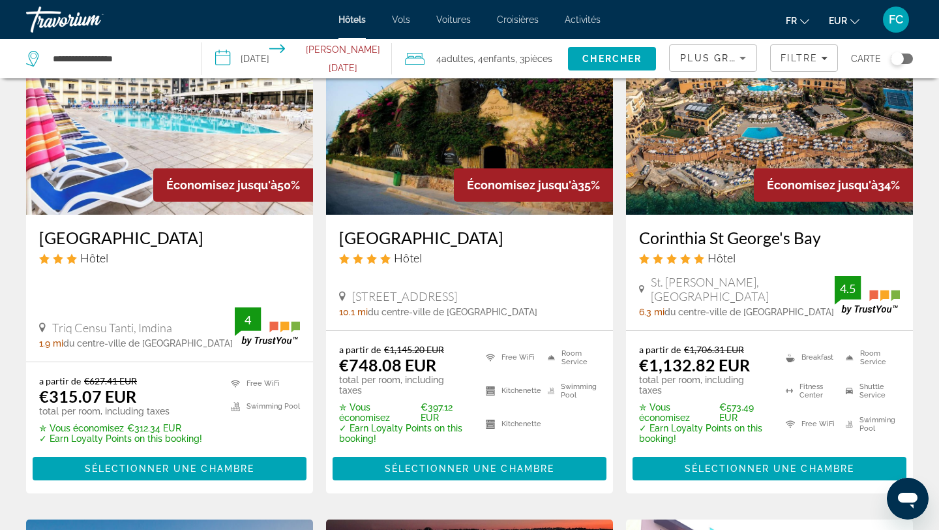
click at [103, 232] on h3 "Topaz Hotel" at bounding box center [169, 238] width 261 height 20
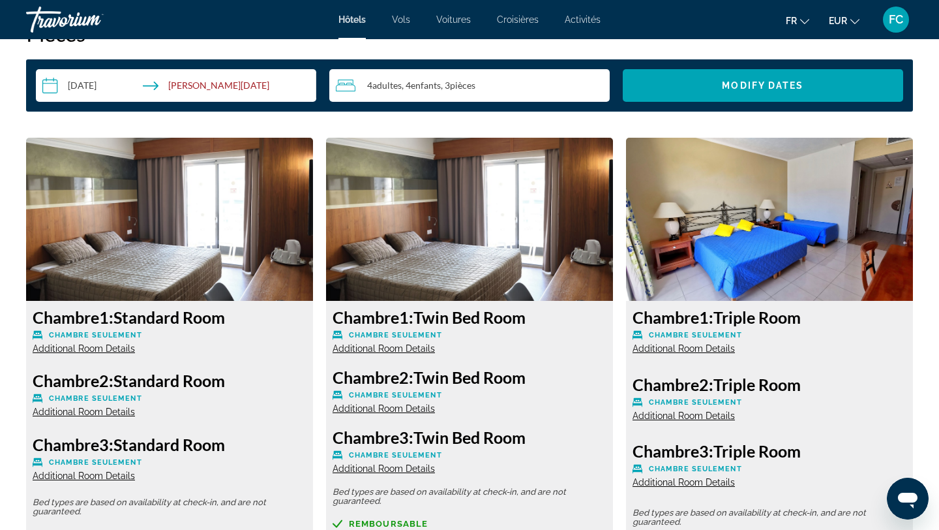
scroll to position [1701, 0]
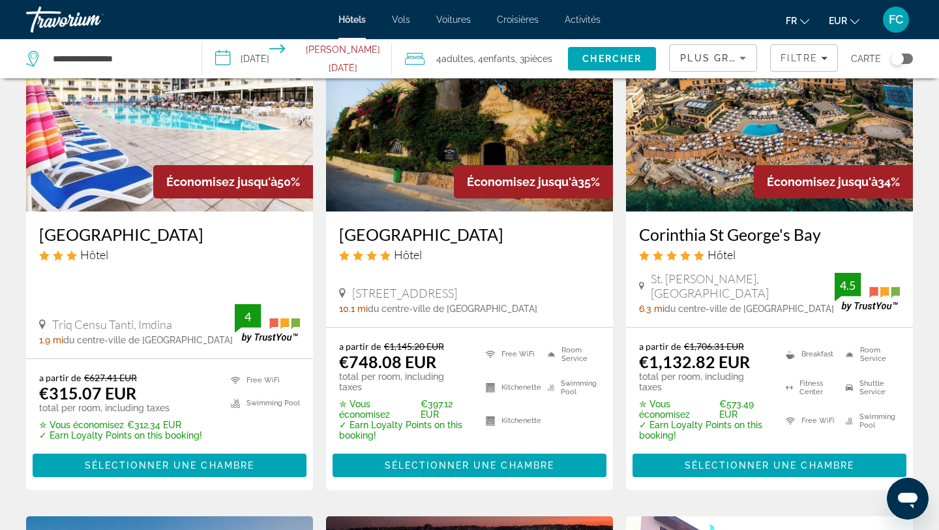
scroll to position [125, 0]
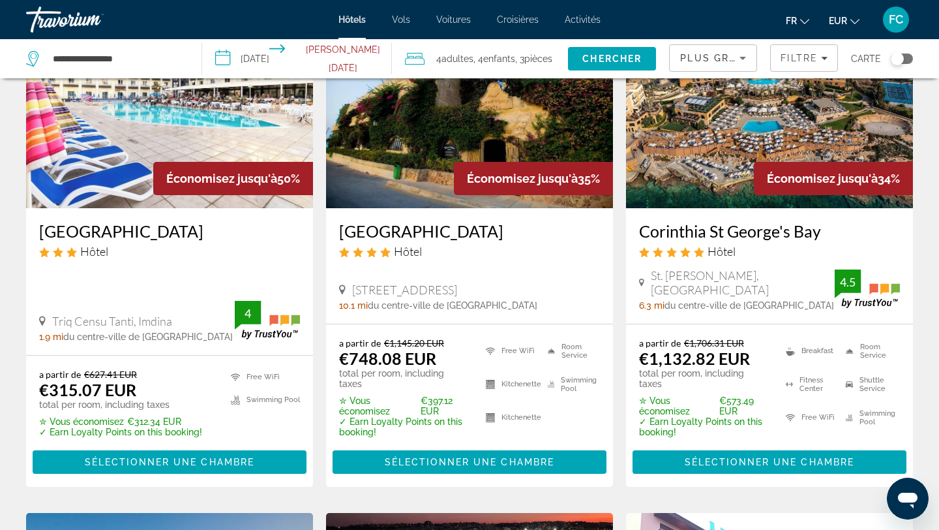
click at [728, 53] on span "Plus grandes économies" at bounding box center [758, 58] width 156 height 10
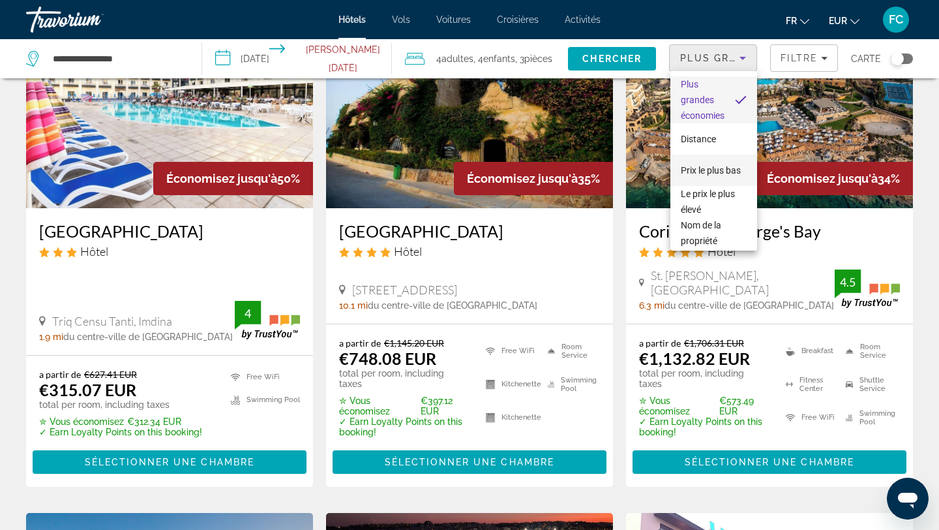
click at [713, 173] on span "Prix le plus bas" at bounding box center [711, 170] width 60 height 10
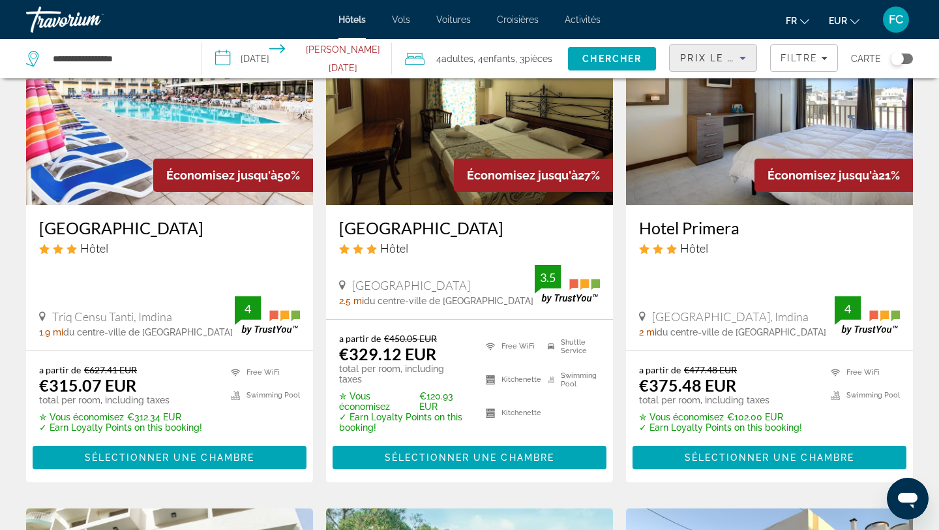
scroll to position [140, 0]
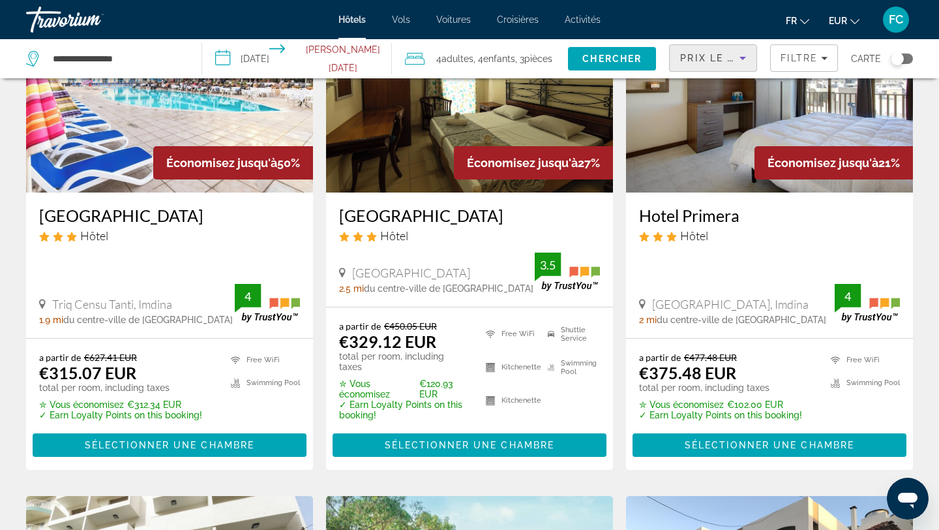
click at [682, 213] on h3 "Hotel Primera" at bounding box center [769, 215] width 261 height 20
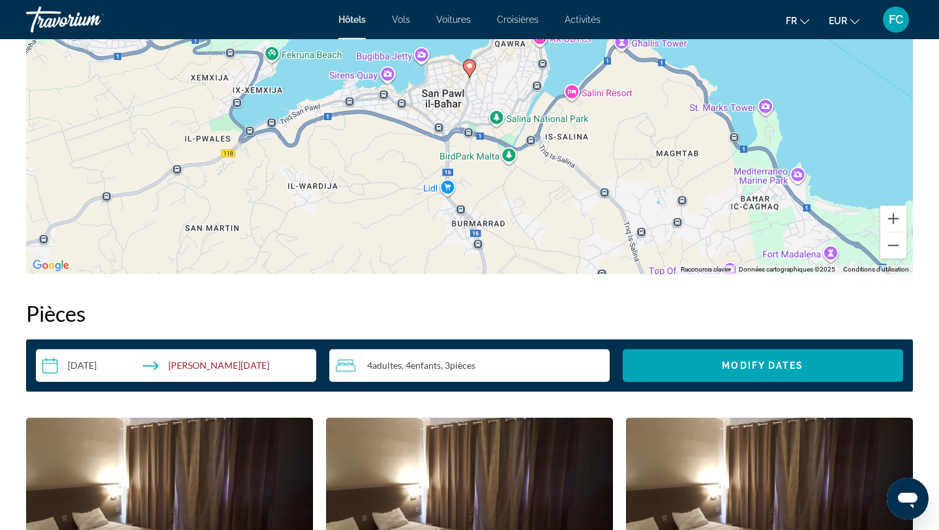
scroll to position [1276, 0]
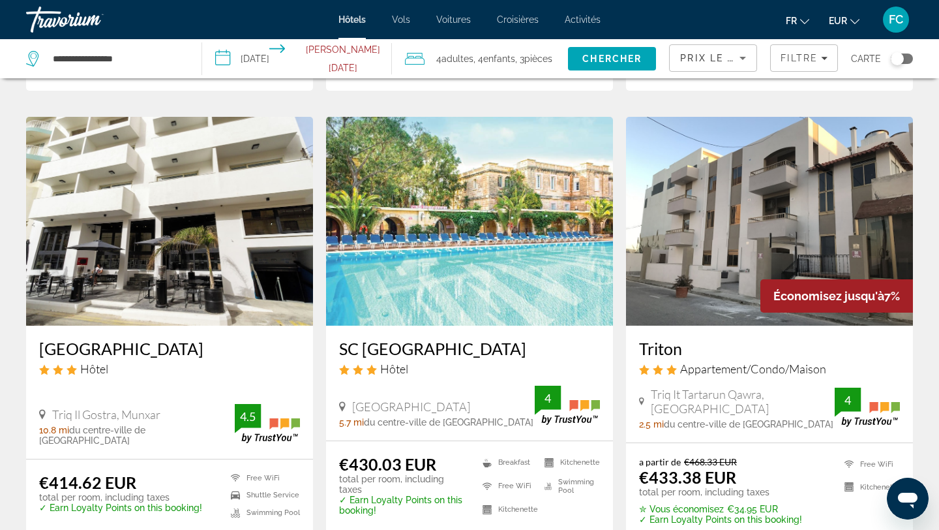
scroll to position [525, 0]
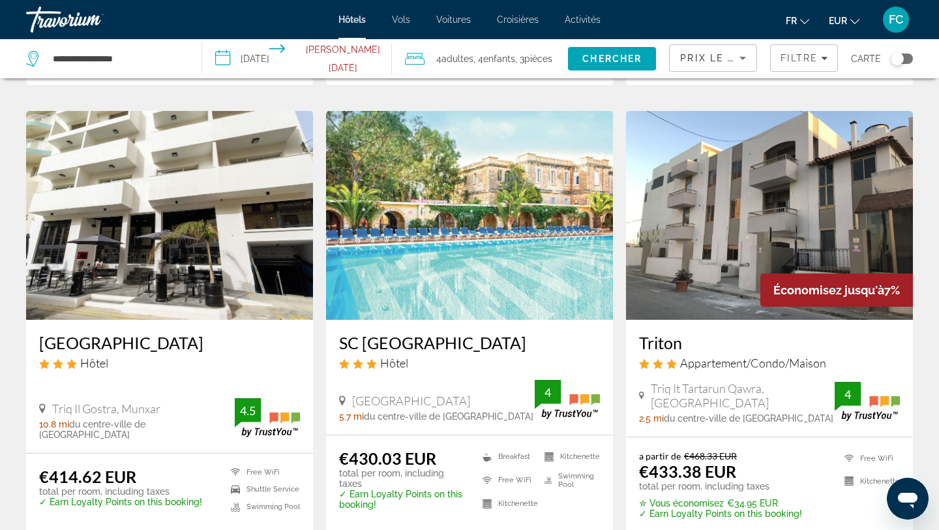
click at [384, 333] on h3 "SC Club Village" at bounding box center [469, 343] width 261 height 20
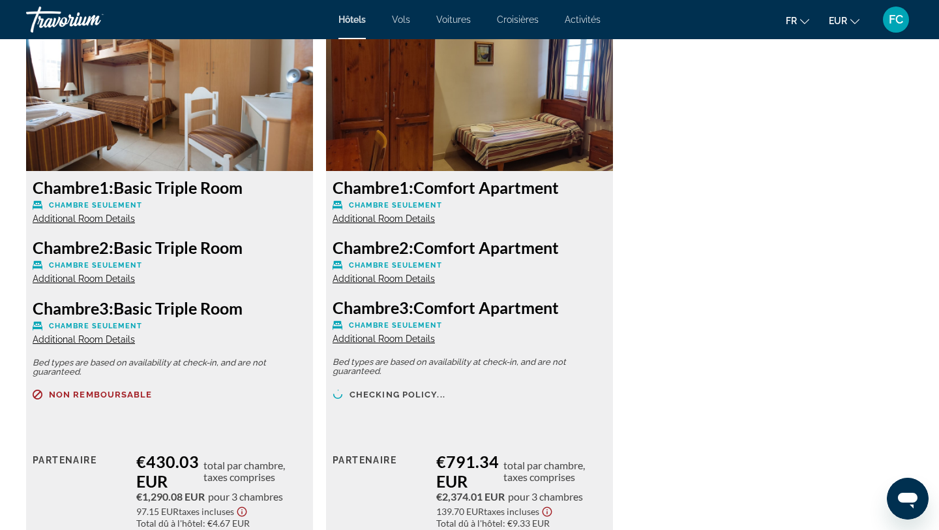
scroll to position [1840, 0]
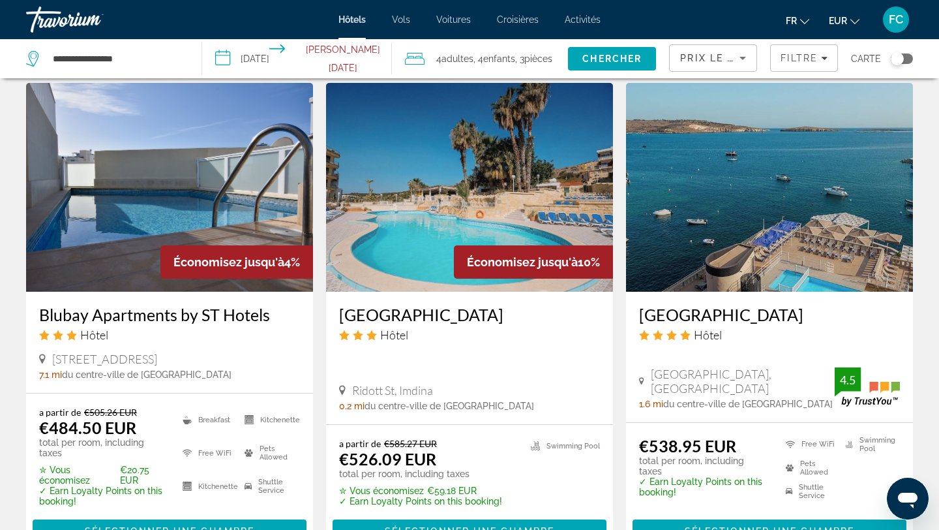
scroll to position [1043, 0]
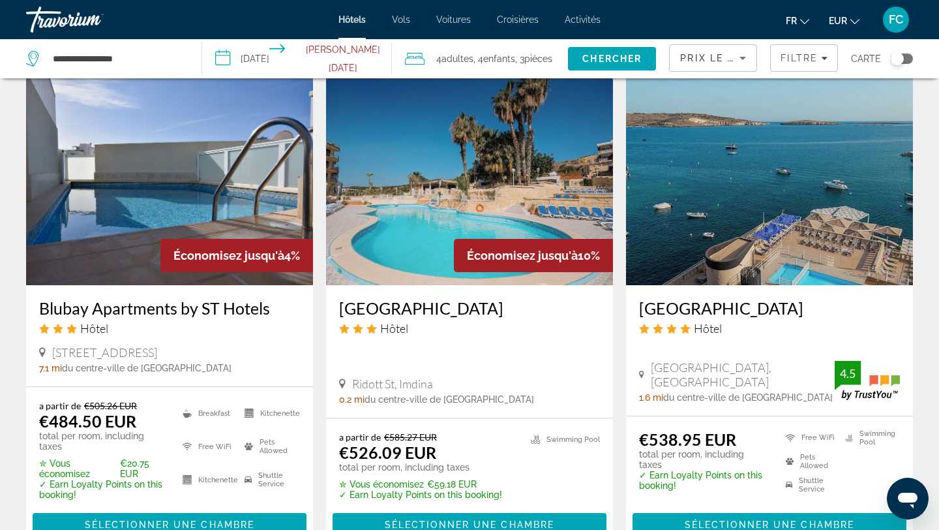
click at [427, 298] on h3 "Xemxija Bay Hotel" at bounding box center [469, 308] width 261 height 20
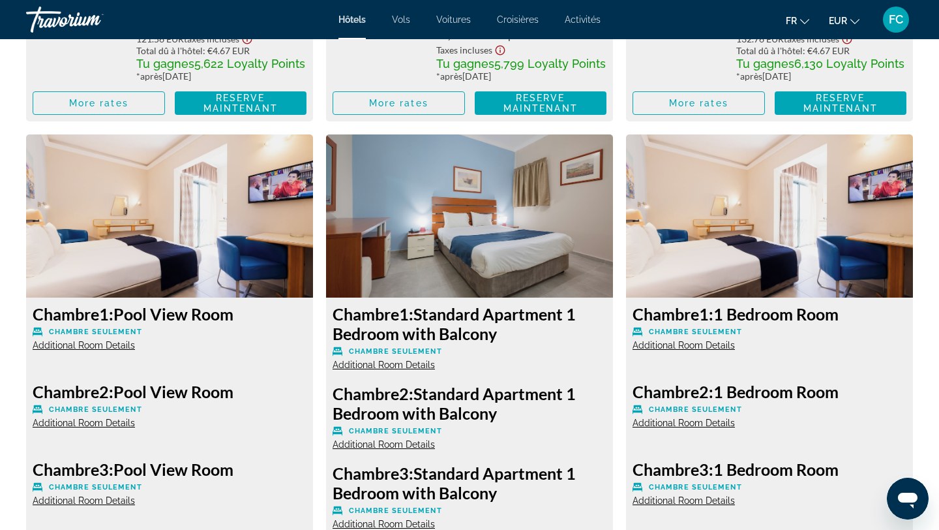
scroll to position [2402, 0]
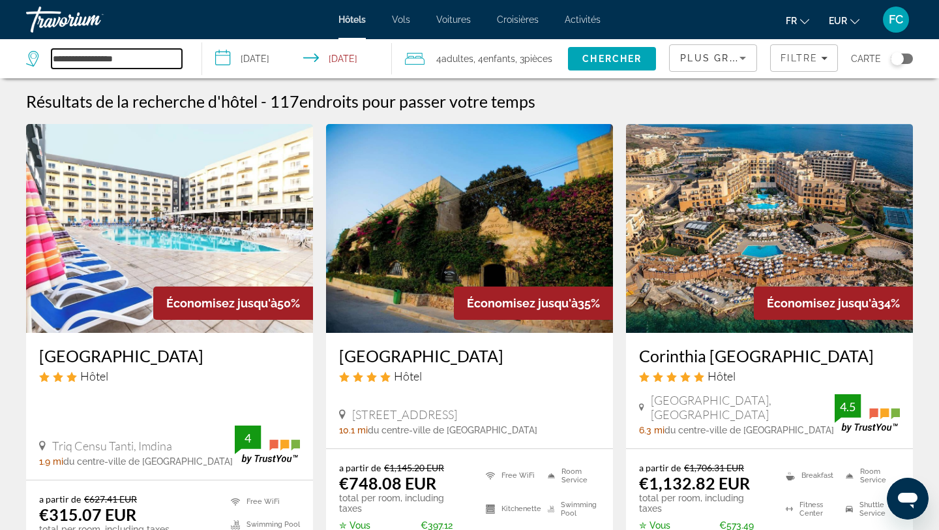
click at [138, 59] on input "**********" at bounding box center [117, 59] width 130 height 20
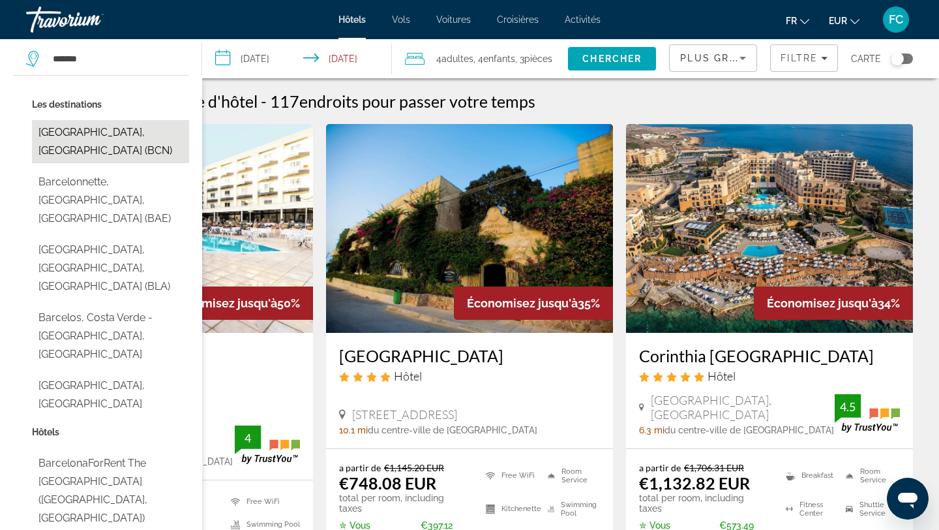
click at [52, 129] on button "Barcelona, Spain (BCN)" at bounding box center [110, 141] width 157 height 43
type input "**********"
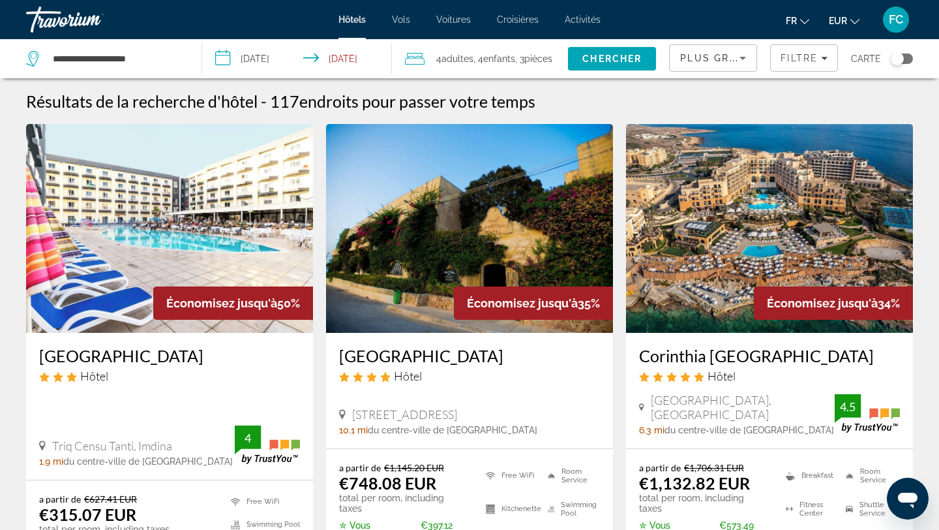
click at [268, 61] on input "**********" at bounding box center [299, 60] width 194 height 43
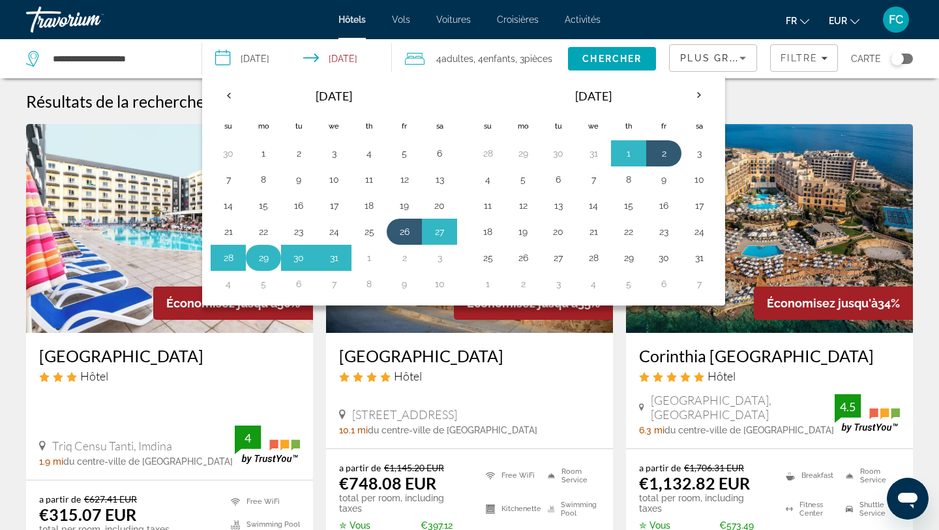
click at [255, 258] on button "29" at bounding box center [263, 258] width 21 height 18
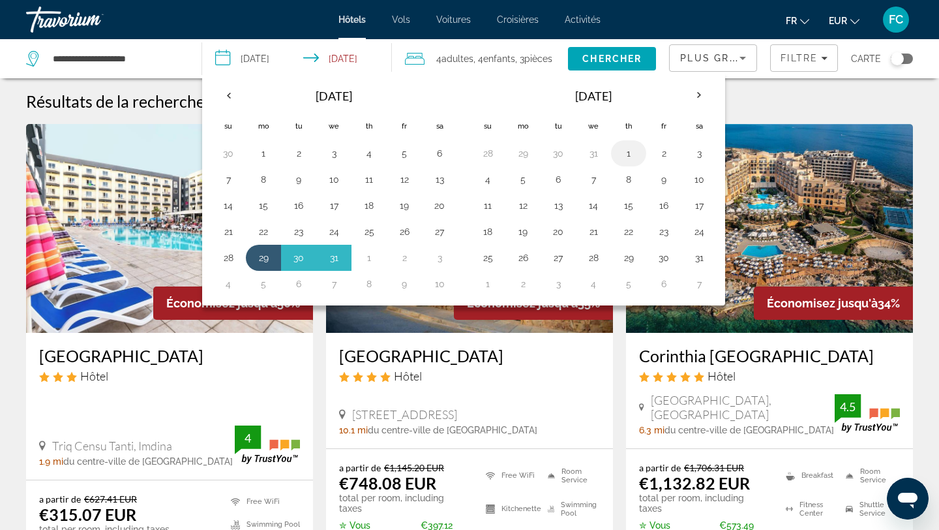
click at [630, 153] on button "1" at bounding box center [628, 153] width 21 height 18
type input "**********"
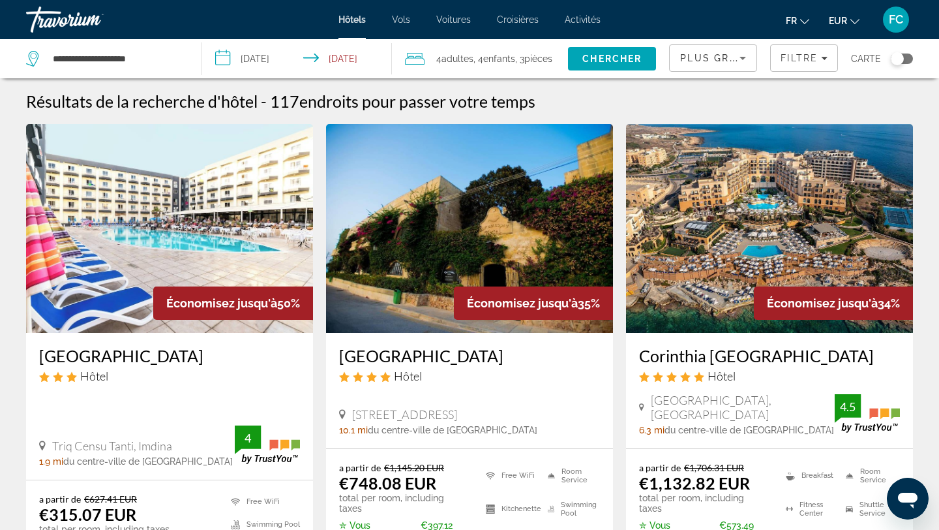
click at [520, 61] on span ", 3 Chambre pièces" at bounding box center [533, 59] width 37 height 18
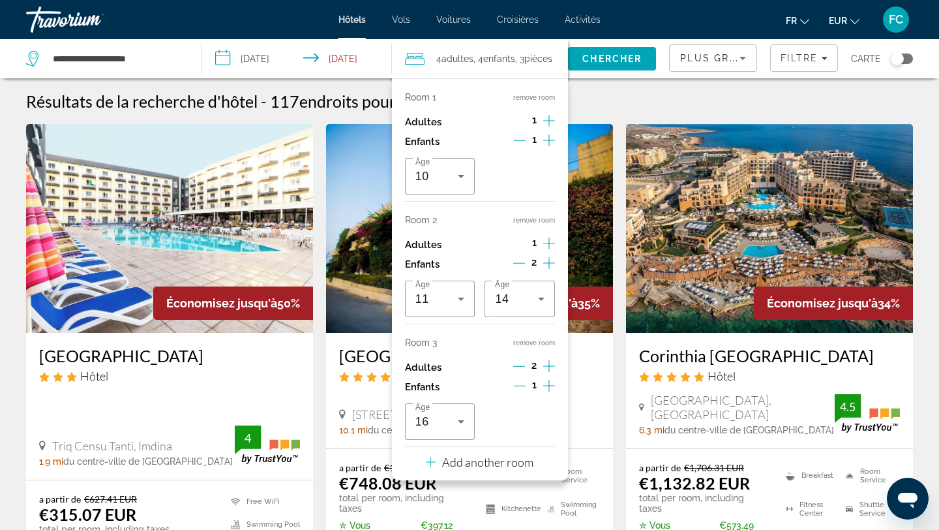
click at [545, 119] on icon "Increment adults" at bounding box center [549, 121] width 12 height 16
click at [491, 57] on span "Enfants" at bounding box center [499, 58] width 32 height 10
click at [534, 349] on div "Room 3 remove room Adultes 2 Enfants 1 Âge 16" at bounding box center [480, 388] width 150 height 102
click at [534, 343] on button "remove room" at bounding box center [534, 343] width 42 height 8
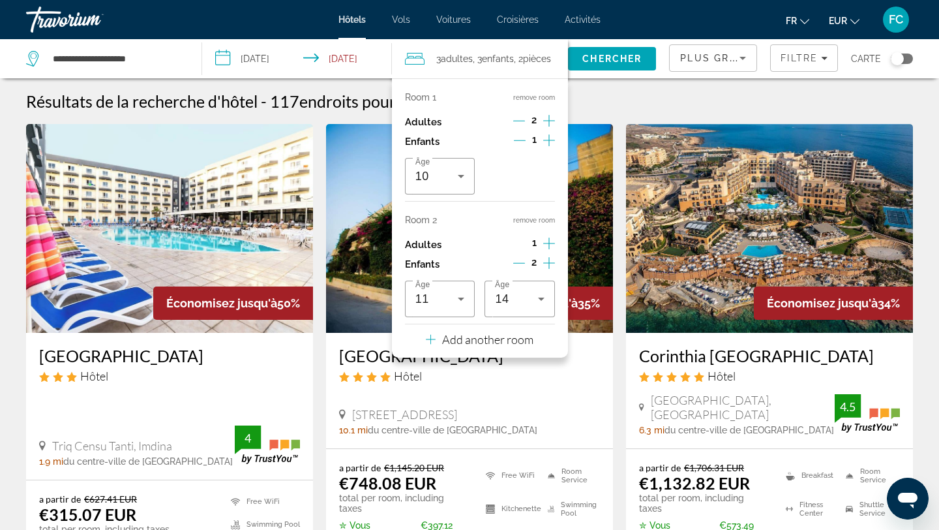
click at [531, 220] on button "remove room" at bounding box center [534, 220] width 42 height 8
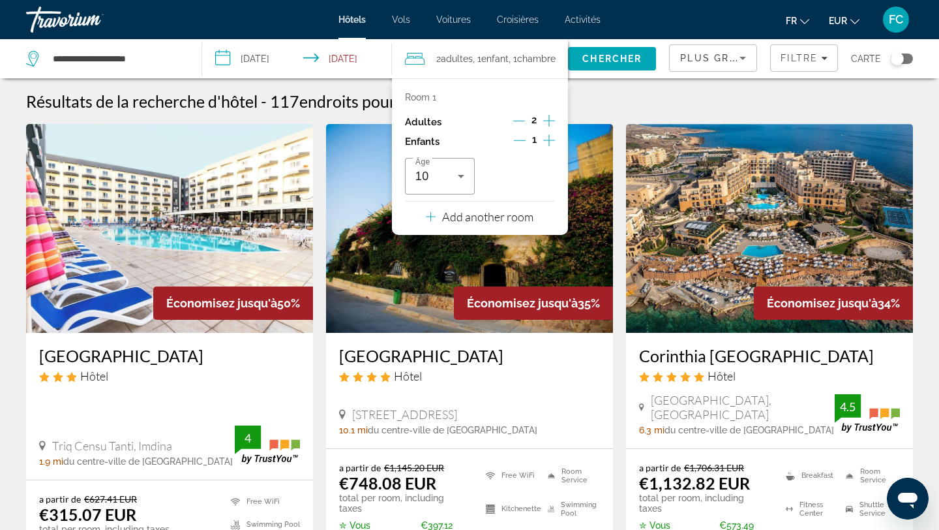
click at [549, 119] on icon "Increment adults" at bounding box center [549, 121] width 12 height 16
click at [522, 121] on icon "Decrement adults" at bounding box center [519, 121] width 12 height 12
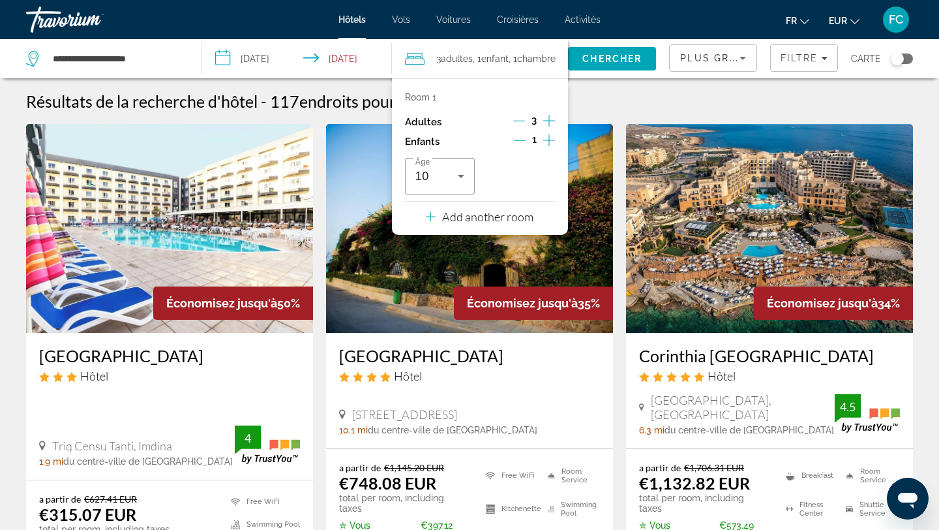
click at [522, 121] on icon "Decrement adults" at bounding box center [519, 121] width 12 height 12
click at [548, 123] on icon "Increment adults" at bounding box center [549, 121] width 12 height 16
click at [508, 220] on p "Add another room" at bounding box center [487, 216] width 91 height 14
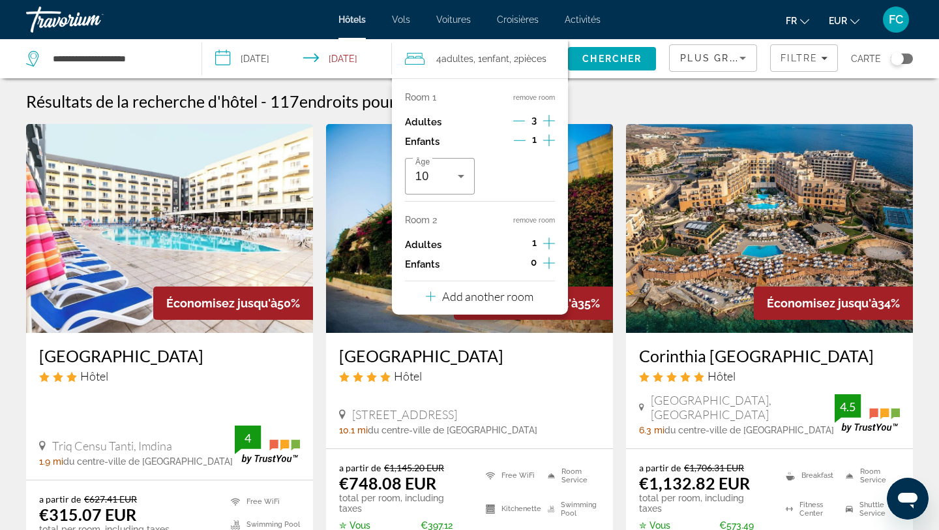
click at [547, 139] on icon "Increment children" at bounding box center [549, 140] width 12 height 16
click at [538, 179] on icon "Travelers: 4 adults, 2 children" at bounding box center [542, 176] width 16 height 16
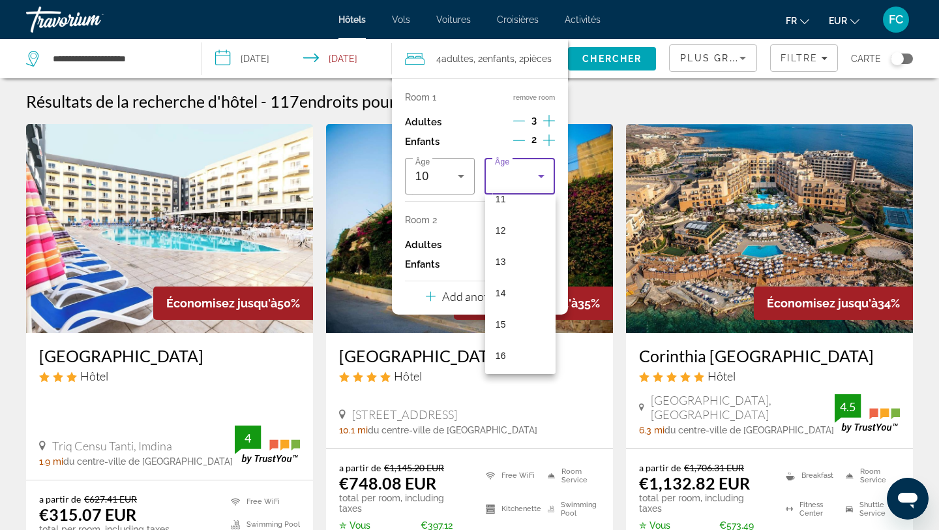
scroll to position [365, 0]
click at [520, 354] on mat-option "16" at bounding box center [520, 351] width 70 height 31
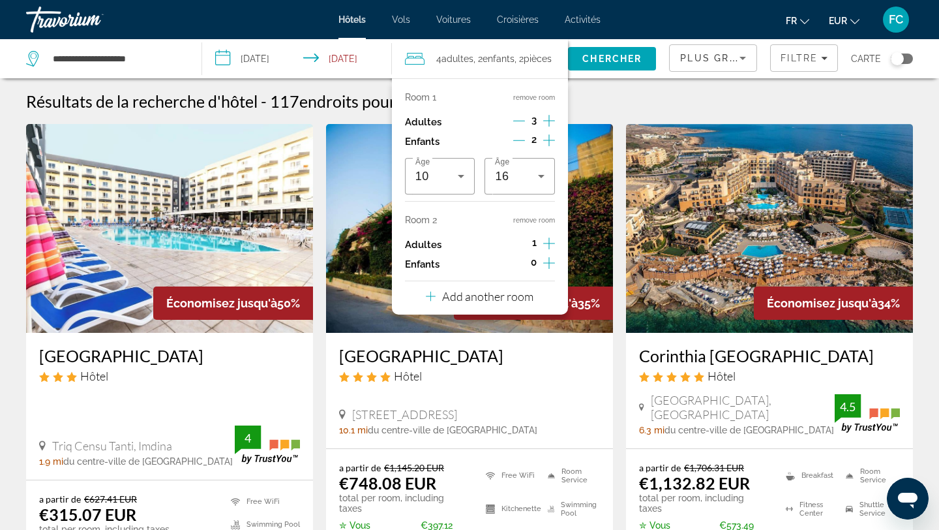
click at [544, 244] on icon "Increment adults" at bounding box center [549, 243] width 12 height 16
click at [544, 266] on icon "Increment children" at bounding box center [549, 263] width 12 height 16
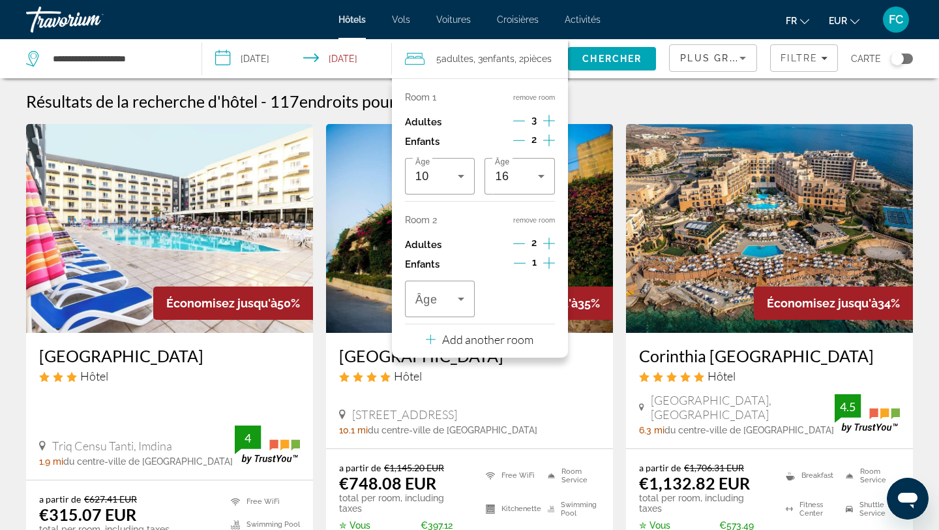
click at [544, 266] on icon "Increment children" at bounding box center [549, 263] width 12 height 16
click at [474, 305] on div "Âge" at bounding box center [440, 298] width 70 height 37
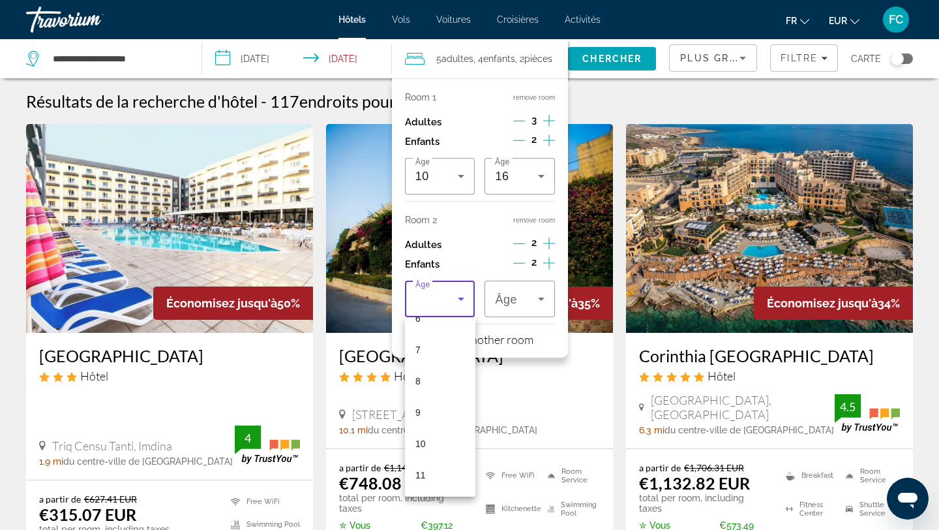
scroll to position [220, 0]
click at [442, 464] on mat-option "11" at bounding box center [440, 462] width 70 height 31
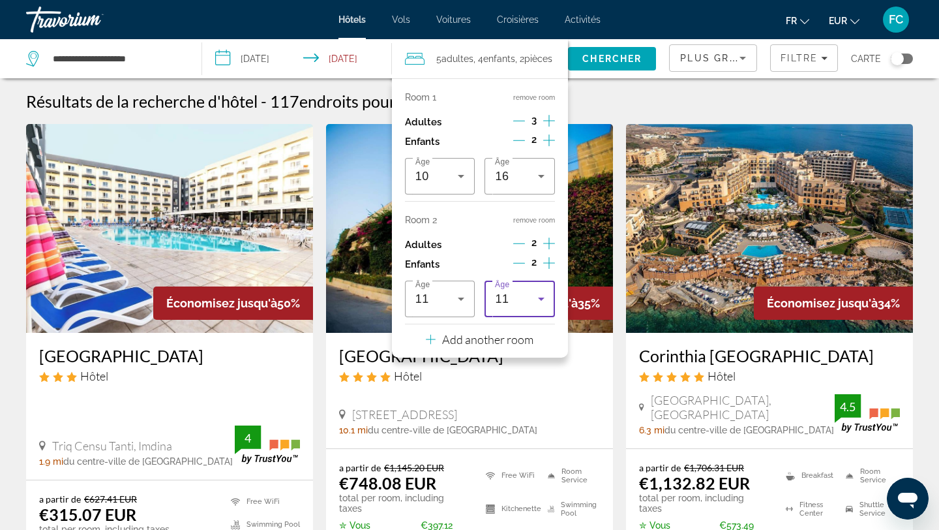
click at [528, 294] on div "11" at bounding box center [516, 299] width 43 height 16
click at [524, 404] on mat-option "14" at bounding box center [520, 402] width 70 height 31
click at [620, 59] on span "Chercher" at bounding box center [612, 58] width 59 height 10
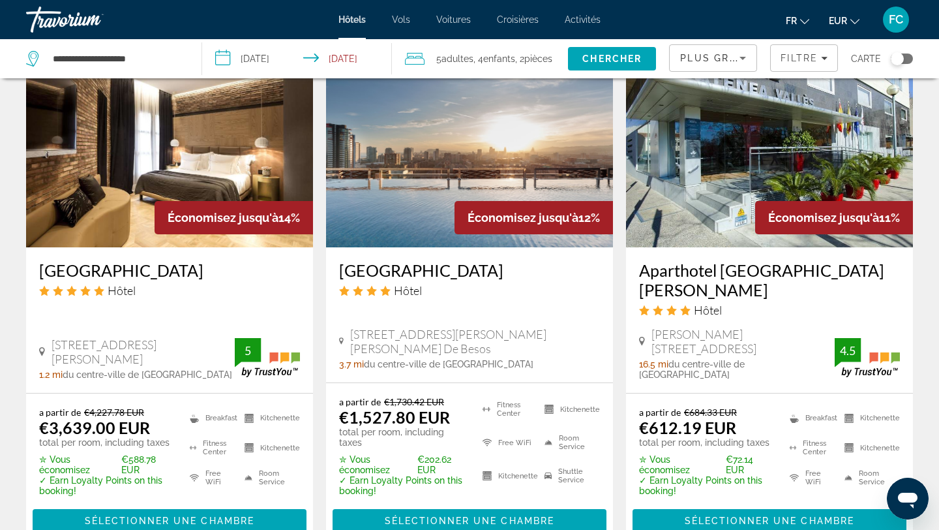
scroll to position [1175, 0]
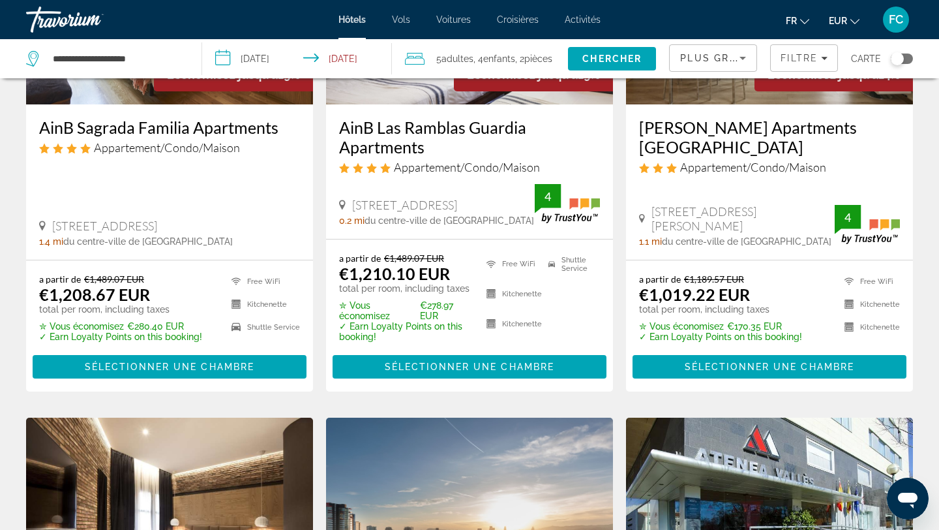
scroll to position [704, 0]
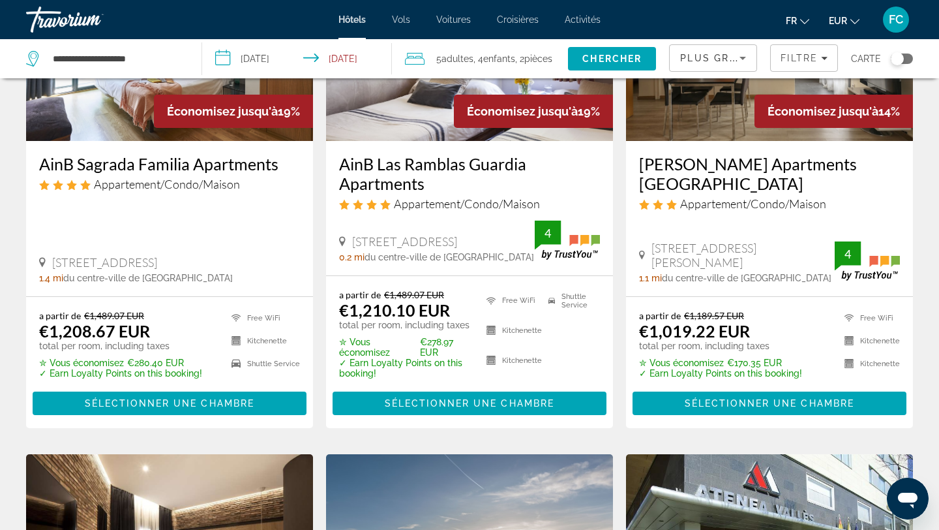
click at [720, 55] on span "Plus grandes économies" at bounding box center [758, 58] width 156 height 10
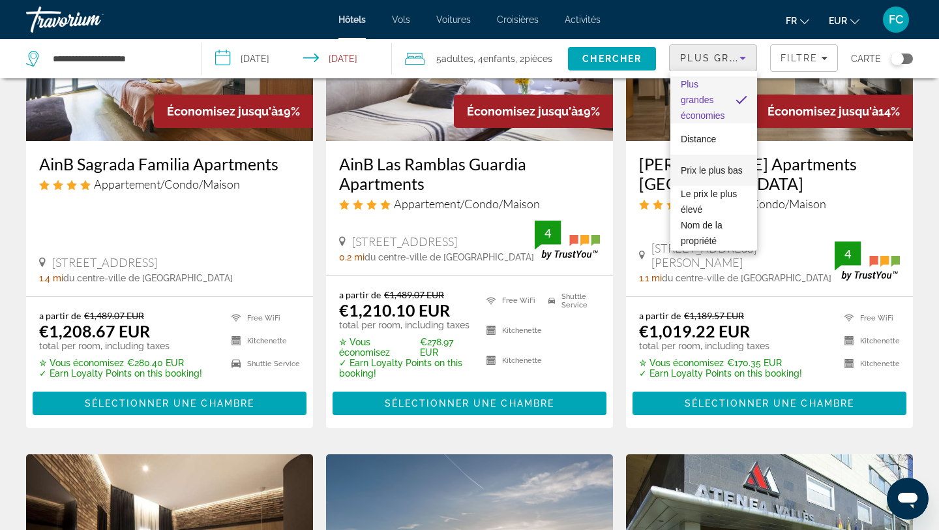
click at [697, 170] on span "Prix le plus bas" at bounding box center [712, 170] width 62 height 10
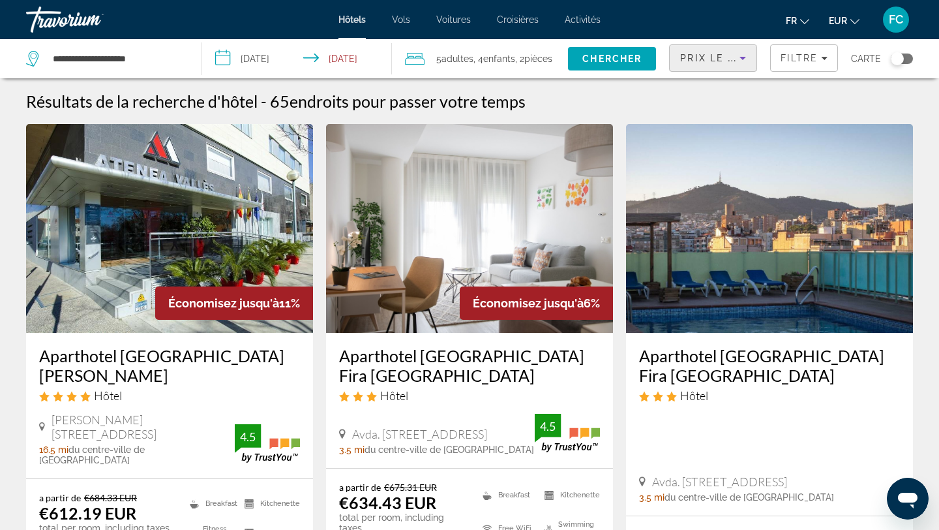
click at [198, 357] on h3 "Aparthotel Atenea Valles" at bounding box center [169, 365] width 261 height 39
click at [490, 61] on span "Enfants" at bounding box center [499, 58] width 32 height 10
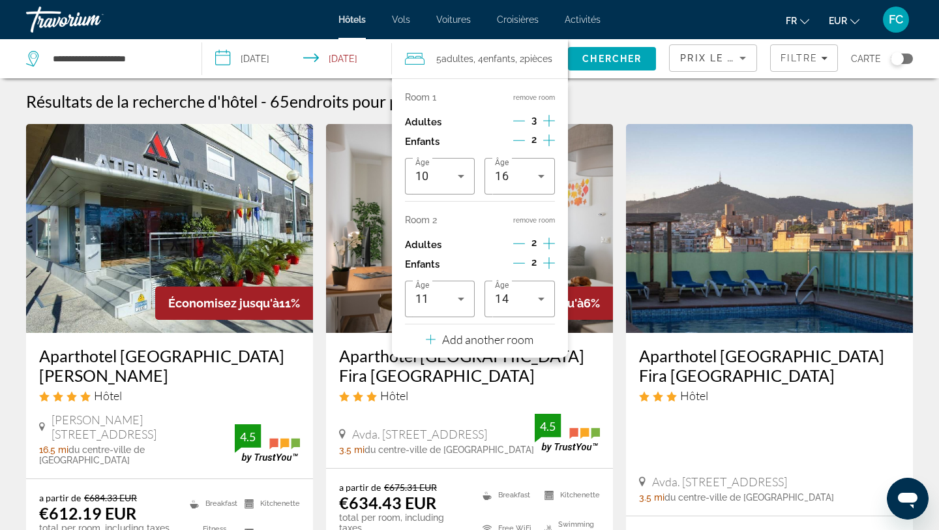
click at [527, 219] on button "remove room" at bounding box center [534, 220] width 42 height 8
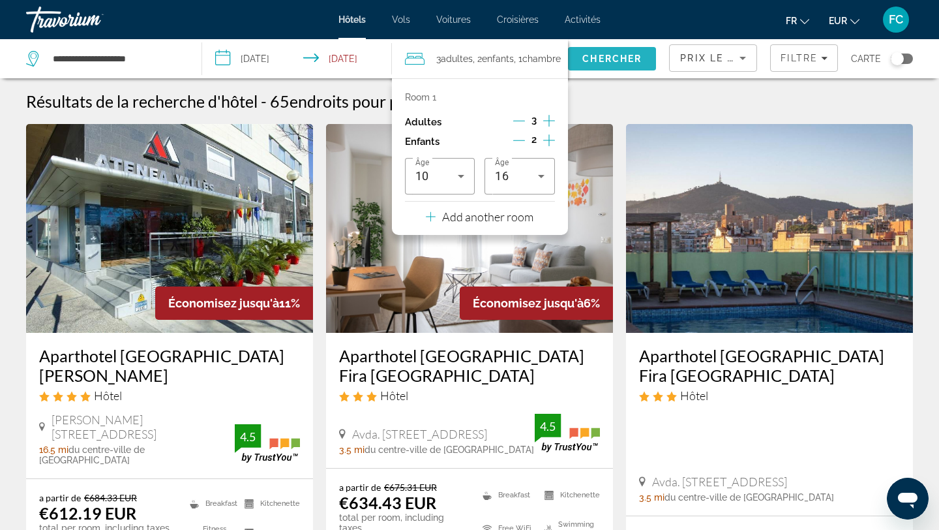
click at [605, 59] on span "Chercher" at bounding box center [612, 58] width 59 height 10
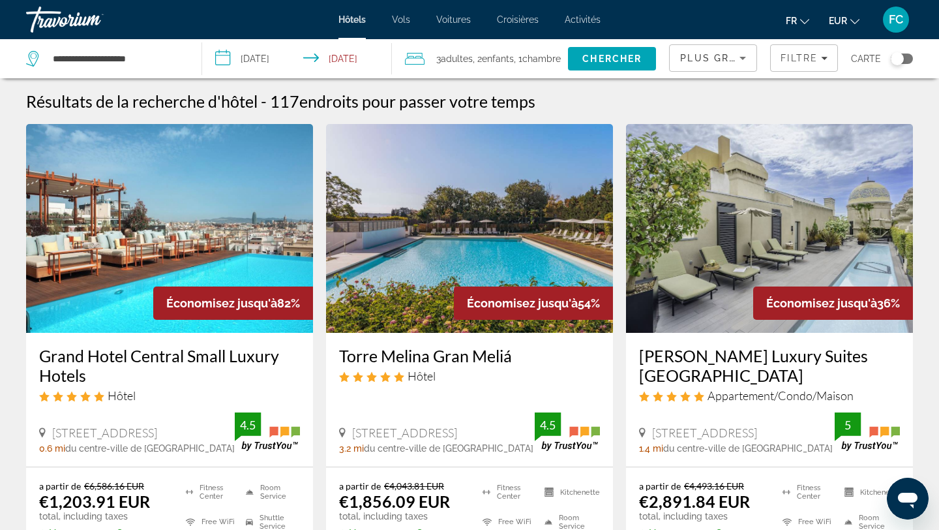
click at [714, 61] on span "Plus grandes économies" at bounding box center [758, 58] width 156 height 10
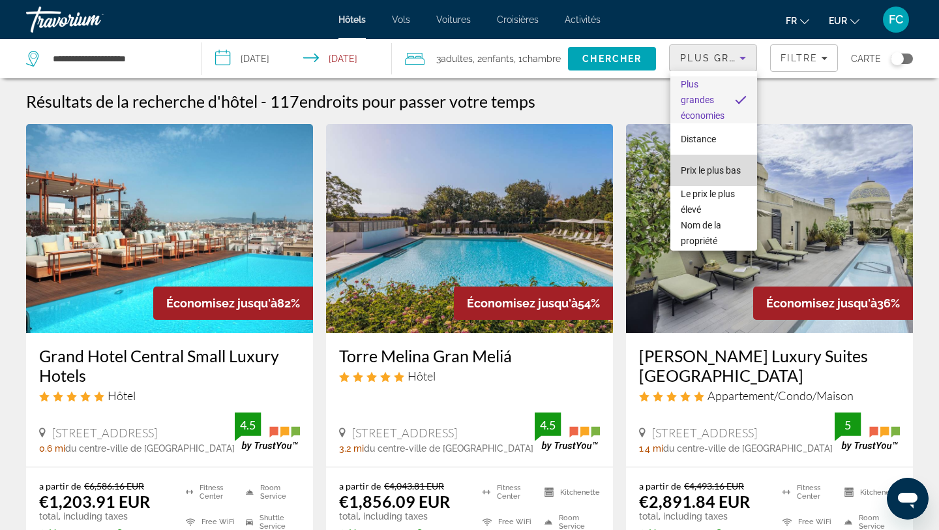
click at [711, 175] on span "Prix le plus bas" at bounding box center [711, 170] width 60 height 16
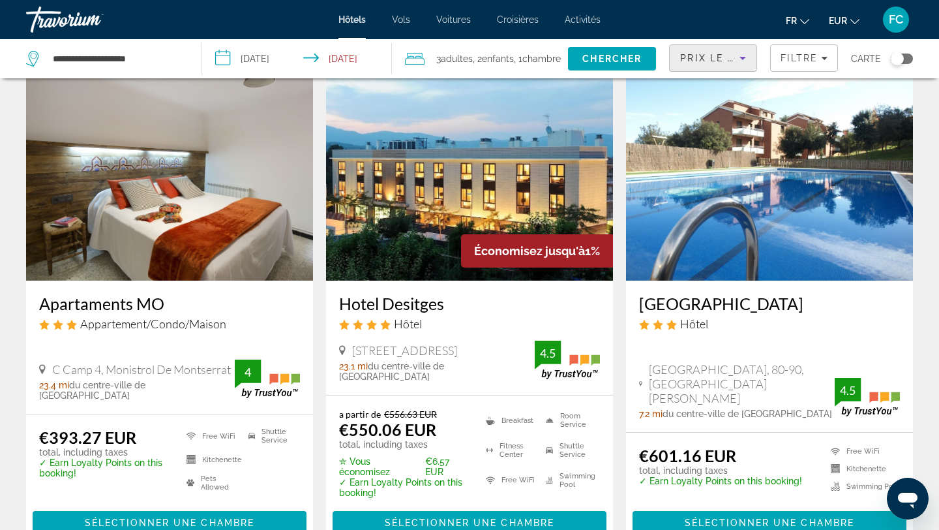
scroll to position [53, 0]
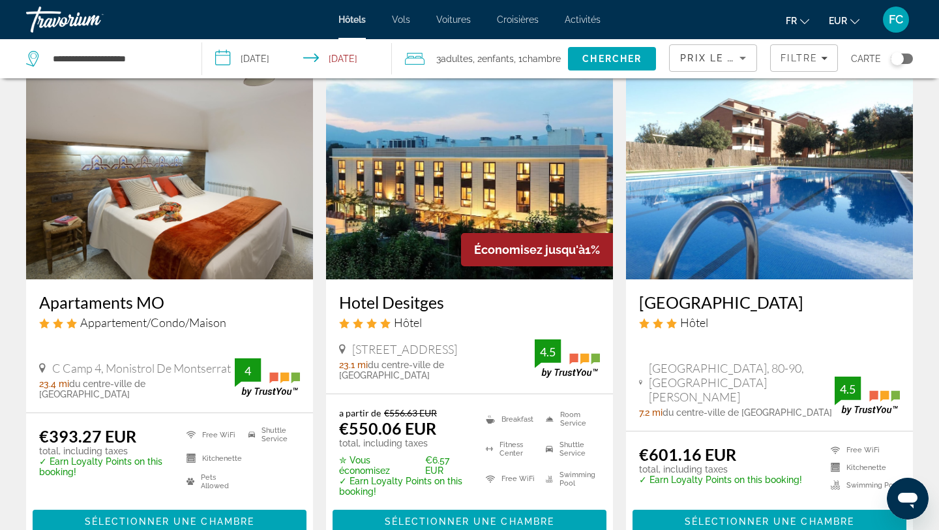
click at [125, 307] on h3 "Apartaments MO" at bounding box center [169, 302] width 261 height 20
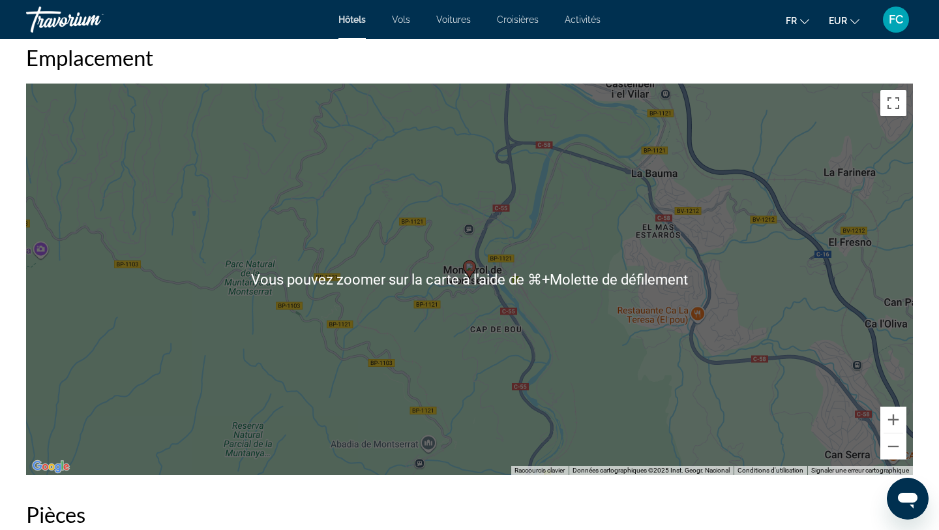
scroll to position [1236, 0]
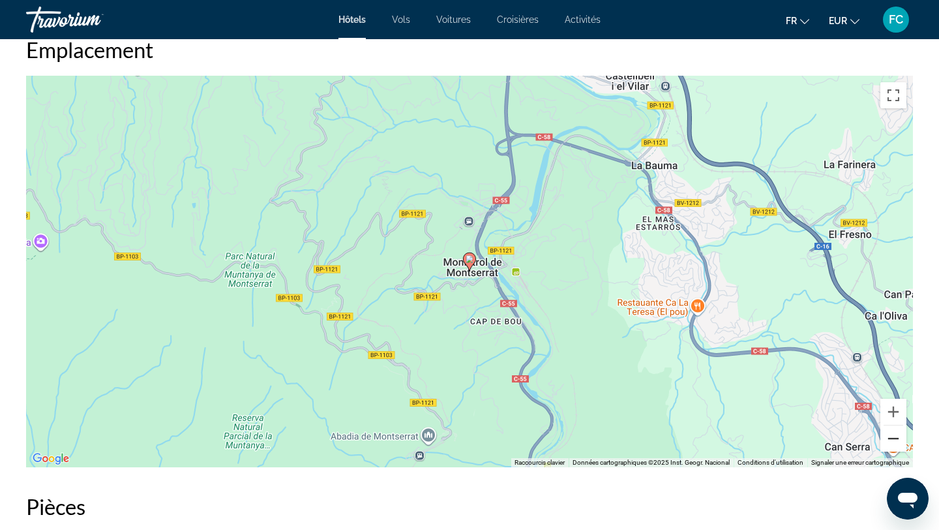
click at [899, 440] on button "Zoom arrière" at bounding box center [894, 438] width 26 height 26
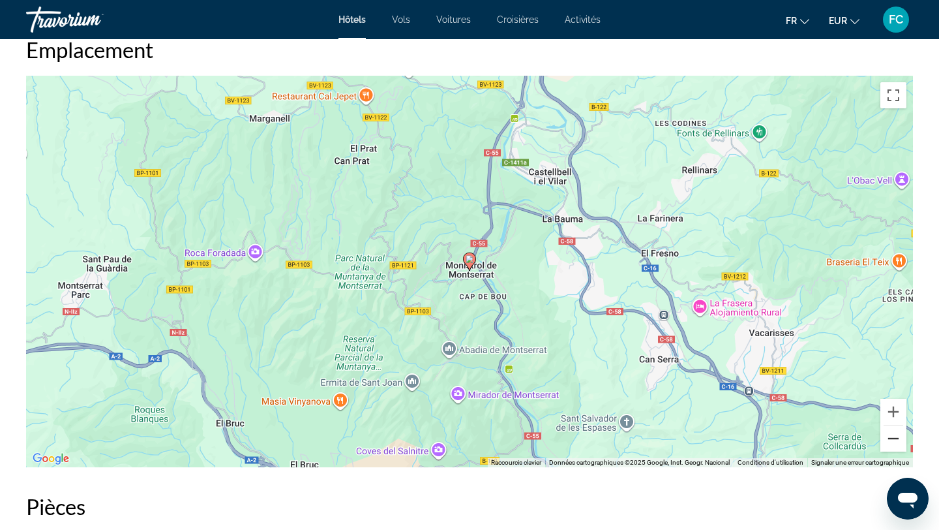
click at [899, 442] on button "Zoom arrière" at bounding box center [894, 438] width 26 height 26
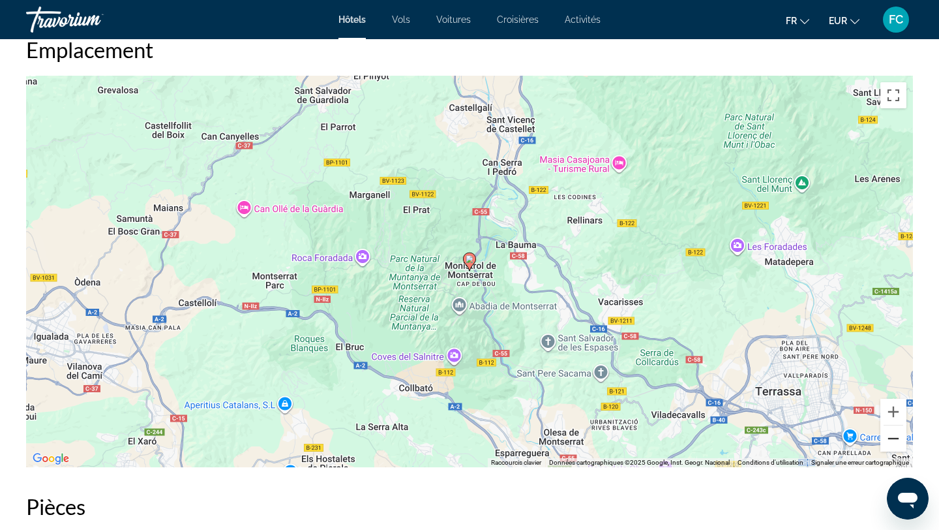
click at [899, 443] on button "Zoom arrière" at bounding box center [894, 438] width 26 height 26
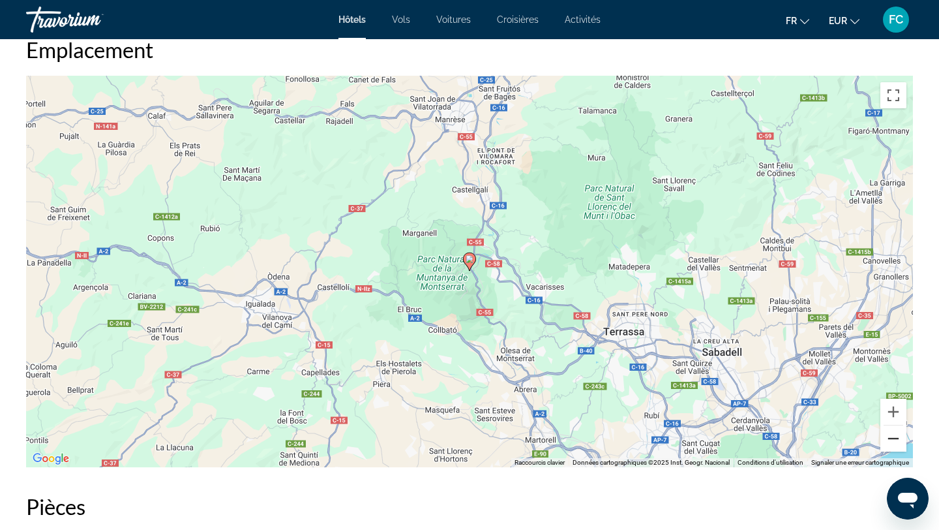
click at [899, 445] on button "Zoom arrière" at bounding box center [894, 438] width 26 height 26
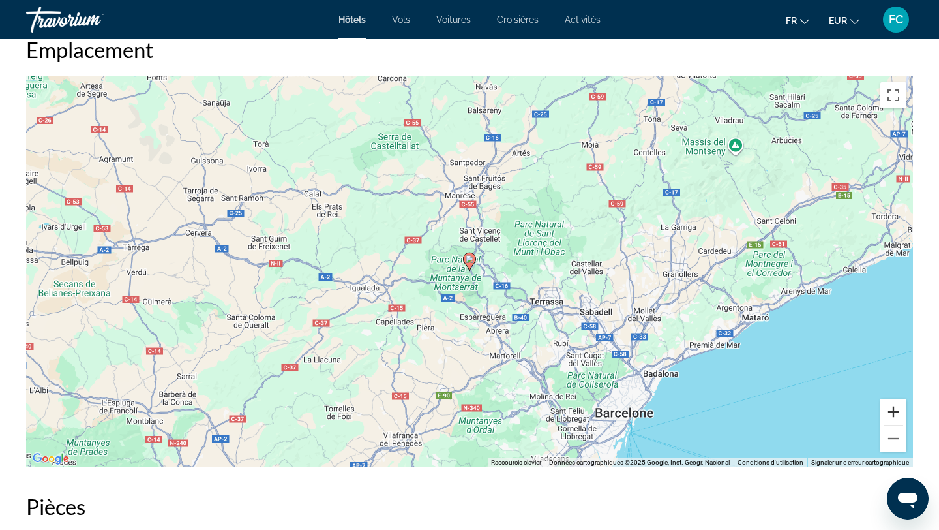
click at [891, 408] on button "Zoom avant" at bounding box center [894, 412] width 26 height 26
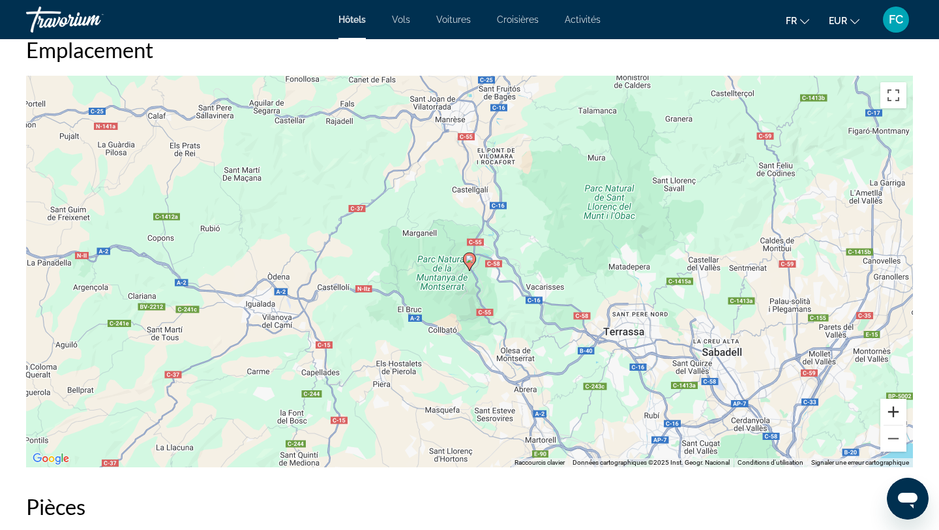
click at [891, 408] on button "Zoom avant" at bounding box center [894, 412] width 26 height 26
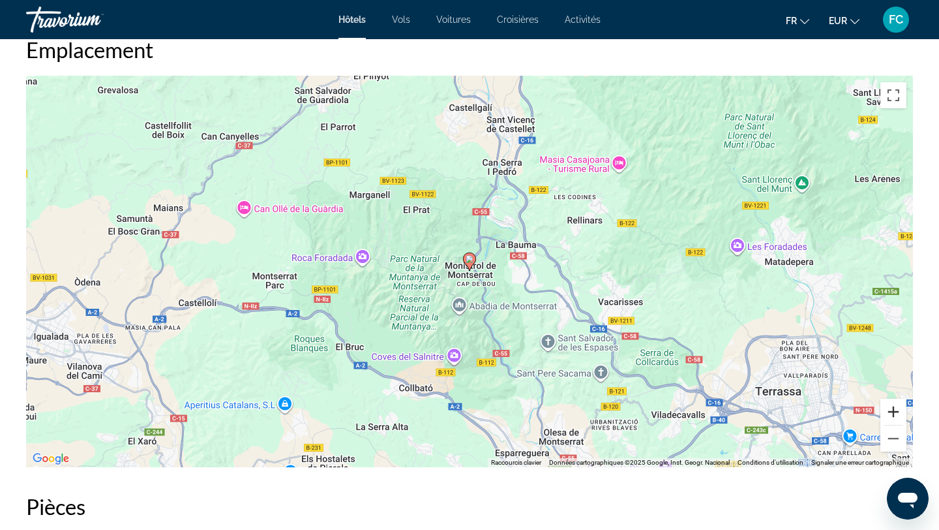
click at [891, 408] on button "Zoom avant" at bounding box center [894, 412] width 26 height 26
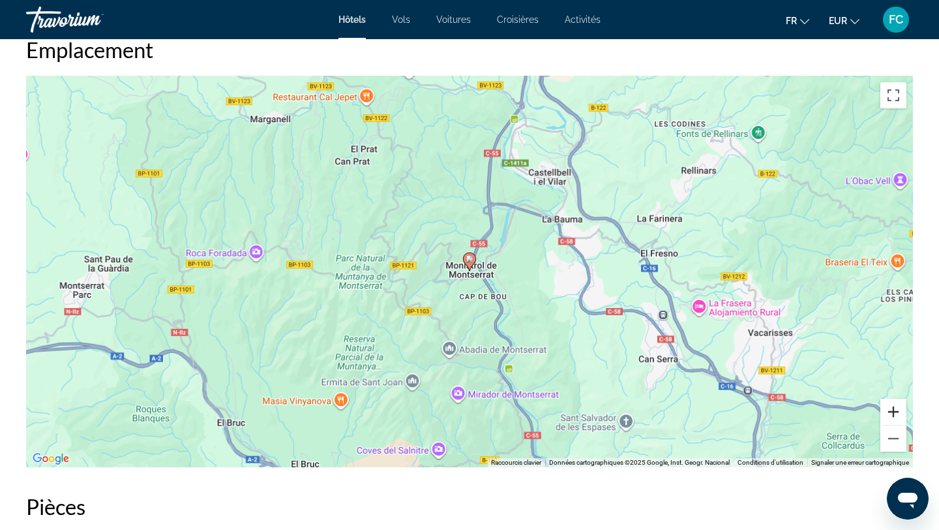
click at [891, 408] on button "Zoom avant" at bounding box center [894, 412] width 26 height 26
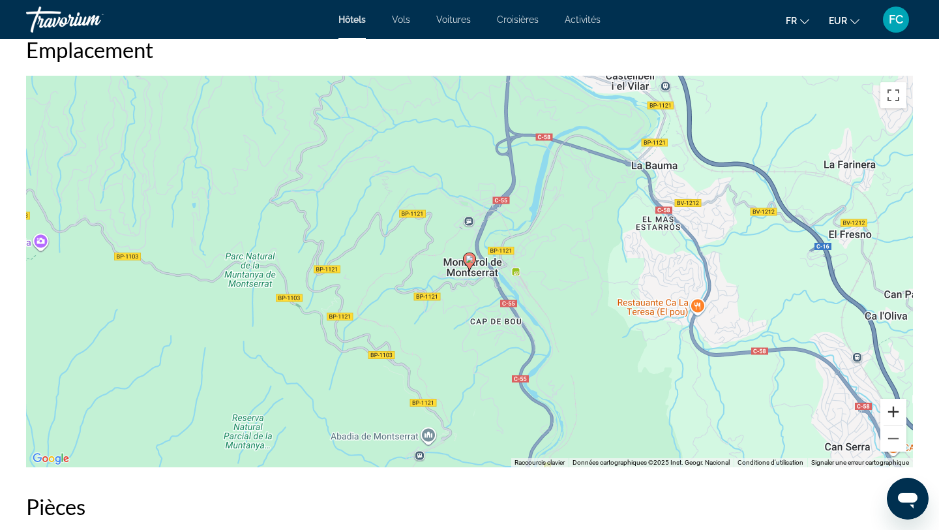
click at [891, 408] on button "Zoom avant" at bounding box center [894, 412] width 26 height 26
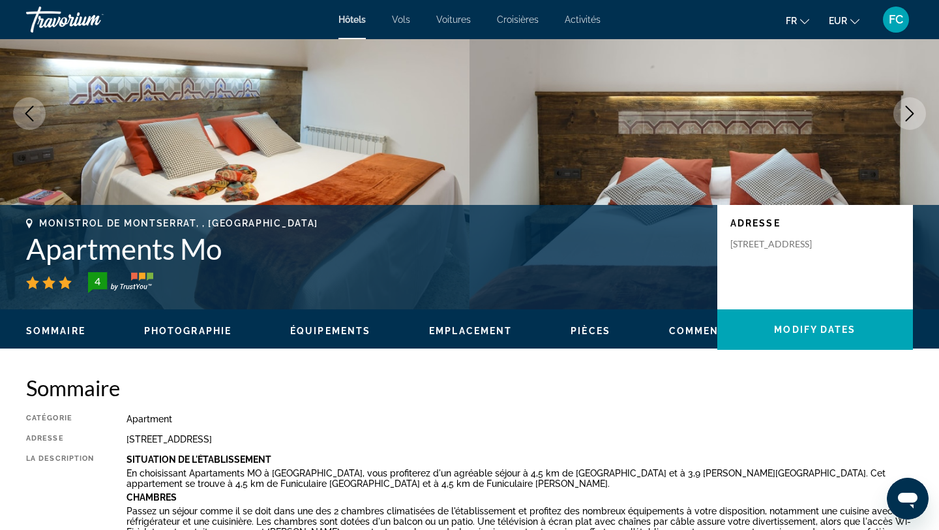
scroll to position [121, 0]
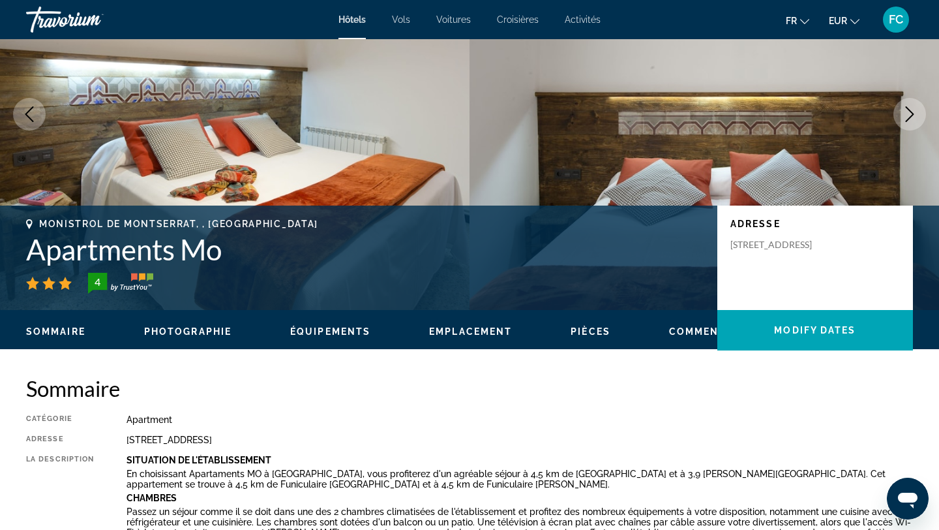
drag, startPoint x: 351, startPoint y: 442, endPoint x: 126, endPoint y: 439, distance: 225.1
click at [127, 439] on div "Carrer Camp 4, Monistrol De Montserrat 08691, Spain" at bounding box center [520, 439] width 787 height 10
copy div "Carrer Camp 4, Monistrol De Montserrat 08691, Spain"
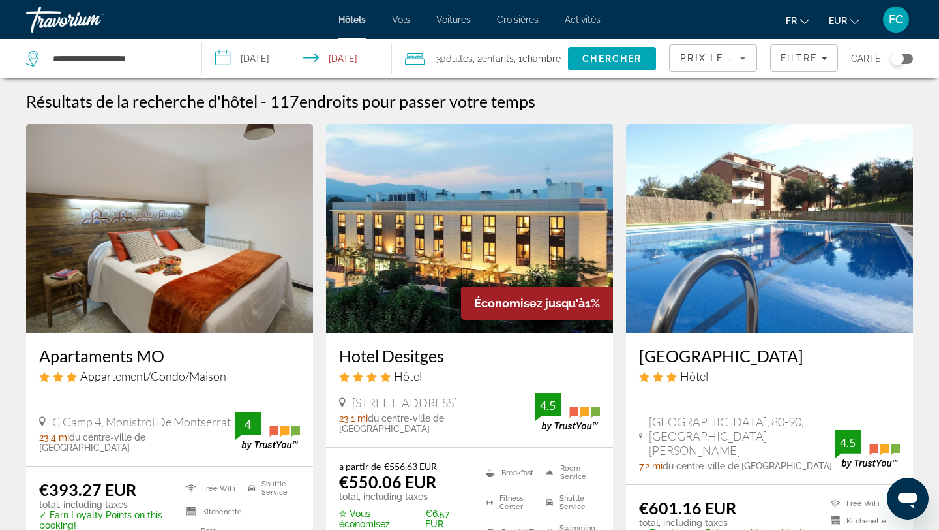
click at [414, 362] on h3 "Hotel Desitges" at bounding box center [469, 356] width 261 height 20
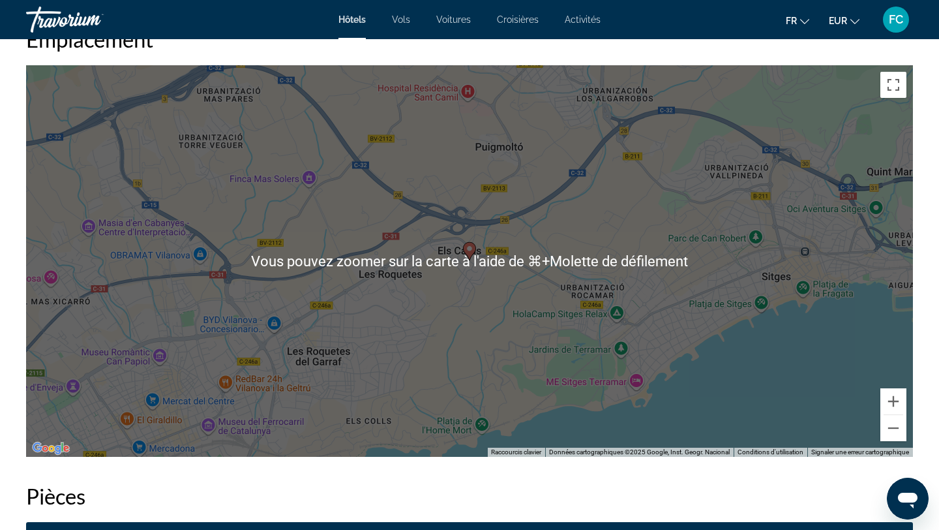
scroll to position [1256, 0]
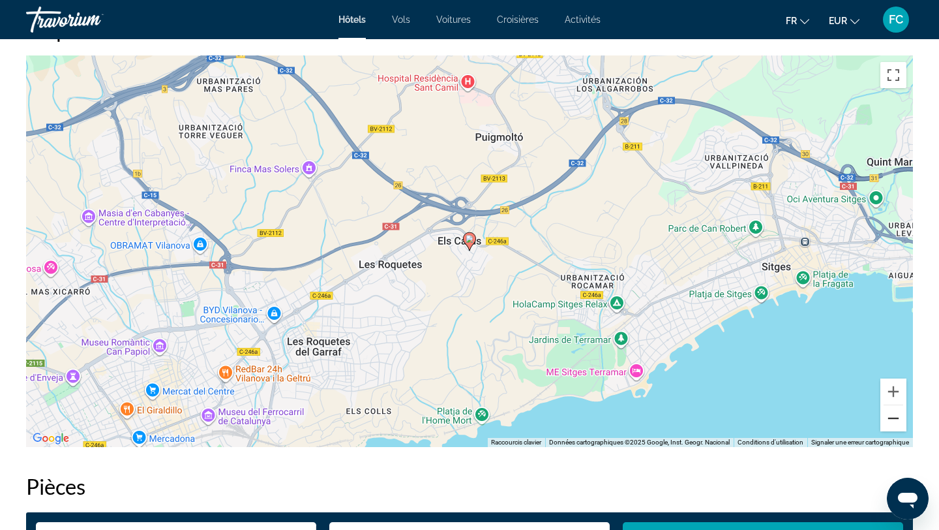
click at [900, 423] on button "Zoom arrière" at bounding box center [894, 418] width 26 height 26
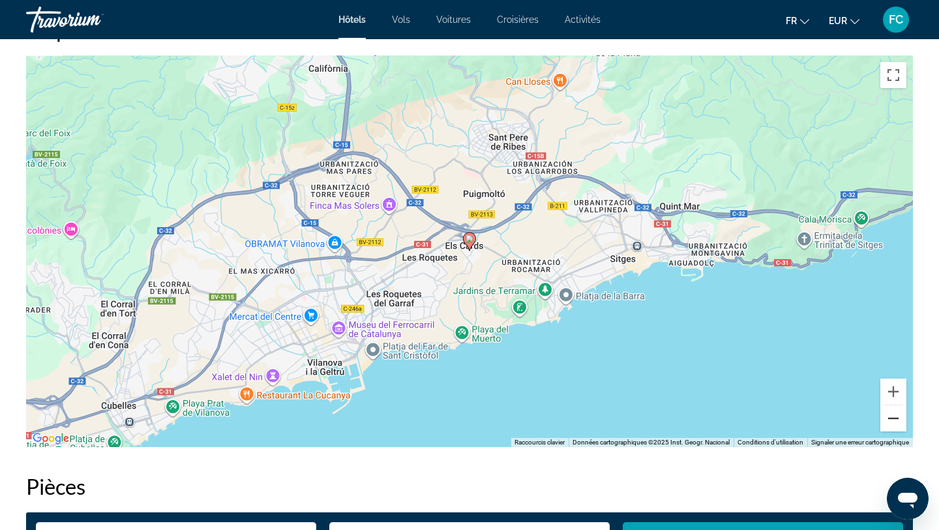
click at [900, 423] on button "Zoom arrière" at bounding box center [894, 418] width 26 height 26
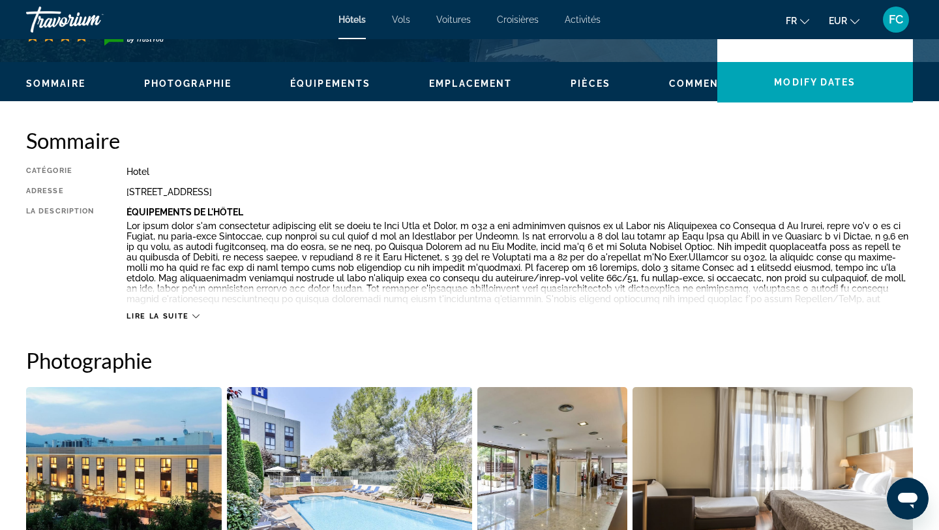
scroll to position [347, 0]
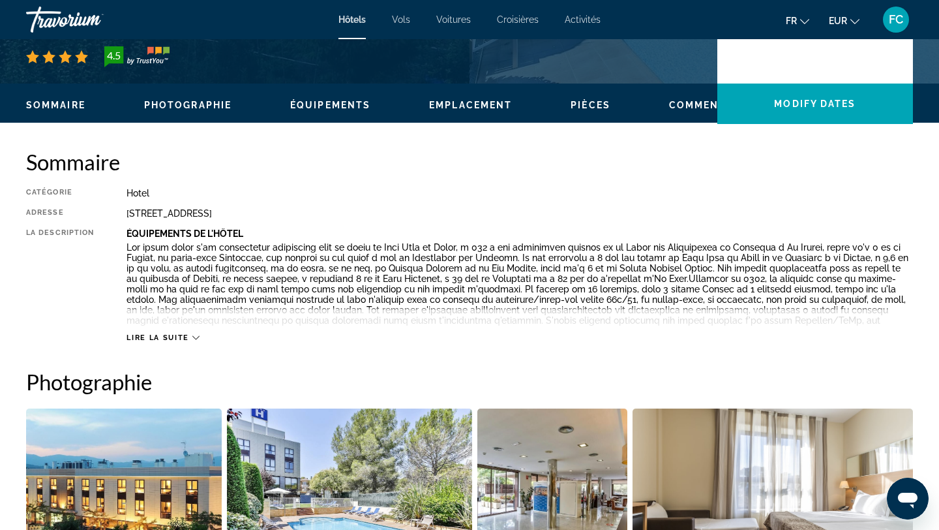
drag, startPoint x: 355, startPoint y: 215, endPoint x: 125, endPoint y: 215, distance: 230.3
click at [125, 215] on div "Catégorie Hotel Adresse Carrer Del Xarel Lo 2, Sant Pere De Ribes 08812, Spain …" at bounding box center [469, 265] width 887 height 155
copy div "Carrer Del Xarel Lo 2, Sant Pere De Ribes 08812, Spain"
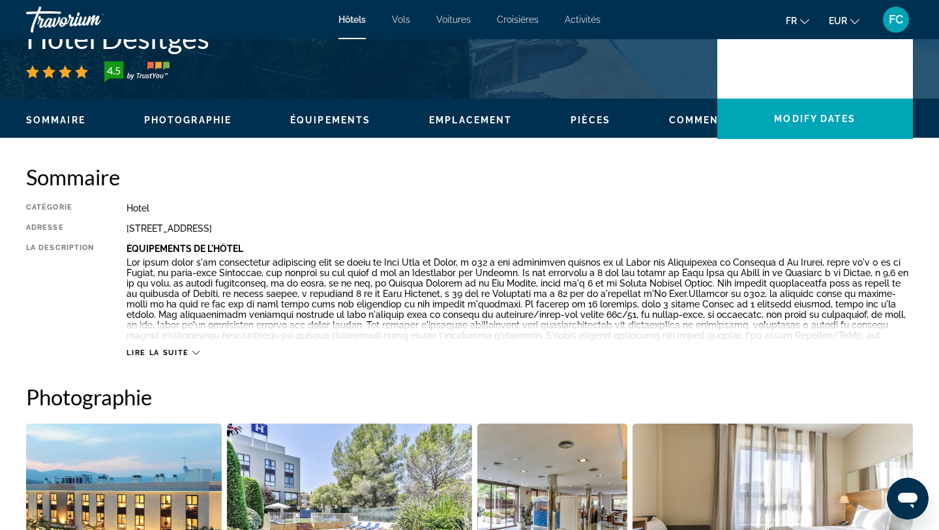
scroll to position [0, 0]
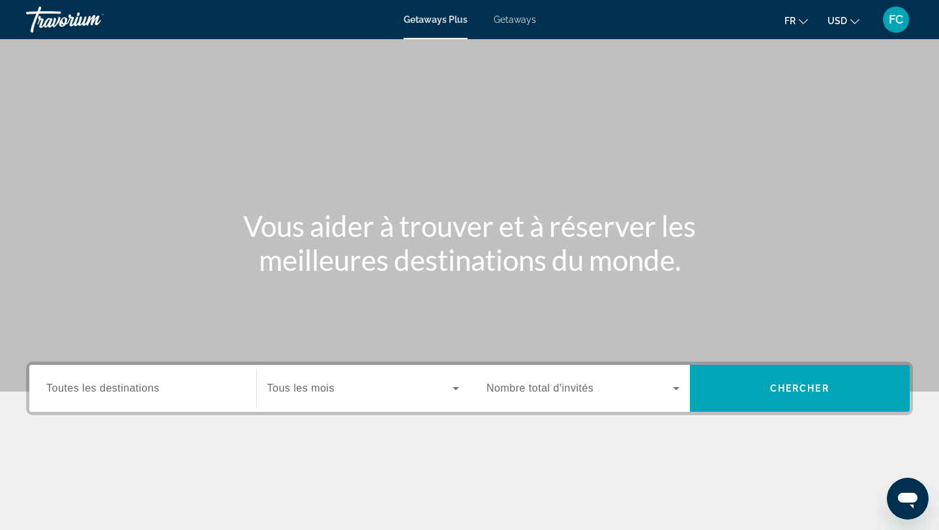
click at [172, 387] on input "Destination Toutes les destinations" at bounding box center [142, 389] width 193 height 16
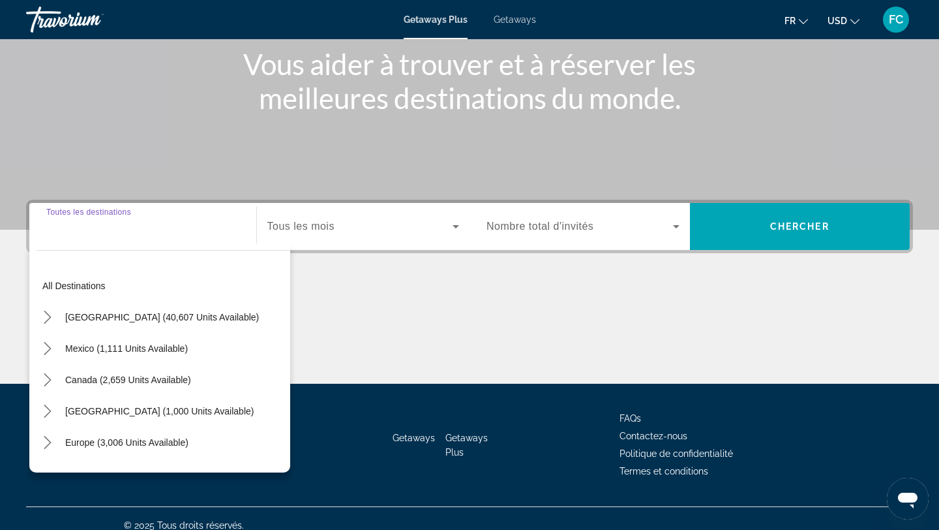
scroll to position [175, 0]
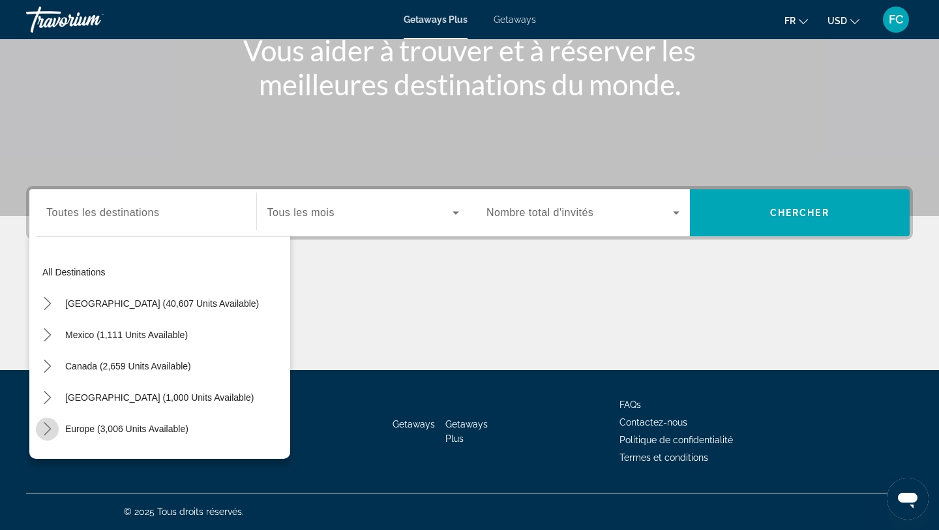
click at [45, 429] on icon "Toggle Europe (3,006 units available) submenu" at bounding box center [47, 428] width 13 height 13
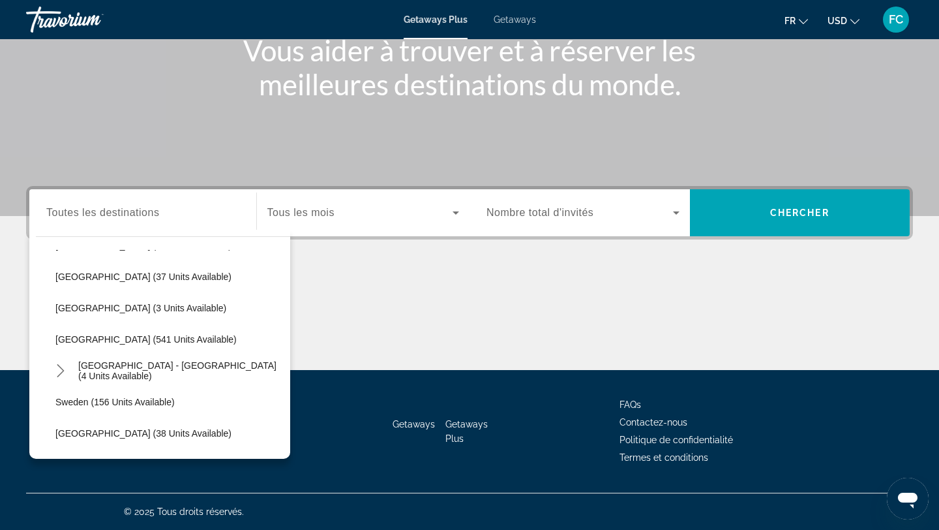
scroll to position [531, 0]
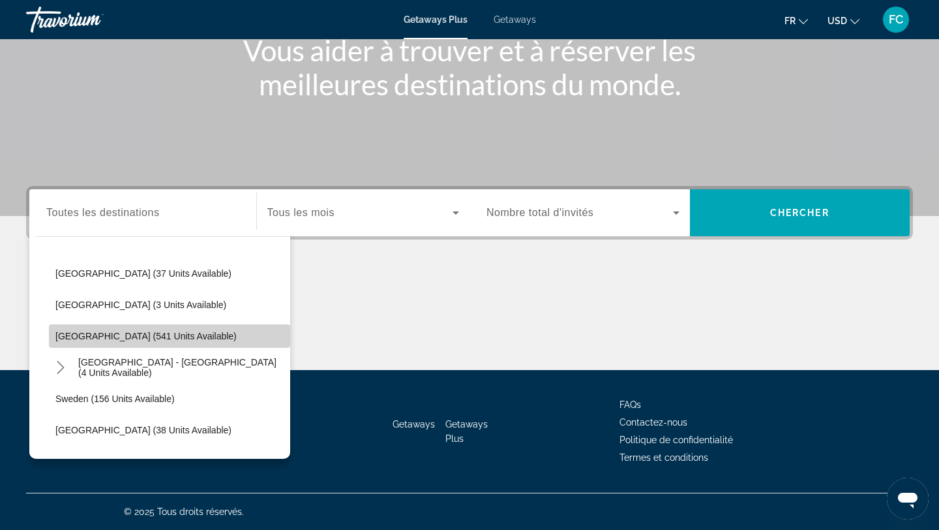
click at [147, 333] on span "[GEOGRAPHIC_DATA] (541 units available)" at bounding box center [145, 336] width 181 height 10
type input "**********"
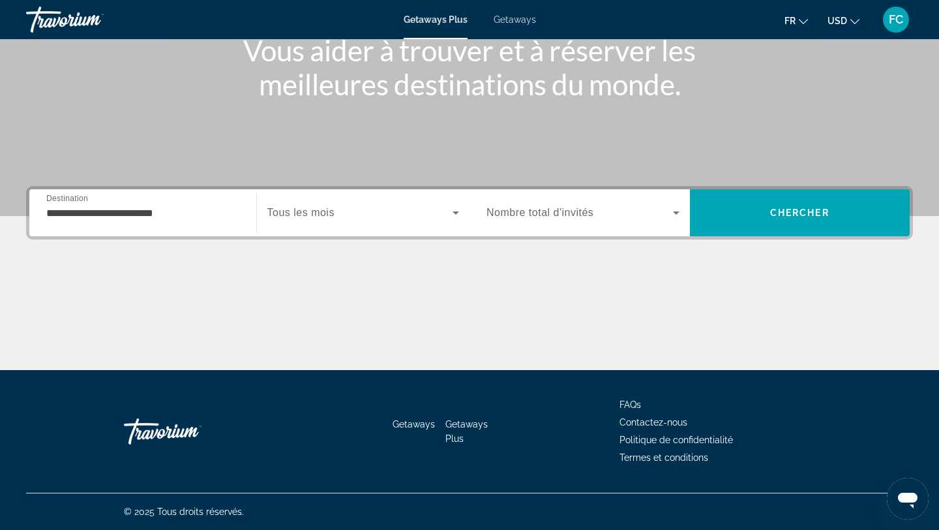
click at [320, 201] on div "Search widget" at bounding box center [363, 212] width 192 height 37
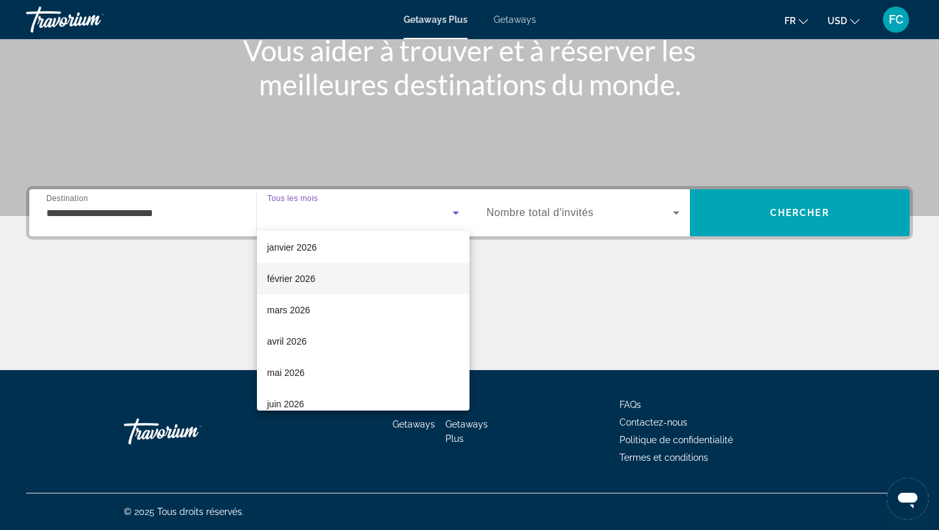
scroll to position [123, 0]
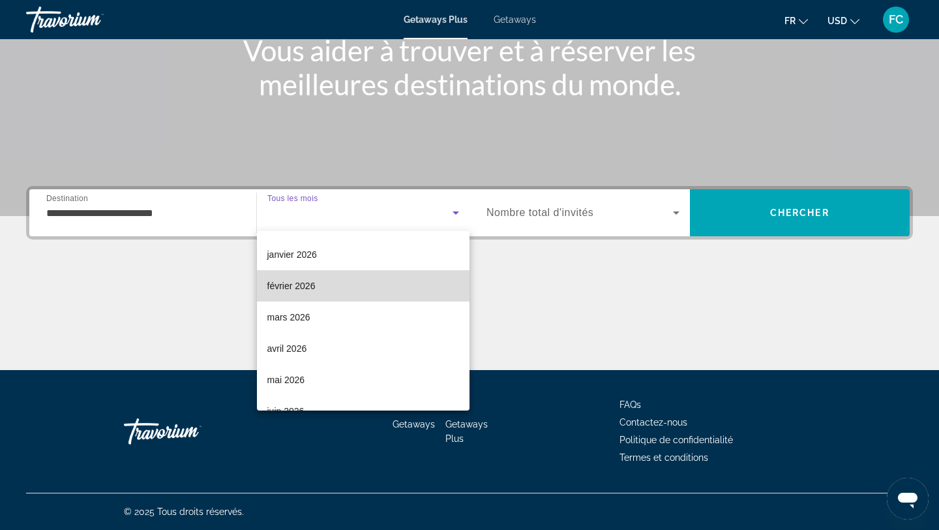
click at [377, 280] on mat-option "février 2026" at bounding box center [363, 285] width 213 height 31
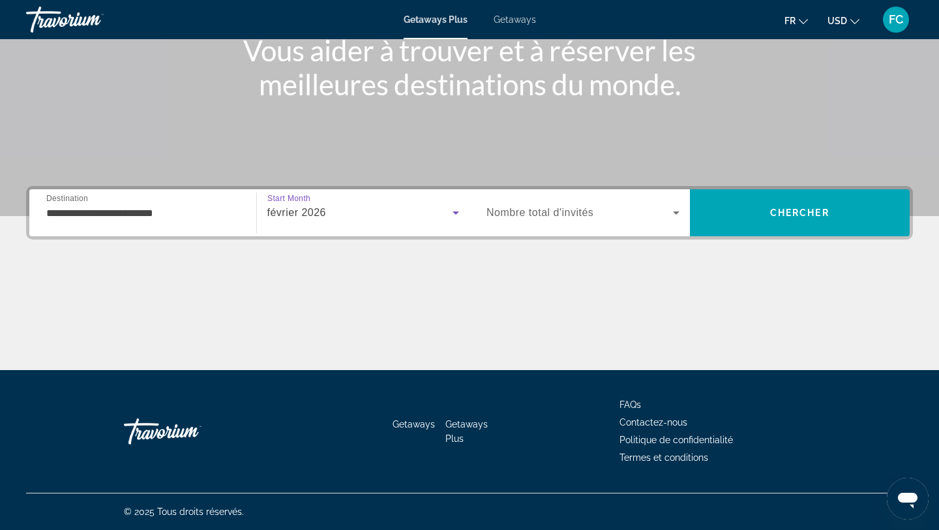
click at [338, 209] on div "février 2026" at bounding box center [360, 213] width 186 height 16
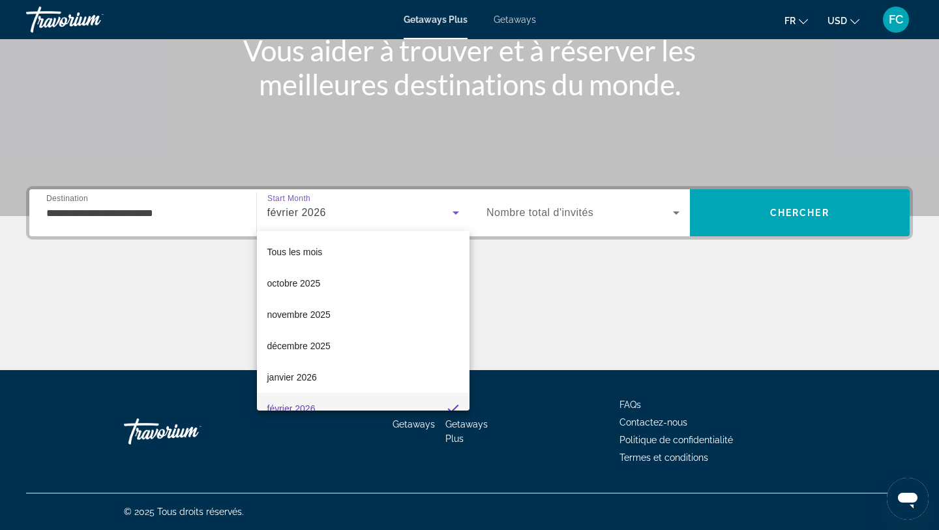
scroll to position [14, 0]
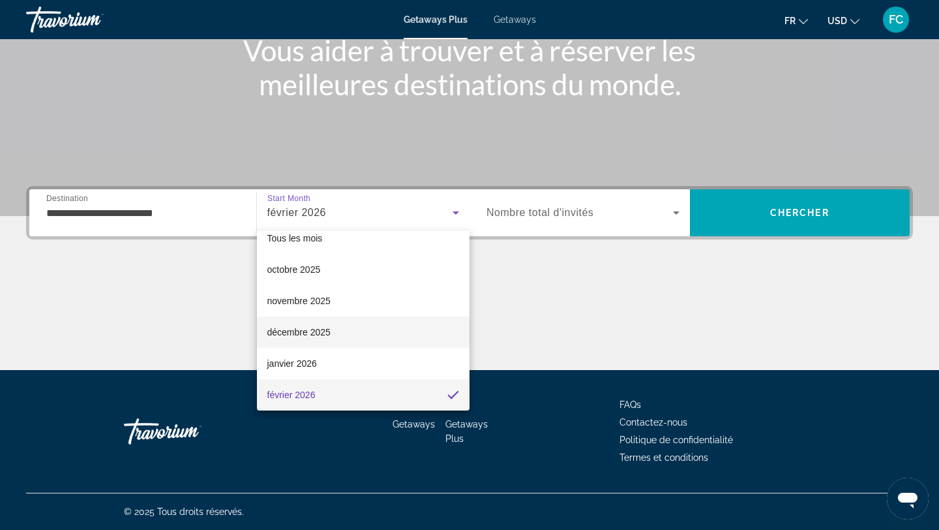
click at [301, 329] on span "décembre 2025" at bounding box center [298, 332] width 63 height 16
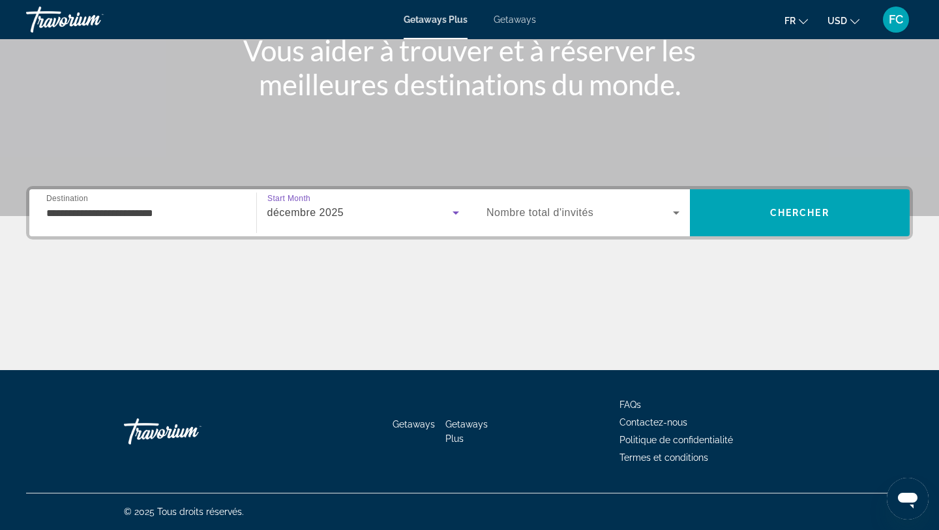
click at [581, 216] on span "Nombre total d'invités" at bounding box center [540, 212] width 107 height 11
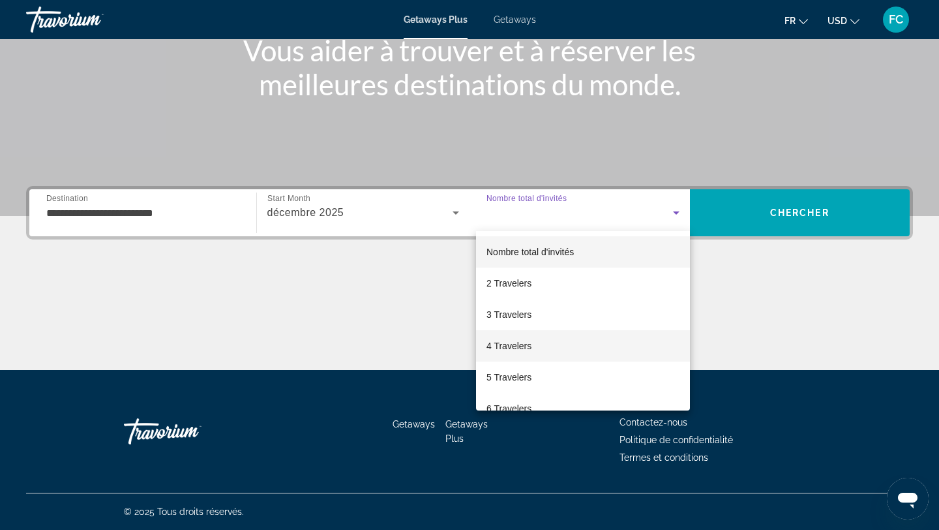
click at [526, 351] on span "4 Travelers" at bounding box center [509, 346] width 45 height 16
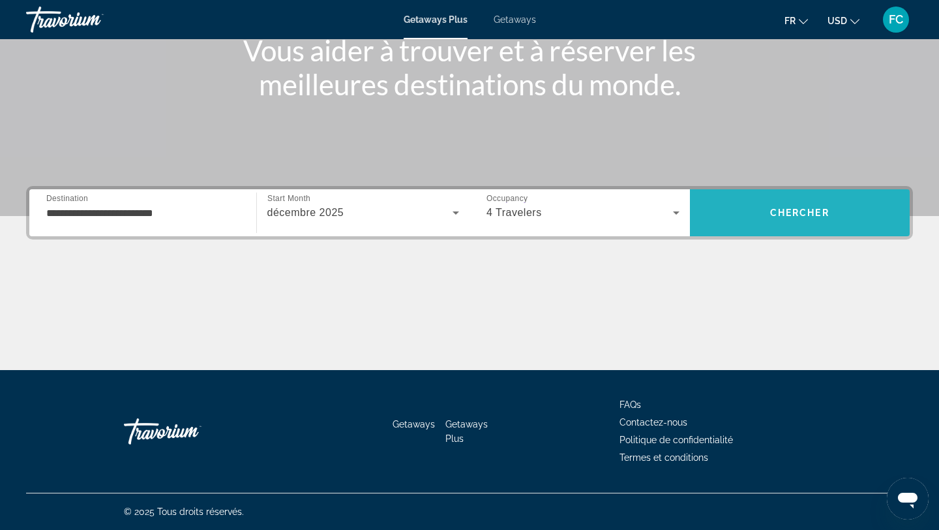
click at [746, 219] on span "Search" at bounding box center [800, 212] width 220 height 31
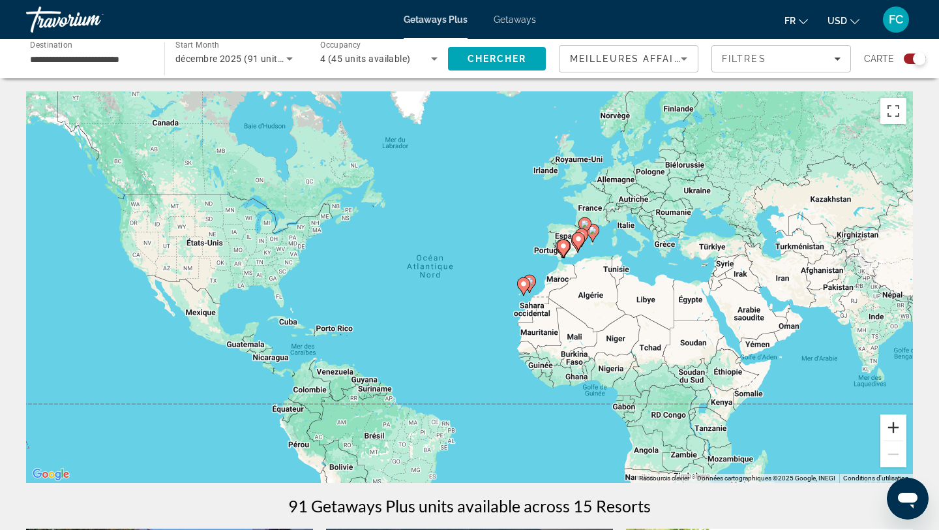
click at [886, 432] on button "Zoom avant" at bounding box center [894, 427] width 26 height 26
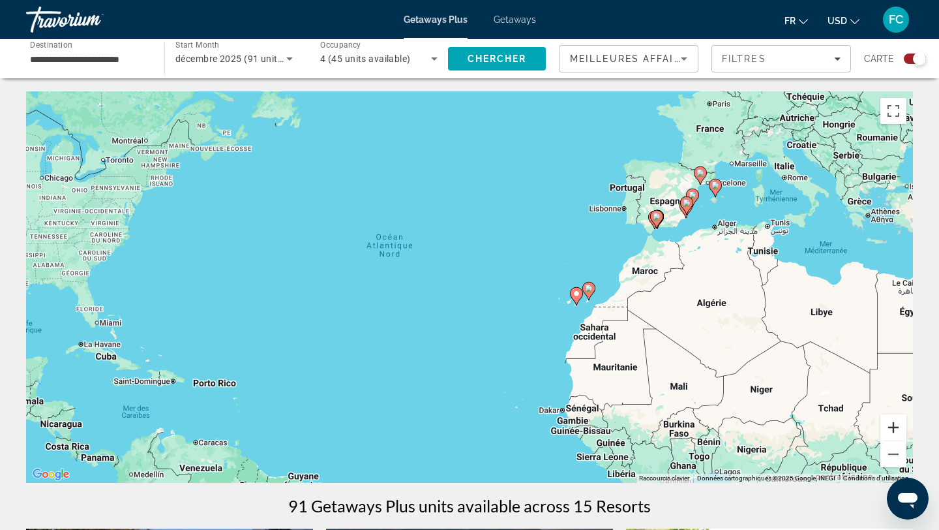
click at [896, 429] on button "Zoom avant" at bounding box center [894, 427] width 26 height 26
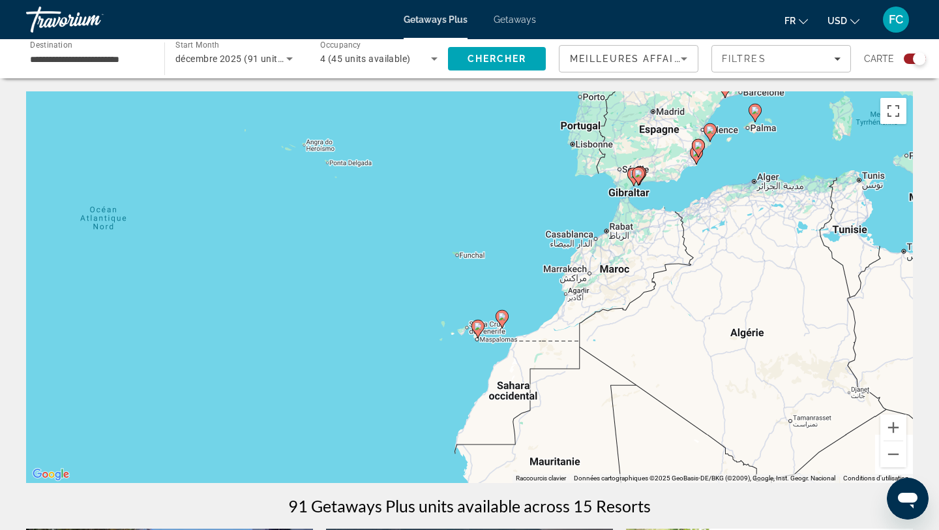
drag, startPoint x: 853, startPoint y: 412, endPoint x: 637, endPoint y: 421, distance: 216.1
click at [637, 421] on div "Pour activer le glissement avec le clavier, appuyez sur Alt+Entrée. Une fois ce…" at bounding box center [469, 286] width 887 height 391
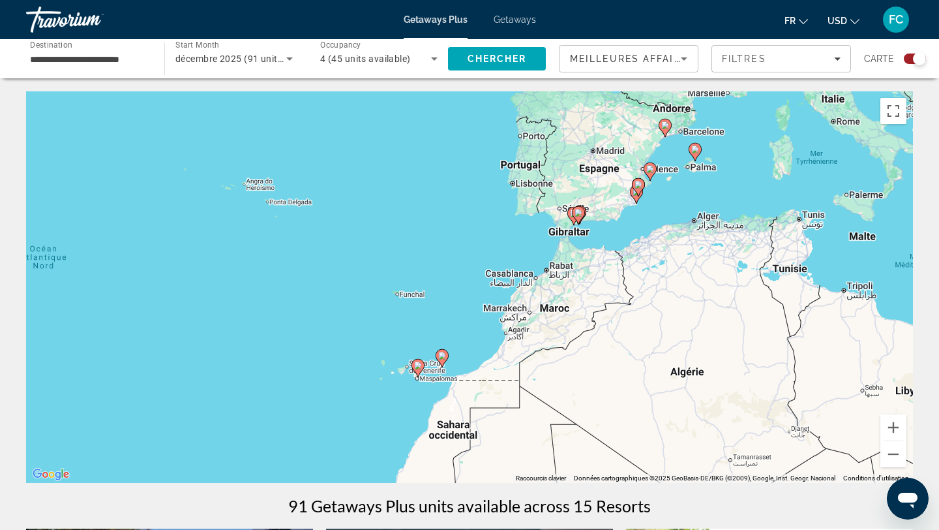
drag, startPoint x: 815, startPoint y: 314, endPoint x: 774, endPoint y: 365, distance: 64.9
click at [774, 365] on div "Pour activer le glissement avec le clavier, appuyez sur Alt+Entrée. Une fois ce…" at bounding box center [469, 286] width 887 height 391
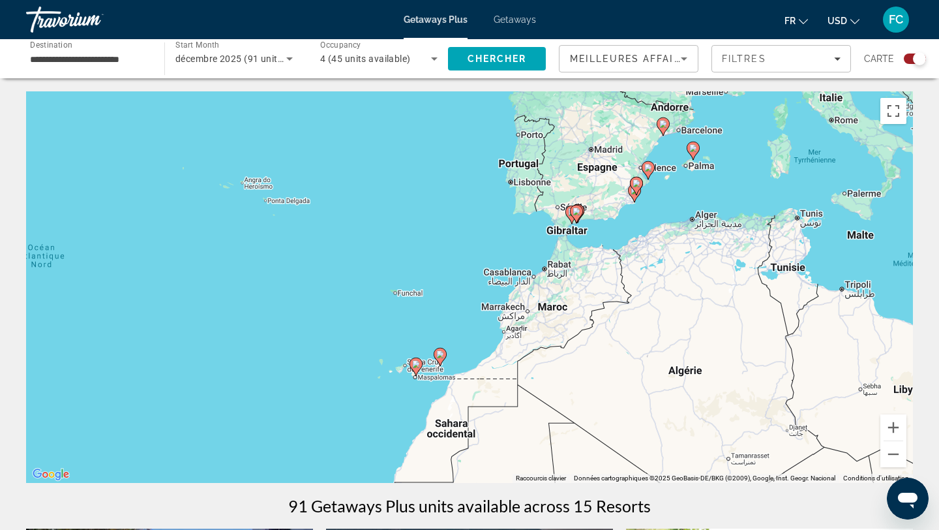
click at [660, 125] on image "Main content" at bounding box center [663, 124] width 8 height 8
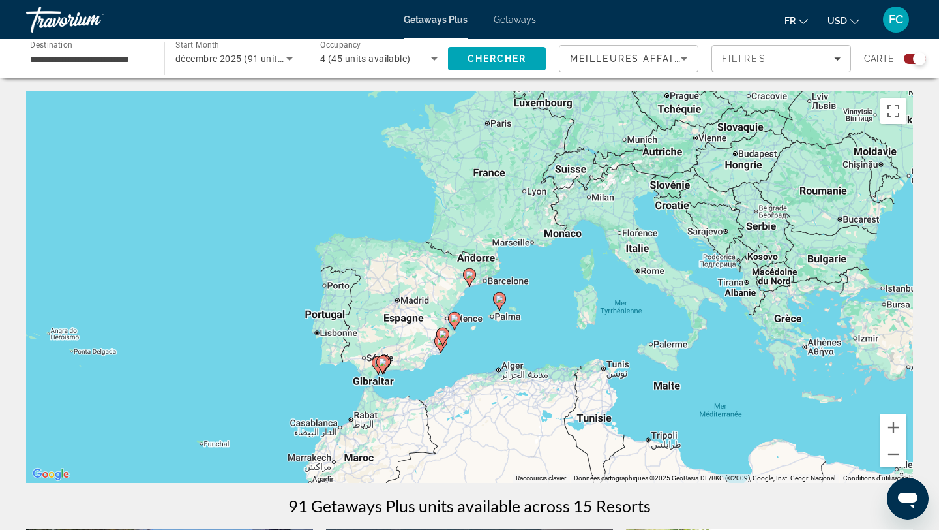
click at [472, 280] on icon "Main content" at bounding box center [470, 277] width 12 height 17
type input "**********"
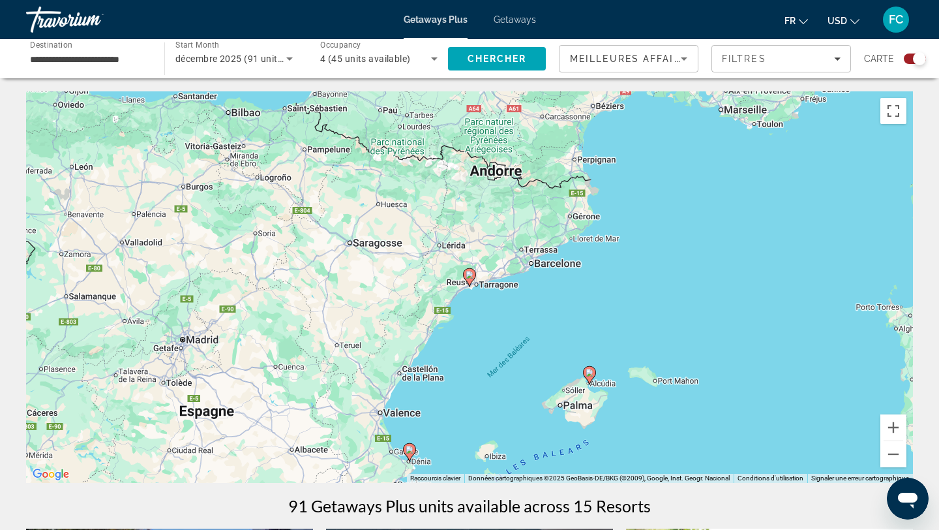
click at [472, 280] on icon "Main content" at bounding box center [470, 277] width 12 height 17
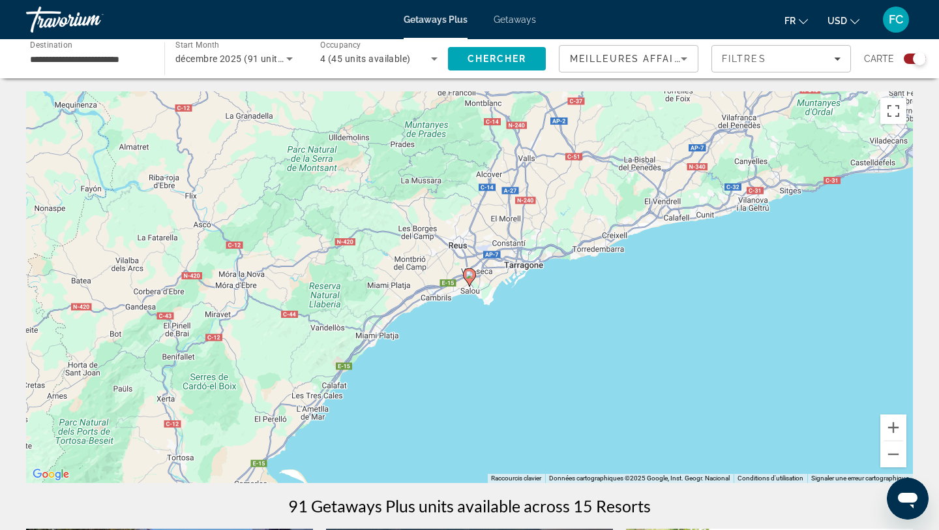
click at [472, 280] on icon "Main content" at bounding box center [470, 277] width 12 height 17
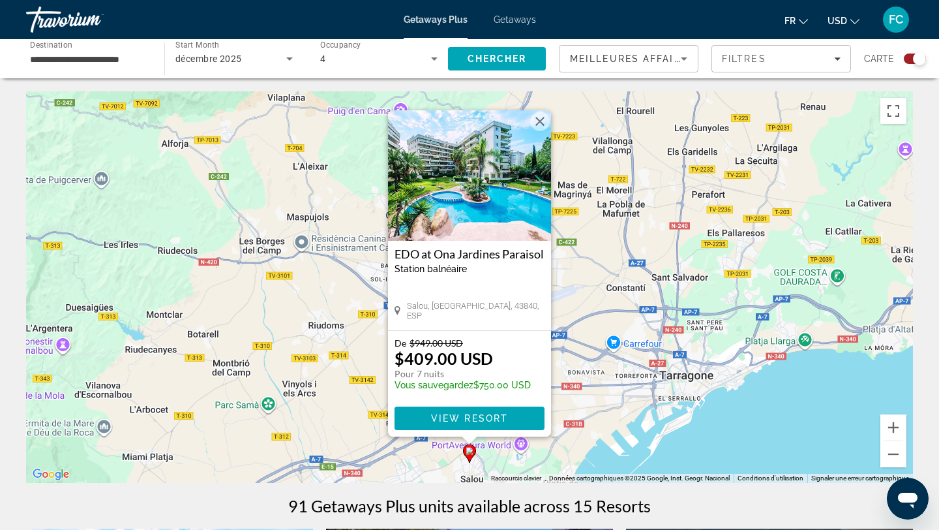
click at [432, 258] on h3 "EDO at Ona Jardines Paraisol" at bounding box center [470, 253] width 150 height 13
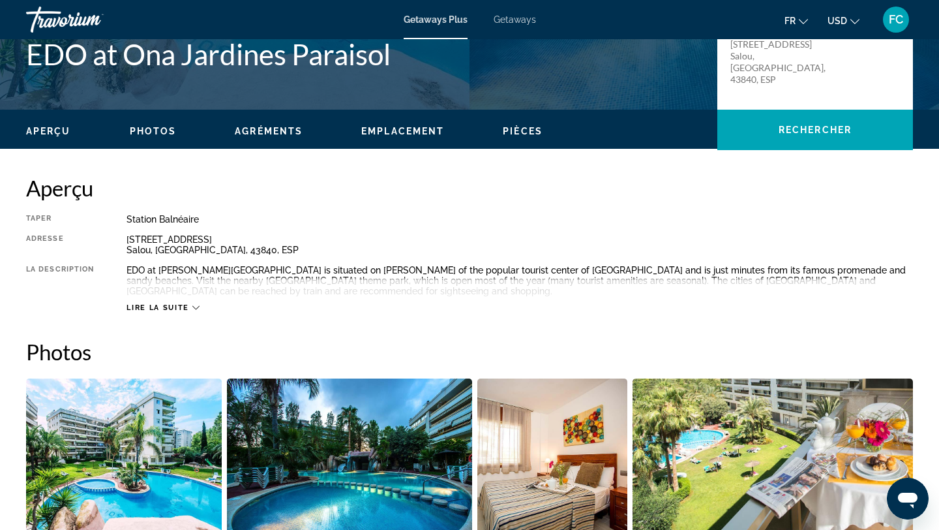
scroll to position [44, 0]
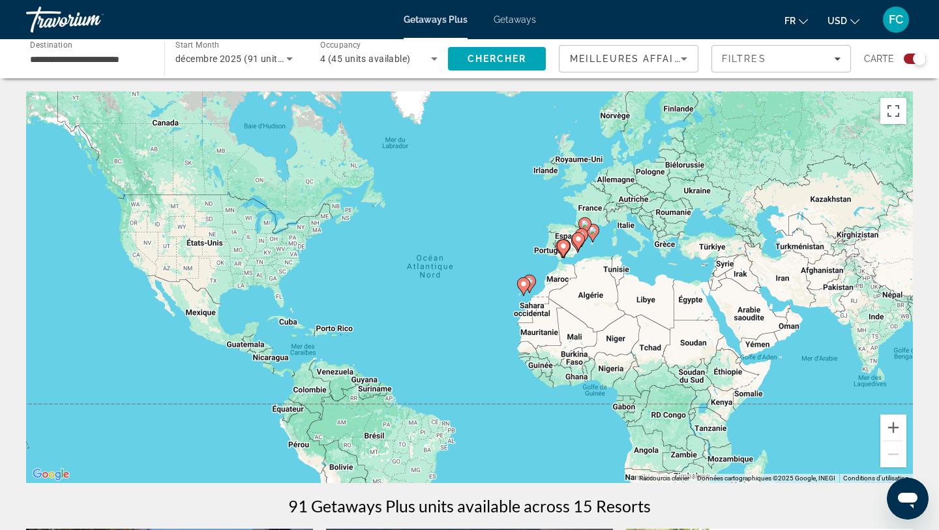
click at [525, 282] on image "Main content" at bounding box center [524, 284] width 8 height 8
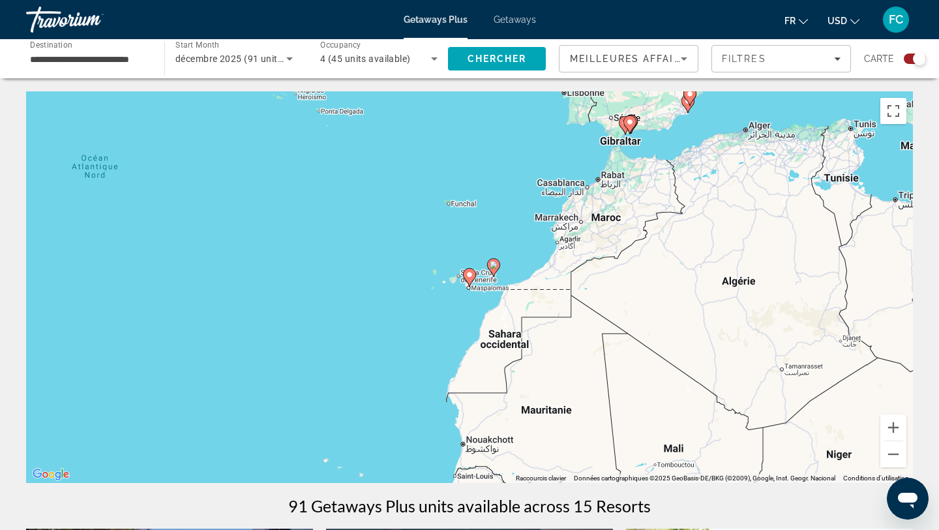
click at [494, 269] on icon "Main content" at bounding box center [494, 267] width 12 height 17
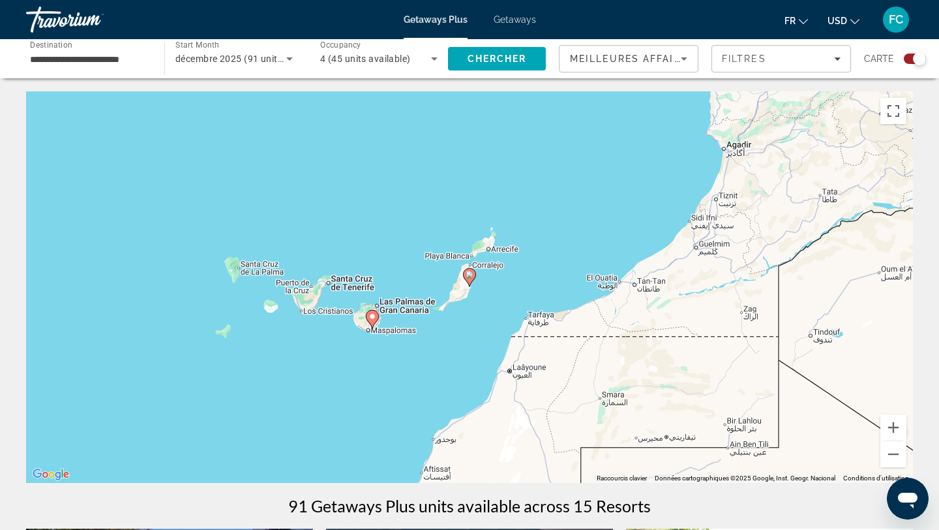
click at [466, 277] on image "Main content" at bounding box center [470, 275] width 8 height 8
type input "**********"
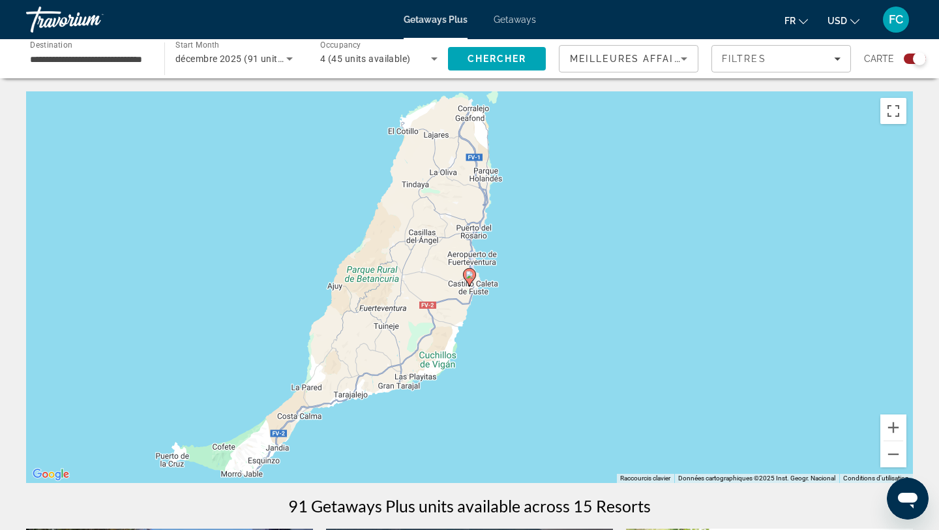
drag, startPoint x: 365, startPoint y: 343, endPoint x: 832, endPoint y: 174, distance: 497.5
click at [818, 175] on div "Pour naviguer, appuyez sur les touches fléchées. Pour activer le glissement ave…" at bounding box center [469, 286] width 887 height 391
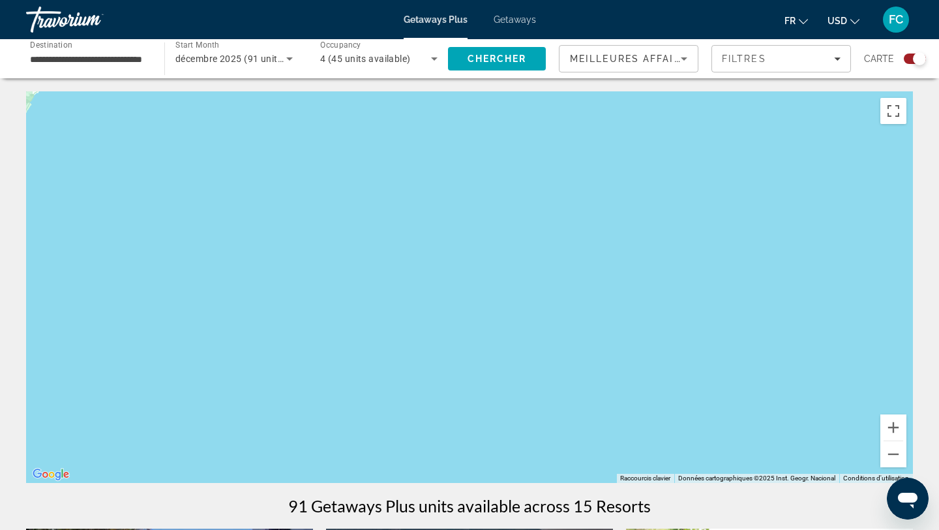
drag, startPoint x: 836, startPoint y: 191, endPoint x: 603, endPoint y: 319, distance: 265.1
click at [615, 318] on div "Pour activer le glissement avec le clavier, appuyez sur Alt+Entrée. Une fois ce…" at bounding box center [469, 286] width 887 height 391
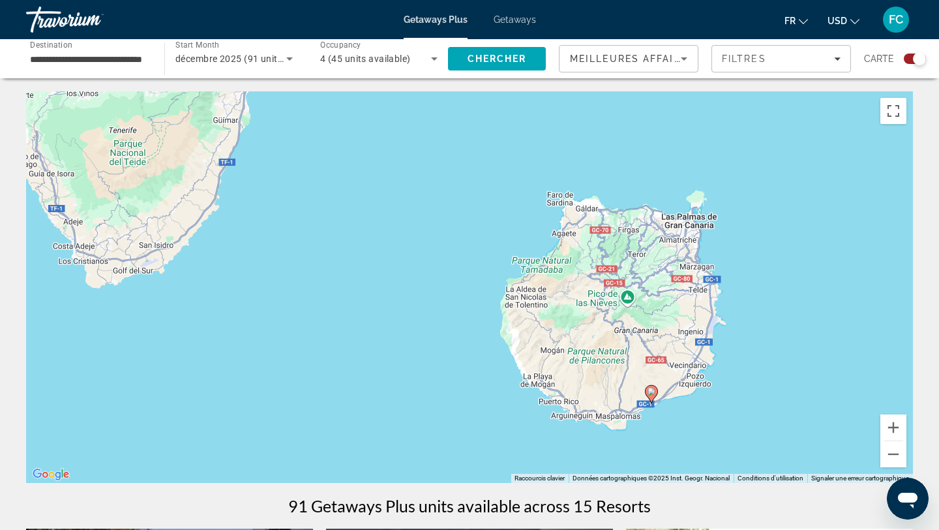
drag, startPoint x: 451, startPoint y: 281, endPoint x: 677, endPoint y: 406, distance: 258.7
click at [676, 406] on div "Pour activer le glissement avec le clavier, appuyez sur Alt+Entrée. Une fois ce…" at bounding box center [469, 286] width 887 height 391
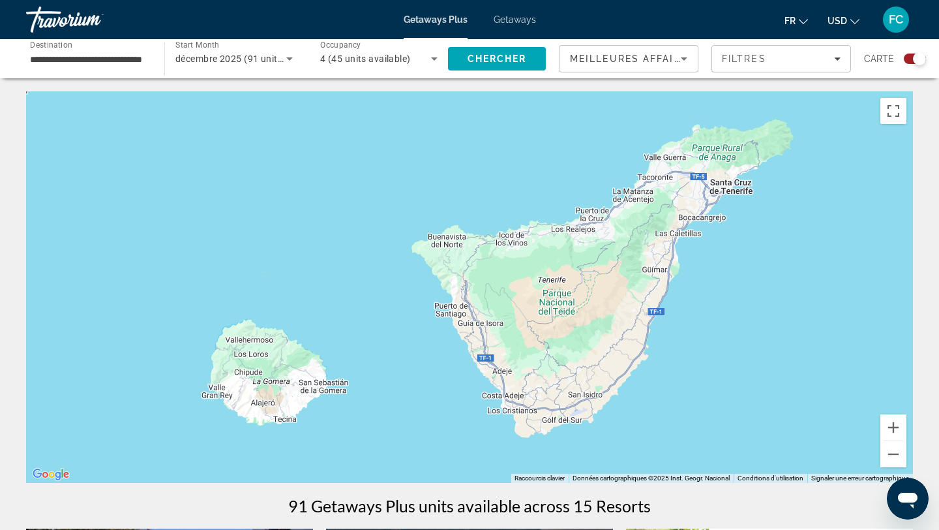
drag, startPoint x: 729, startPoint y: 374, endPoint x: 723, endPoint y: 292, distance: 82.5
click at [723, 292] on div "Pour activer le glissement avec le clavier, appuyez sur Alt+Entrée. Une fois ce…" at bounding box center [469, 286] width 887 height 391
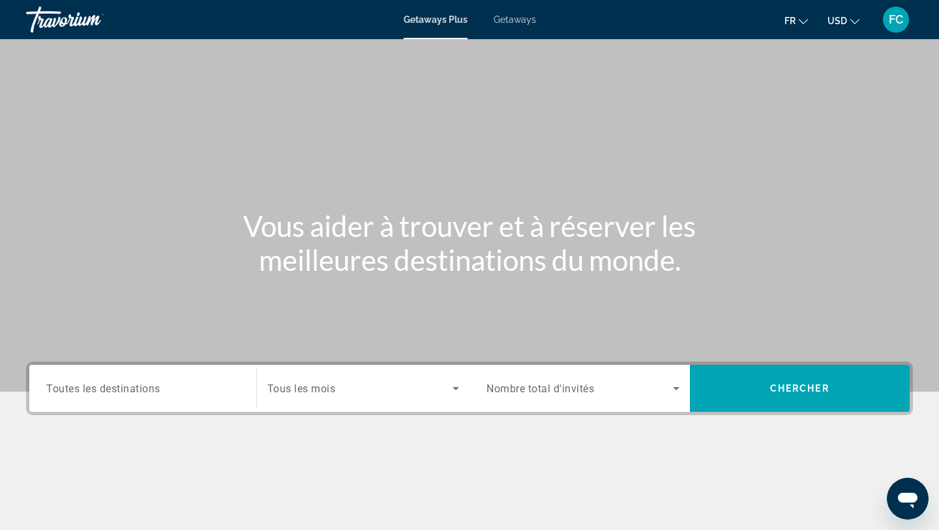
click at [136, 386] on span "Toutes les destinations" at bounding box center [103, 388] width 114 height 12
click at [136, 386] on input "Destination Toutes les destinations" at bounding box center [142, 389] width 193 height 16
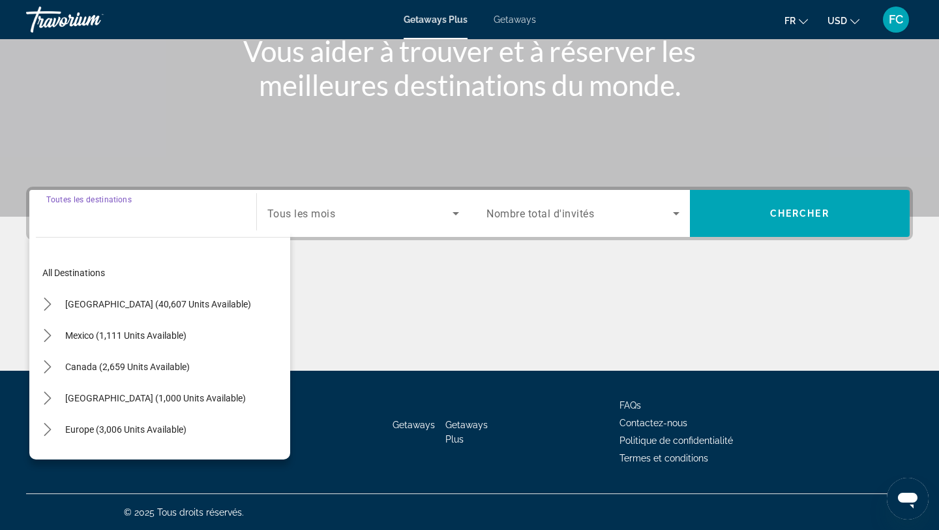
scroll to position [175, 0]
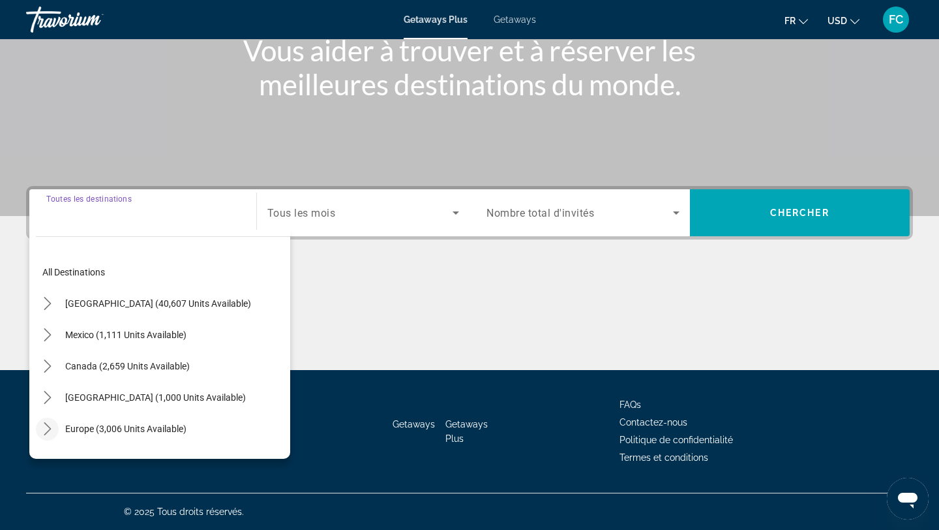
click at [48, 429] on icon "Toggle Europe (3,006 units available) submenu" at bounding box center [47, 428] width 13 height 13
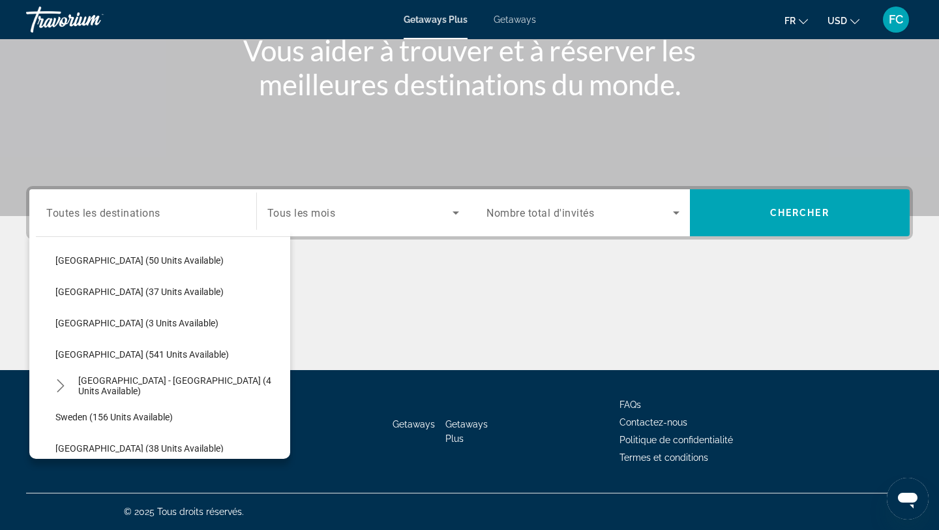
scroll to position [514, 0]
click at [119, 391] on span "Select destination: Spain - Canary Islands (4 units available)" at bounding box center [181, 384] width 219 height 31
type input "**********"
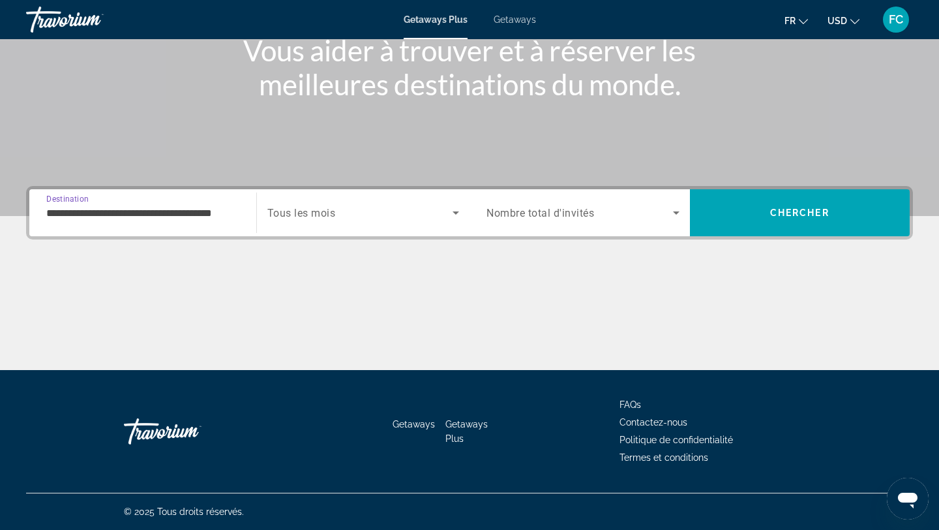
click at [312, 207] on span "Tous les mois" at bounding box center [301, 213] width 68 height 12
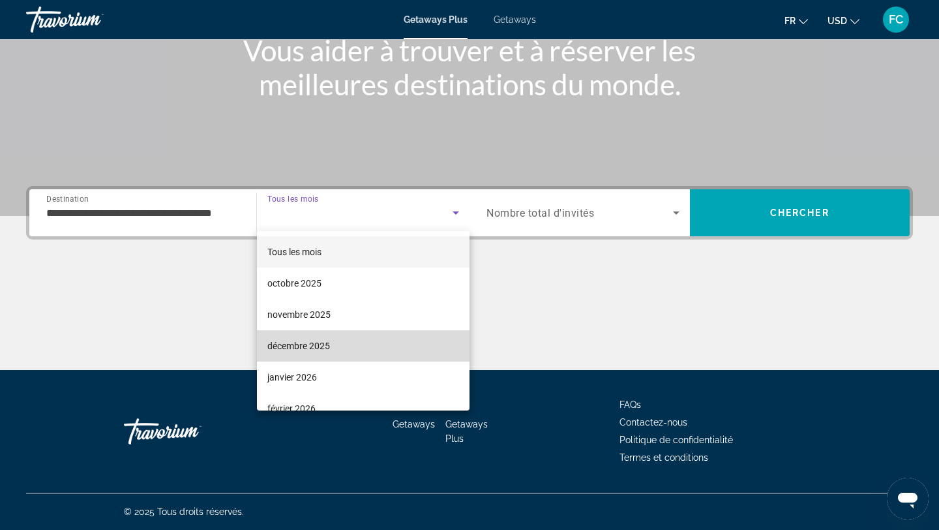
click at [297, 345] on span "décembre 2025" at bounding box center [298, 346] width 63 height 16
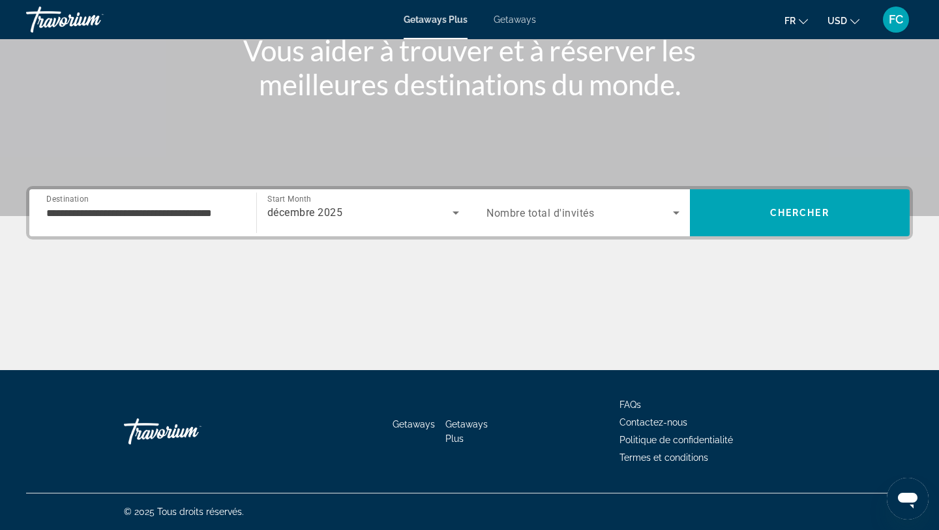
click at [546, 213] on span "Nombre total d'invités" at bounding box center [541, 213] width 108 height 12
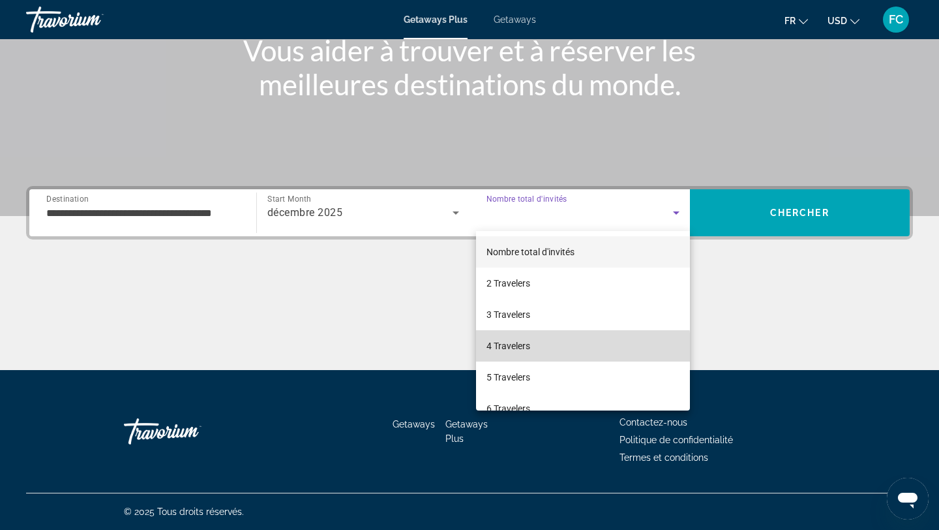
click at [530, 348] on span "4 Travelers" at bounding box center [509, 346] width 44 height 16
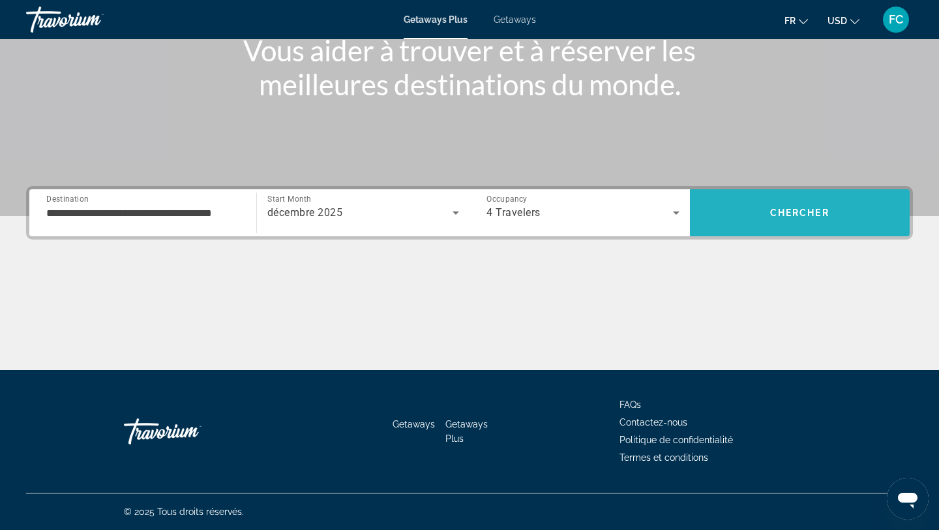
click at [750, 209] on span "Search" at bounding box center [800, 212] width 220 height 31
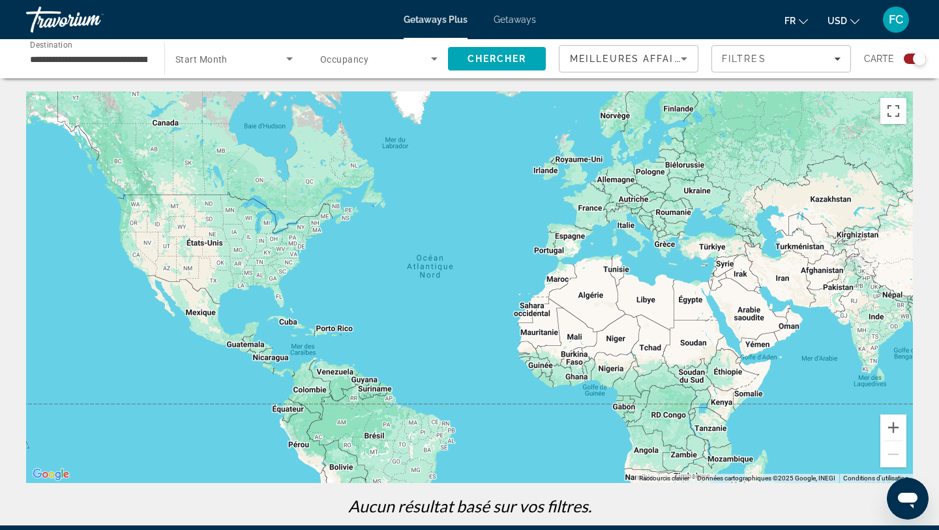
click at [217, 60] on span "Start Month" at bounding box center [201, 59] width 52 height 10
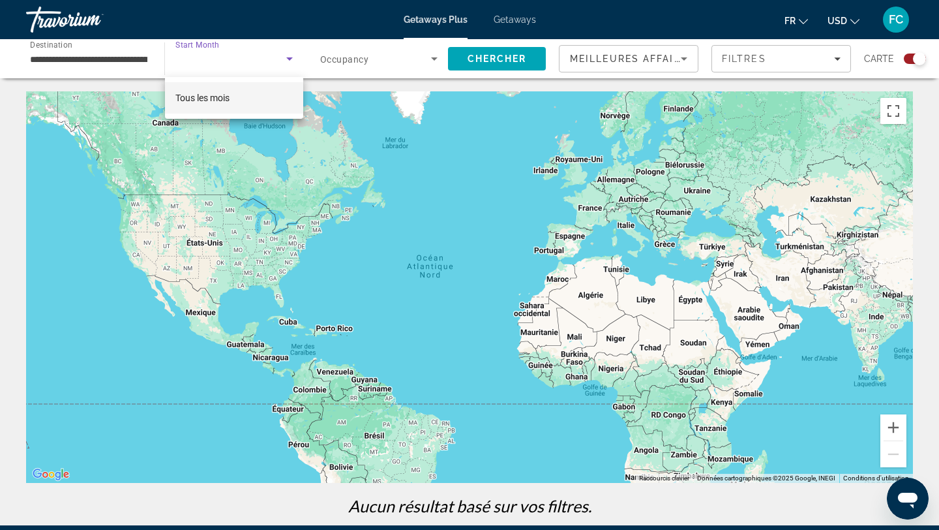
click at [123, 64] on div at bounding box center [469, 265] width 939 height 530
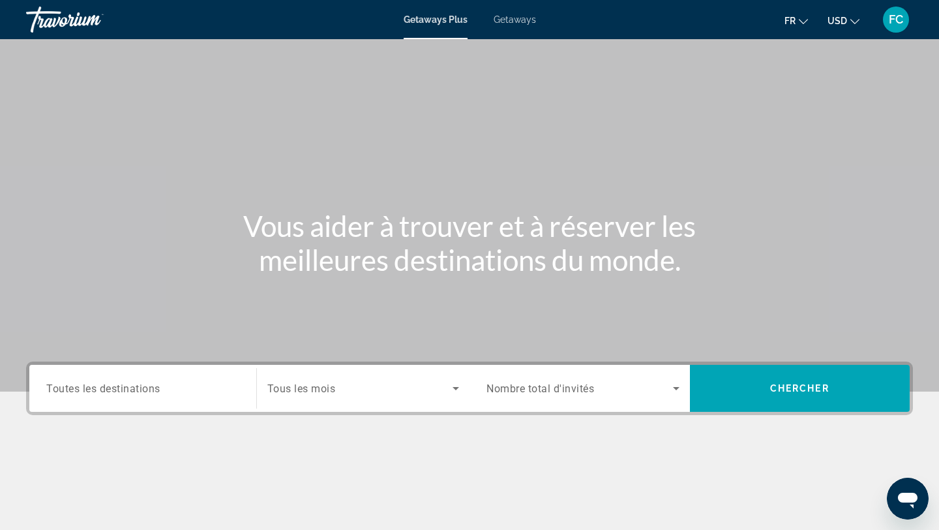
click at [201, 397] on div "Search widget" at bounding box center [142, 388] width 193 height 37
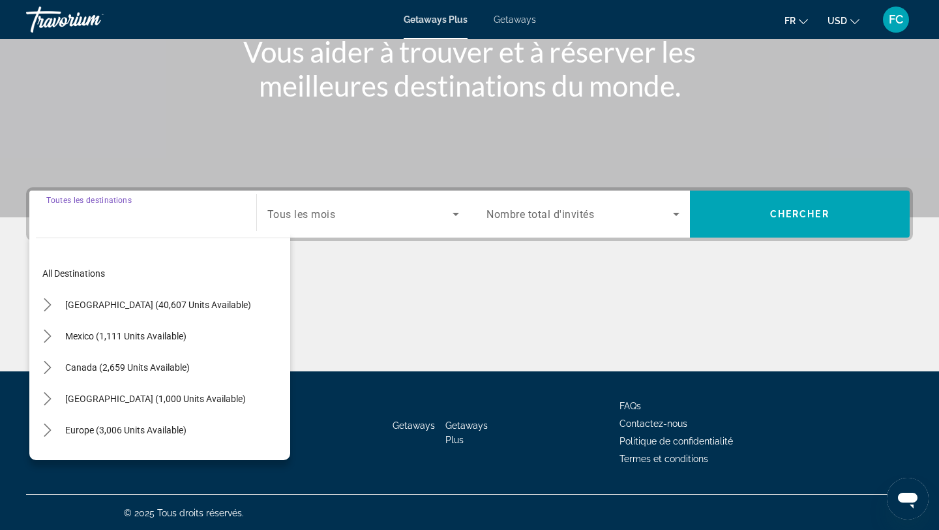
scroll to position [175, 0]
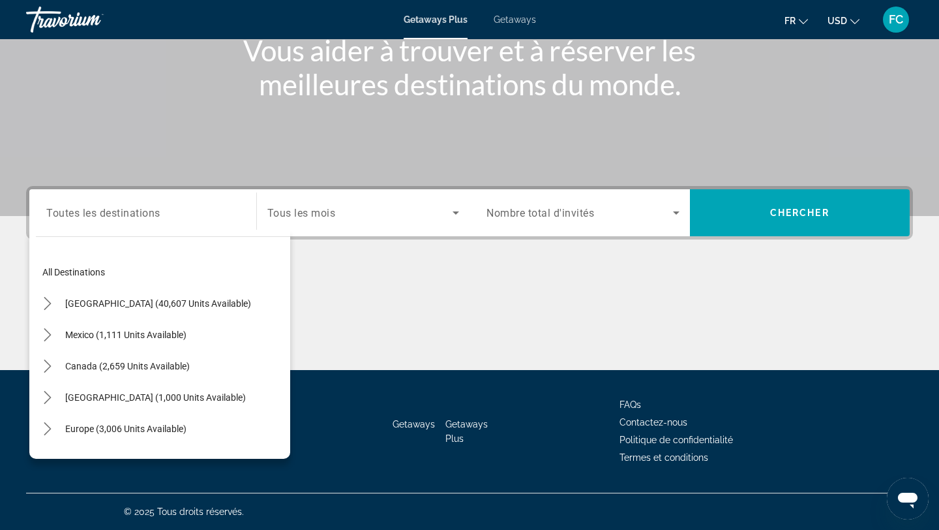
click at [512, 20] on span "Getaways" at bounding box center [515, 19] width 42 height 10
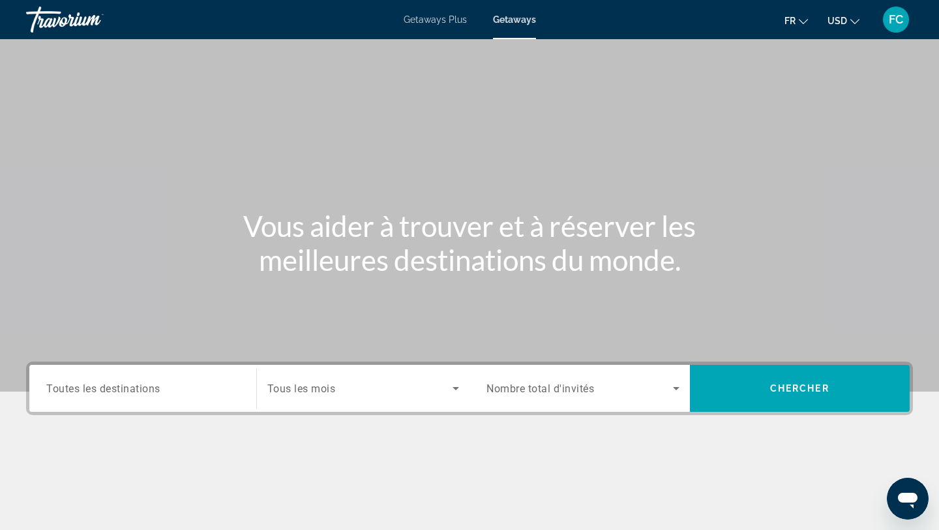
click at [125, 387] on span "Toutes les destinations" at bounding box center [103, 388] width 114 height 12
click at [125, 387] on input "Destination Toutes les destinations" at bounding box center [142, 389] width 193 height 16
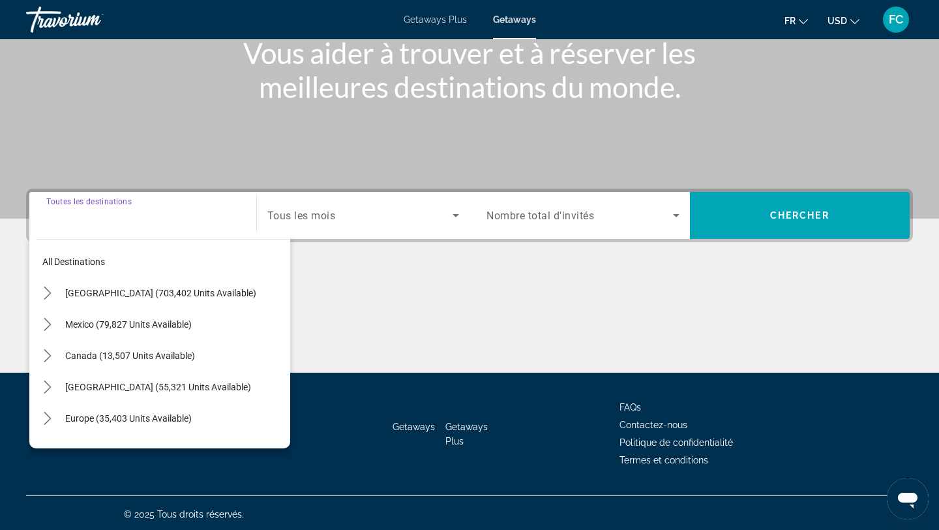
scroll to position [175, 0]
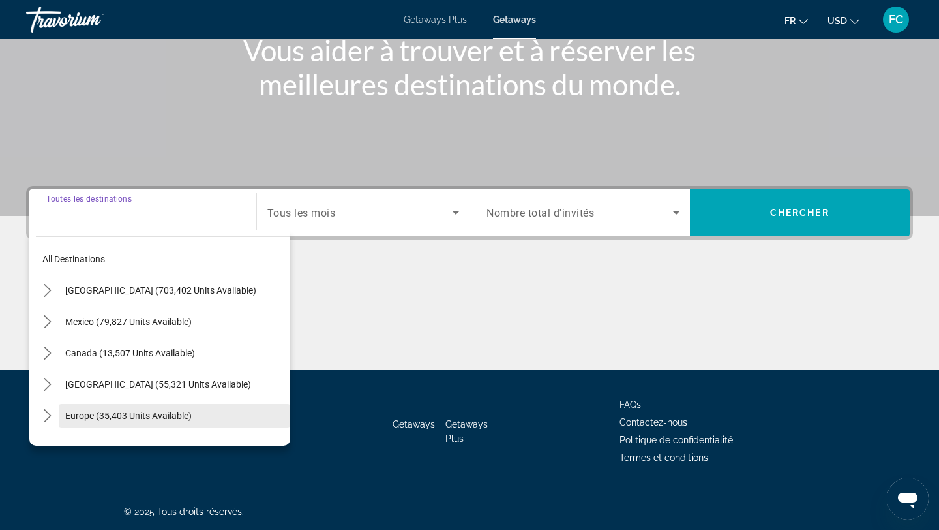
click at [101, 415] on span "Europe (35,403 units available)" at bounding box center [128, 415] width 127 height 10
type input "**********"
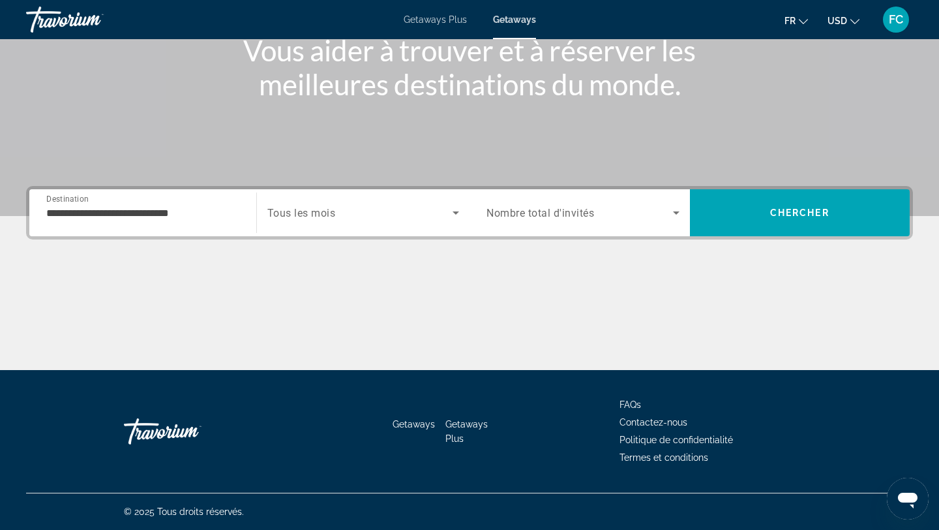
click at [317, 213] on span "Tous les mois" at bounding box center [301, 213] width 68 height 12
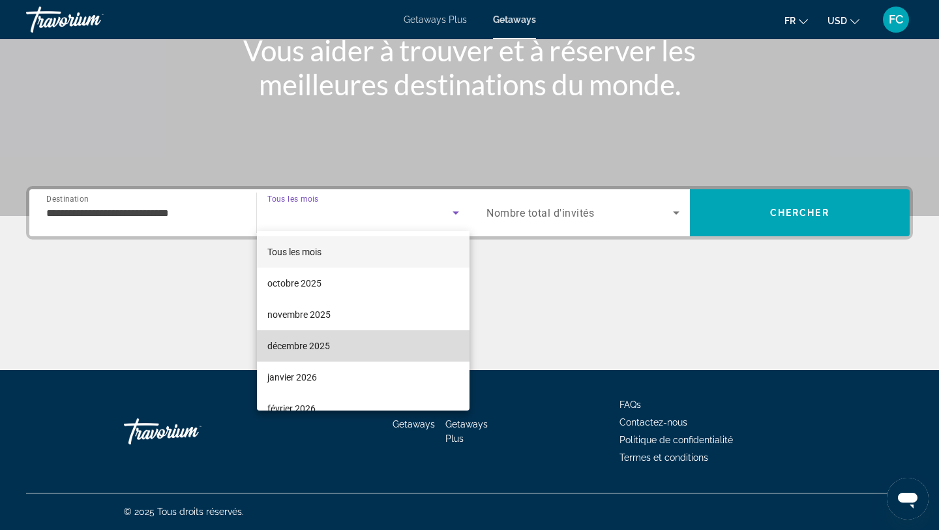
click at [314, 346] on span "décembre 2025" at bounding box center [298, 346] width 63 height 16
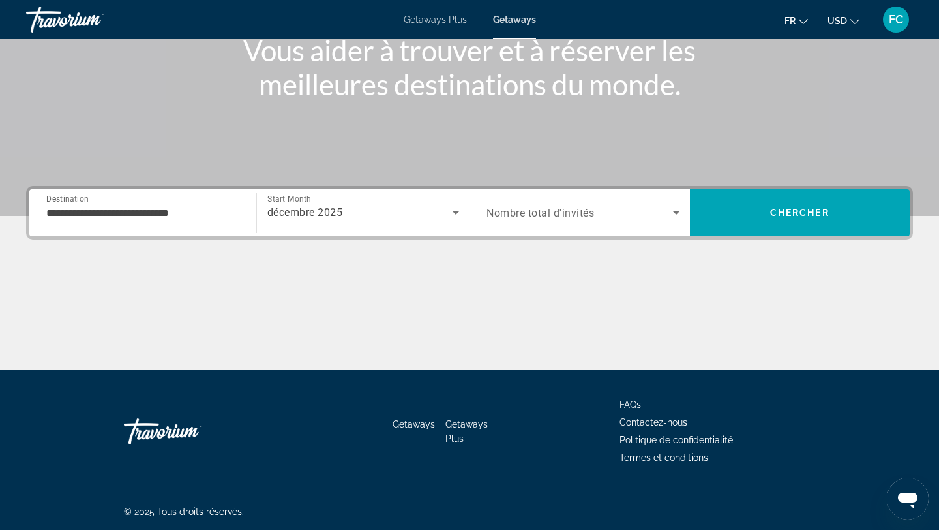
click at [551, 200] on div "Search widget" at bounding box center [583, 212] width 193 height 37
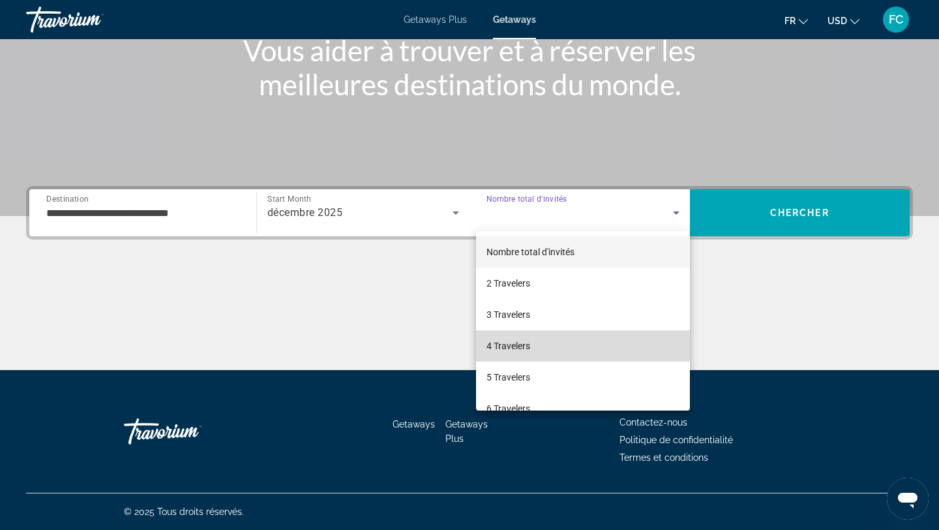
click at [513, 332] on mat-option "4 Travelers" at bounding box center [583, 345] width 214 height 31
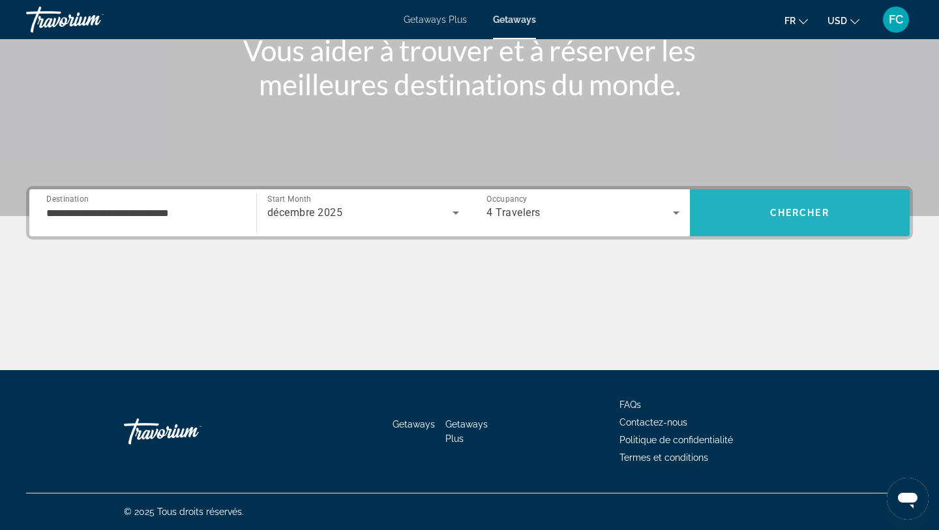
click at [755, 211] on span "Search" at bounding box center [800, 212] width 220 height 31
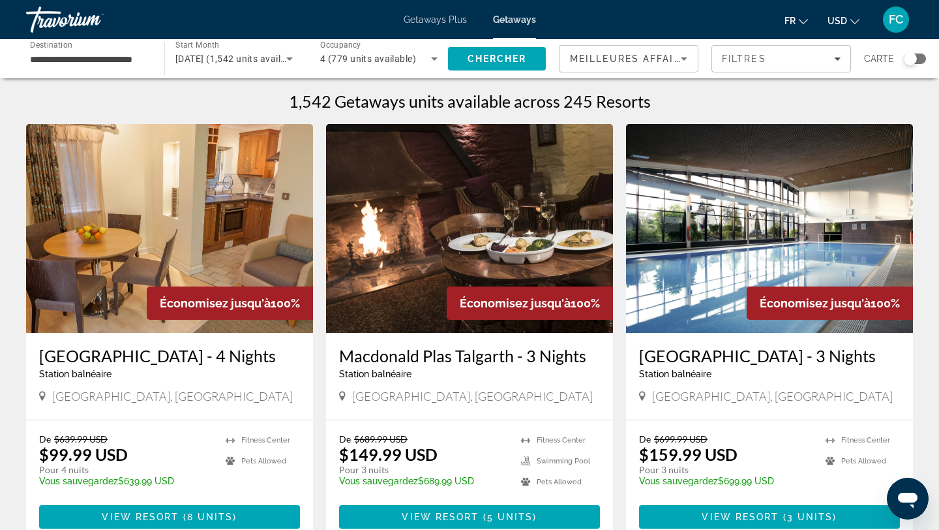
click at [913, 58] on div "Search widget" at bounding box center [910, 58] width 13 height 13
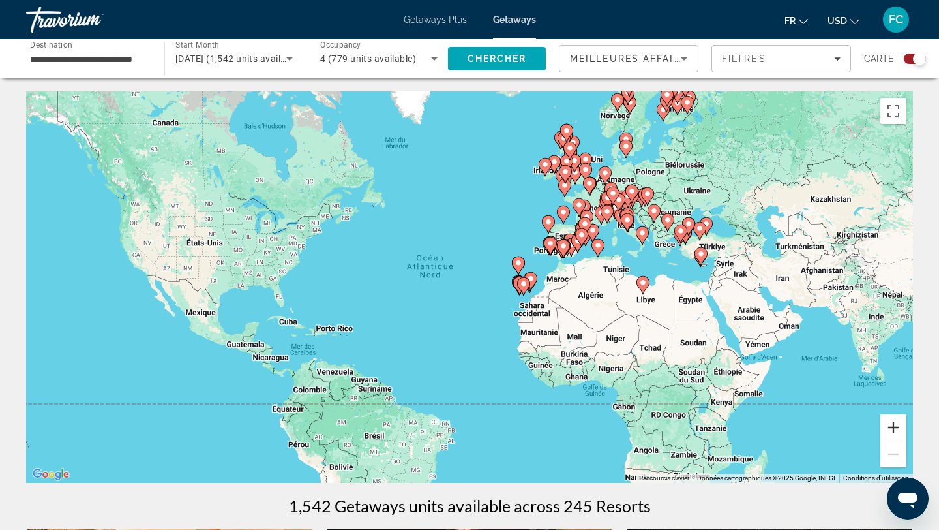
click at [896, 425] on button "Zoom avant" at bounding box center [894, 427] width 26 height 26
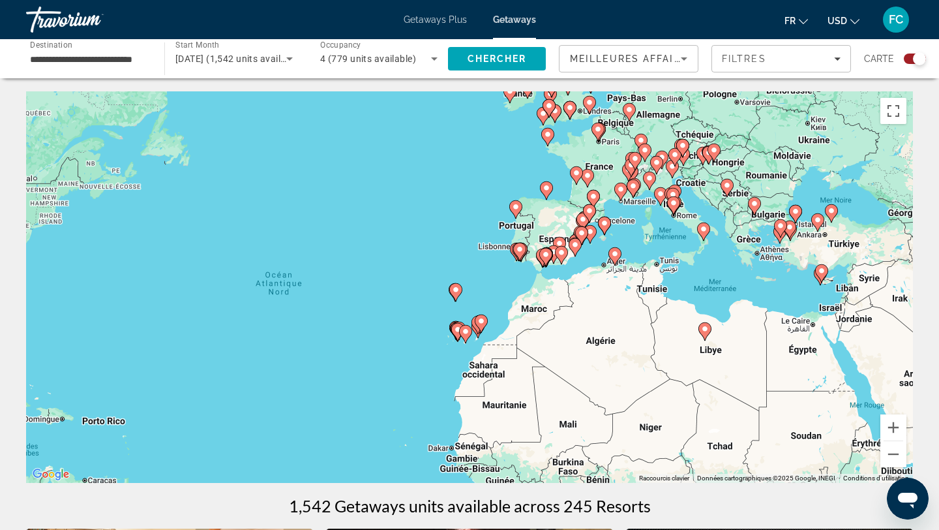
drag, startPoint x: 868, startPoint y: 357, endPoint x: 744, endPoint y: 394, distance: 129.4
click at [744, 395] on div "Pour activer le glissement avec le clavier, appuyez sur Alt+Entrée. Une fois ce…" at bounding box center [469, 286] width 887 height 391
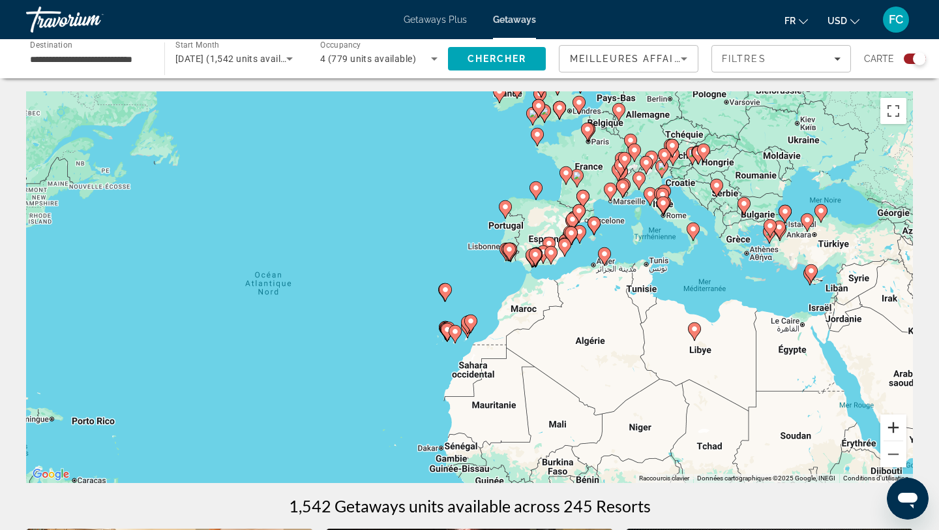
click at [892, 427] on button "Zoom avant" at bounding box center [894, 427] width 26 height 26
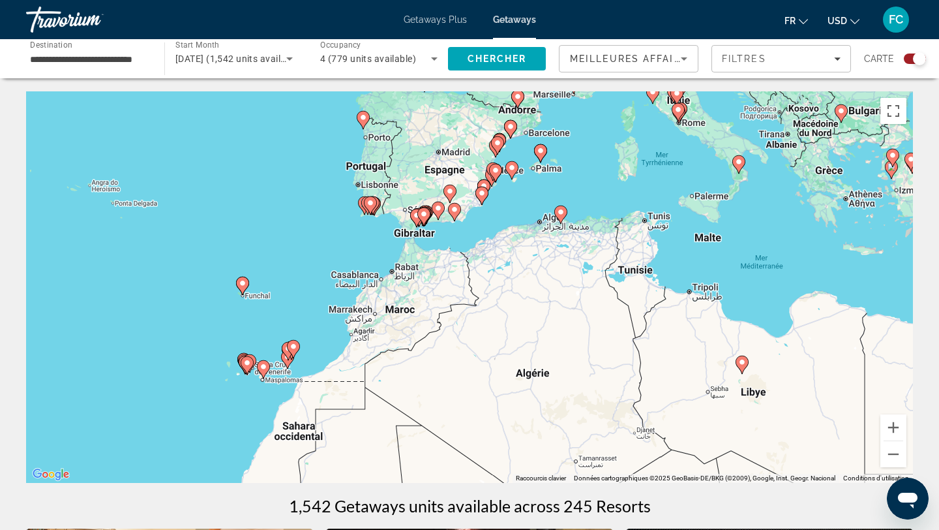
drag, startPoint x: 875, startPoint y: 342, endPoint x: 695, endPoint y: 322, distance: 181.2
click at [695, 322] on div "Pour activer le glissement avec le clavier, appuyez sur Alt+Entrée. Une fois ce…" at bounding box center [469, 286] width 887 height 391
click at [563, 213] on image "Main content" at bounding box center [561, 212] width 8 height 8
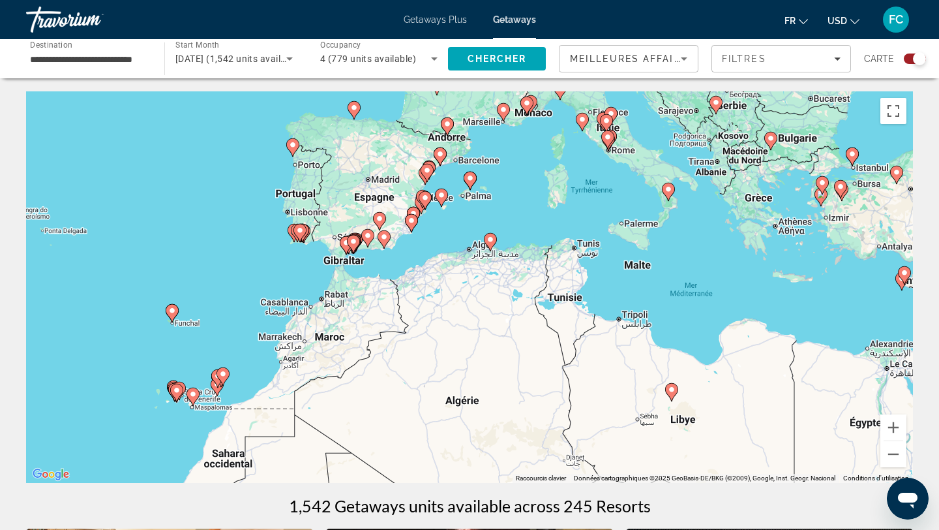
drag, startPoint x: 539, startPoint y: 267, endPoint x: 560, endPoint y: 228, distance: 44.1
click at [560, 228] on div "Pour activer le glissement avec le clavier, appuyez sur Alt+Entrée. Une fois ce…" at bounding box center [469, 286] width 887 height 391
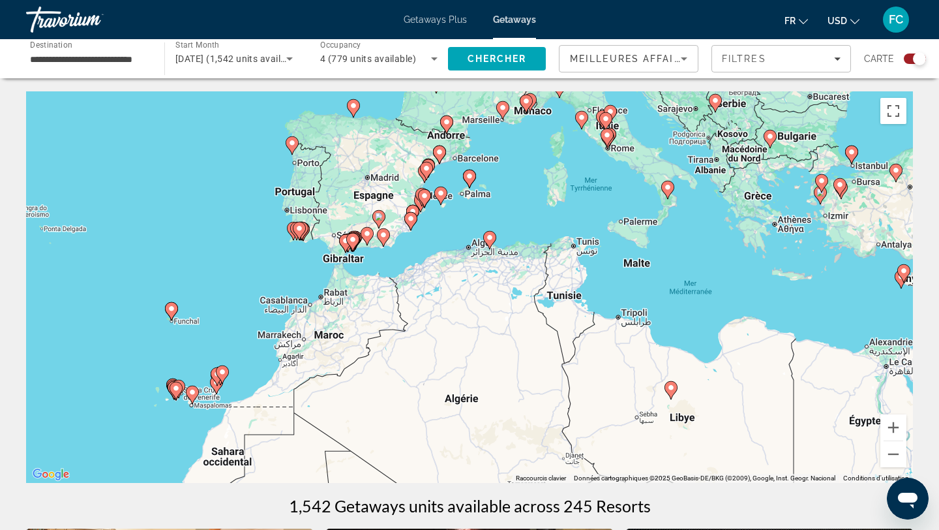
click at [193, 399] on icon "Main content" at bounding box center [193, 394] width 12 height 17
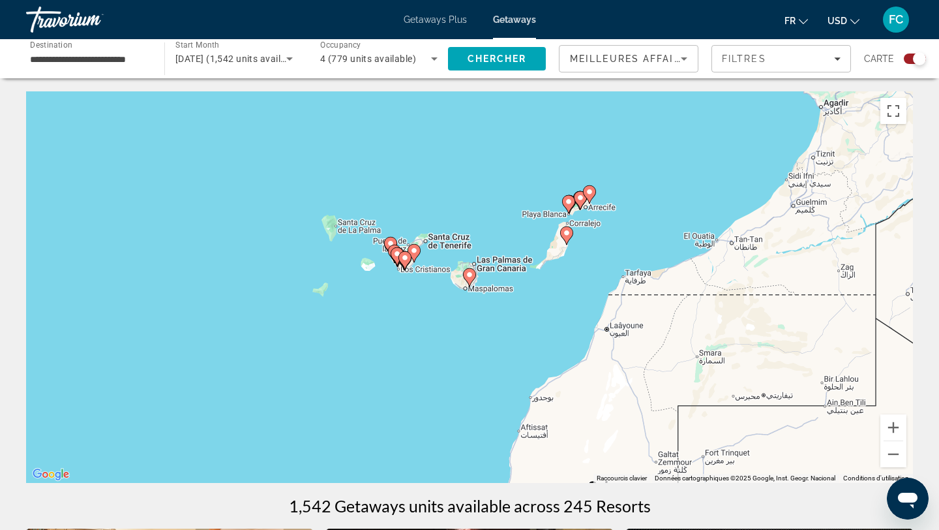
click at [417, 253] on image "Main content" at bounding box center [414, 251] width 8 height 8
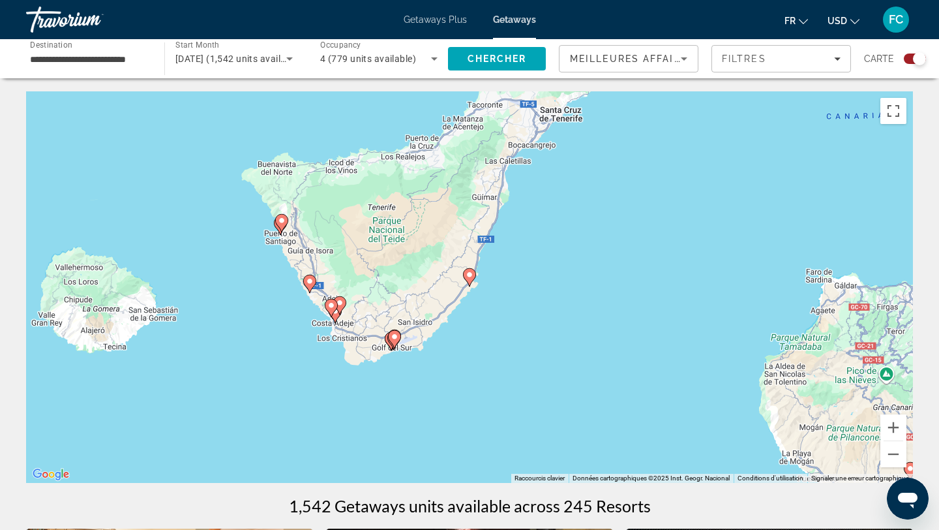
click at [283, 222] on image "Main content" at bounding box center [282, 221] width 8 height 8
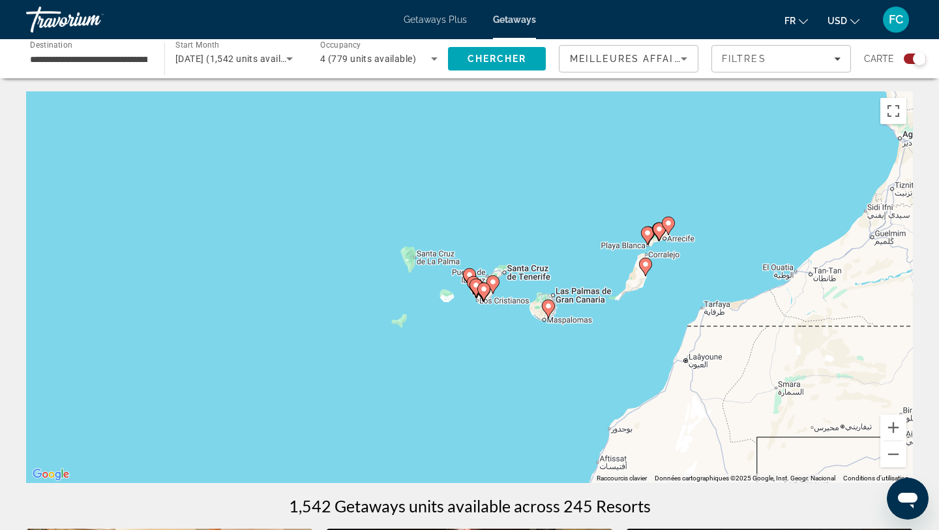
click at [467, 271] on image "Main content" at bounding box center [470, 275] width 8 height 8
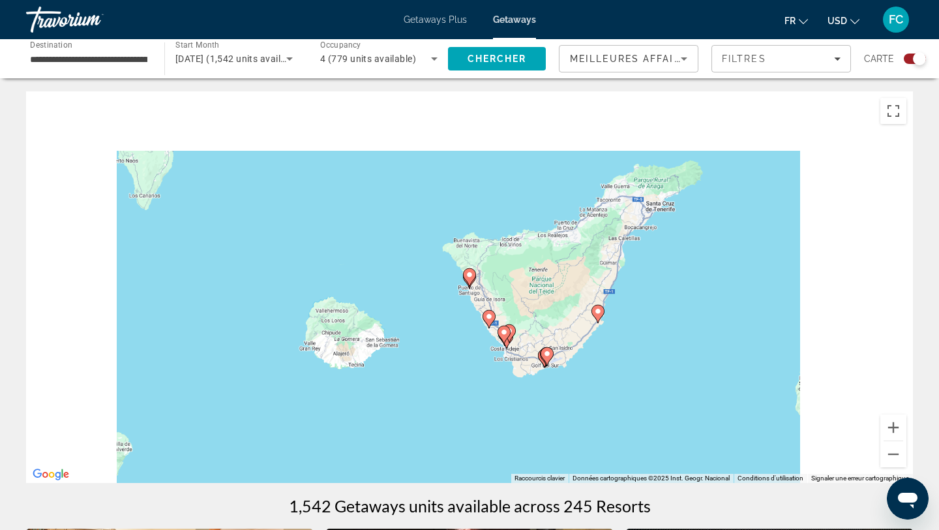
click at [467, 271] on image "Main content" at bounding box center [470, 275] width 8 height 8
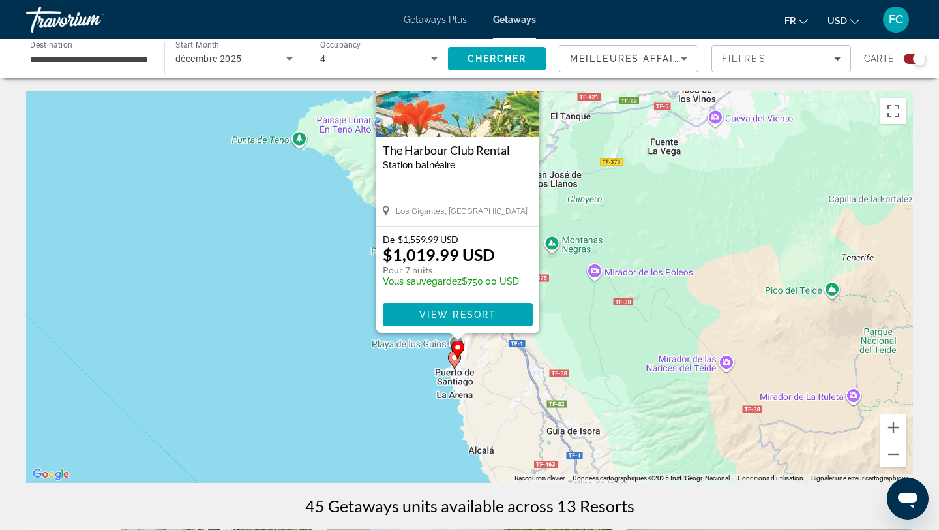
drag, startPoint x: 611, startPoint y: 369, endPoint x: 577, endPoint y: 172, distance: 199.9
click at [577, 172] on div "Pour activer le glissement avec le clavier, appuyez sur Alt+Entrée. Une fois ce…" at bounding box center [469, 286] width 887 height 391
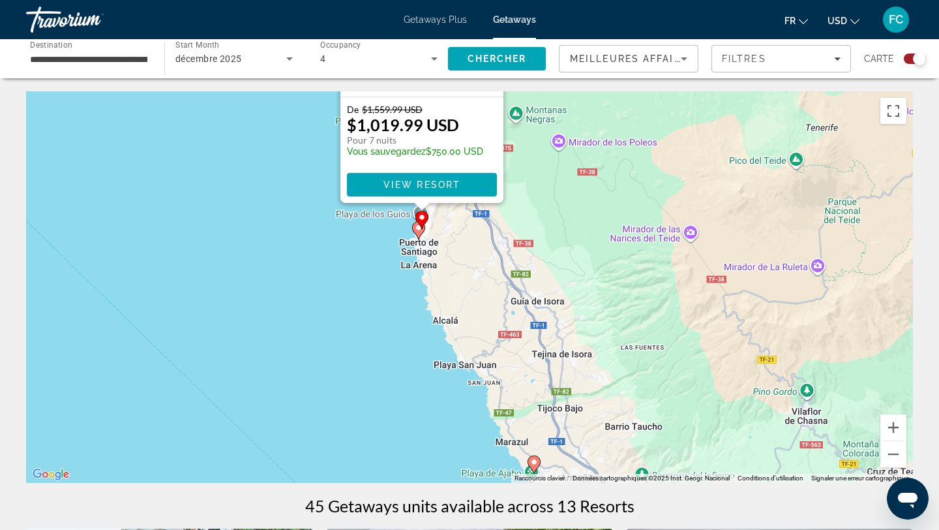
click at [417, 239] on gmp-advanced-marker "Main content" at bounding box center [418, 230] width 13 height 20
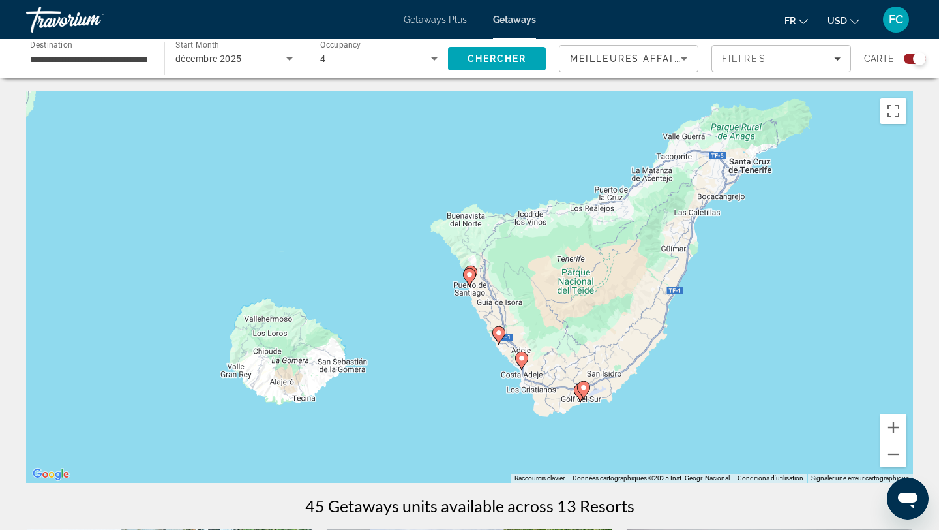
click at [475, 274] on icon "Main content" at bounding box center [470, 277] width 12 height 17
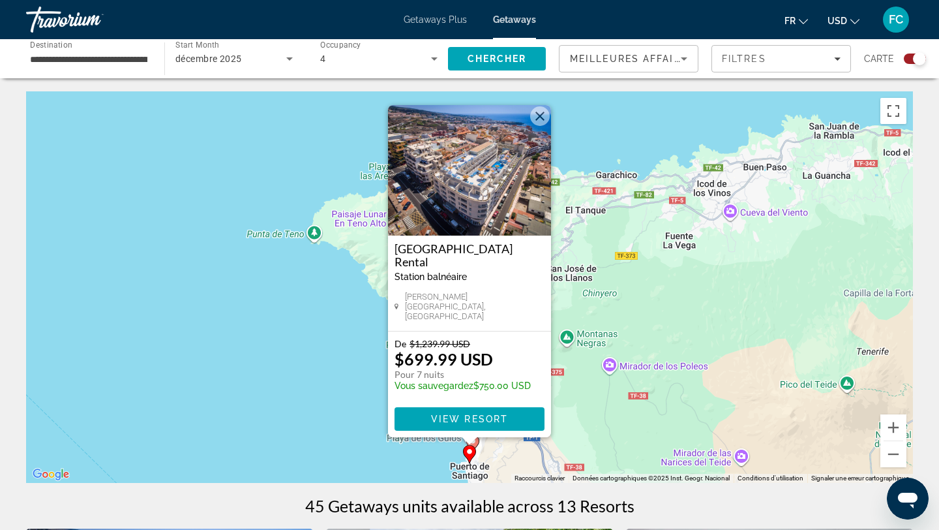
click at [533, 120] on button "Fermer" at bounding box center [540, 116] width 20 height 20
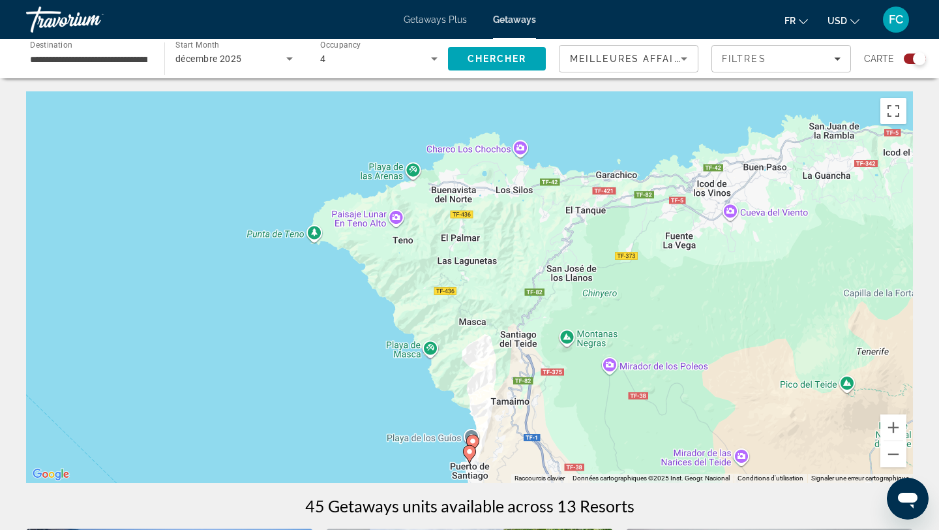
drag, startPoint x: 472, startPoint y: 338, endPoint x: 419, endPoint y: 209, distance: 139.5
click at [419, 209] on div "Pour naviguer, appuyez sur les touches fléchées. Pour activer le glissement ave…" at bounding box center [469, 286] width 887 height 391
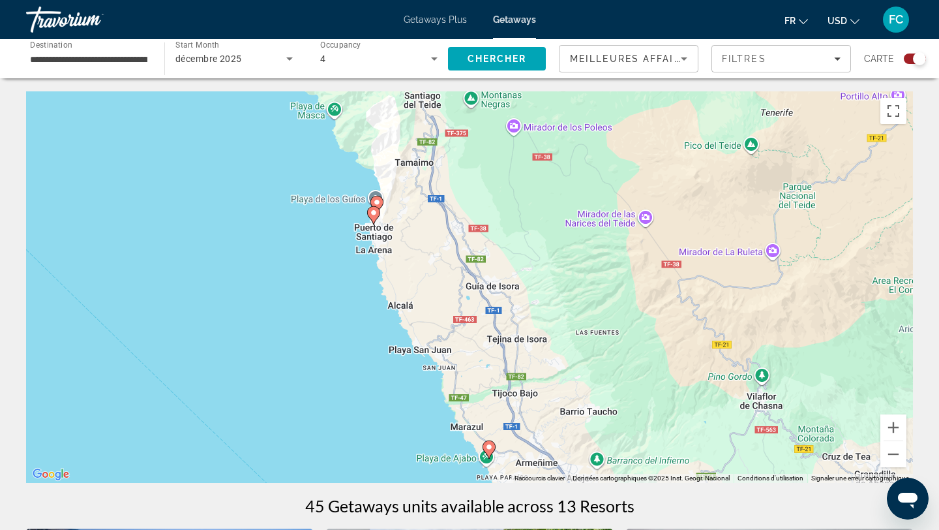
drag, startPoint x: 489, startPoint y: 373, endPoint x: 456, endPoint y: 297, distance: 82.4
click at [456, 297] on div "Pour activer le glissement avec le clavier, appuyez sur Alt+Entrée. Une fois ce…" at bounding box center [469, 286] width 887 height 391
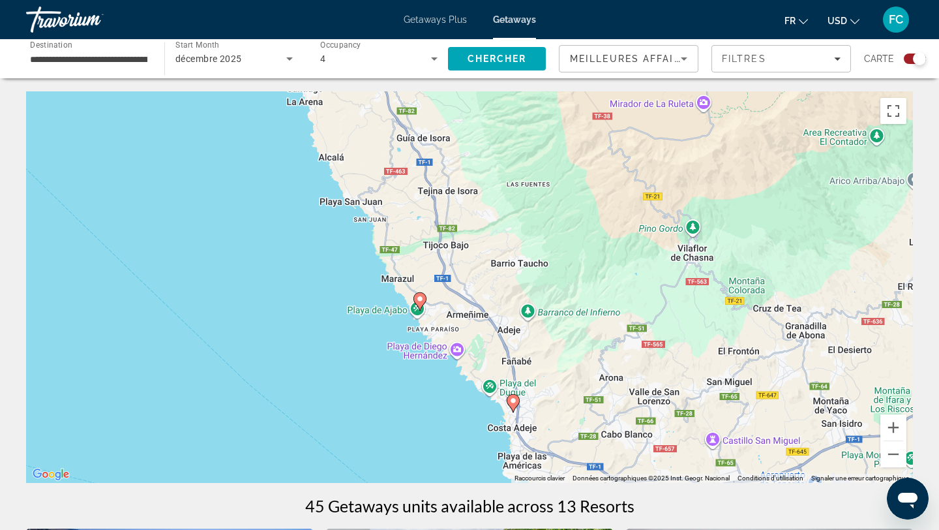
click at [422, 305] on icon "Main content" at bounding box center [420, 301] width 13 height 18
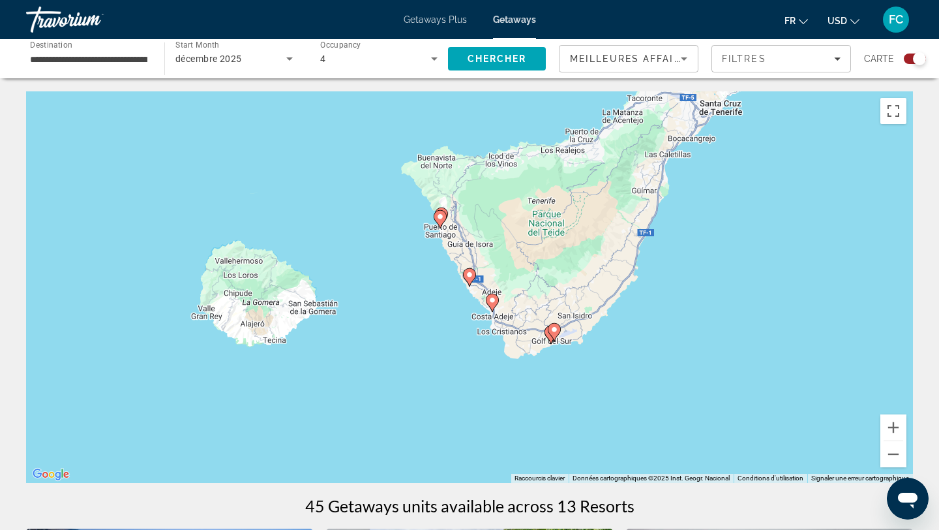
click at [466, 277] on image "Main content" at bounding box center [470, 275] width 8 height 8
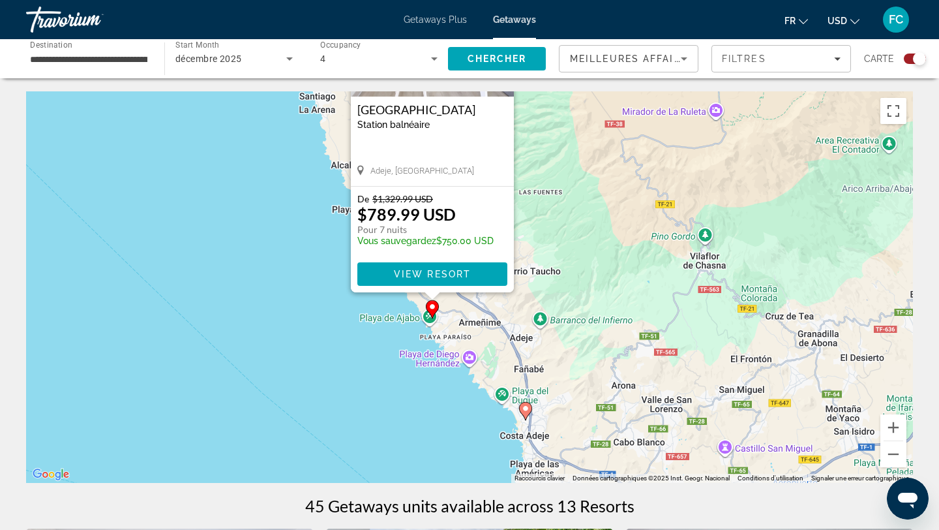
drag, startPoint x: 627, startPoint y: 415, endPoint x: 584, endPoint y: 255, distance: 165.5
click at [584, 255] on div "Pour activer le glissement avec le clavier, appuyez sur Alt+Entrée. Une fois ce…" at bounding box center [469, 286] width 887 height 391
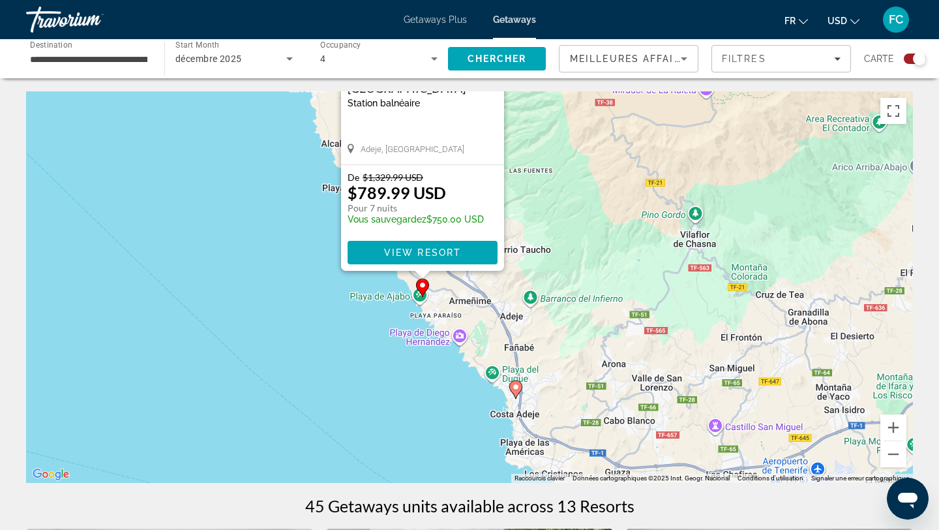
click at [519, 393] on gmp-advanced-marker "Main content" at bounding box center [515, 390] width 13 height 20
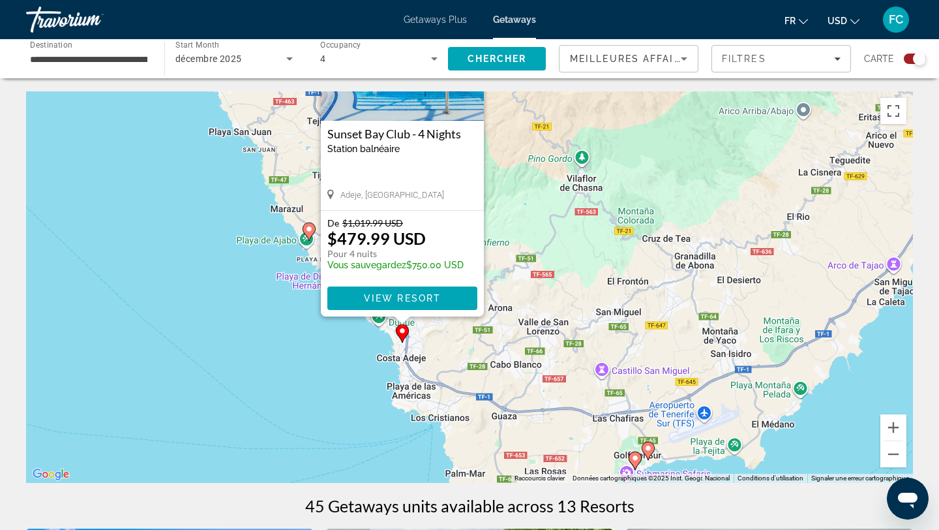
drag, startPoint x: 665, startPoint y: 447, endPoint x: 570, endPoint y: 279, distance: 193.1
click at [570, 279] on div "Pour activer le glissement avec le clavier, appuyez sur Alt+Entrée. Une fois ce…" at bounding box center [469, 286] width 887 height 391
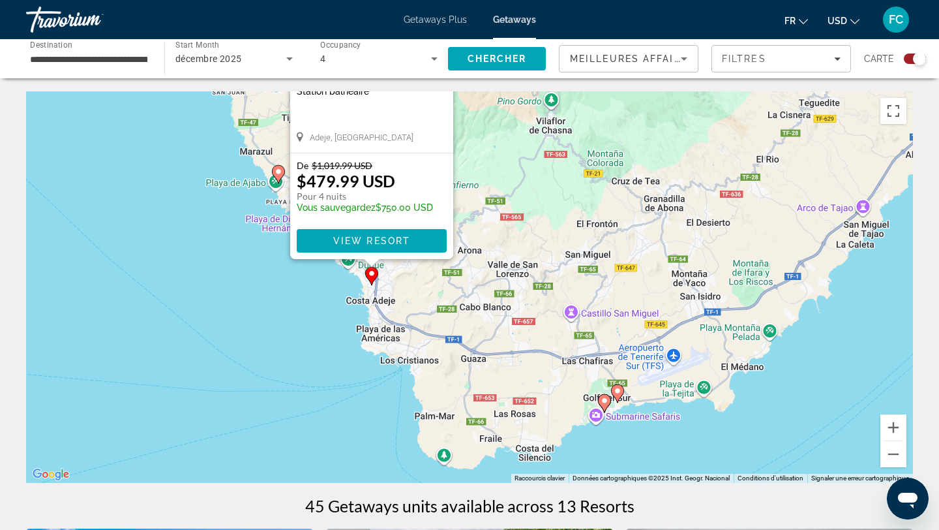
click at [603, 402] on image "Main content" at bounding box center [605, 401] width 8 height 8
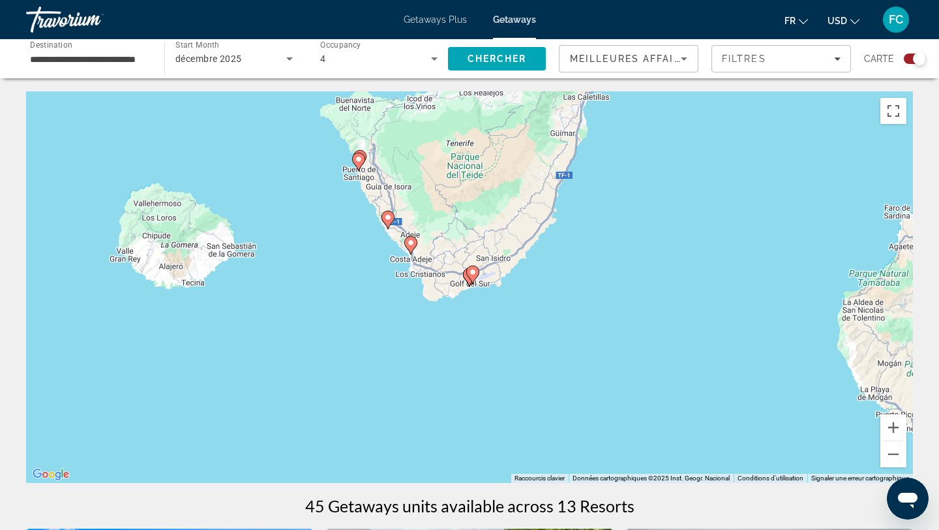
click at [474, 279] on icon "Main content" at bounding box center [473, 274] width 12 height 17
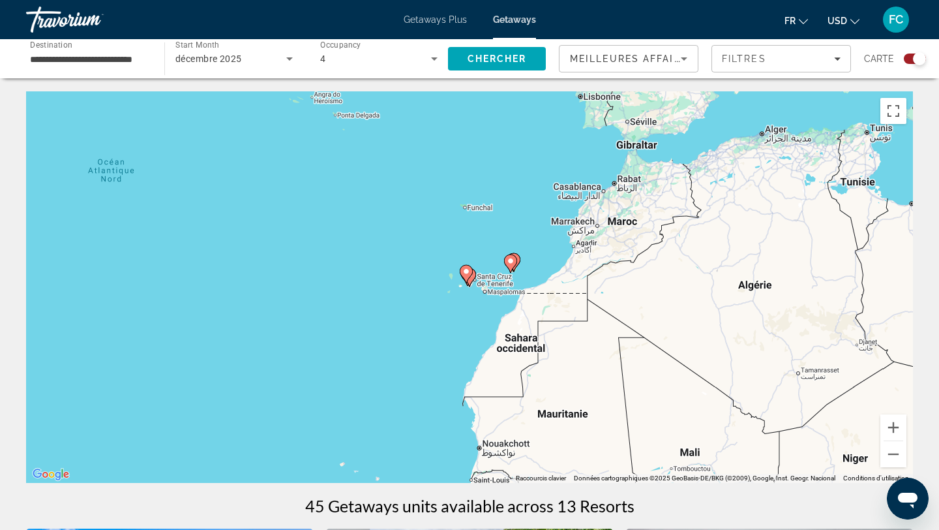
click at [466, 272] on image "Main content" at bounding box center [466, 271] width 8 height 8
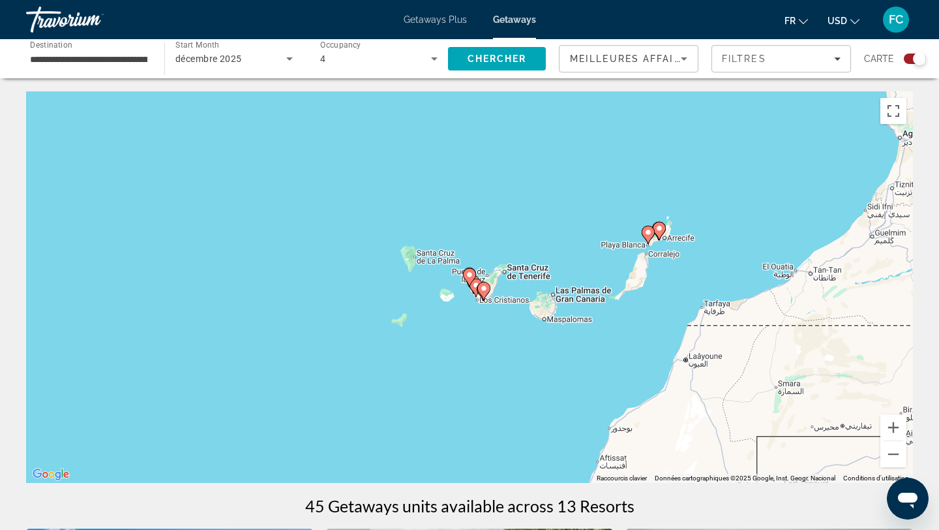
click at [479, 294] on gmp-advanced-marker "Main content" at bounding box center [483, 291] width 13 height 20
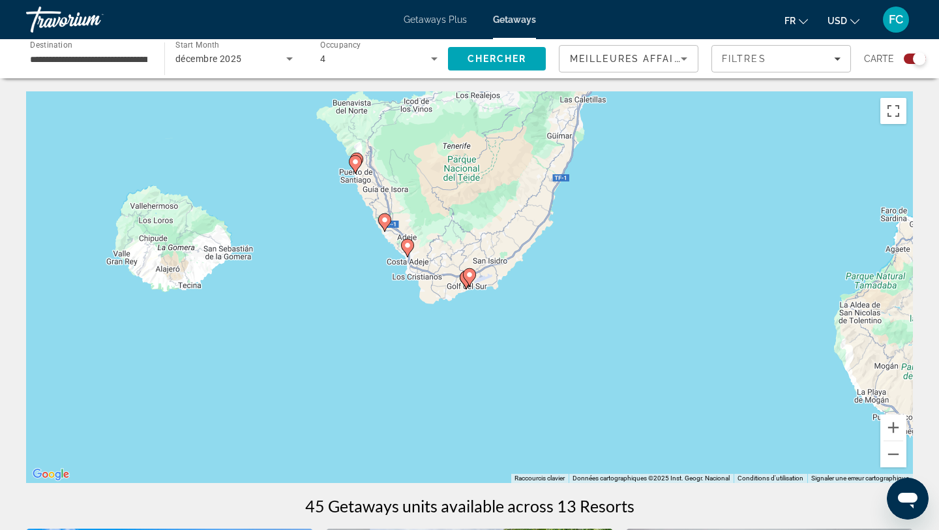
click at [465, 286] on gmp-advanced-marker "Main content" at bounding box center [469, 277] width 13 height 20
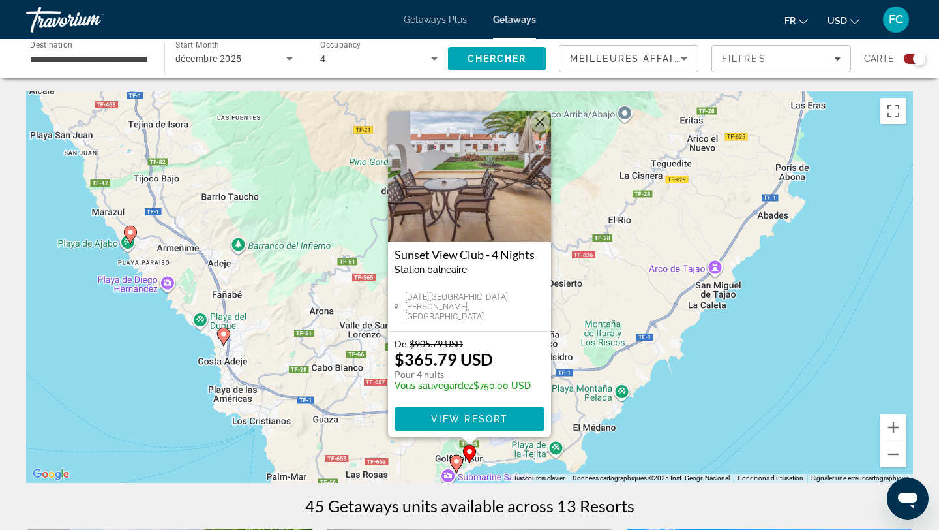
click at [452, 461] on icon "Main content" at bounding box center [457, 463] width 12 height 17
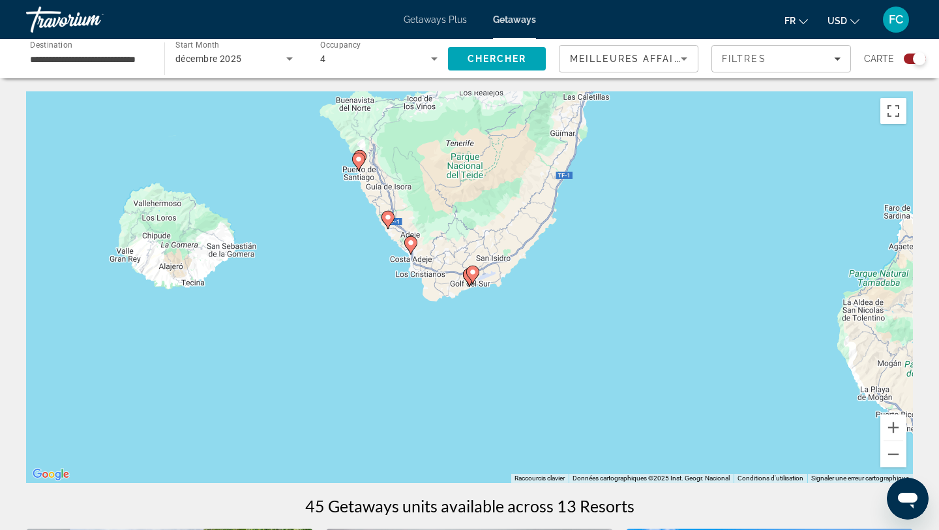
click at [468, 280] on gmp-advanced-marker "Main content" at bounding box center [472, 275] width 13 height 20
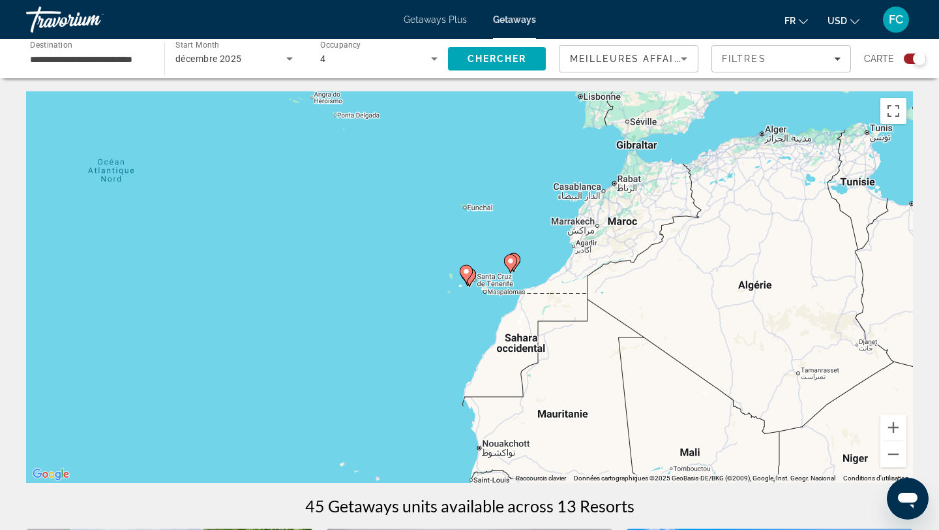
click at [468, 279] on icon "Main content" at bounding box center [466, 274] width 13 height 18
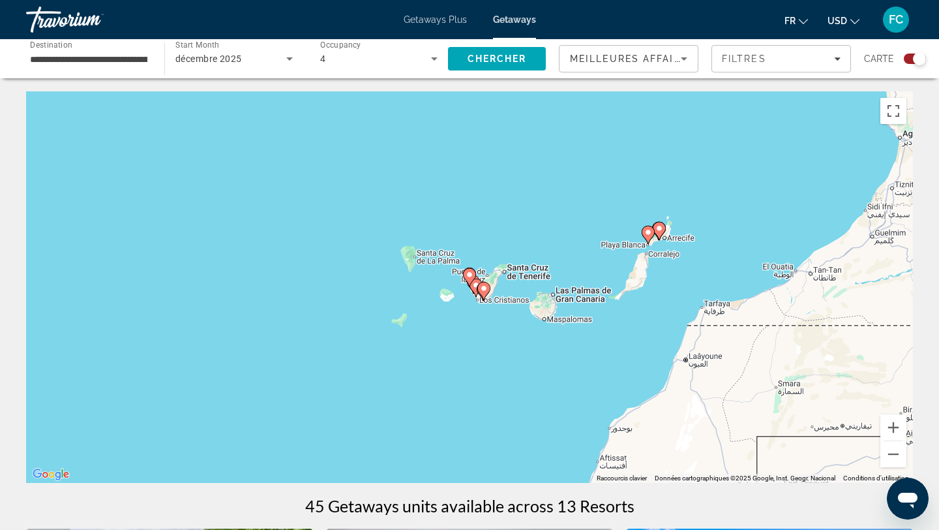
click at [478, 292] on gmp-advanced-marker "Main content" at bounding box center [483, 291] width 13 height 20
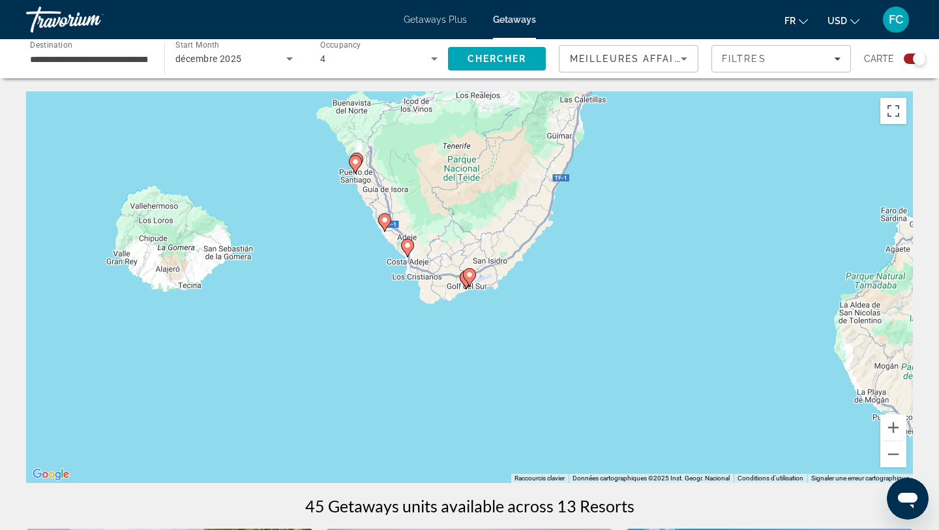
click at [467, 289] on gmp-advanced-marker "Main content" at bounding box center [466, 280] width 13 height 20
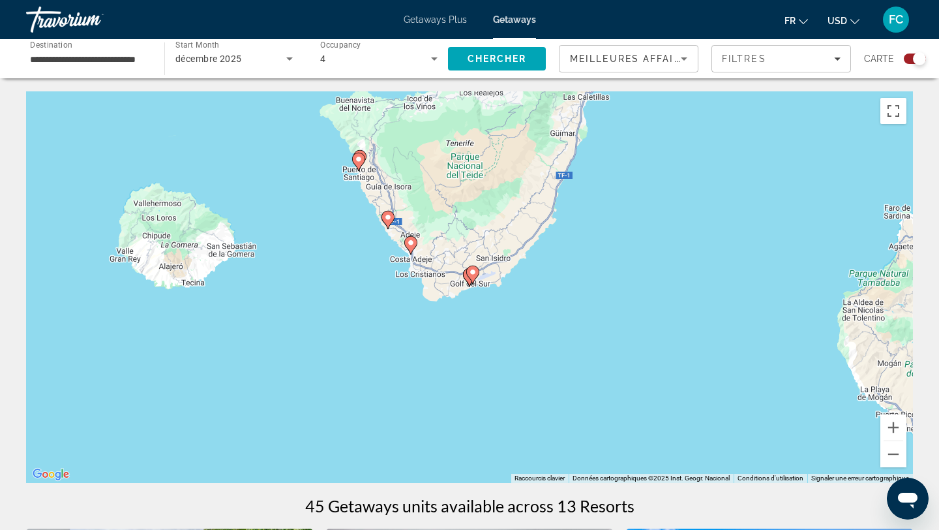
click at [467, 283] on gmp-advanced-marker "Main content" at bounding box center [472, 275] width 13 height 20
type input "**********"
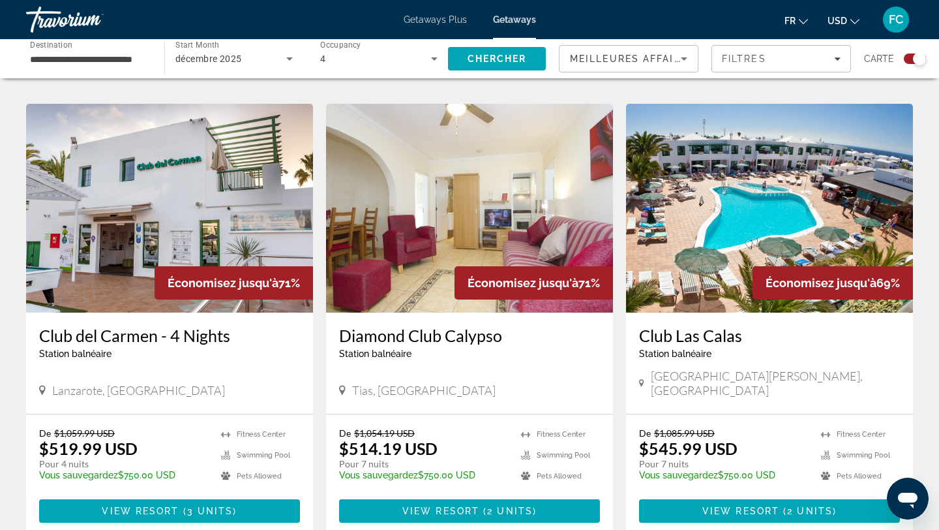
scroll to position [905, 0]
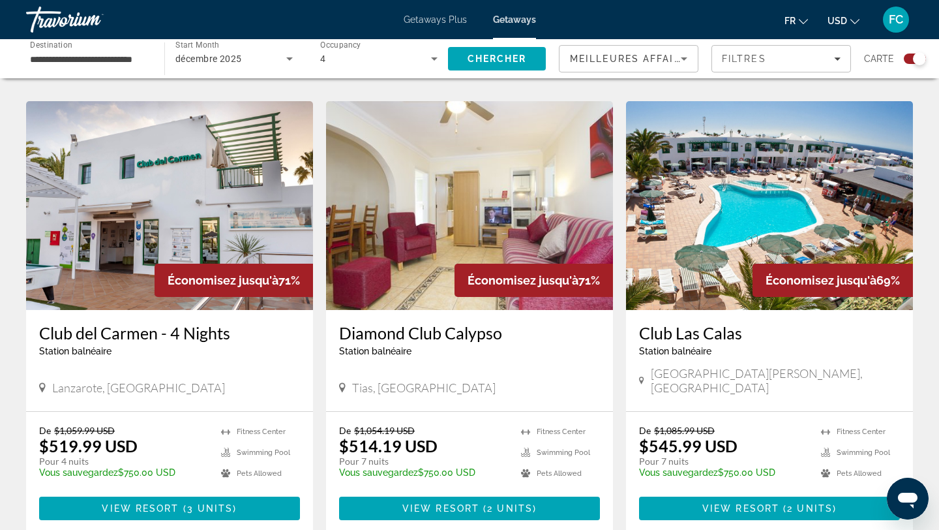
click at [731, 323] on h3 "Club Las Calas" at bounding box center [769, 333] width 261 height 20
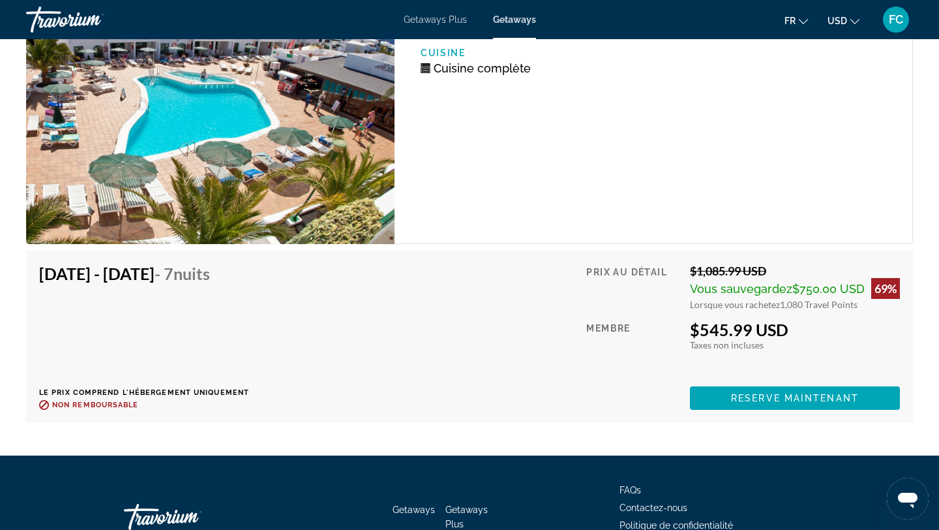
scroll to position [2566, 0]
